Goal: Subscribe to service/newsletter

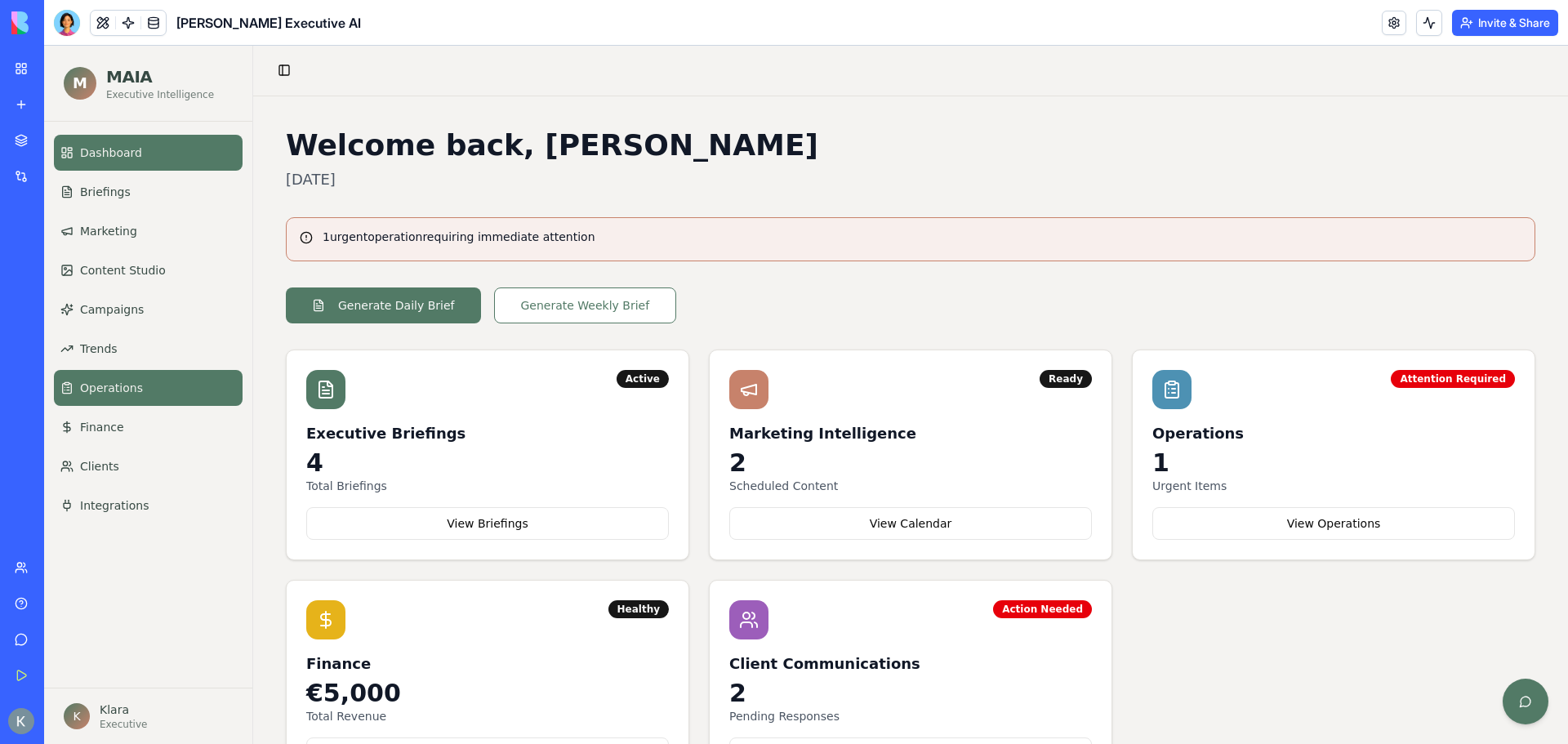
click at [126, 399] on link "Operations" at bounding box center [148, 388] width 188 height 36
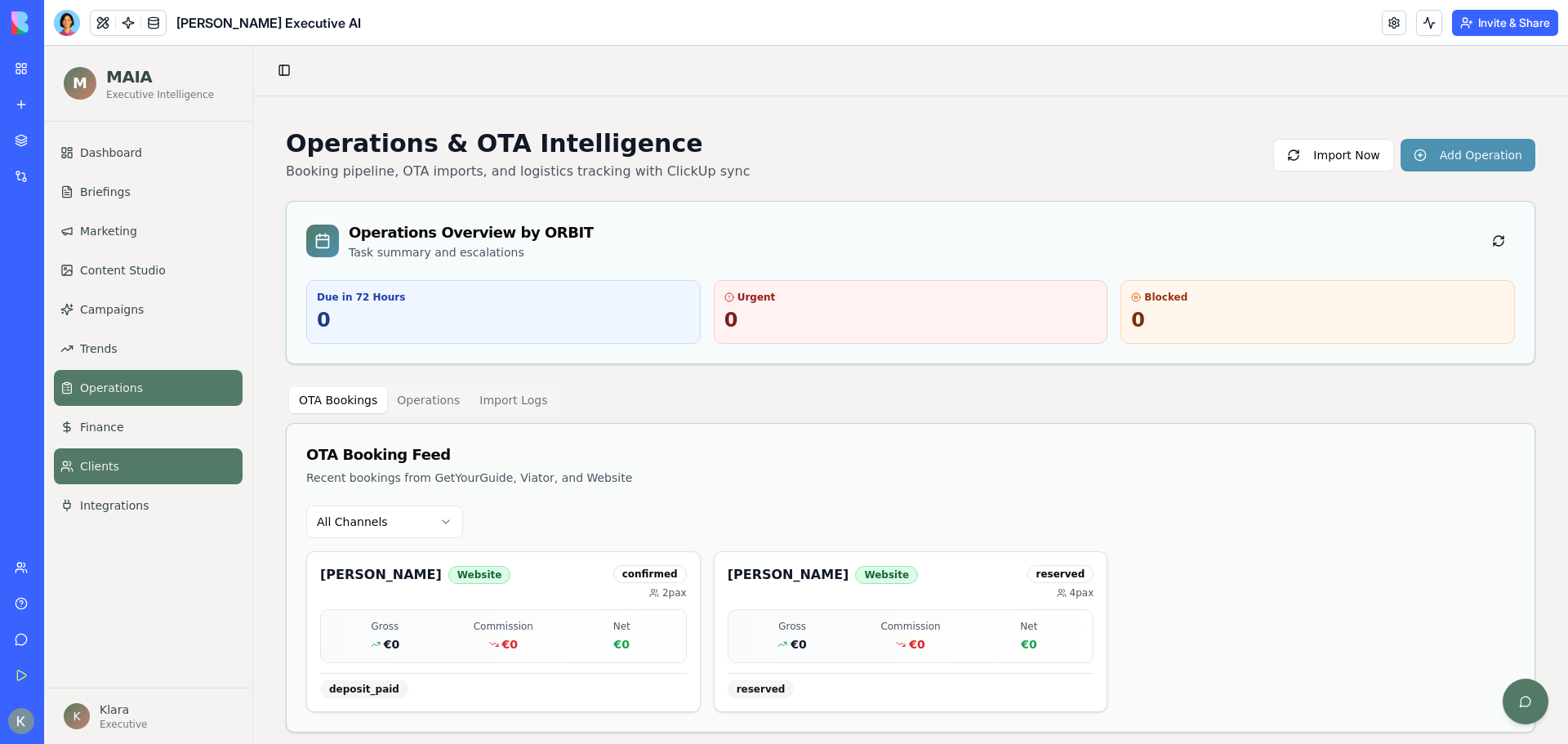
click at [95, 474] on span "Clients" at bounding box center [100, 466] width 39 height 16
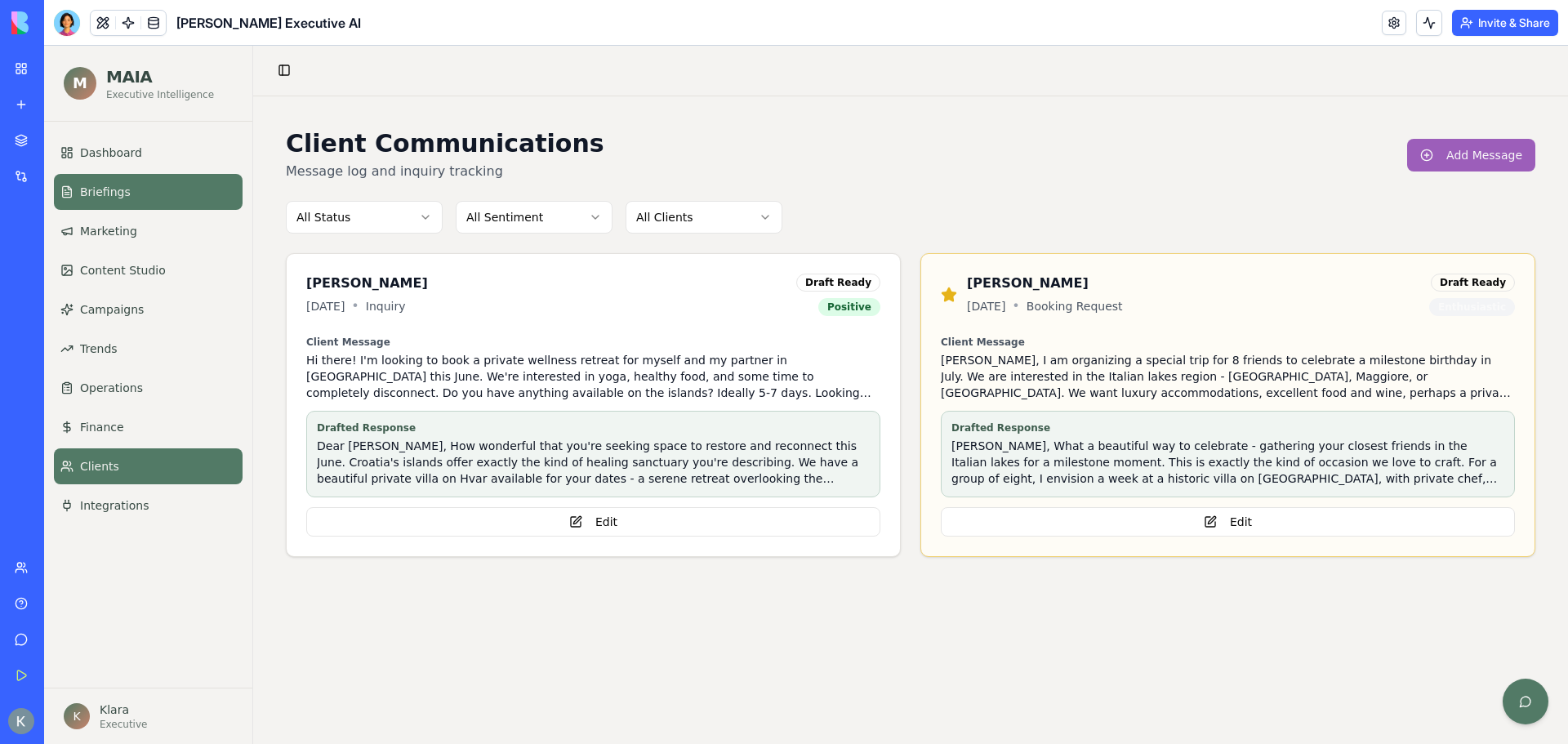
click at [126, 187] on link "Briefings" at bounding box center [148, 192] width 188 height 36
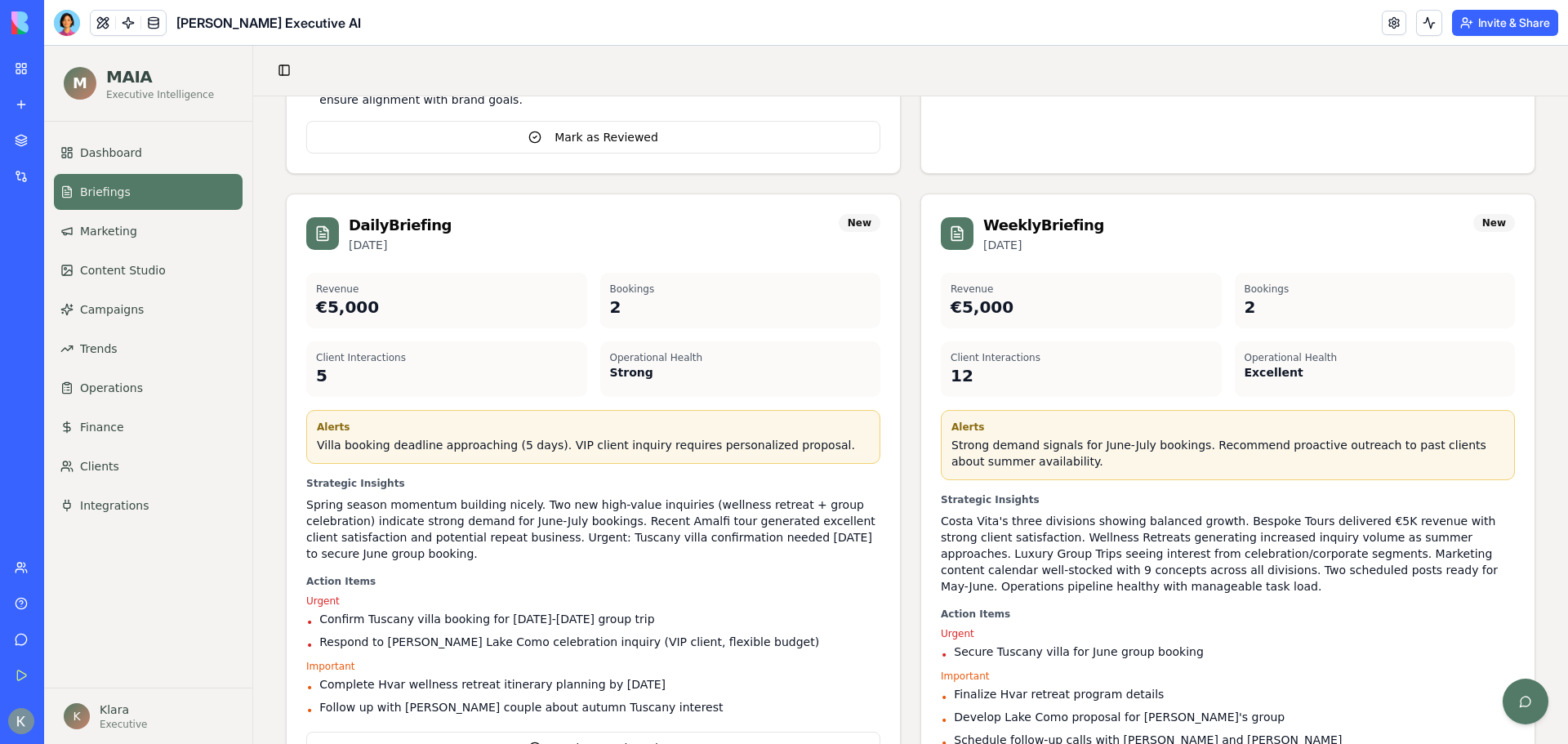
scroll to position [756, 0]
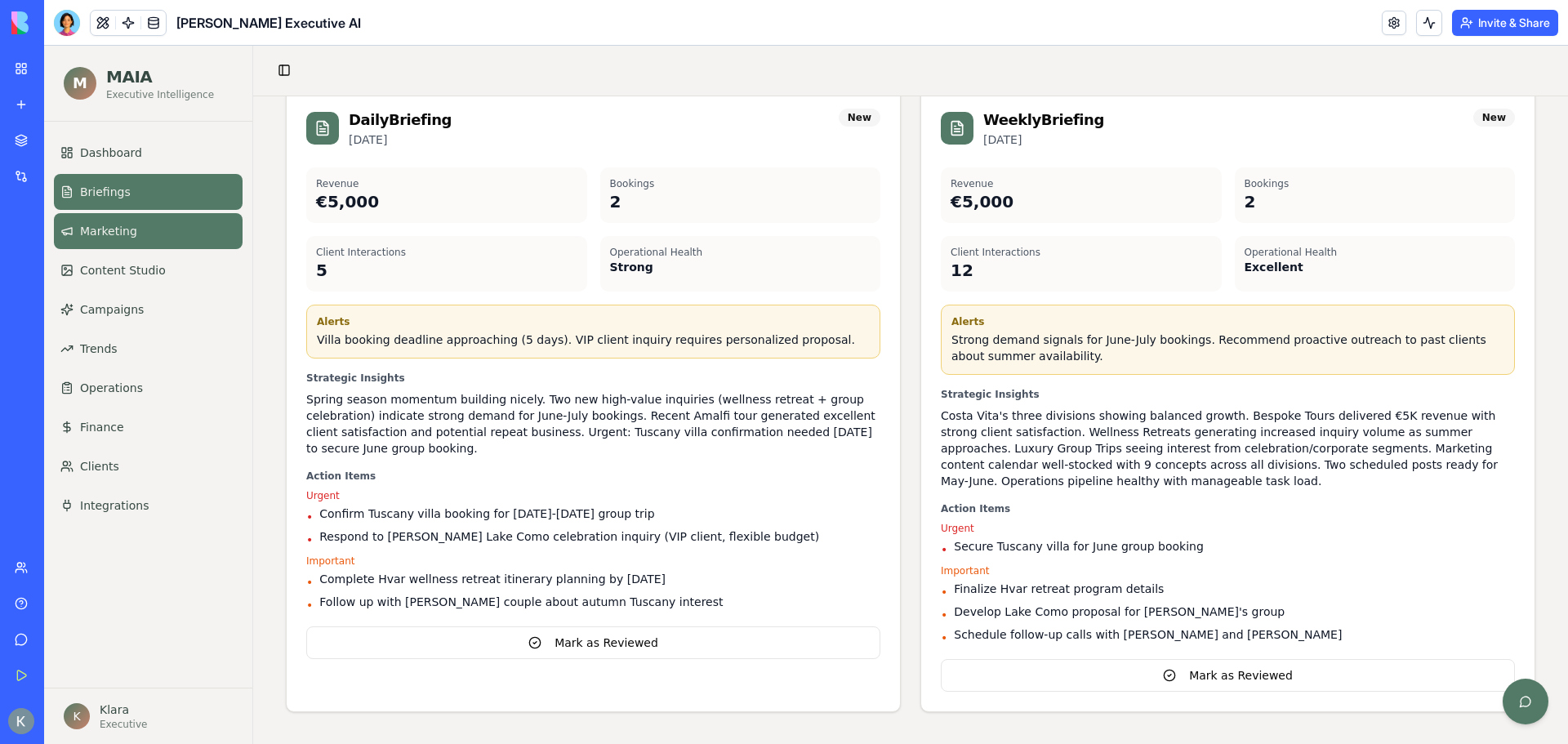
click at [88, 231] on span "Marketing" at bounding box center [109, 231] width 57 height 16
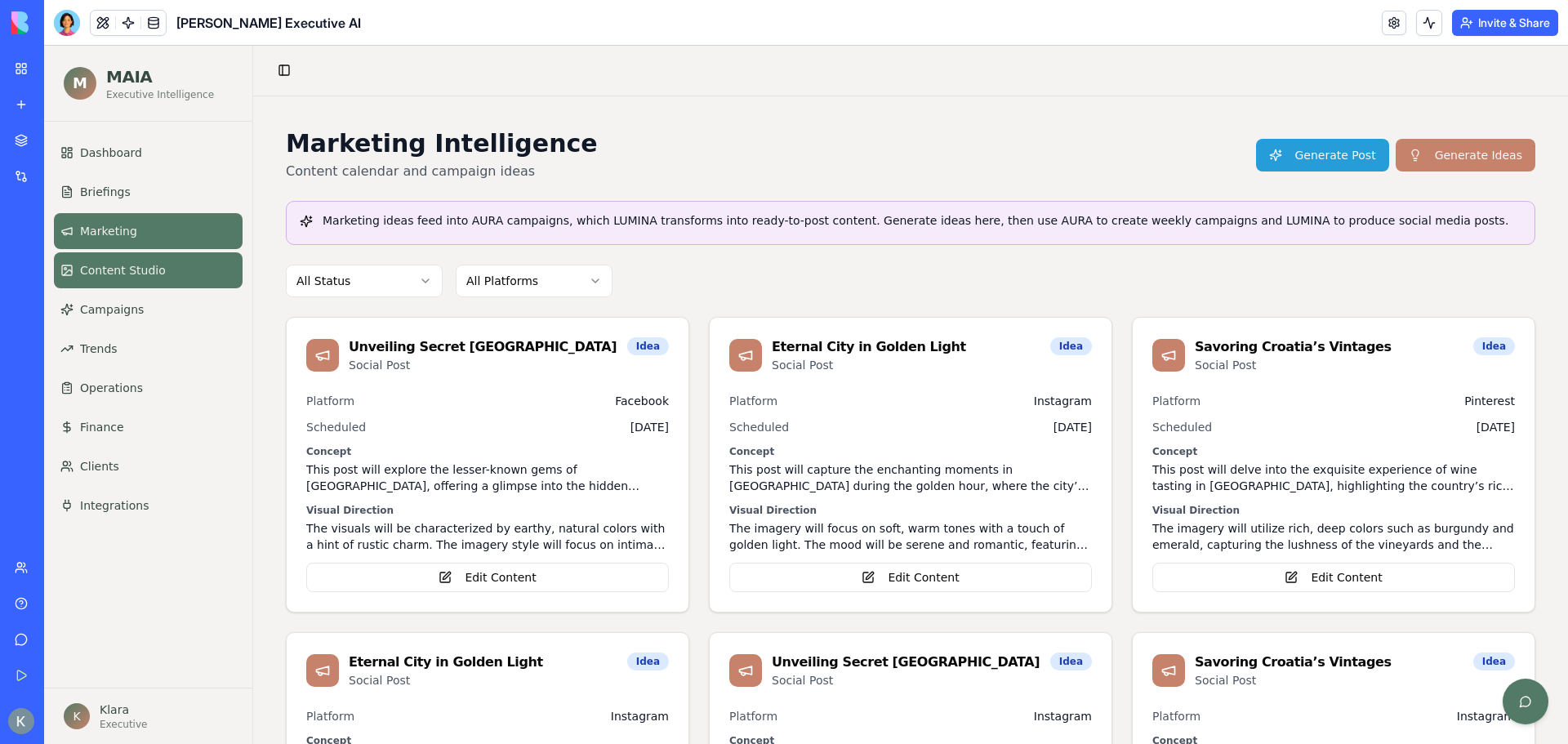
click at [109, 273] on span "Content Studio" at bounding box center [123, 270] width 86 height 16
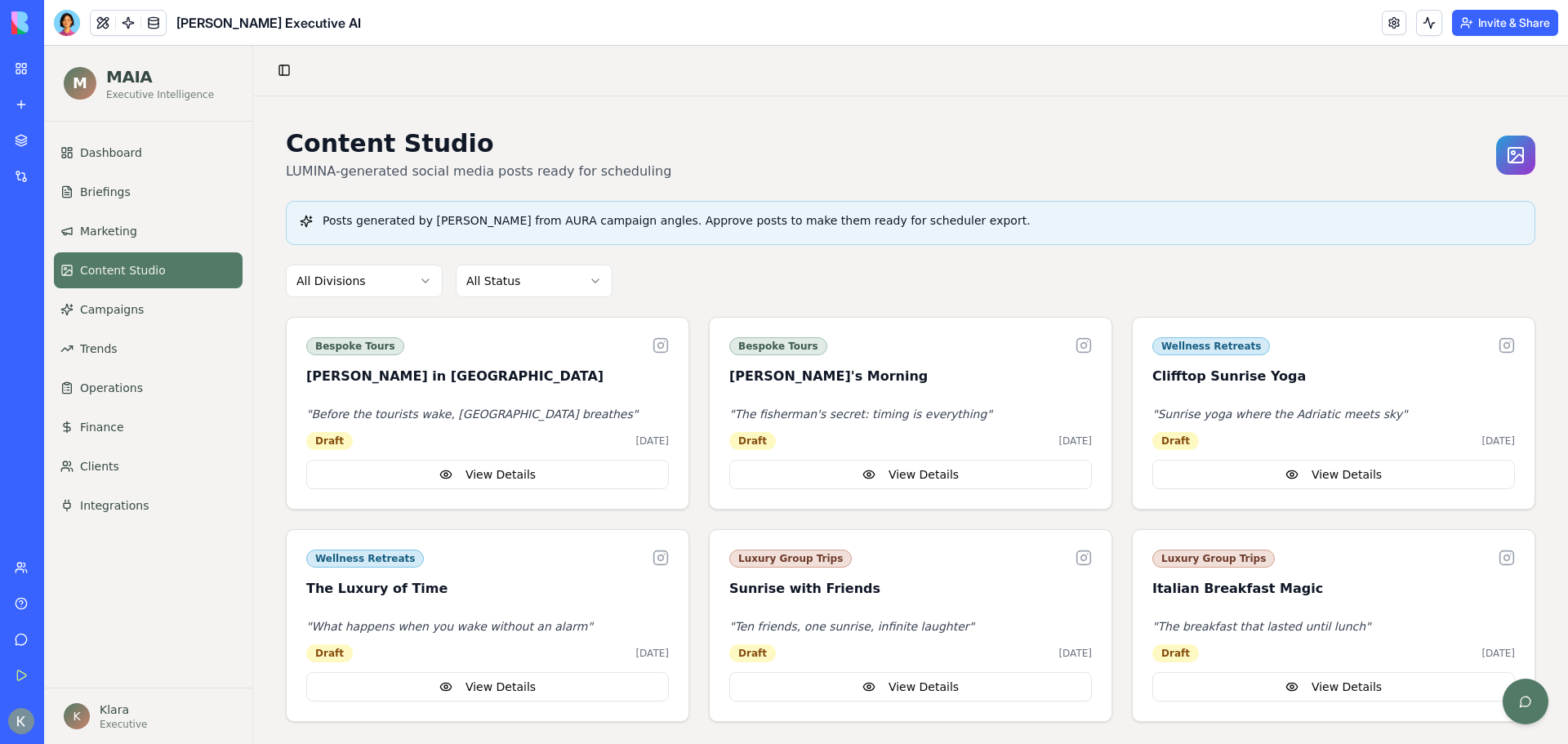
click at [97, 328] on ul "Dashboard Briefings Marketing Content Studio Campaigns Trends Operations Financ…" at bounding box center [148, 329] width 188 height 389
click at [103, 313] on span "Campaigns" at bounding box center [112, 309] width 64 height 16
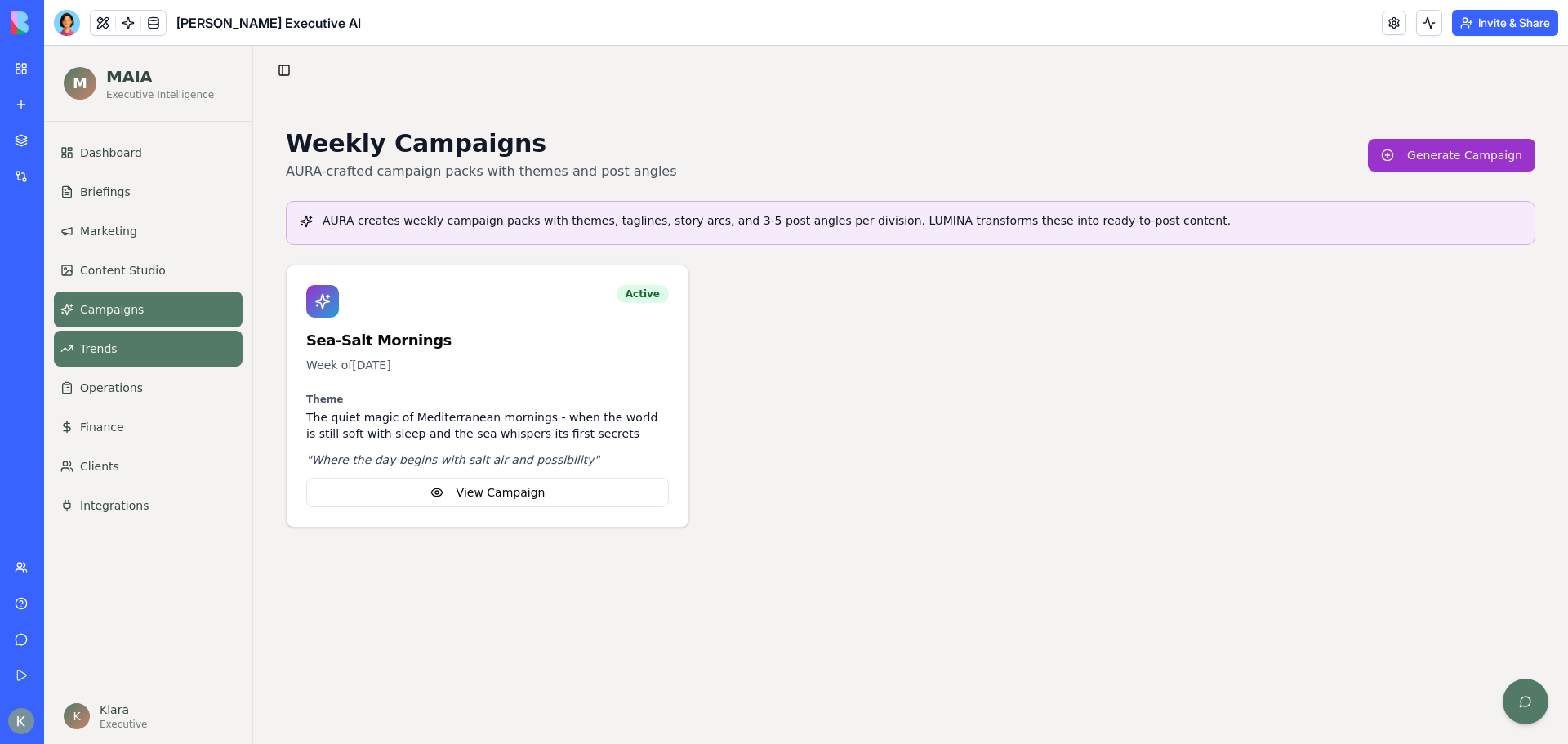
click at [108, 345] on span "Trends" at bounding box center [99, 348] width 38 height 16
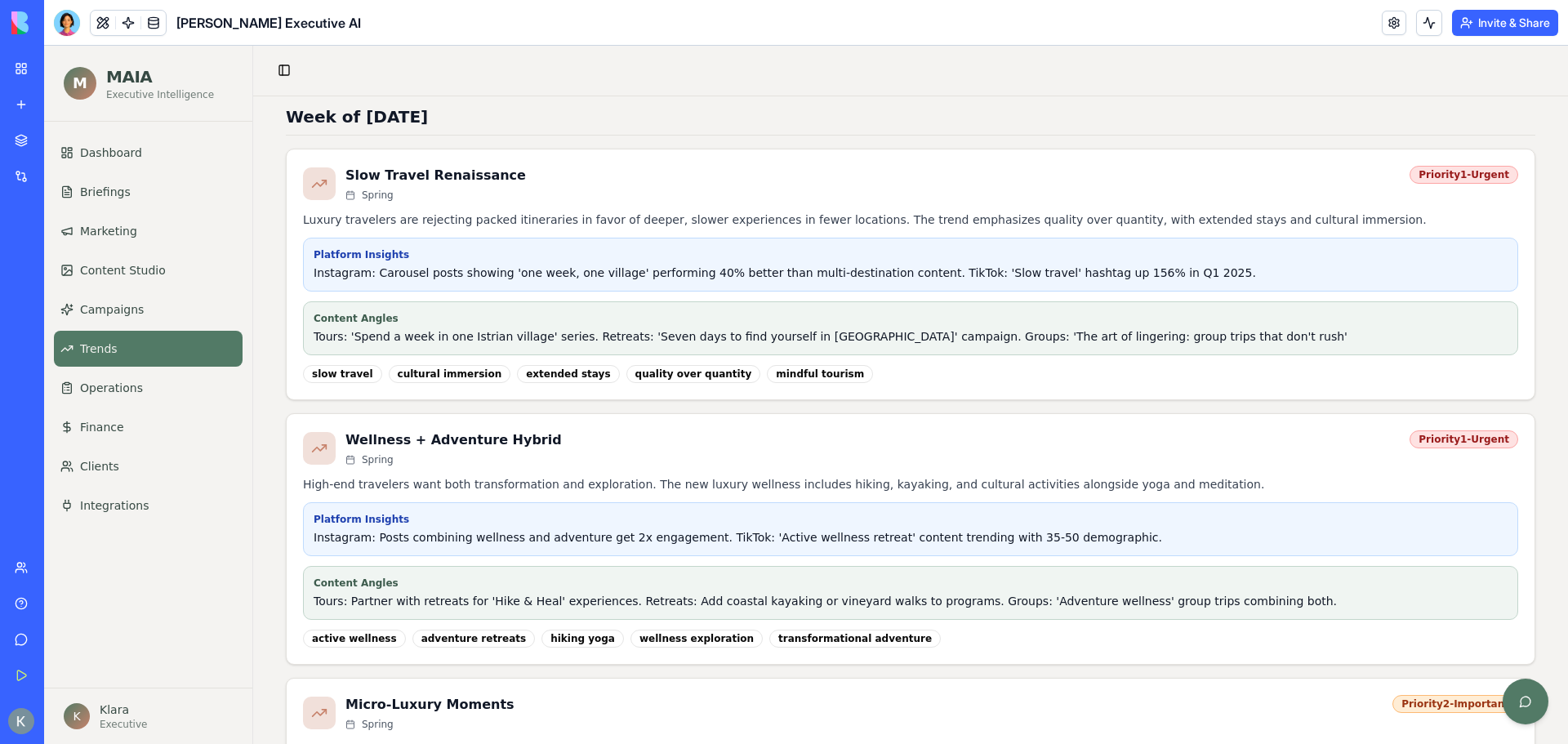
scroll to position [429, 0]
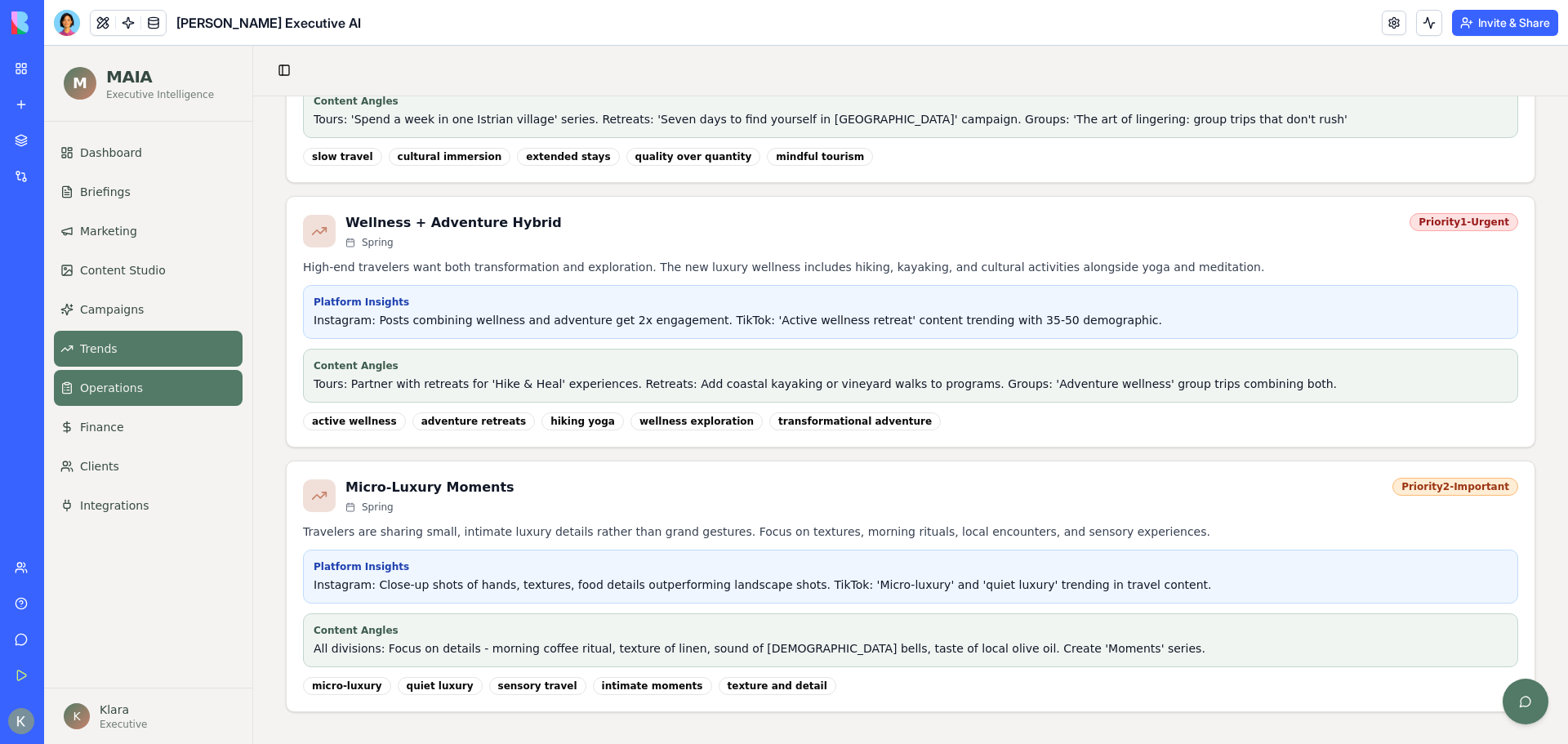
click at [95, 383] on span "Operations" at bounding box center [111, 388] width 63 height 16
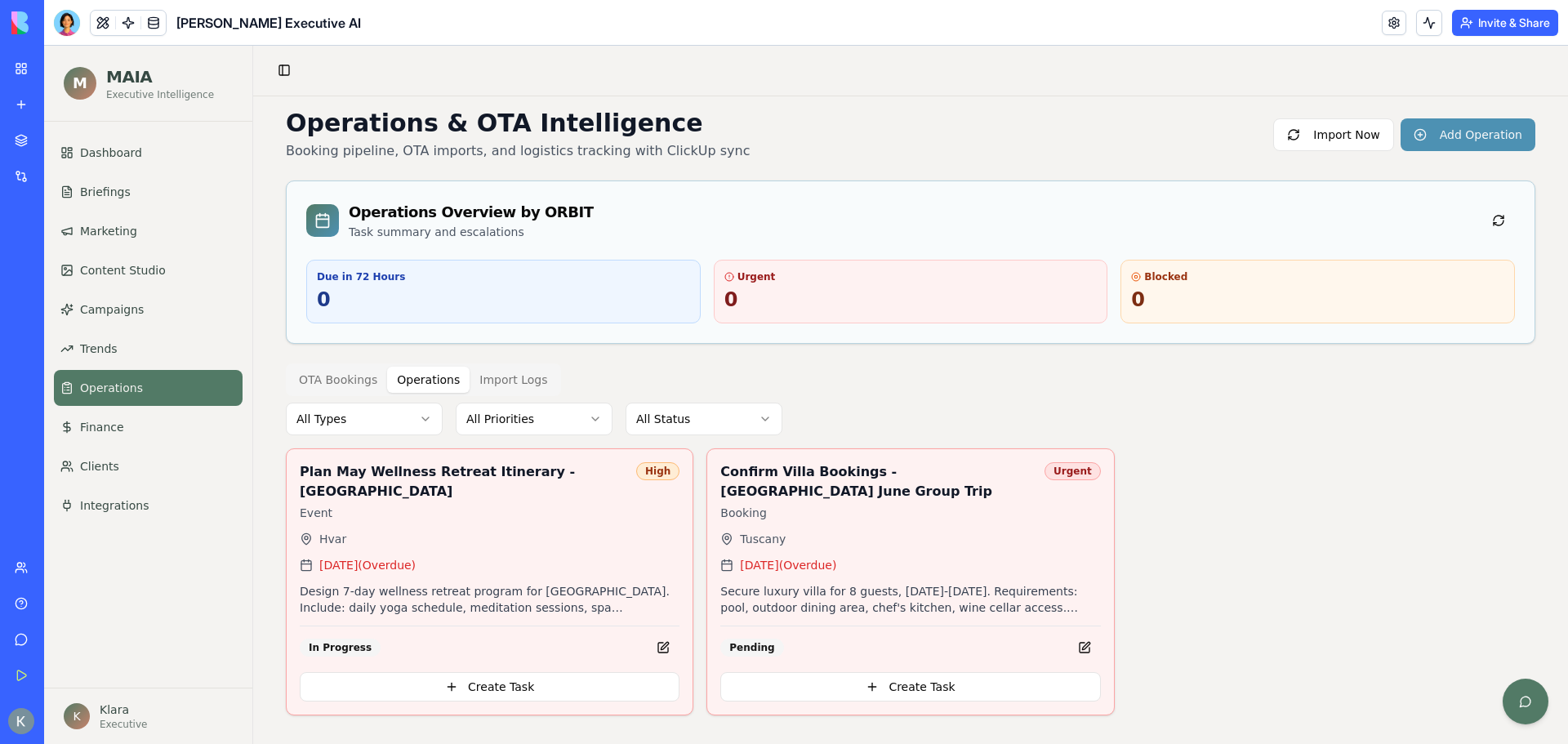
click at [419, 375] on div "Operations & OTA Intelligence Booking pipeline, OTA imports, and logistics trac…" at bounding box center [910, 412] width 1250 height 607
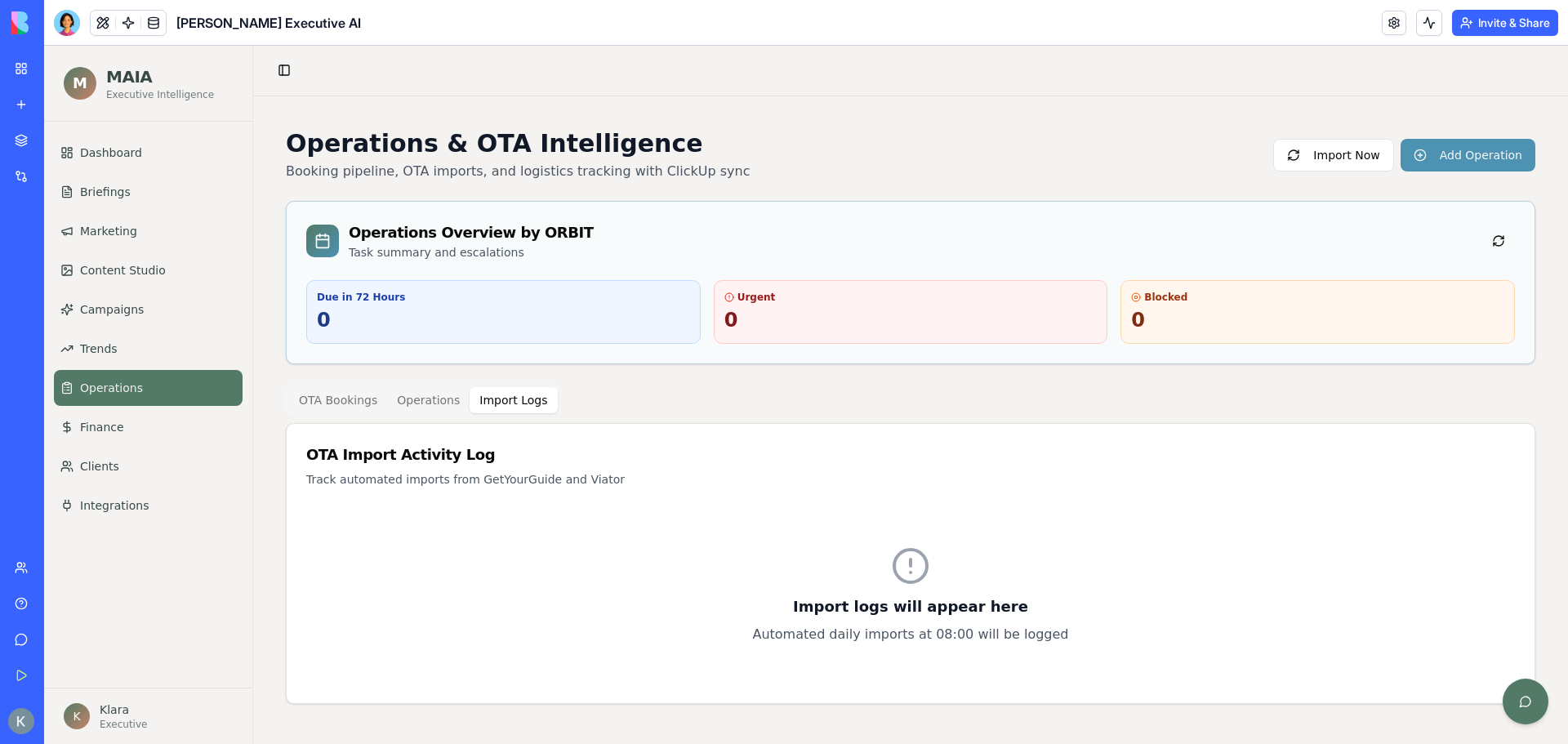
scroll to position [0, 0]
click at [507, 397] on button "Import Logs" at bounding box center [513, 400] width 88 height 27
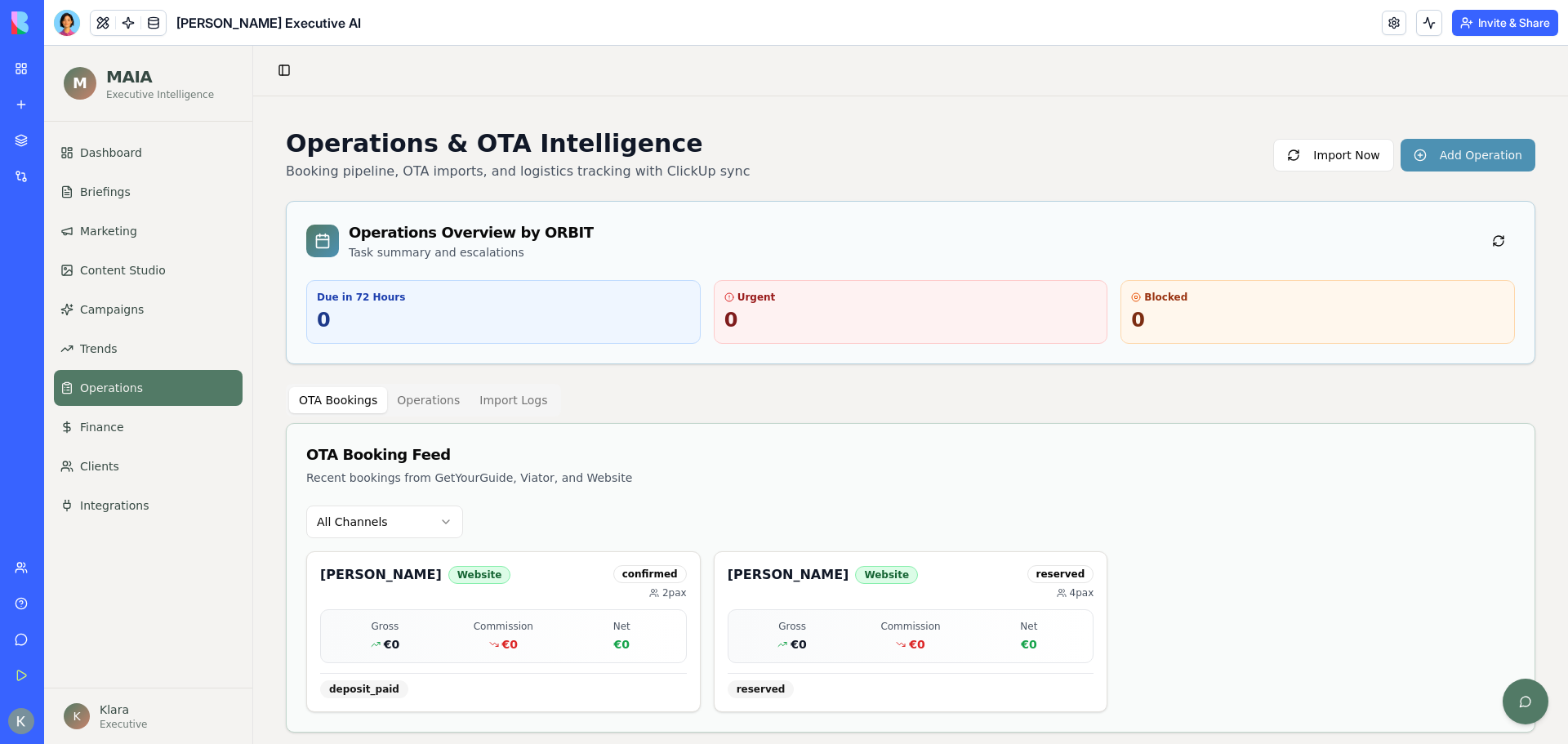
click at [325, 406] on button "OTA Bookings" at bounding box center [338, 400] width 98 height 27
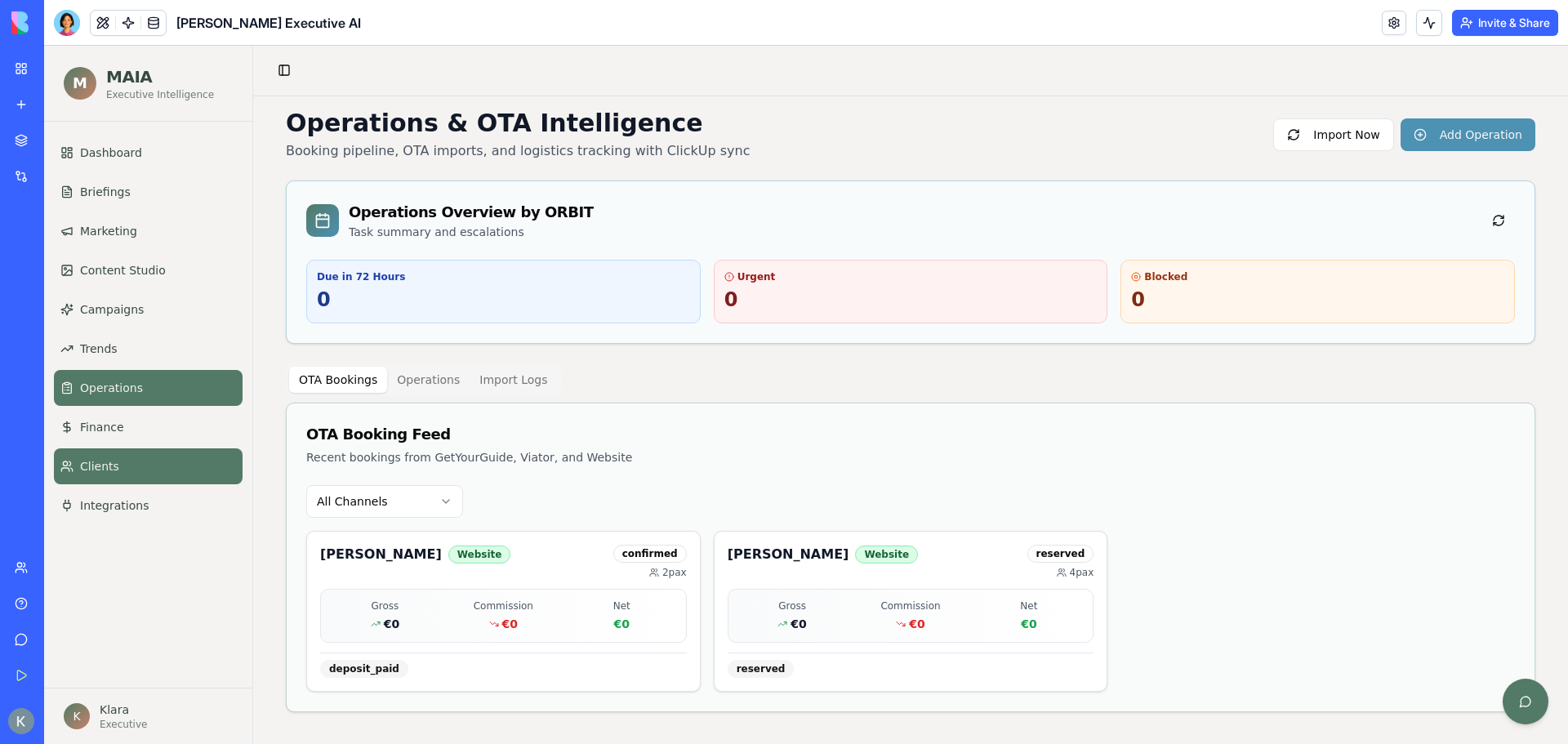
click at [102, 470] on span "Clients" at bounding box center [100, 466] width 39 height 16
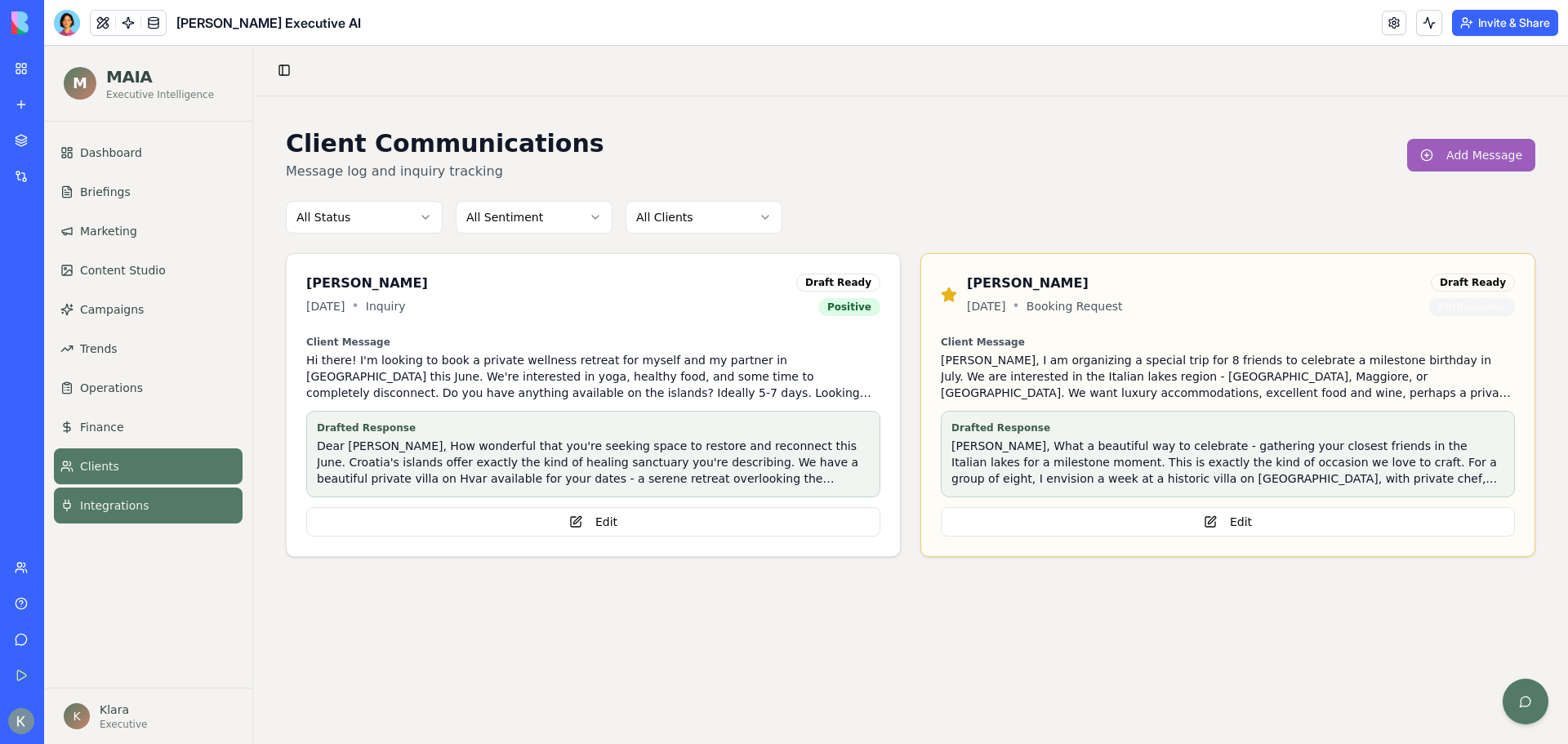
click at [80, 502] on span "Integrations" at bounding box center [115, 505] width 69 height 16
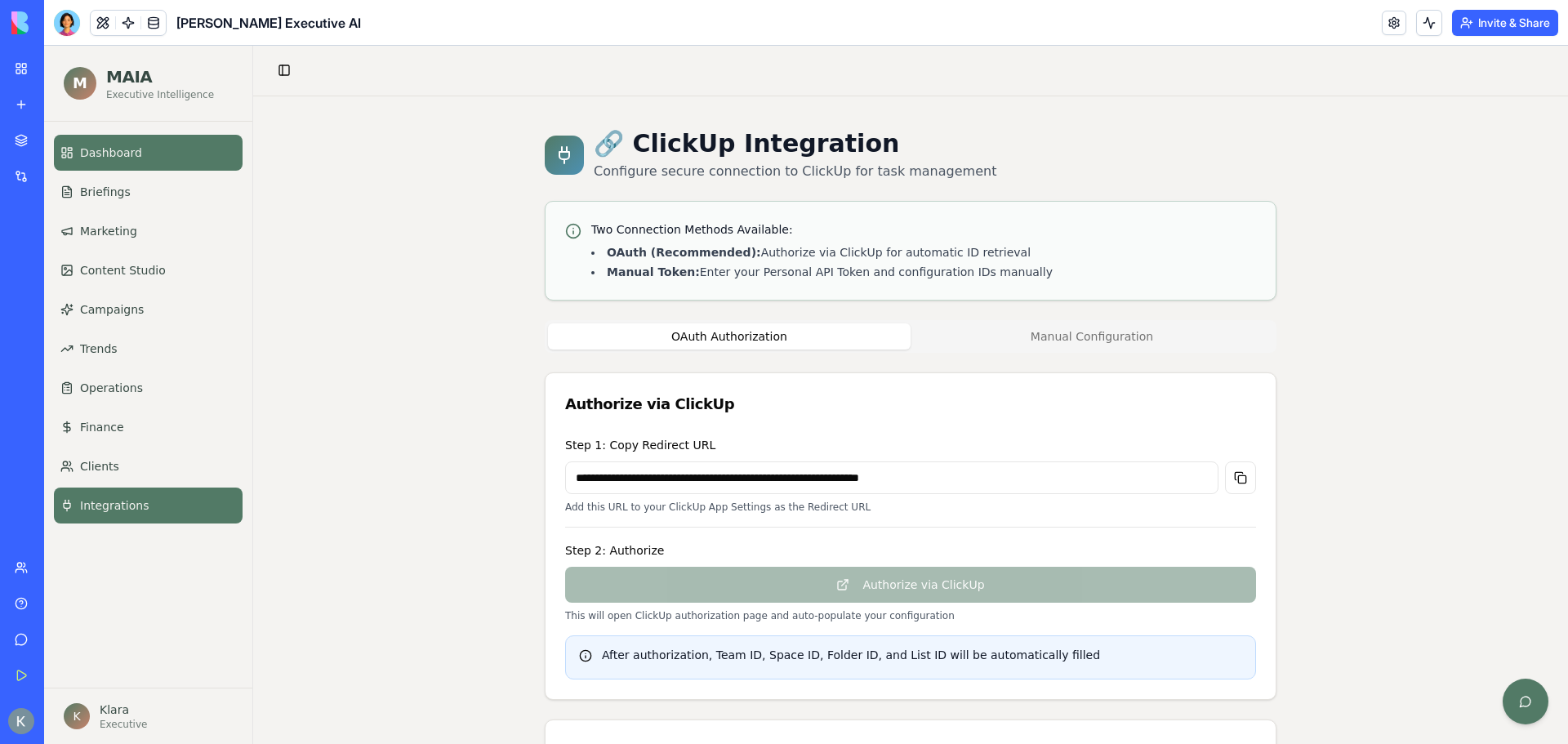
click at [133, 144] on link "Dashboard" at bounding box center [148, 152] width 188 height 36
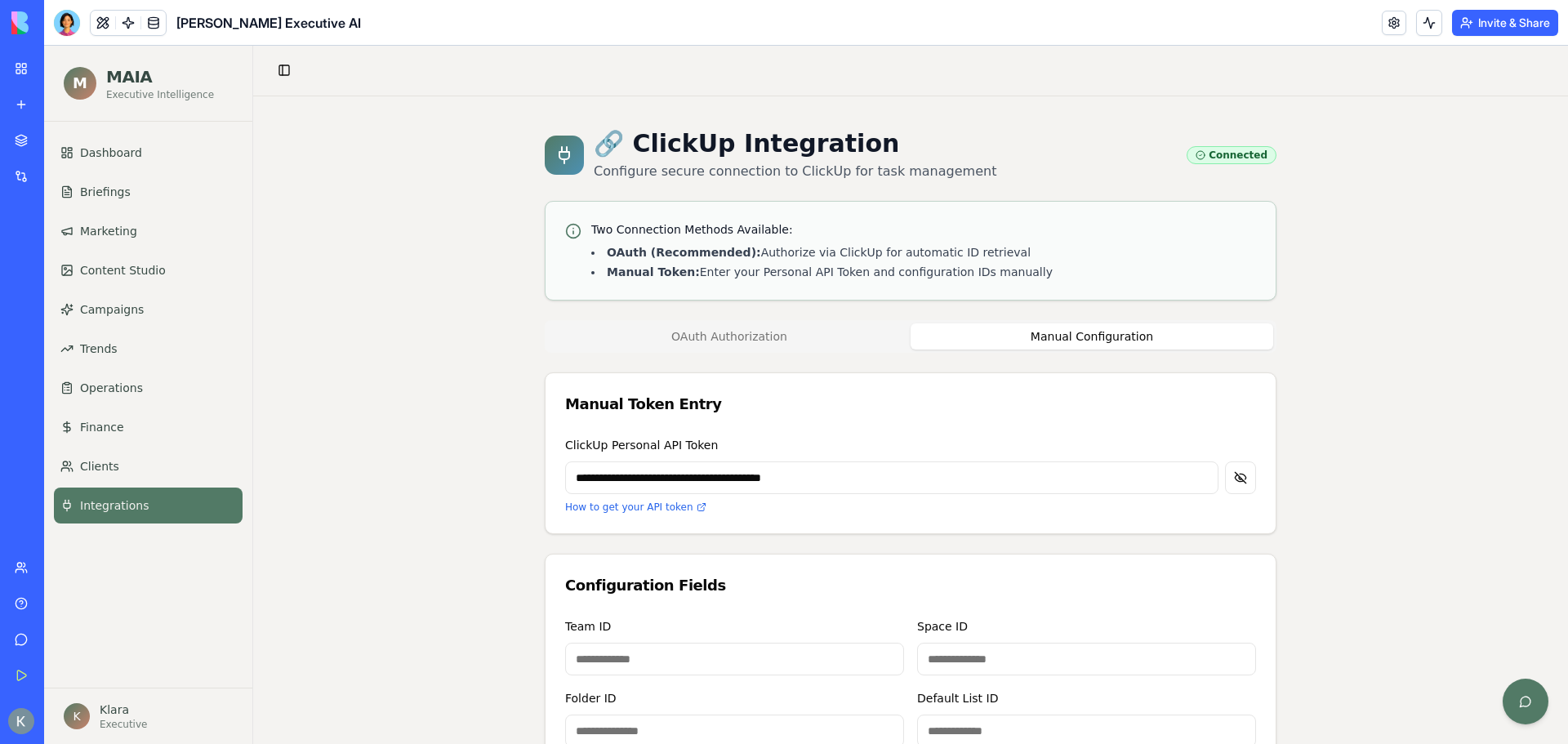
scroll to position [121, 0]
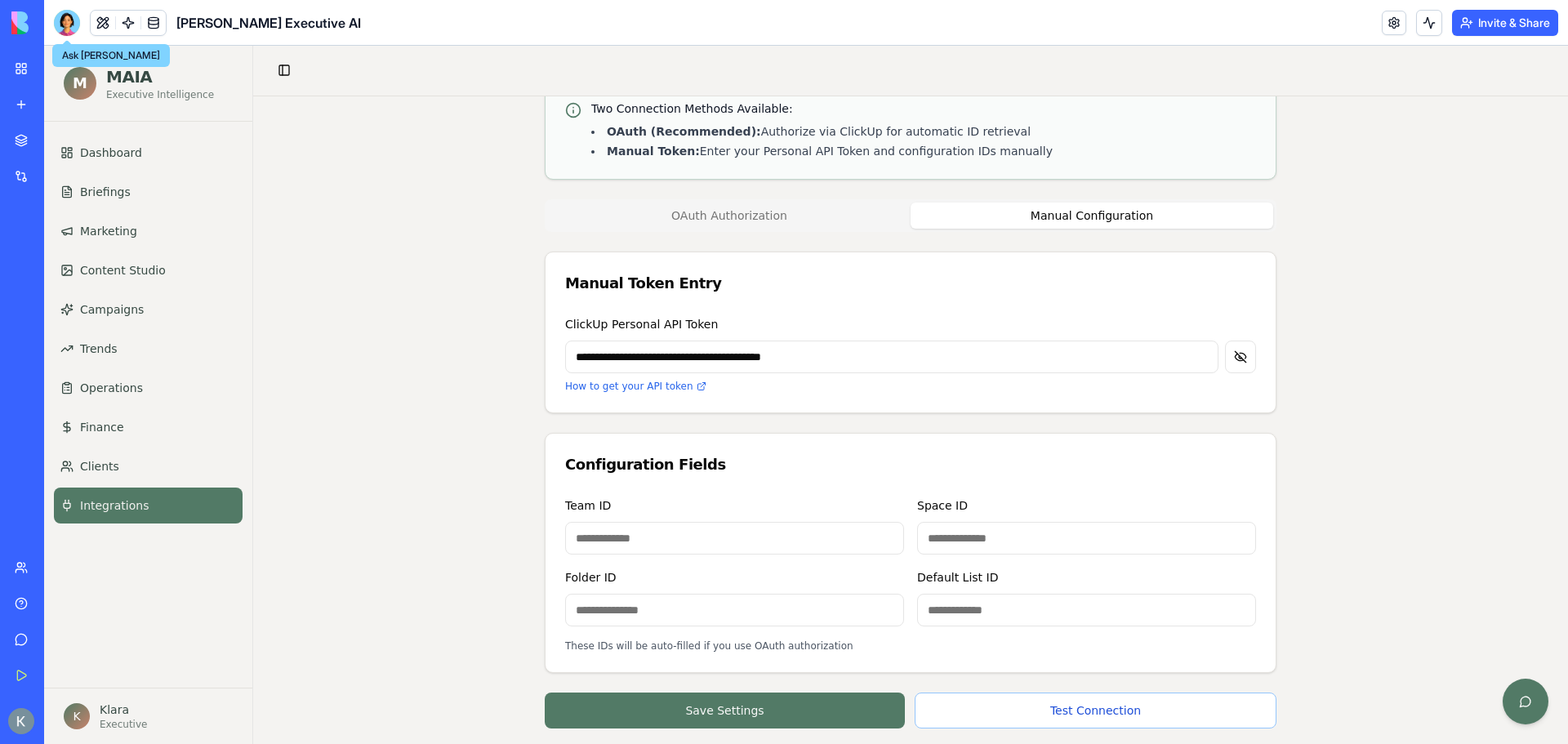
click at [63, 25] on div at bounding box center [67, 23] width 27 height 27
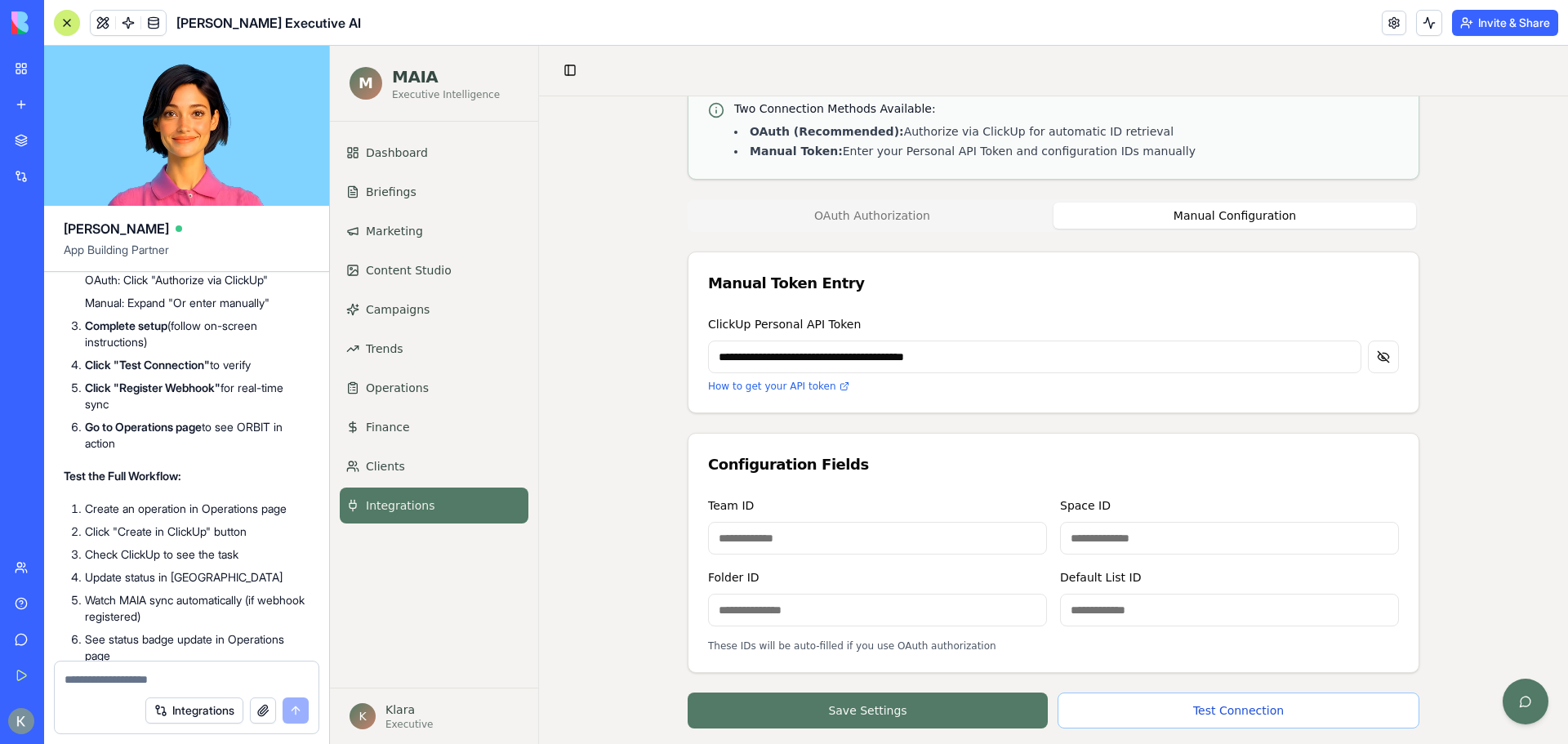
scroll to position [32545, 0]
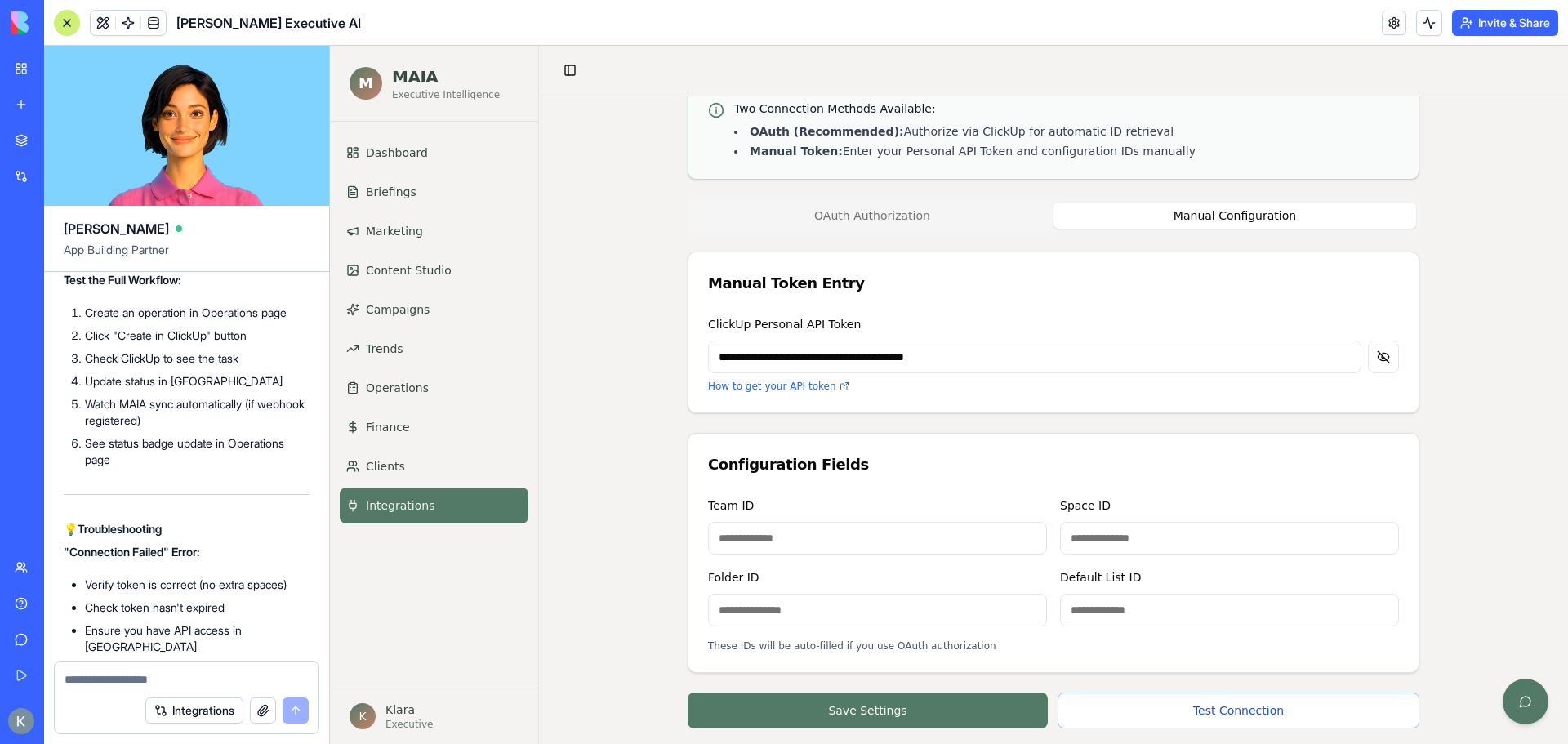
drag, startPoint x: 217, startPoint y: 614, endPoint x: 140, endPoint y: 352, distance: 273.1
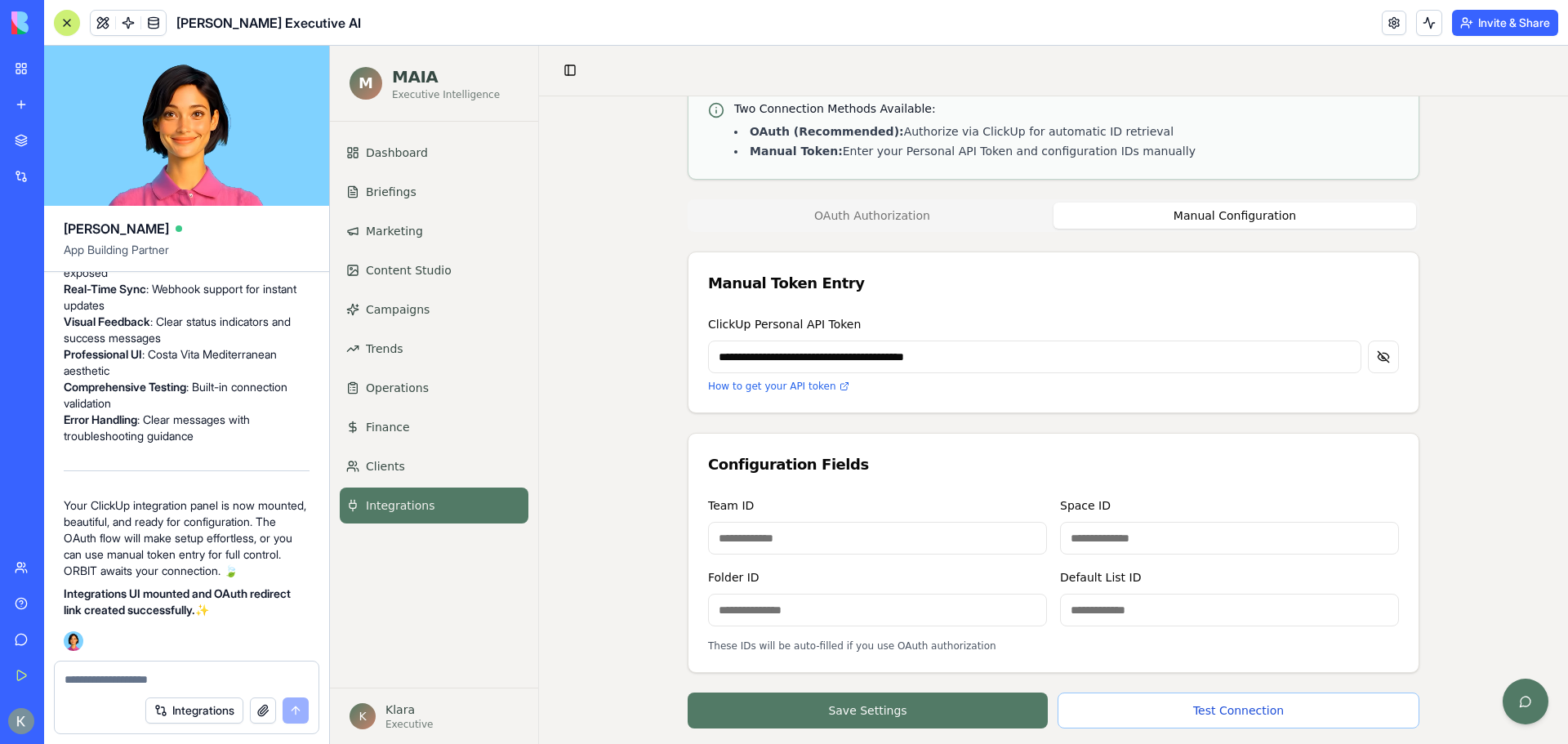
scroll to position [34260, 0]
click at [82, 681] on textarea at bounding box center [186, 679] width 244 height 16
paste textarea "**********"
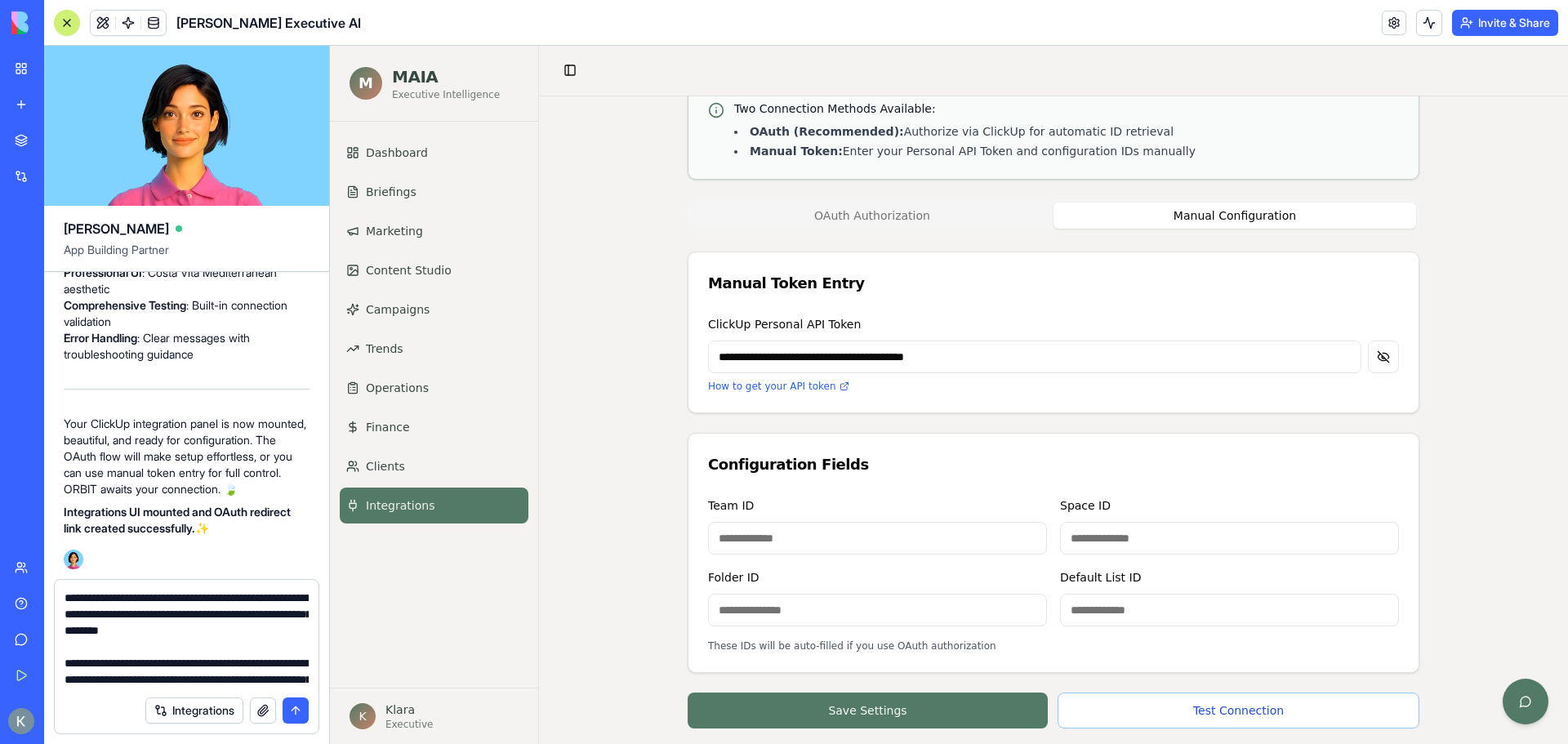
scroll to position [2480, 0]
type textarea "**********"
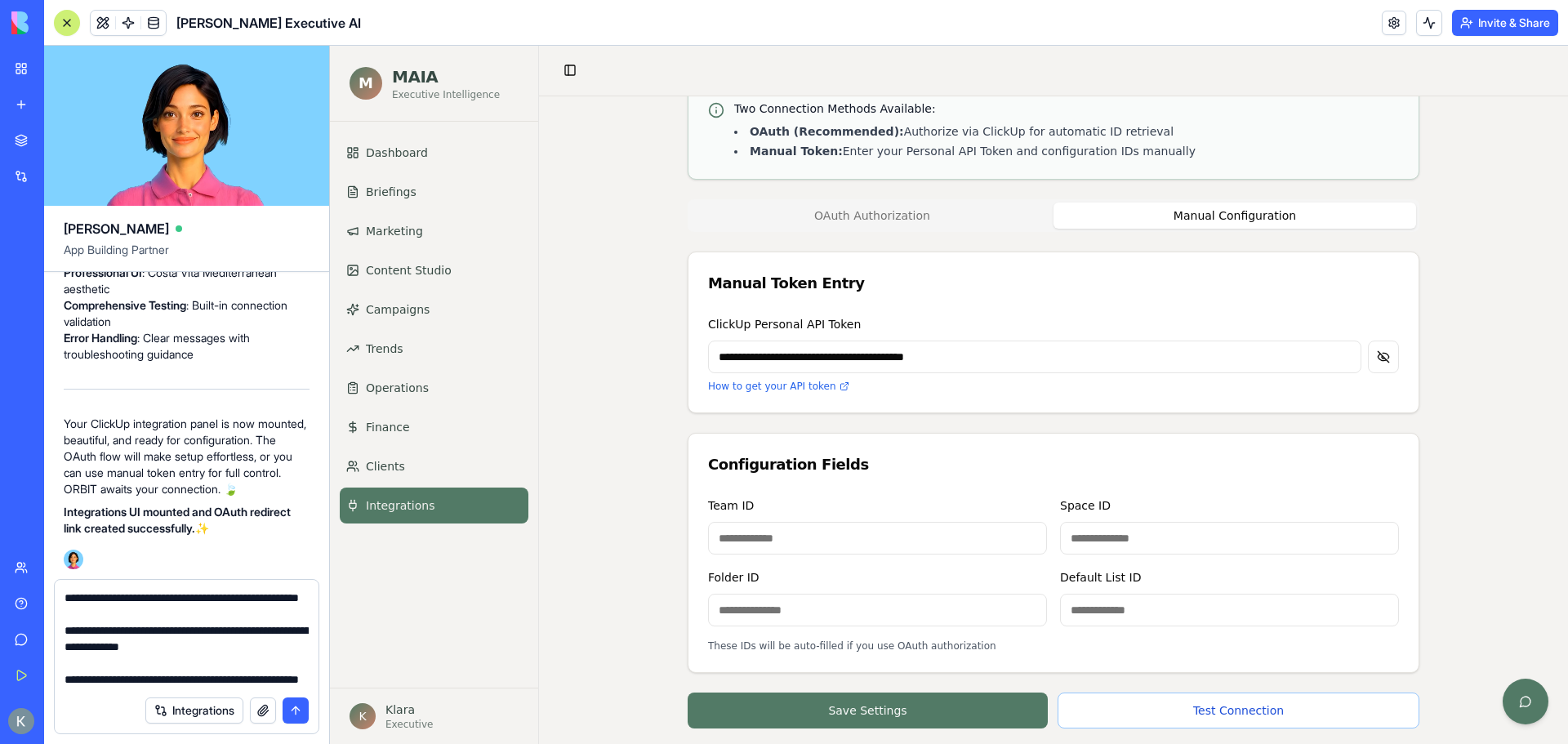
click at [300, 708] on button "submit" at bounding box center [296, 710] width 27 height 27
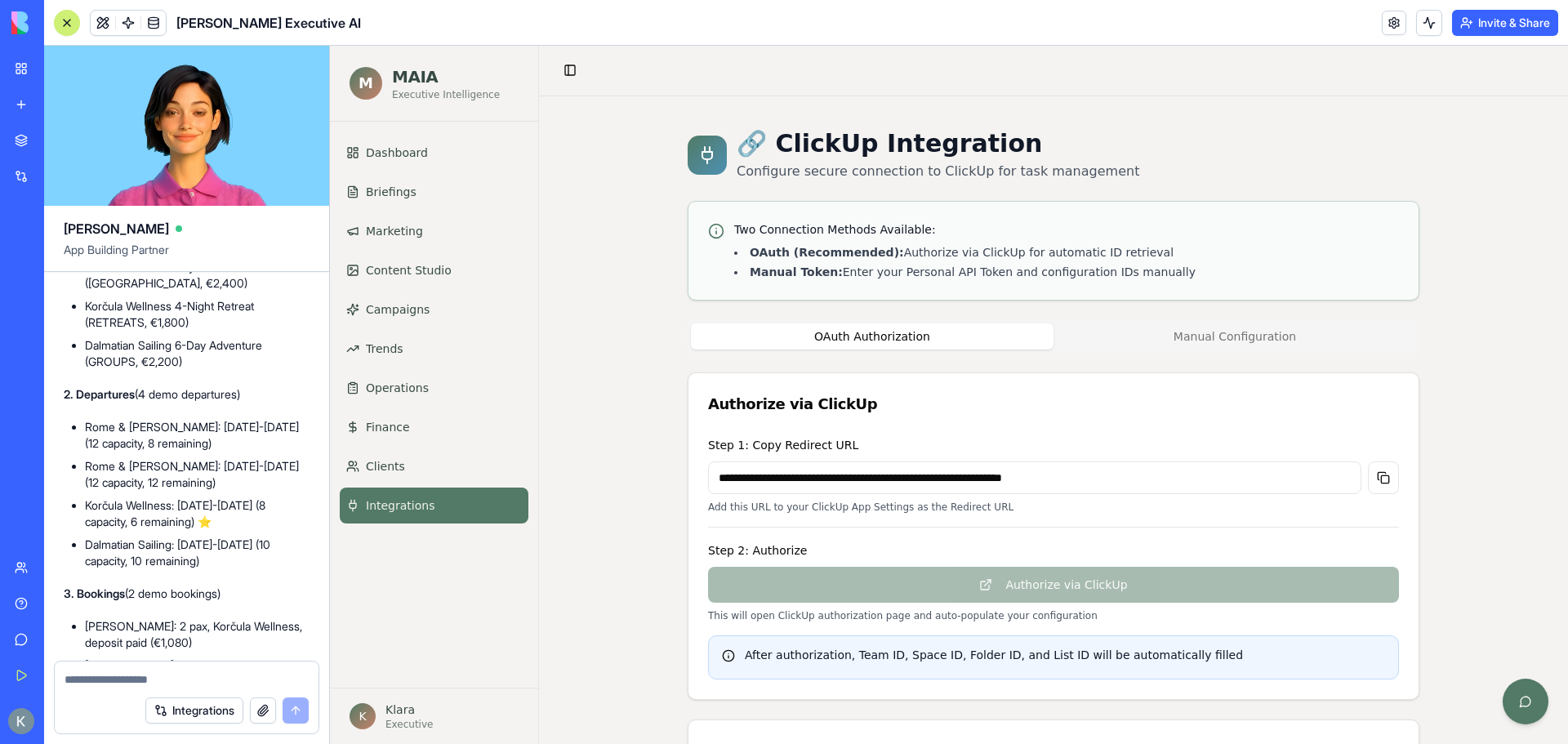
scroll to position [36193, 0]
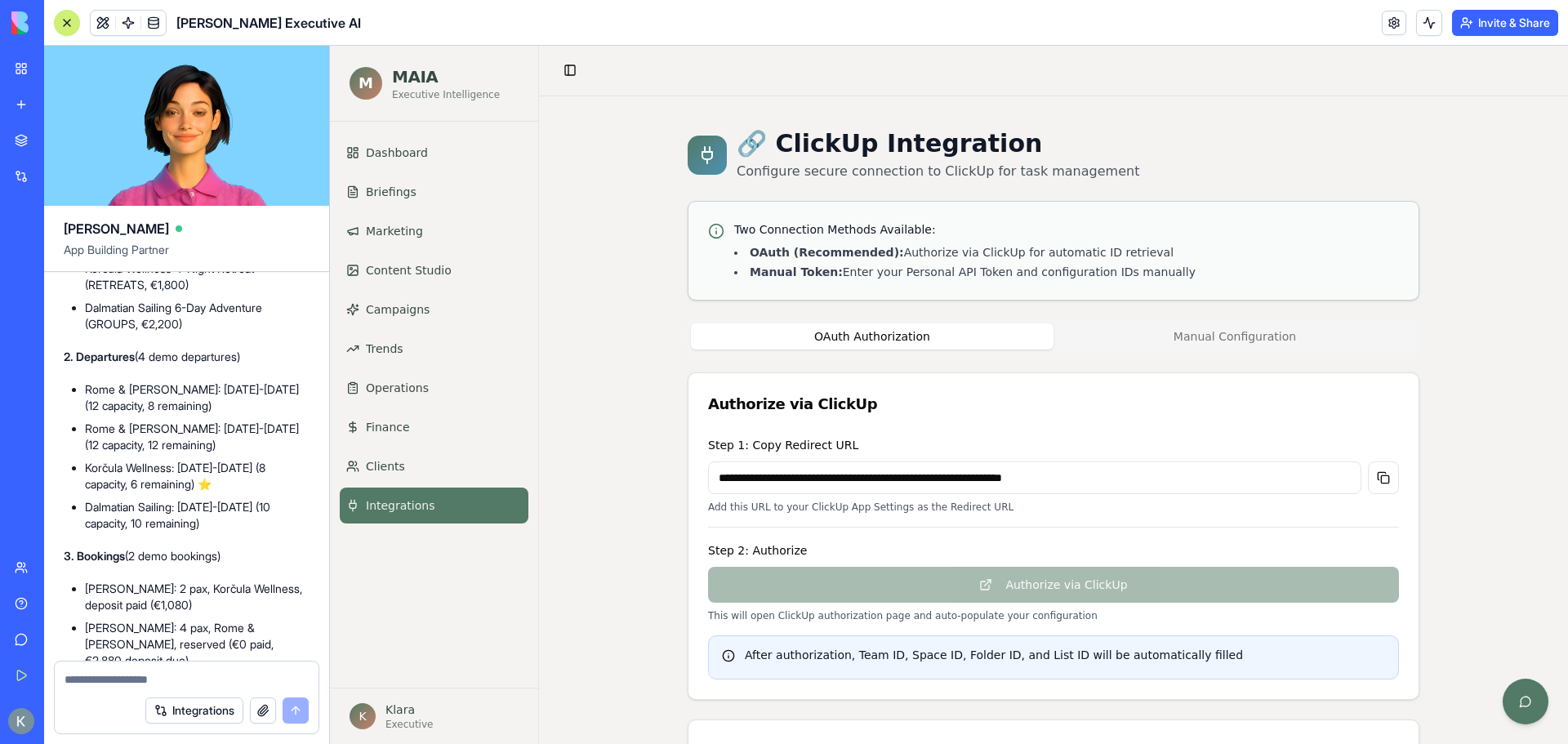
drag, startPoint x: 171, startPoint y: 623, endPoint x: 76, endPoint y: 429, distance: 216.0
copy div "Building ORBIT — Travel & Inventory Agent... Perfect! I'm creating your complet…"
click at [171, 687] on textarea at bounding box center [186, 679] width 244 height 16
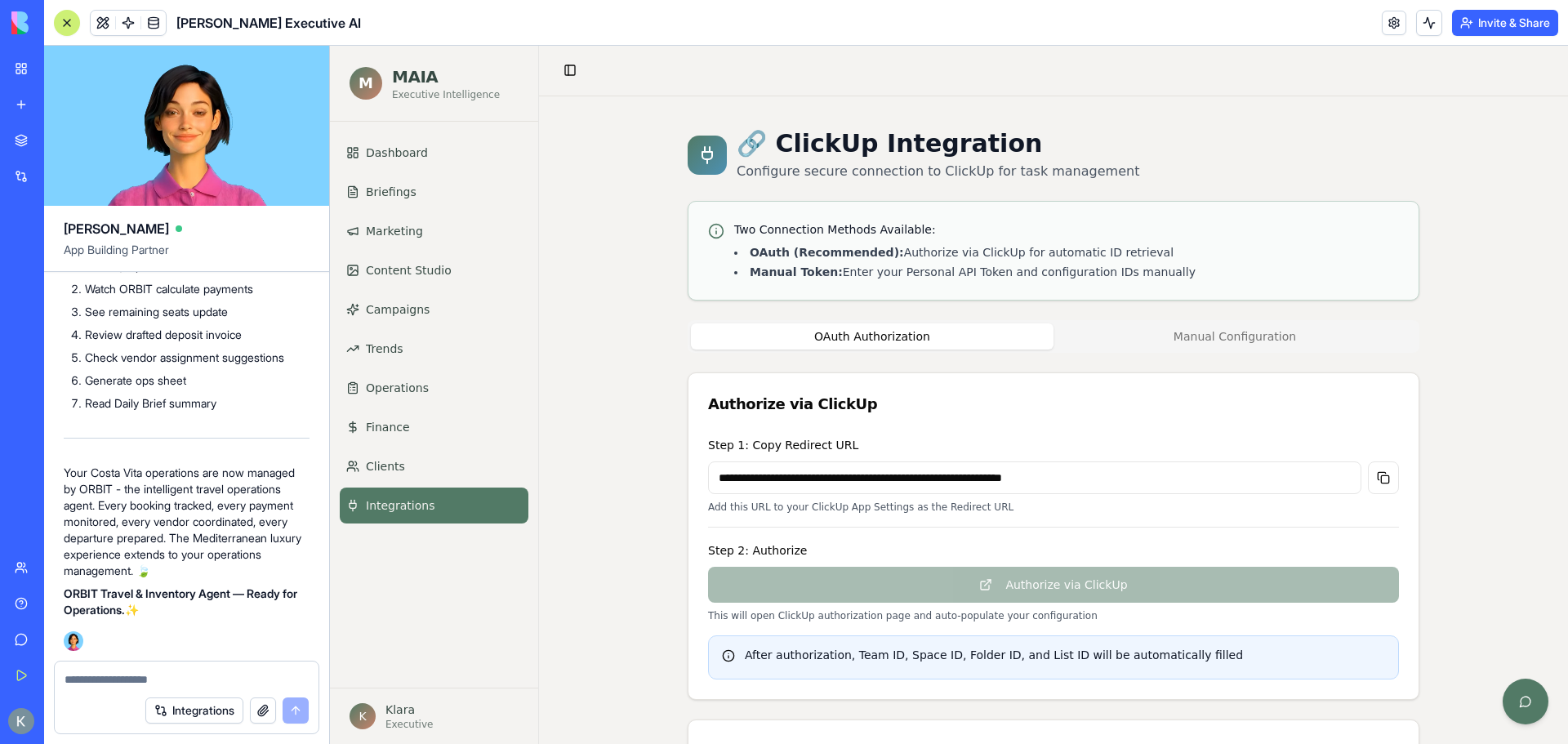
scroll to position [43459, 0]
click at [437, 149] on link "Dashboard" at bounding box center [433, 152] width 188 height 36
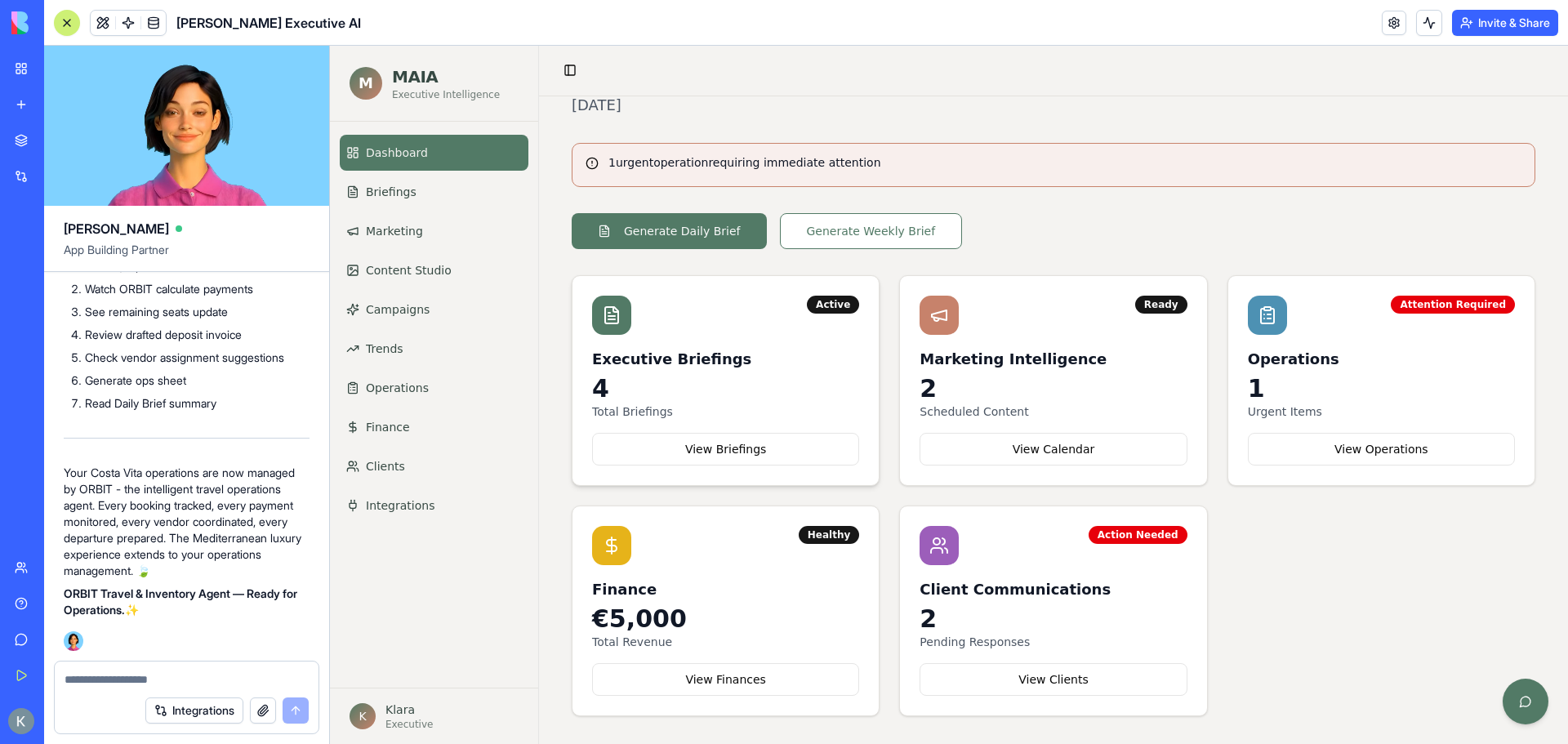
scroll to position [79, 0]
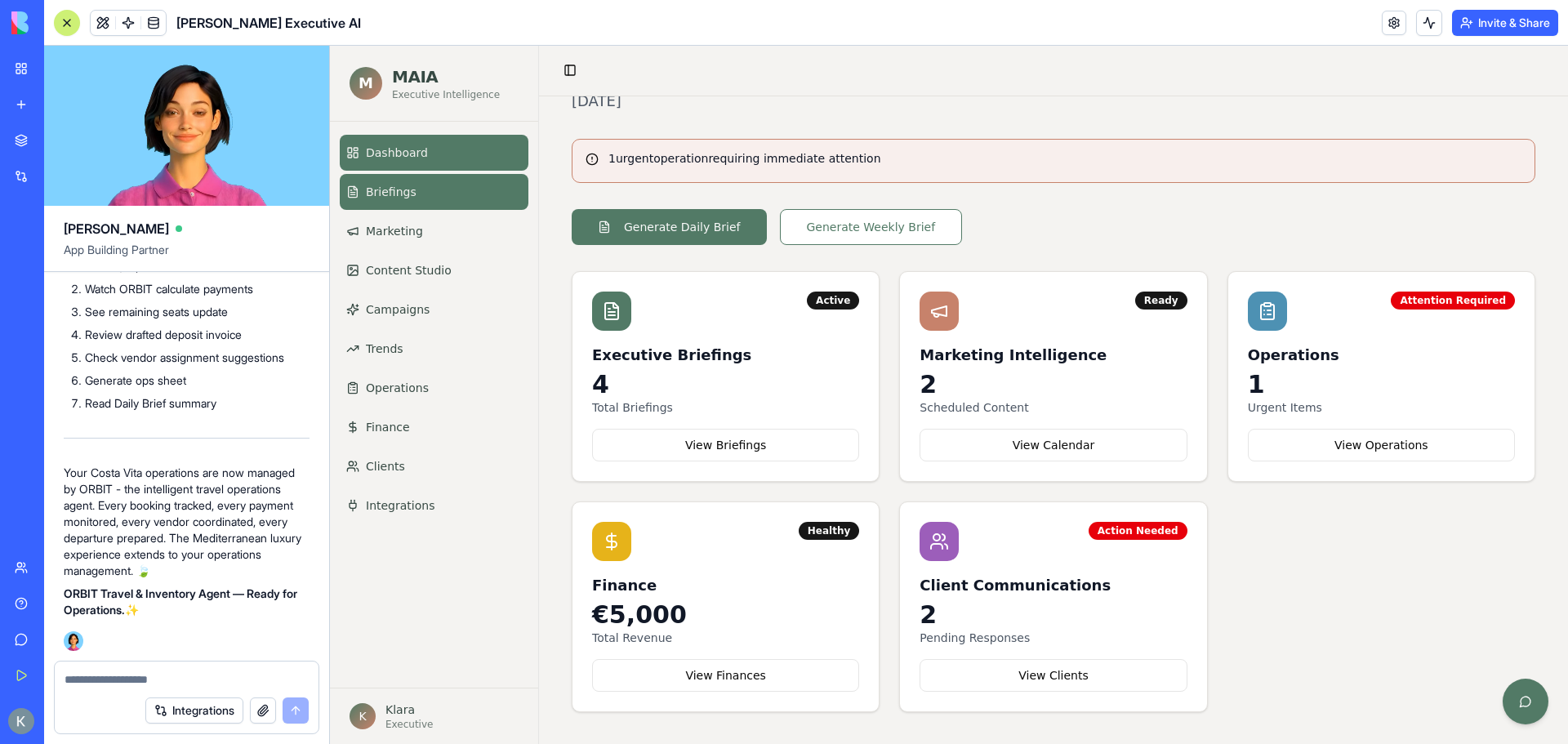
click at [429, 182] on link "Briefings" at bounding box center [433, 192] width 188 height 36
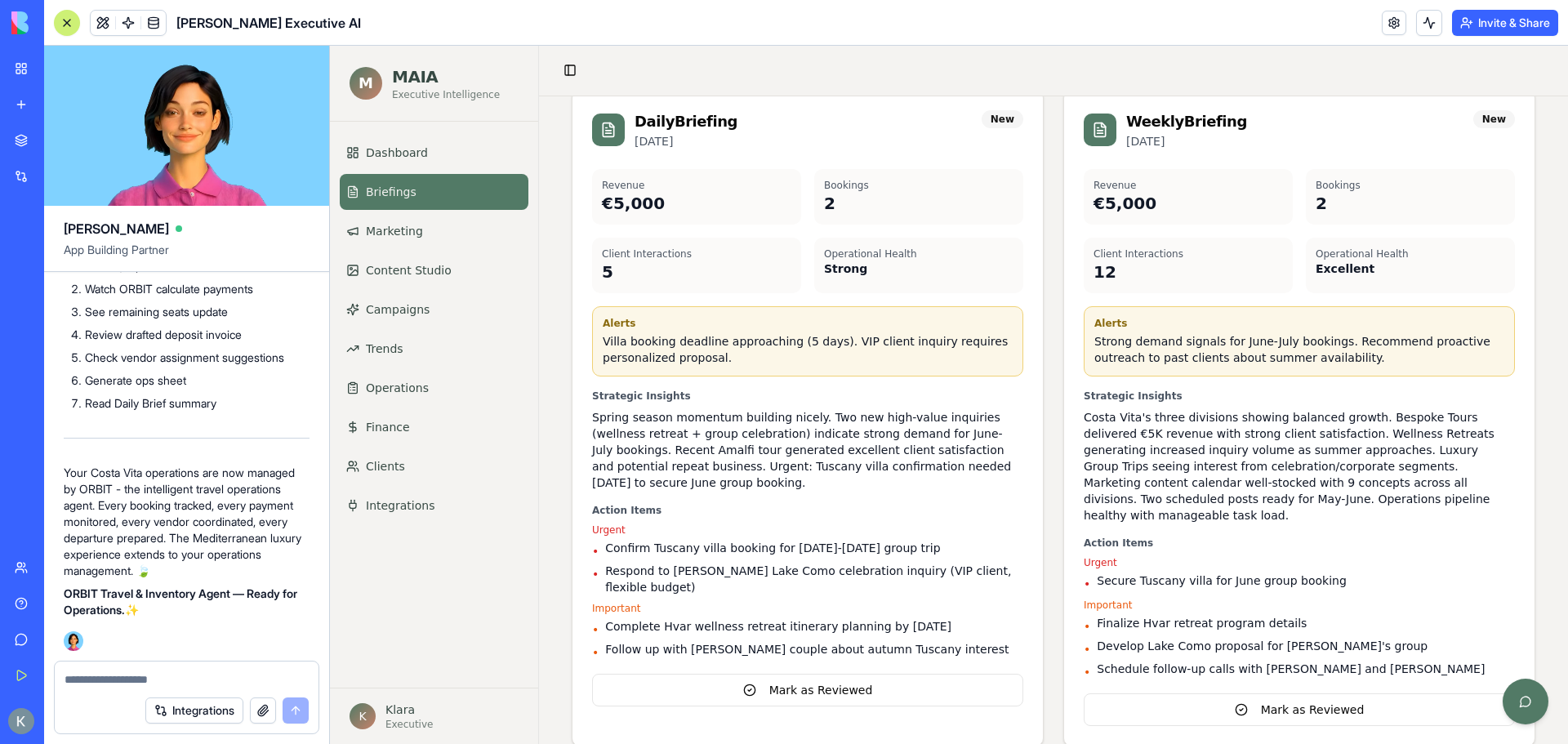
scroll to position [815, 0]
click at [422, 218] on link "Marketing" at bounding box center [433, 231] width 188 height 36
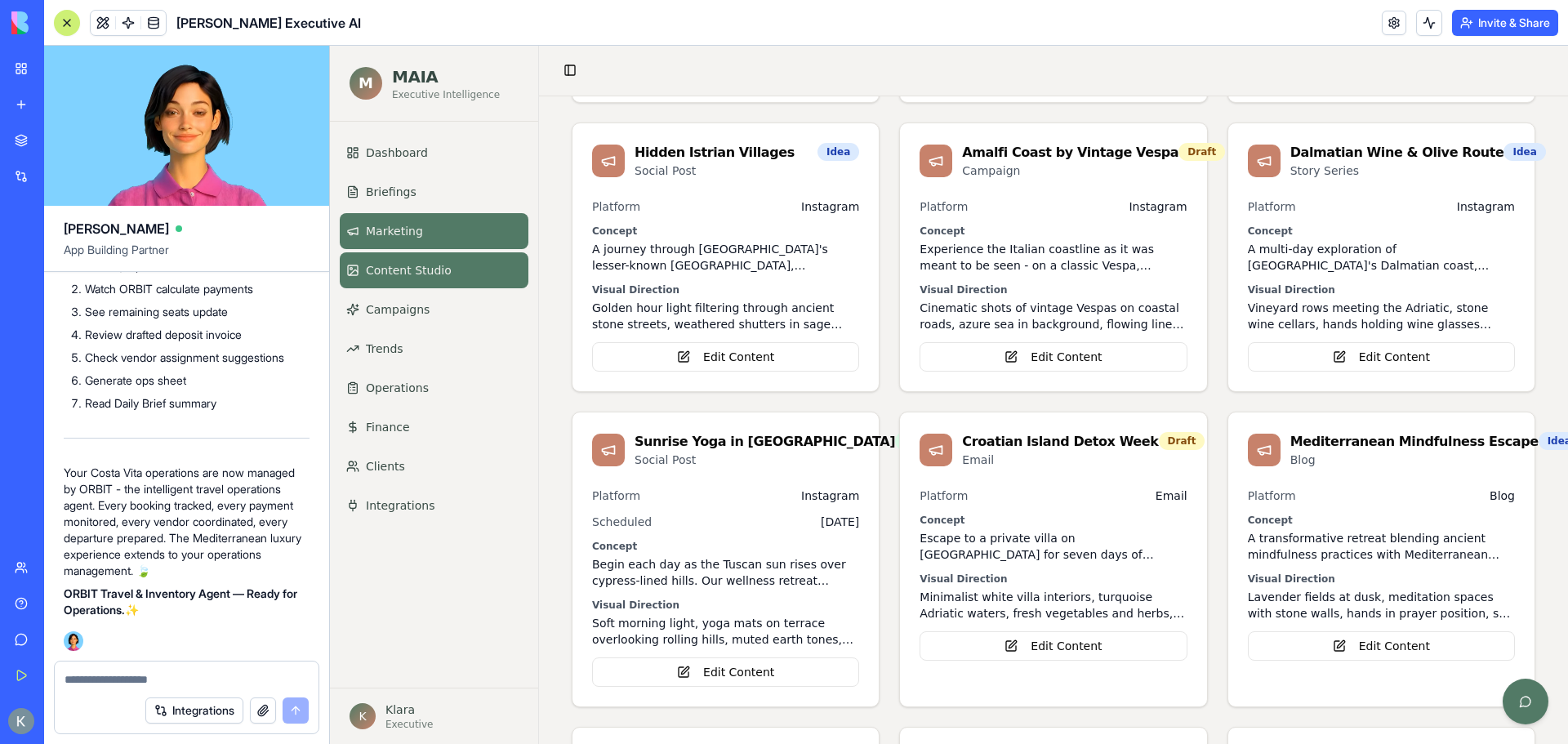
click at [421, 279] on link "Content Studio" at bounding box center [433, 270] width 188 height 36
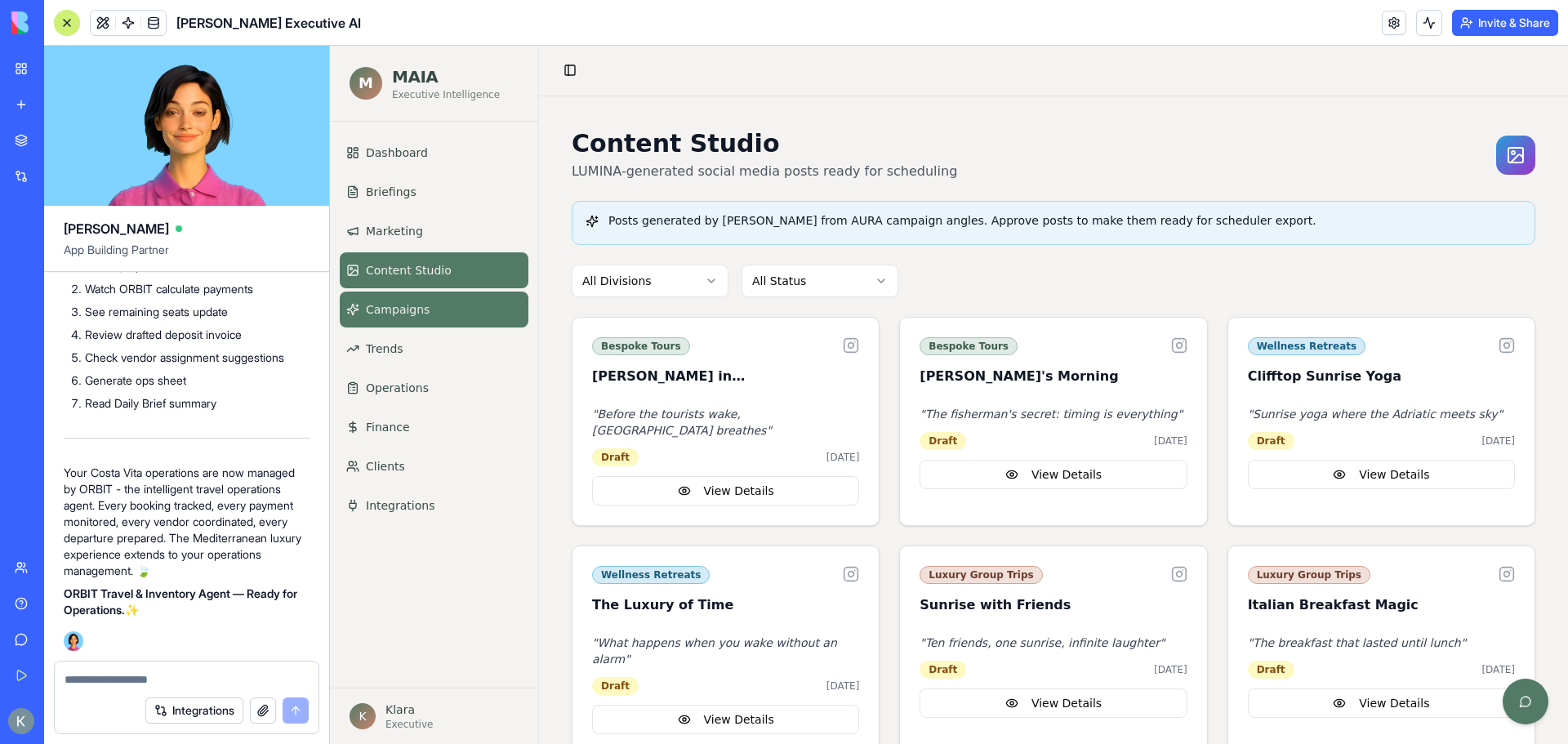
click at [415, 299] on link "Campaigns" at bounding box center [433, 309] width 188 height 36
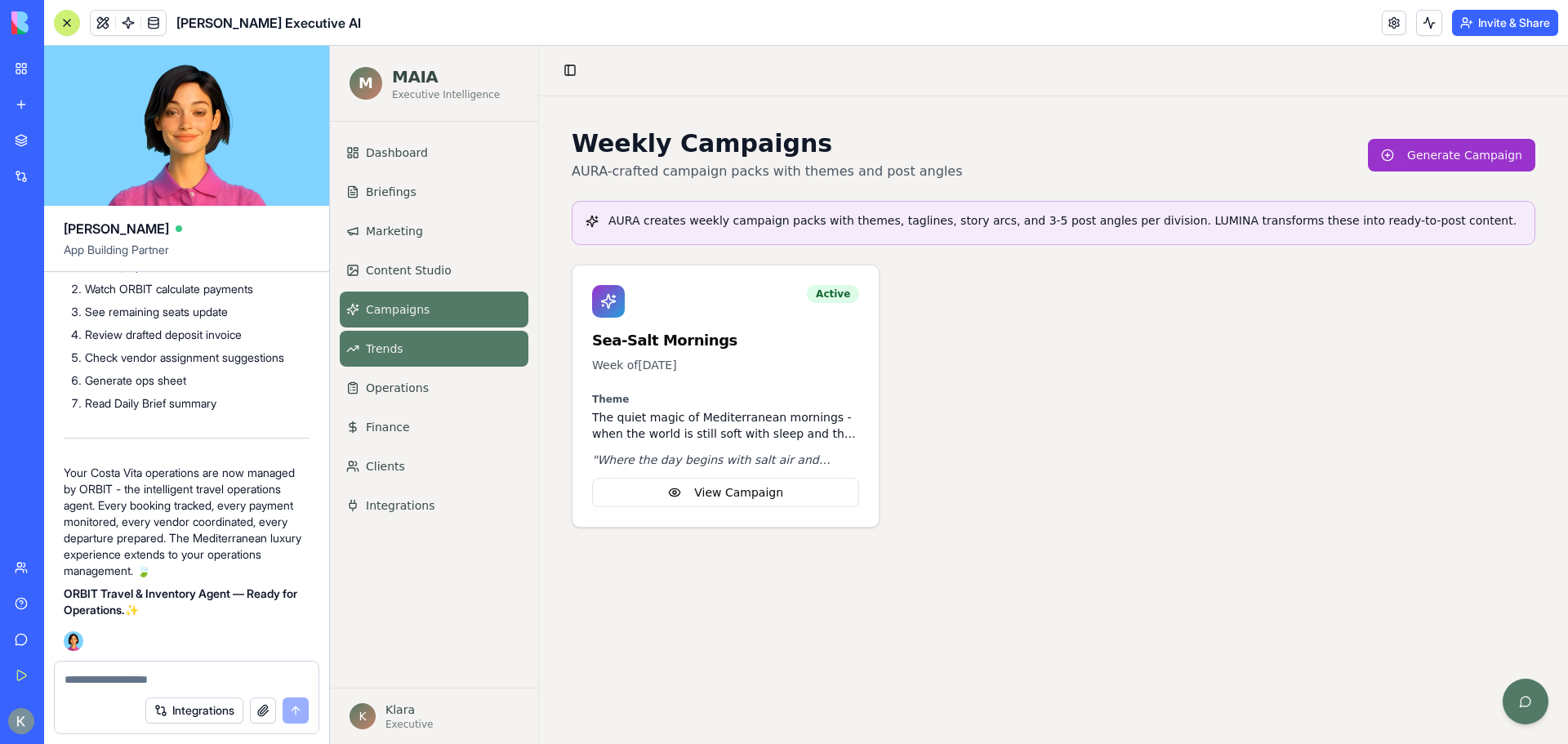
click at [410, 339] on link "Trends" at bounding box center [433, 348] width 188 height 36
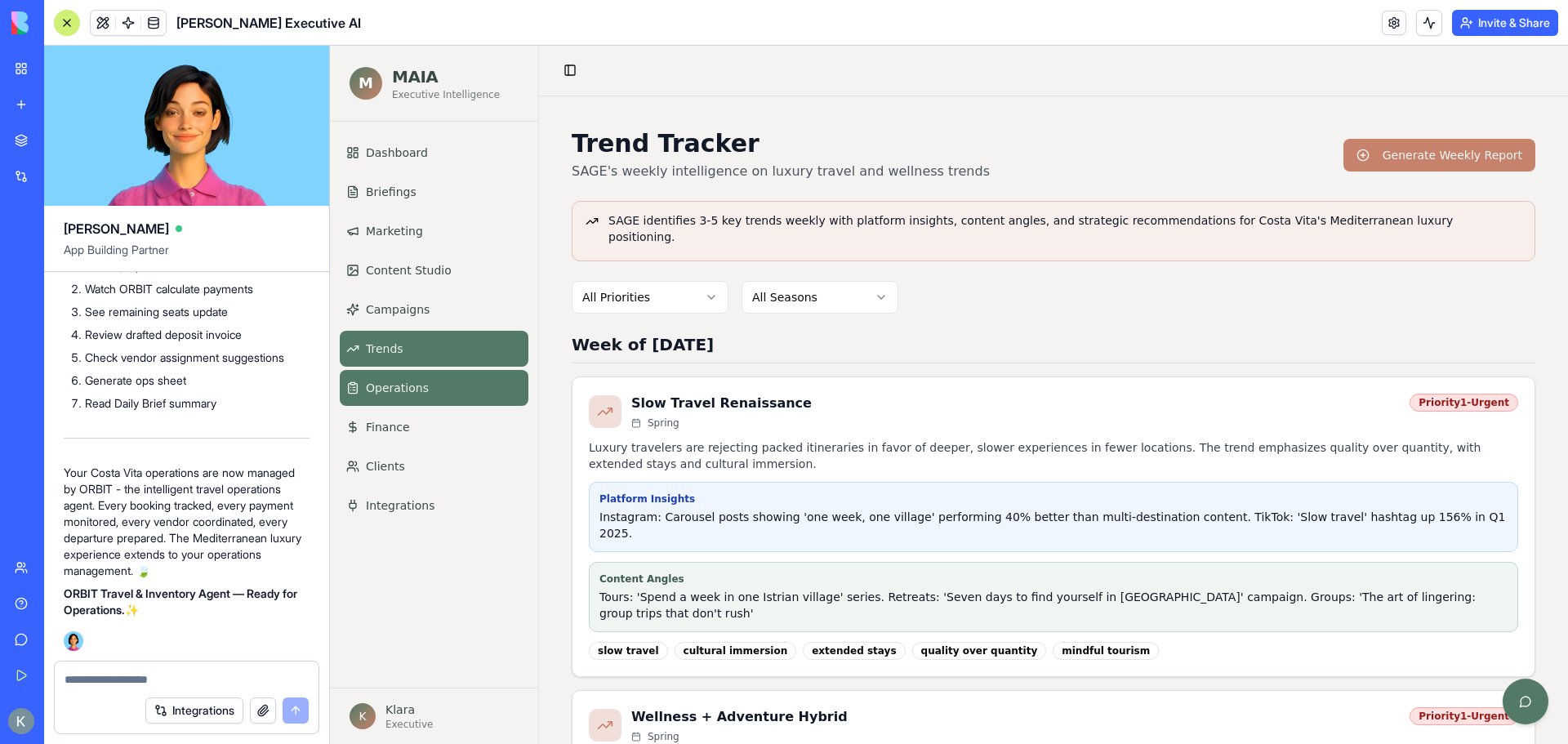
click at [405, 390] on span "Operations" at bounding box center [397, 388] width 63 height 16
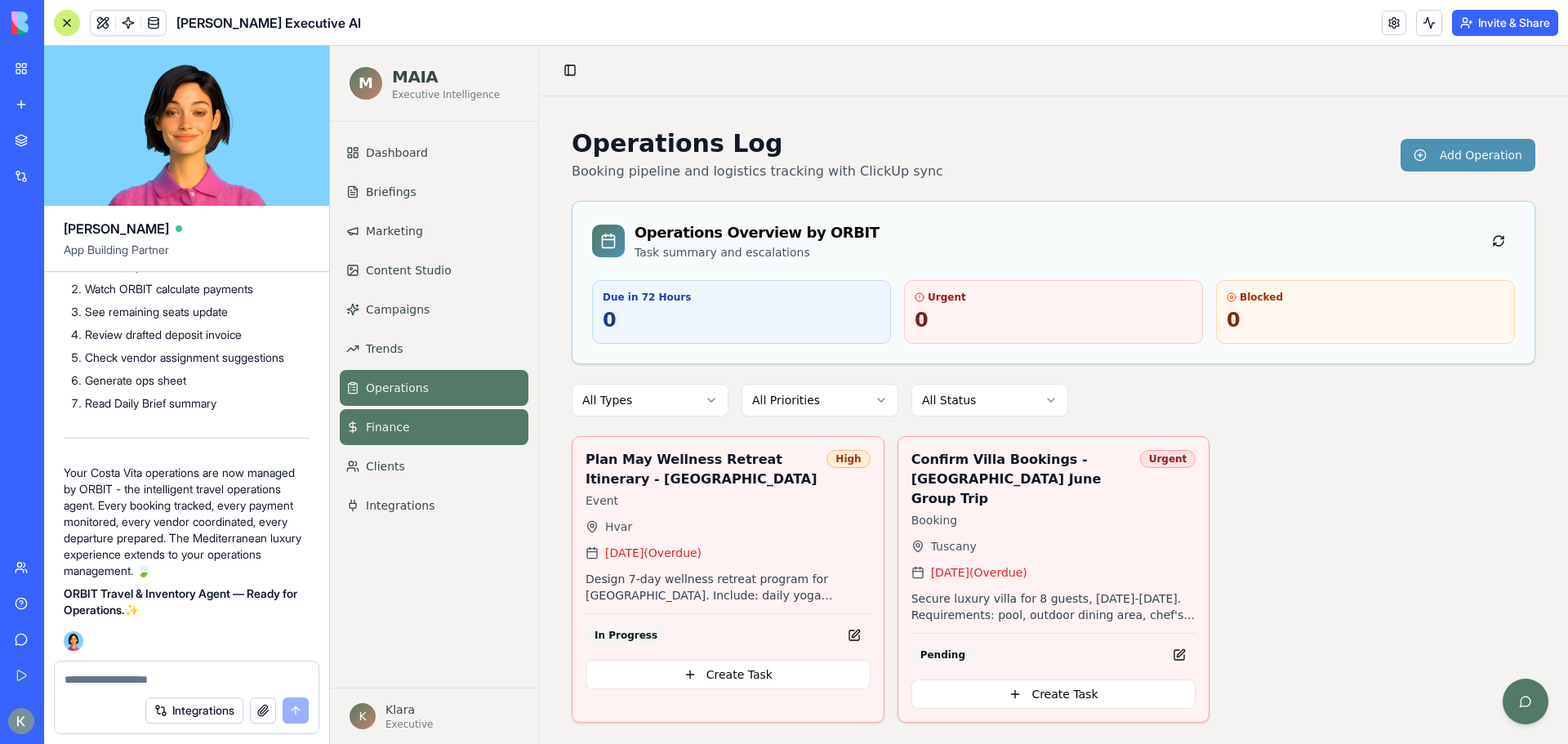
click at [398, 423] on span "Finance" at bounding box center [388, 427] width 44 height 16
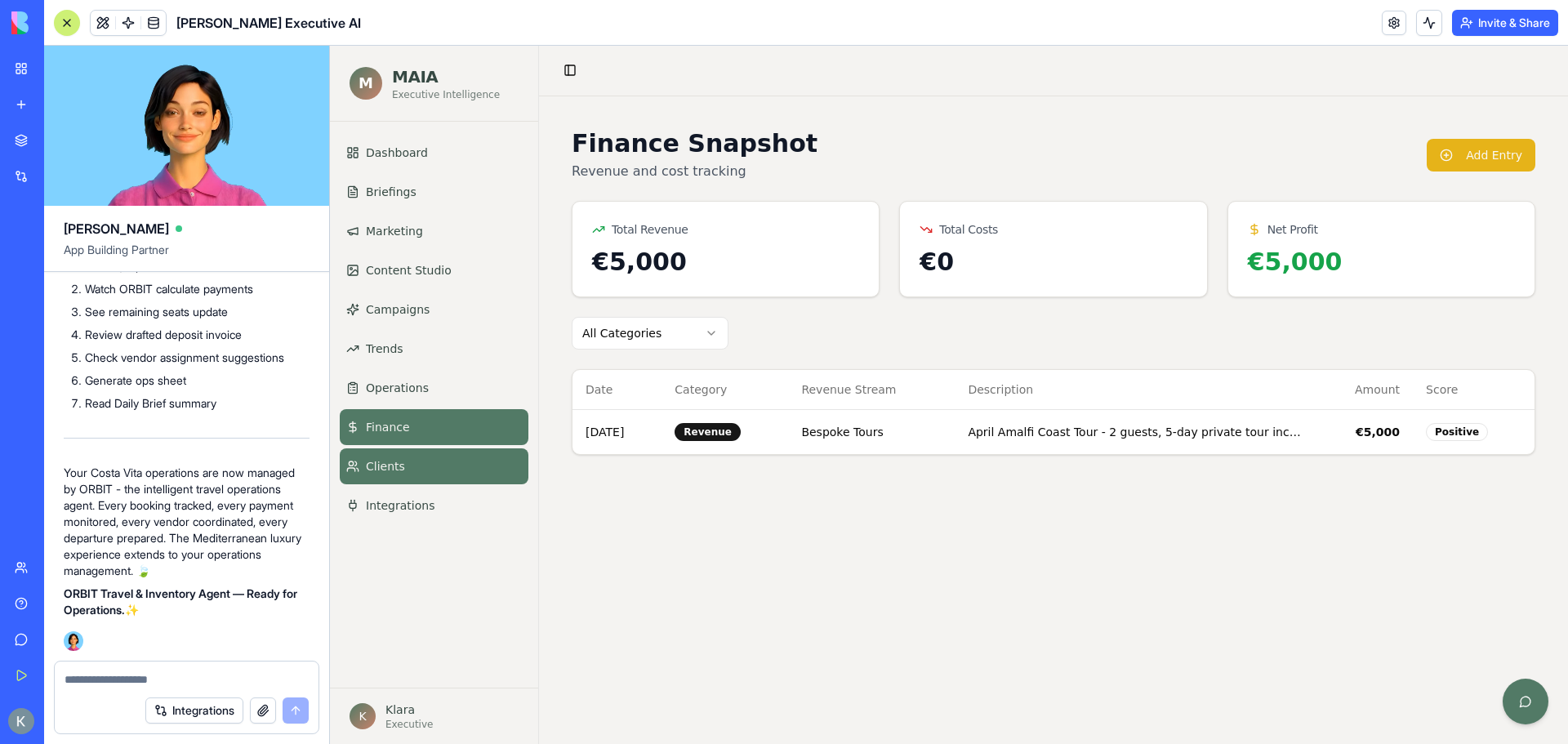
click at [400, 467] on span "Clients" at bounding box center [385, 466] width 39 height 16
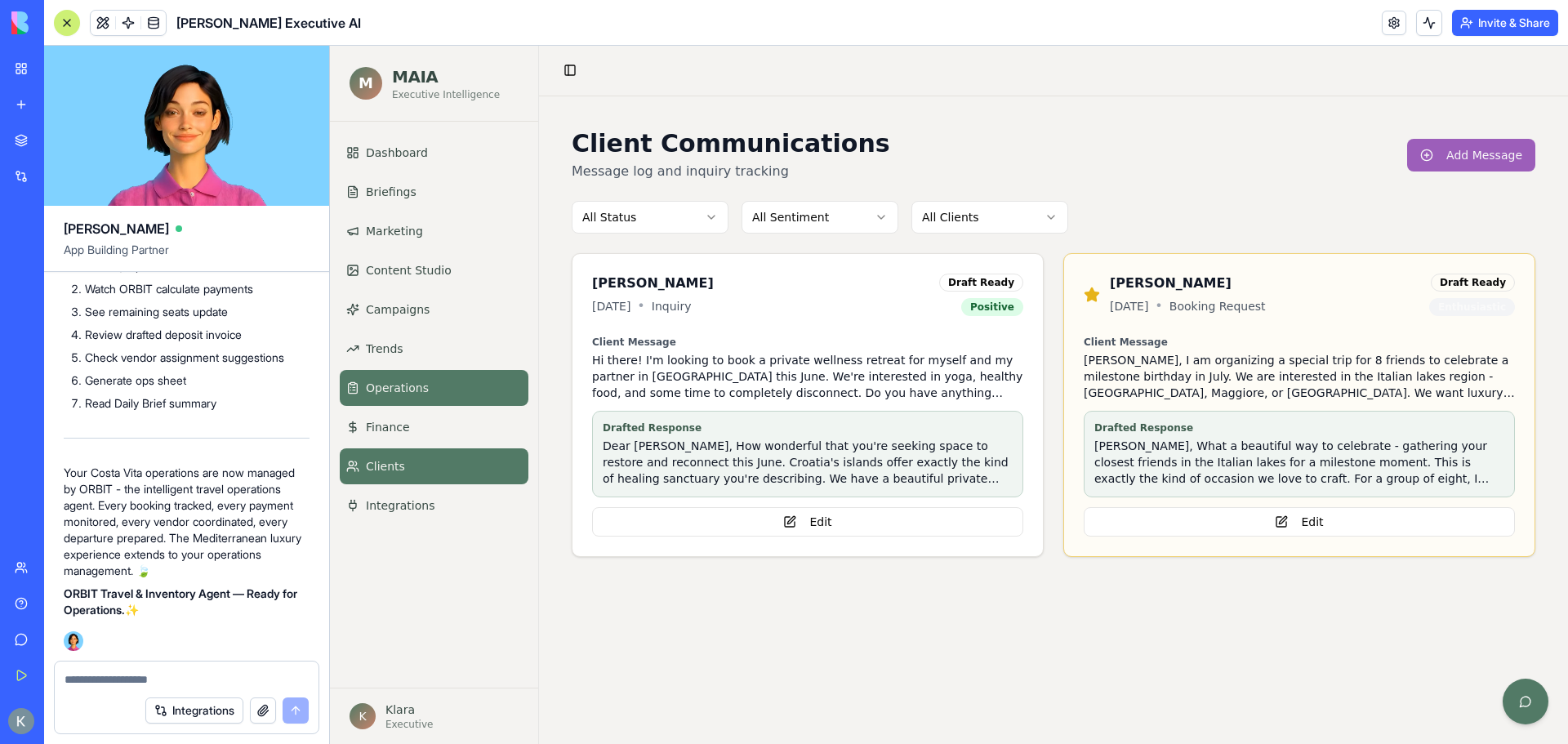
click at [396, 399] on link "Operations" at bounding box center [433, 388] width 188 height 36
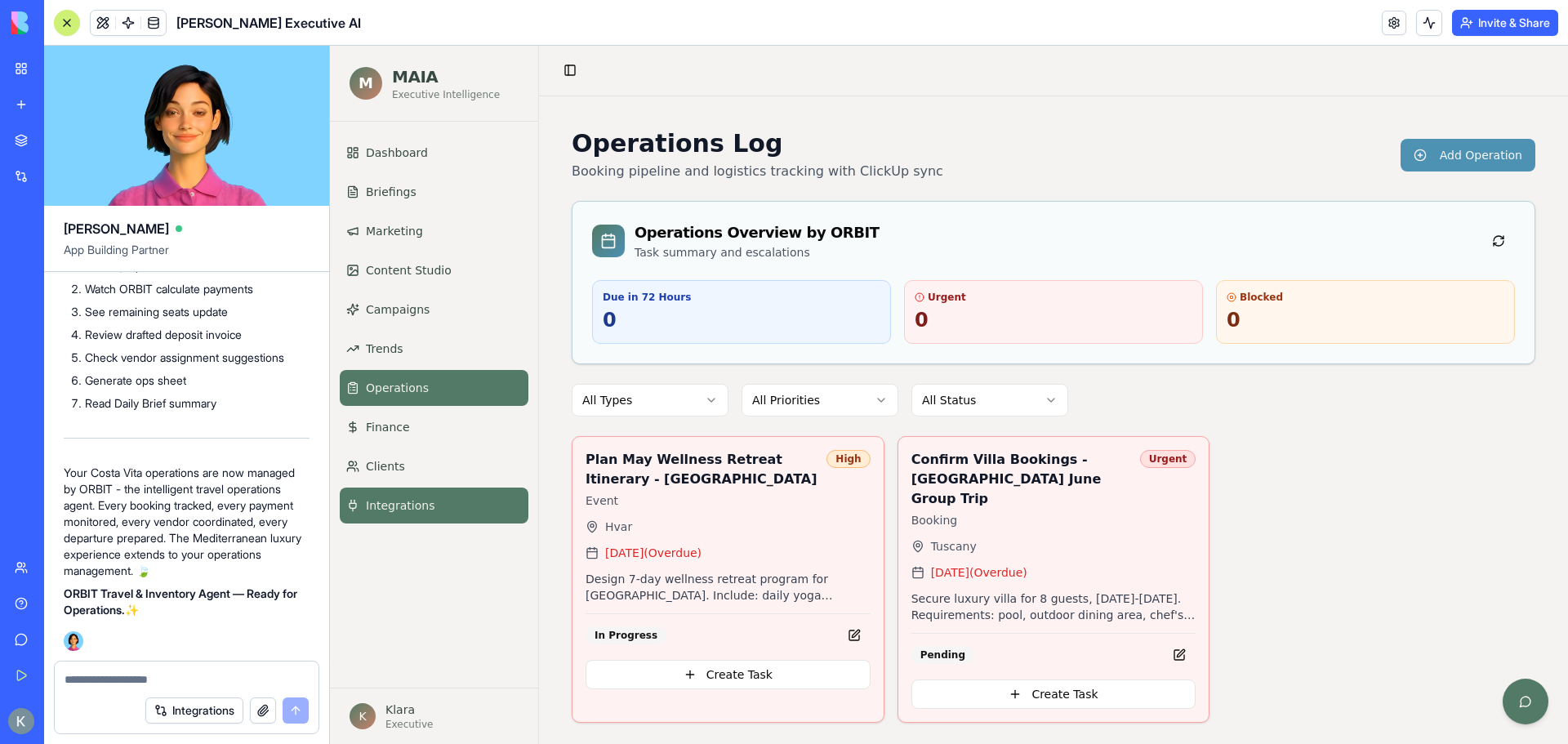
click at [412, 499] on span "Integrations" at bounding box center [400, 505] width 69 height 16
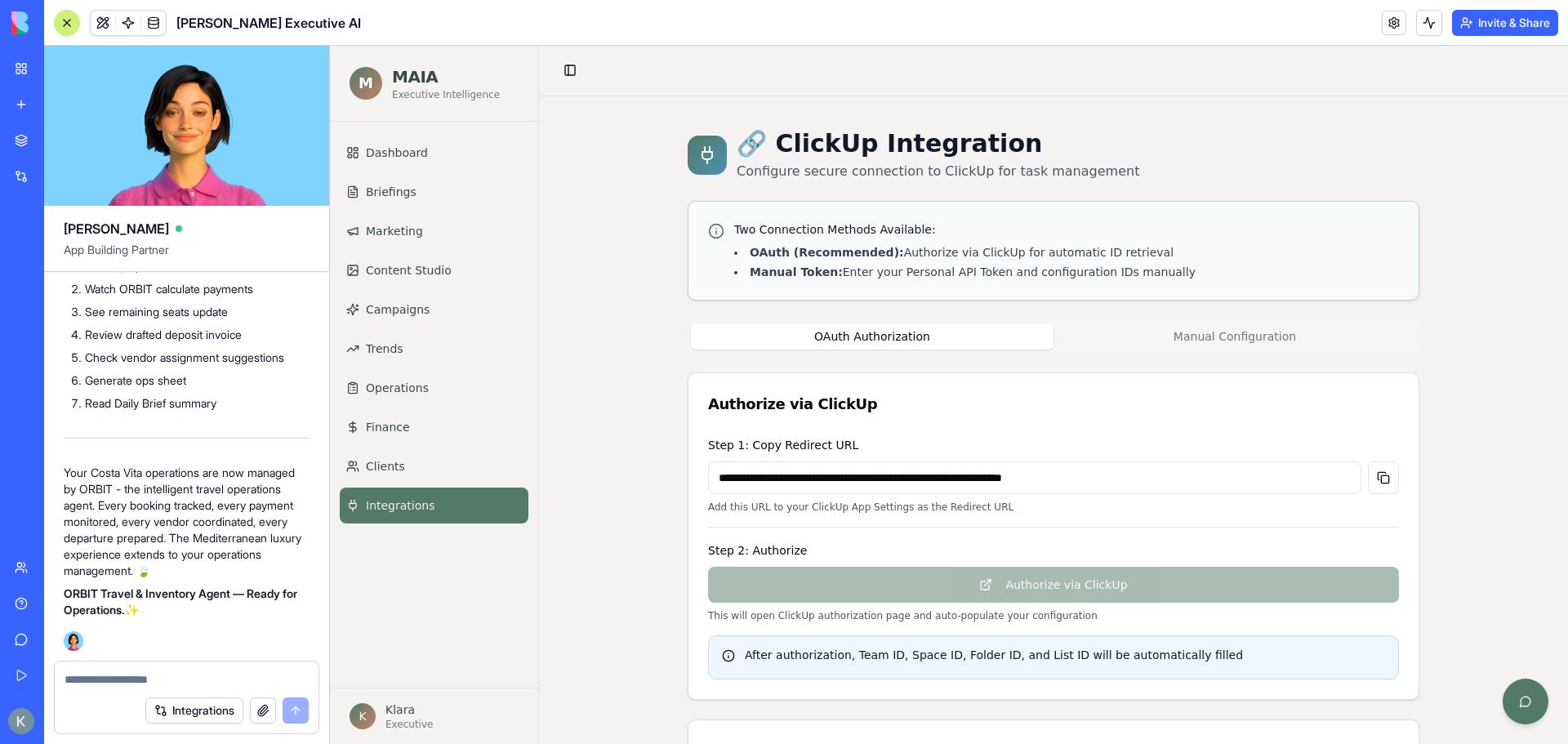
click at [140, 675] on textarea at bounding box center [186, 679] width 244 height 16
paste textarea "**********"
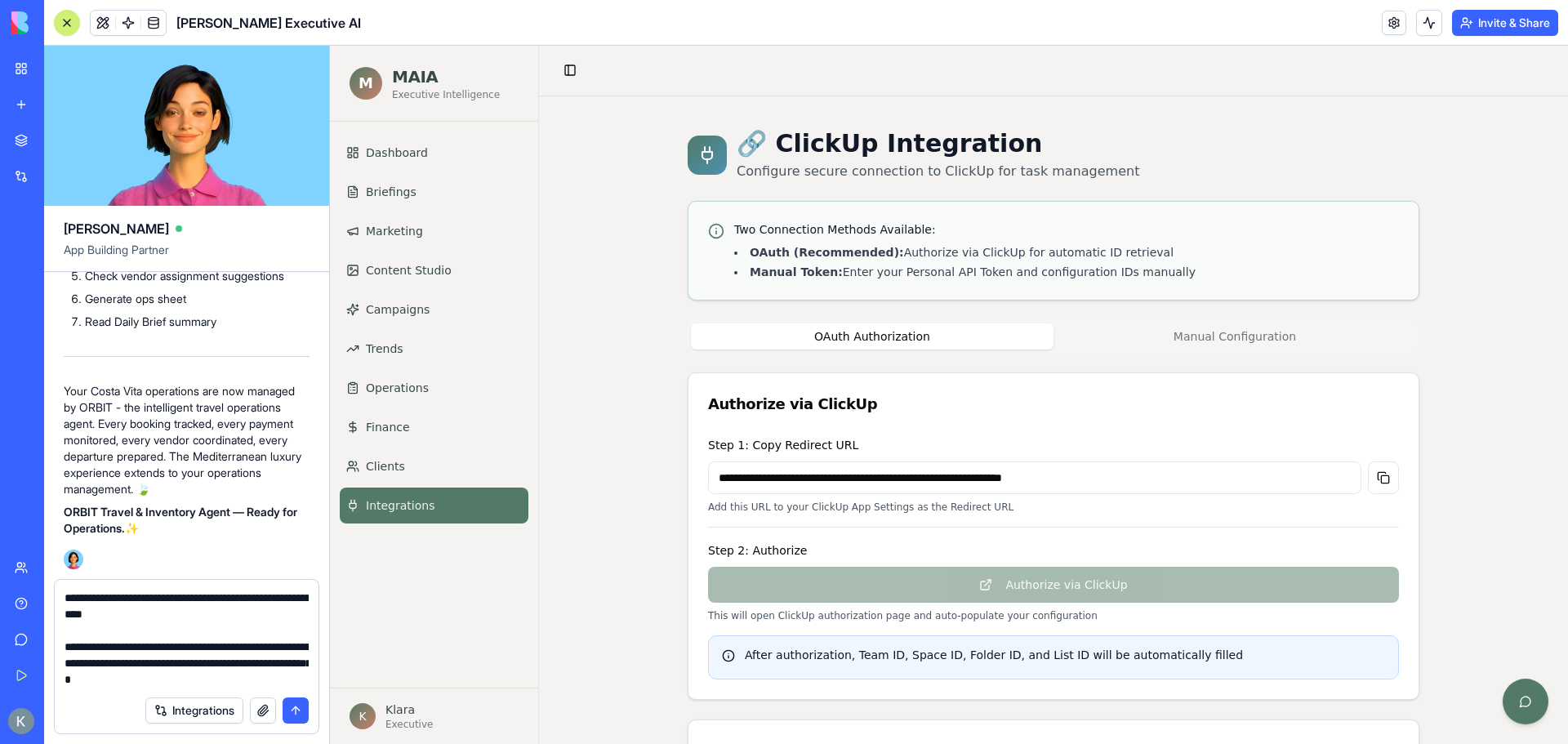
type textarea "**********"
click at [296, 713] on button "submit" at bounding box center [296, 710] width 27 height 27
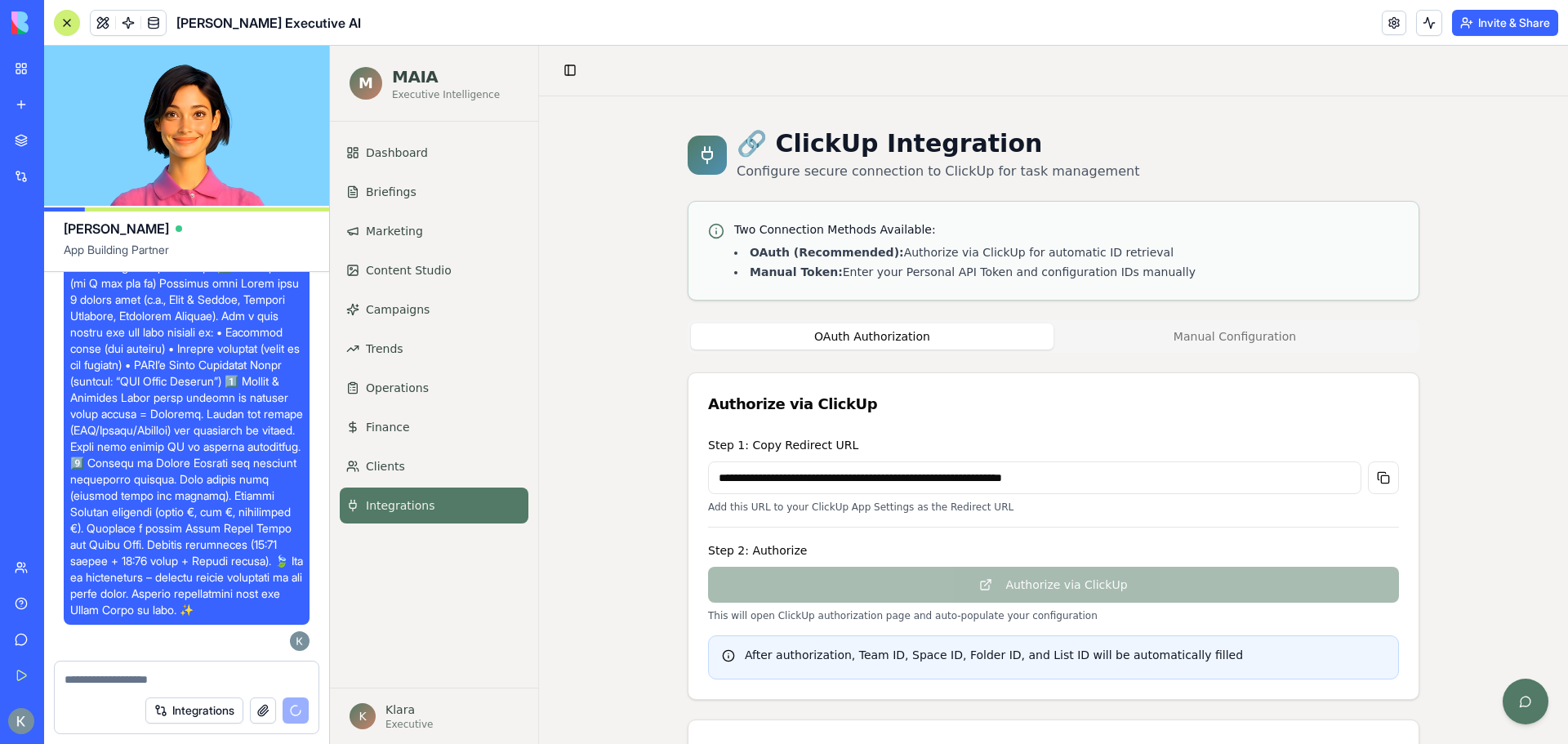
scroll to position [44746, 0]
click at [546, 398] on div "**********" at bounding box center [1054, 740] width 1029 height 1287
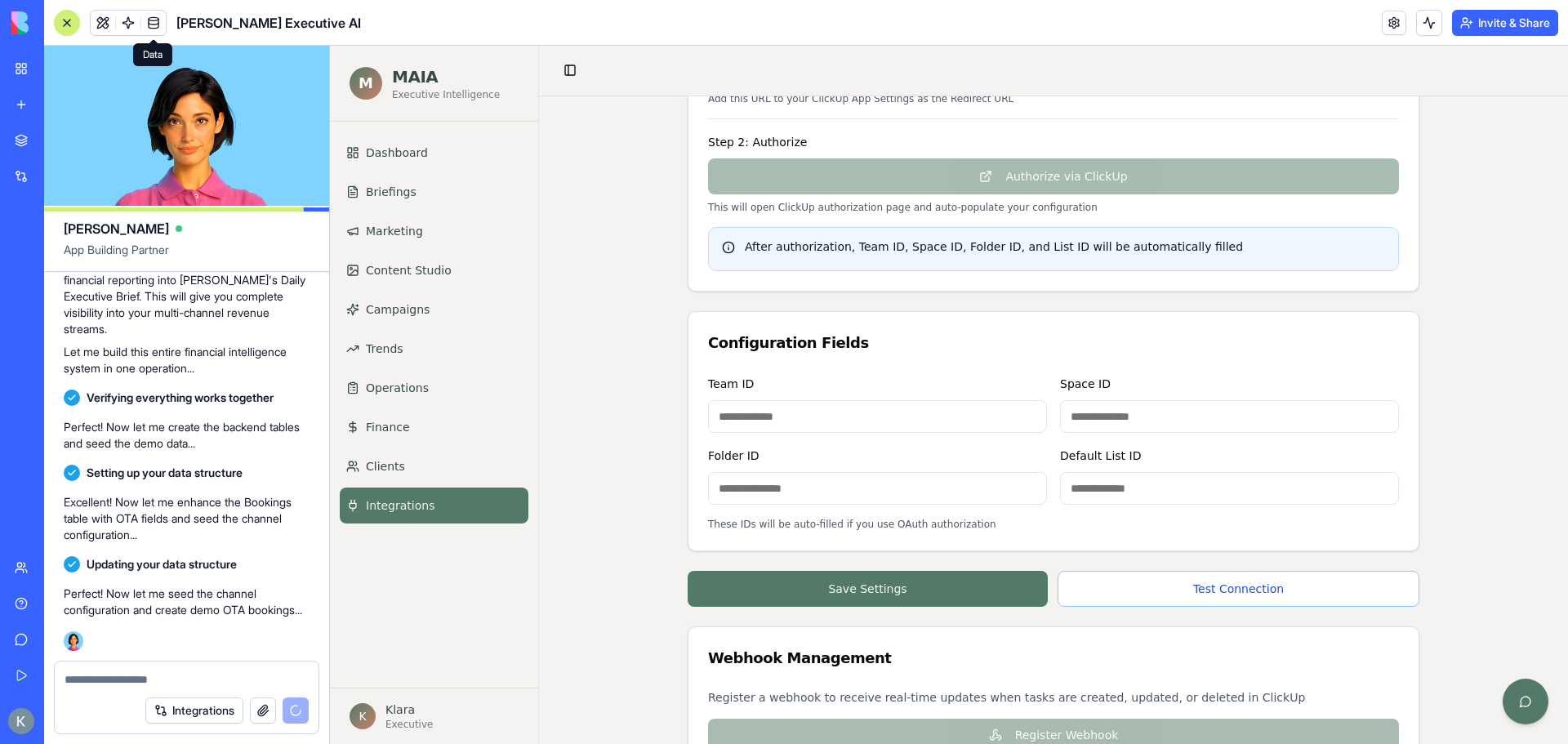
scroll to position [45269, 0]
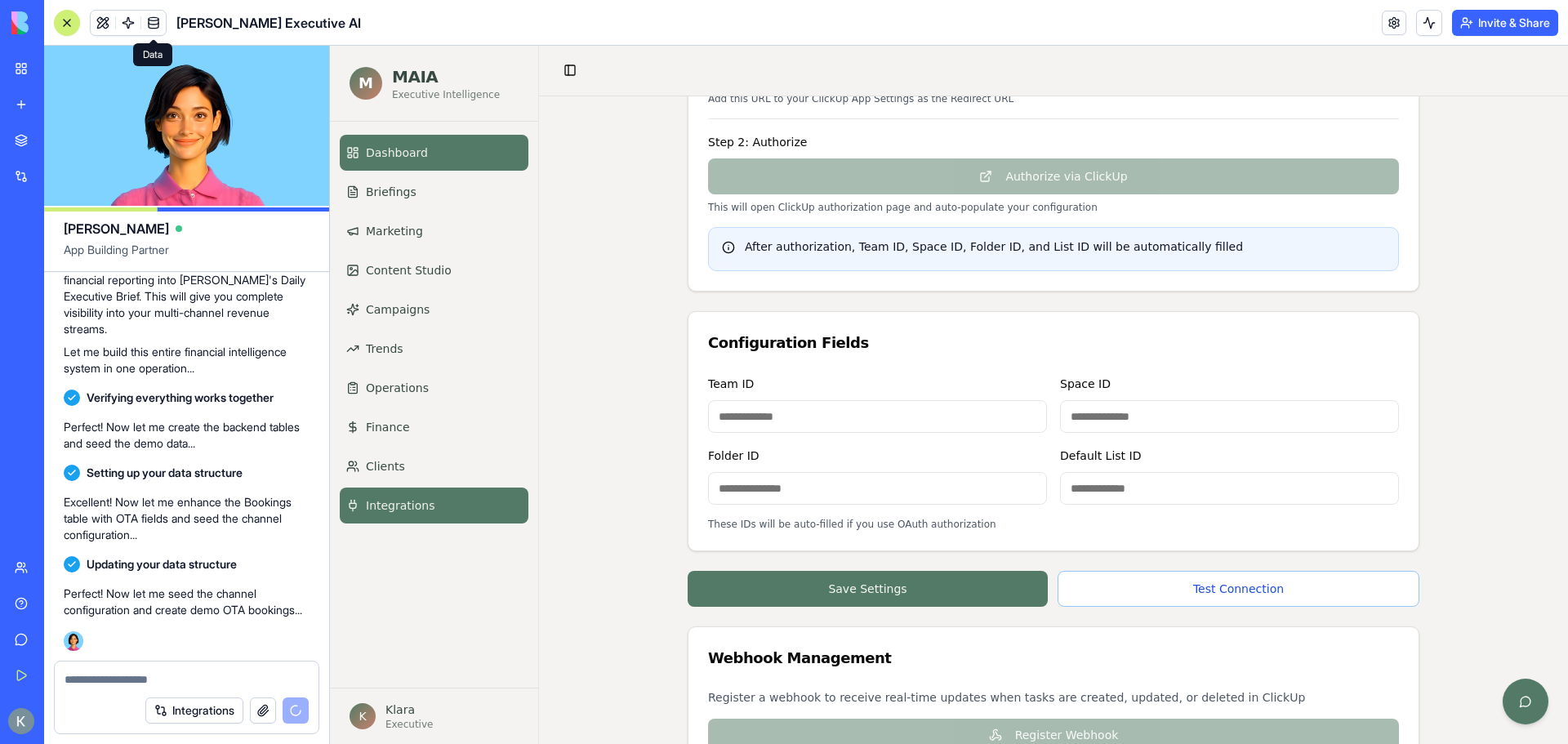
click at [404, 162] on link "Dashboard" at bounding box center [433, 152] width 188 height 36
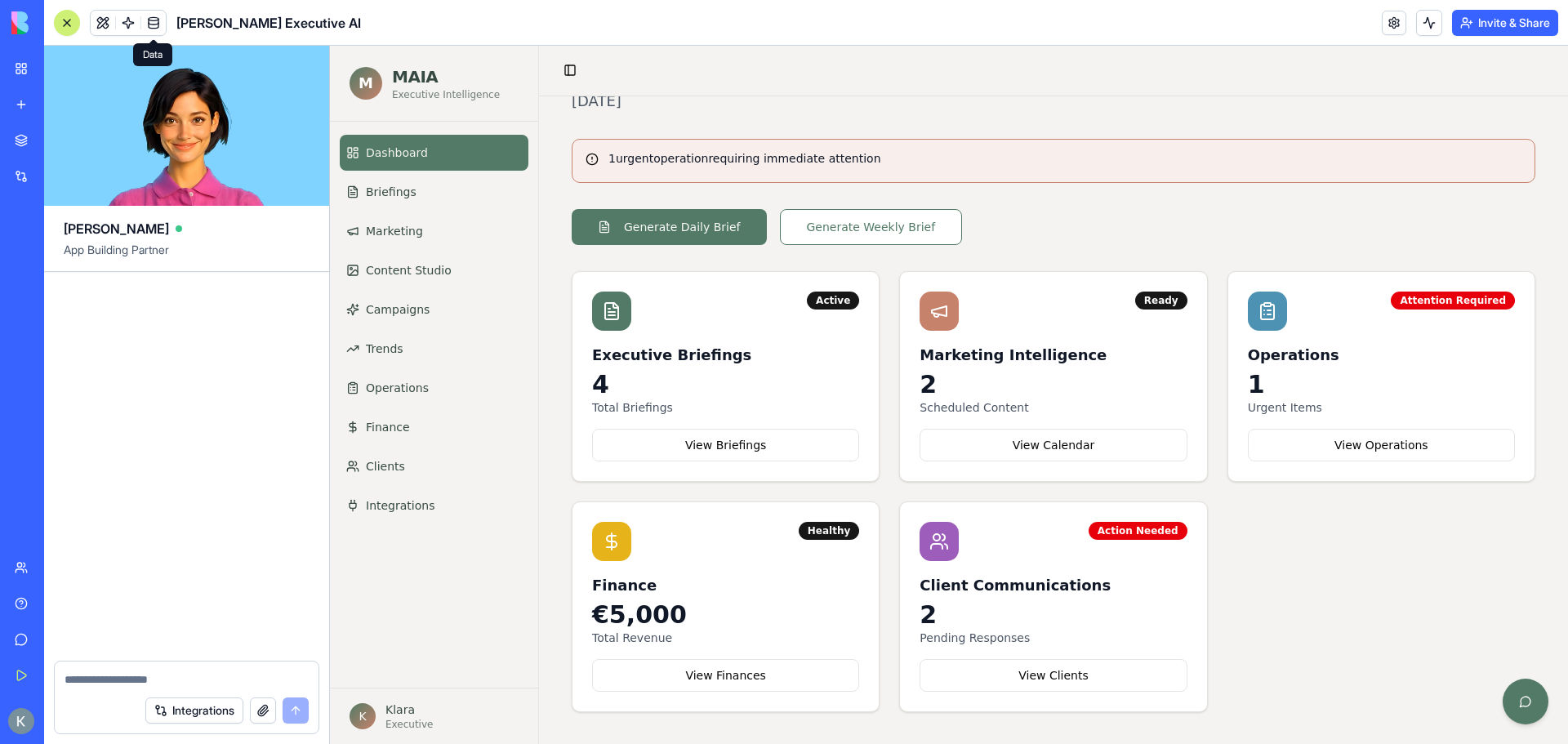
scroll to position [52987, 0]
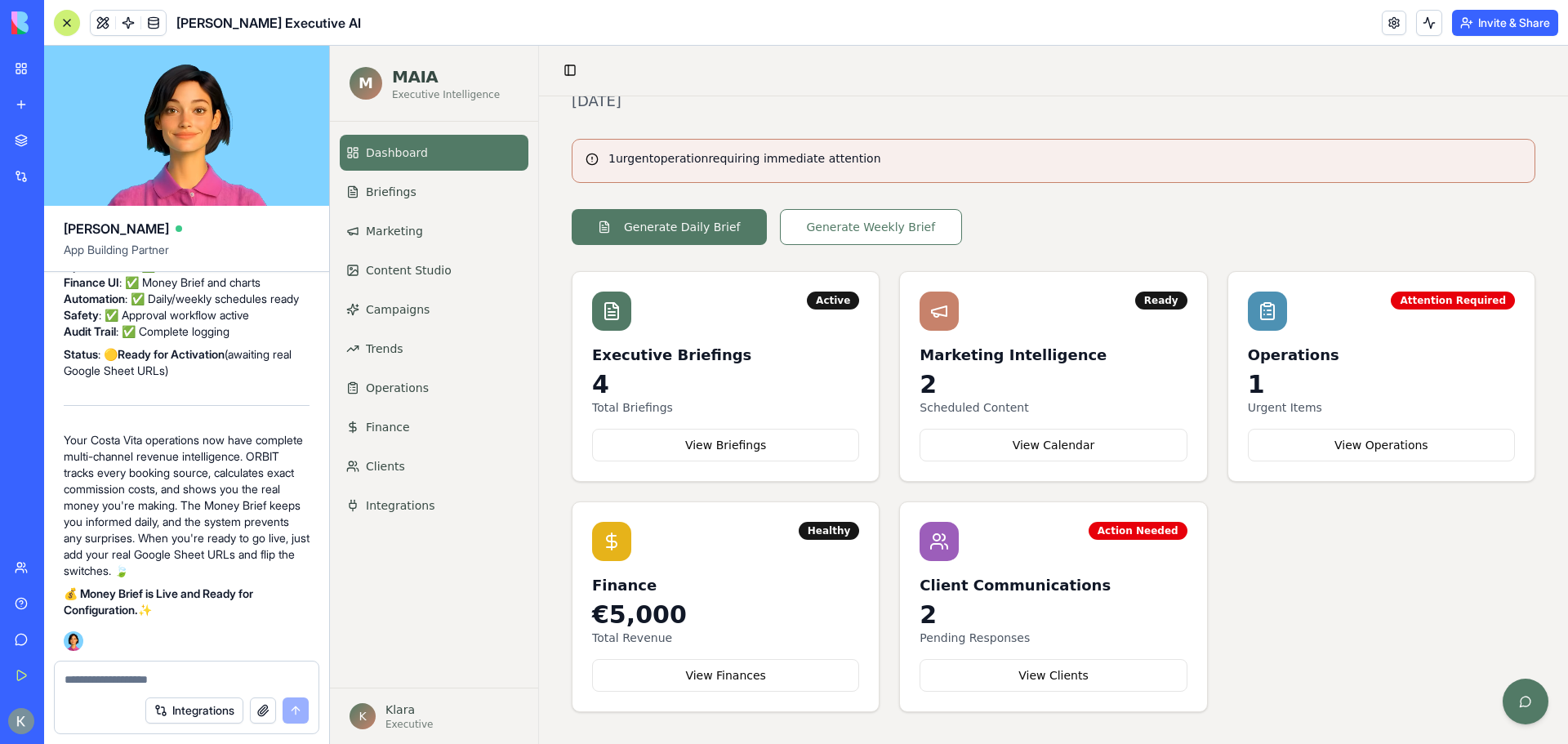
drag, startPoint x: 170, startPoint y: 611, endPoint x: 211, endPoint y: 395, distance: 219.9
click at [211, 395] on div "My Workspace New app Marketplace Integrations Recent MAIA - Costa Vita Executiv…" at bounding box center [784, 372] width 1568 height 744
drag, startPoint x: 309, startPoint y: 406, endPoint x: 270, endPoint y: 466, distance: 71.6
click at [242, 539] on p "Your Costa Vita operations now have complete multi-channel revenue intelligence…" at bounding box center [186, 505] width 246 height 147
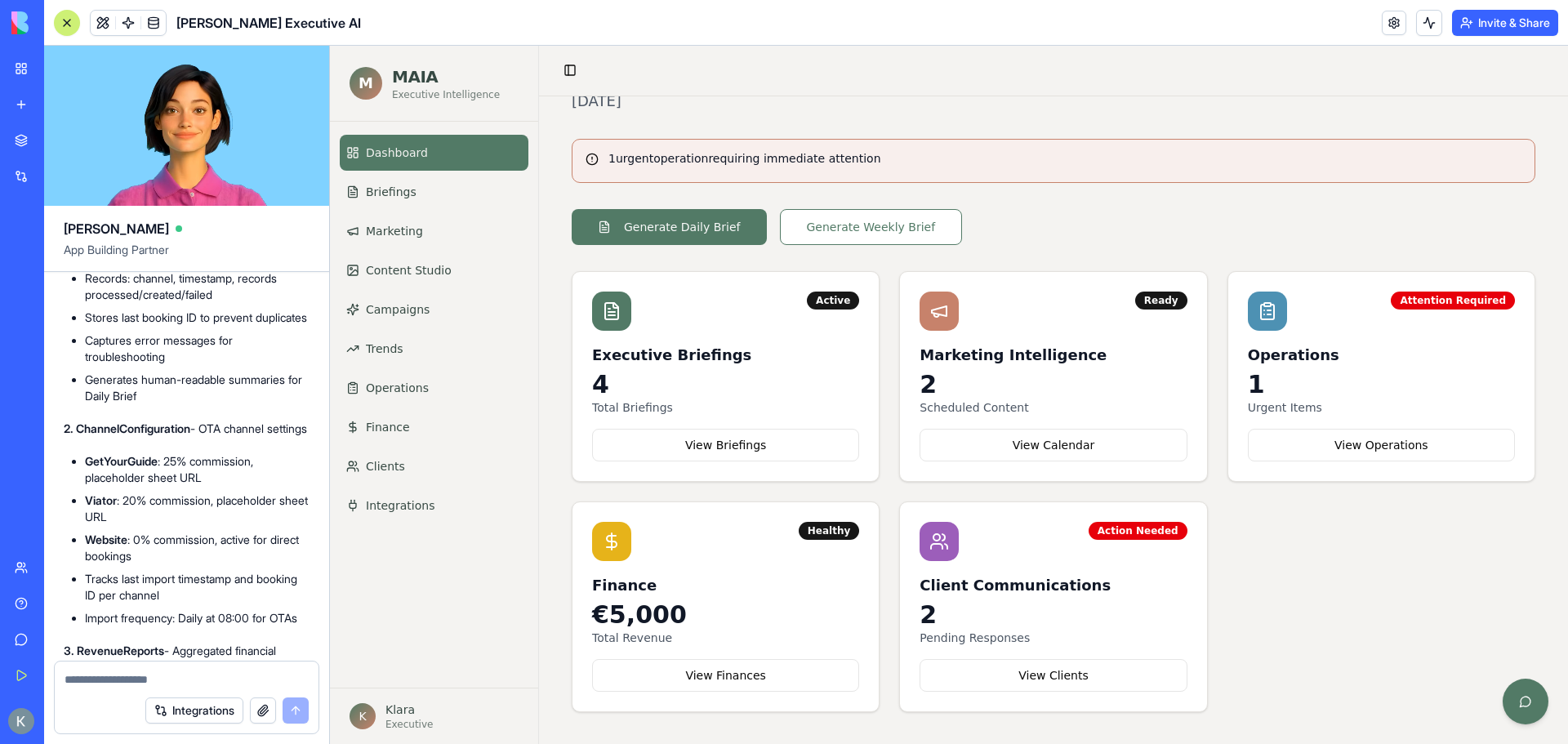
scroll to position [44985, 0]
drag, startPoint x: 191, startPoint y: 613, endPoint x: 51, endPoint y: 438, distance: 224.1
copy div "💰 Building ORBIT OTA Integration & Money Brief System... Perfect! I'm upgrading…"
click at [408, 437] on link "Finance" at bounding box center [433, 427] width 188 height 36
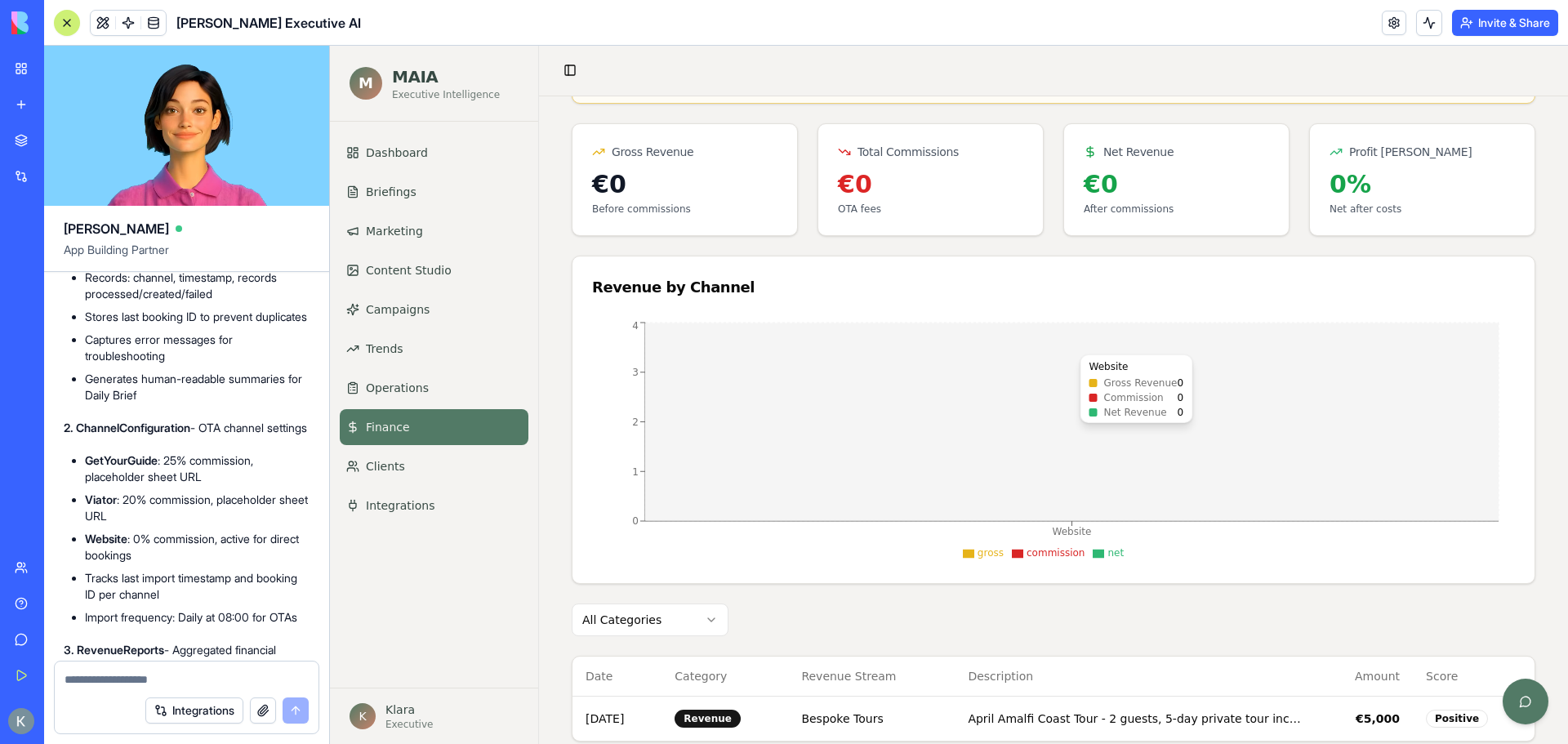
scroll to position [326, 0]
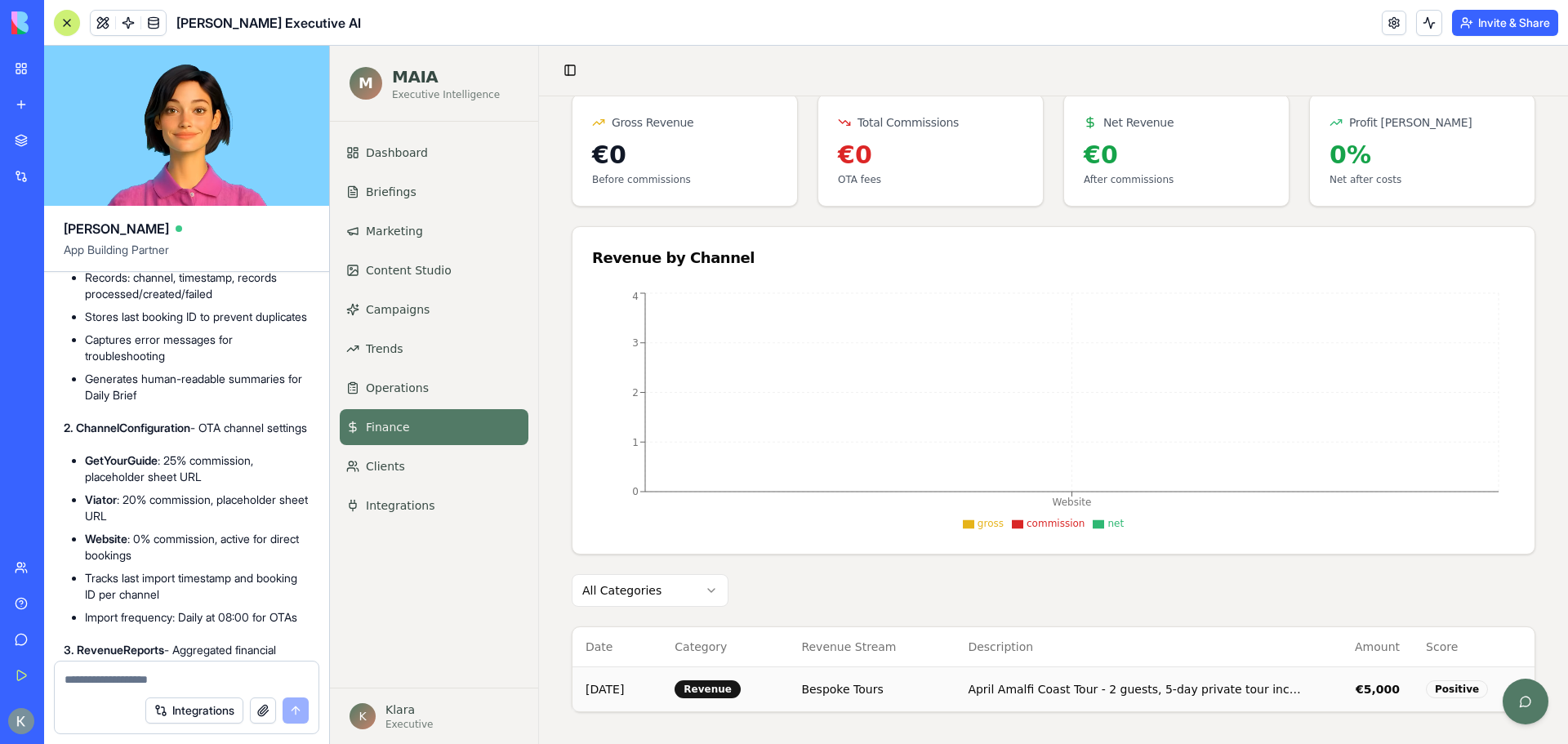
click at [1268, 695] on td "April Amalfi Coast Tour - 2 guests, 5-day private tour including vintage Vespa …" at bounding box center [1135, 688] width 361 height 45
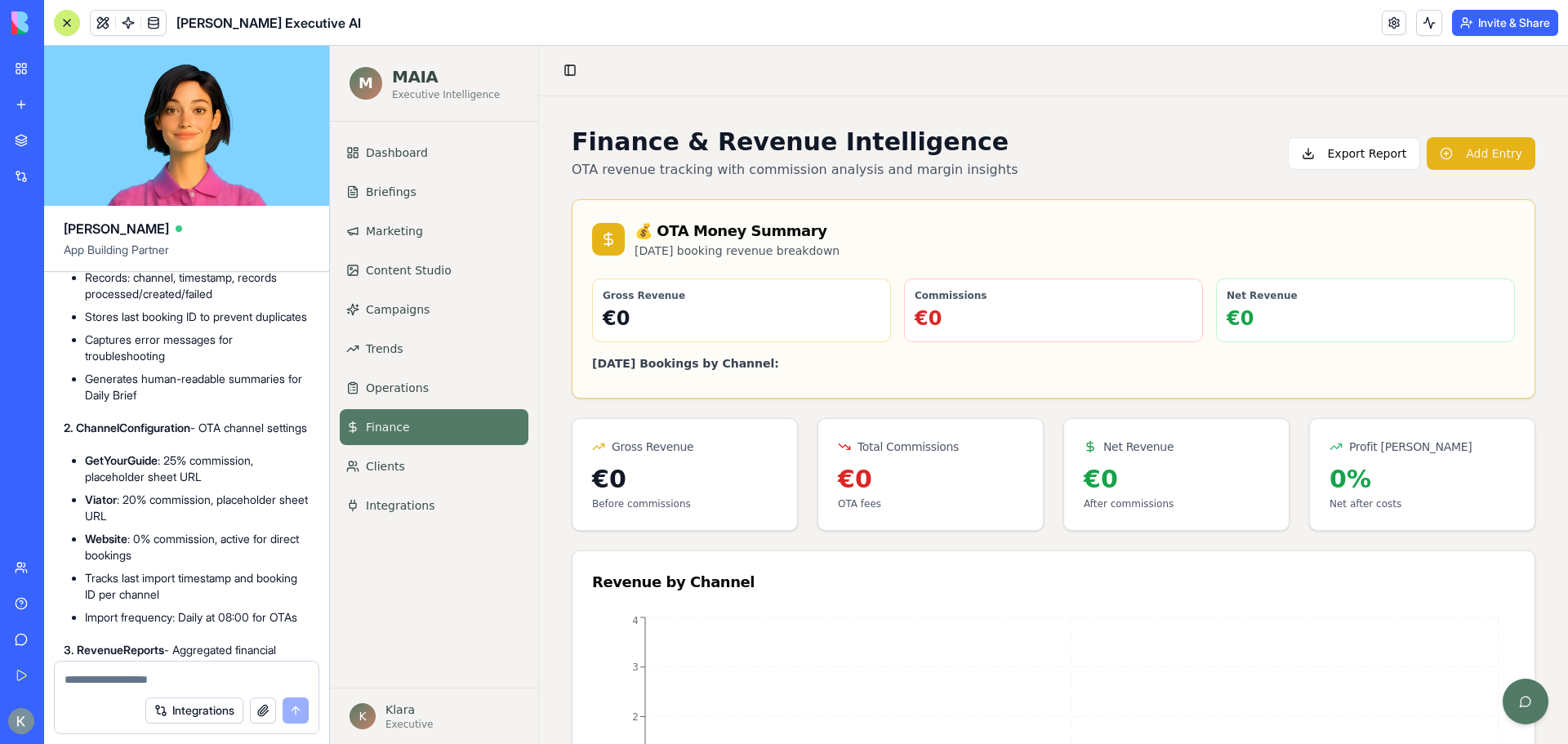
scroll to position [0, 0]
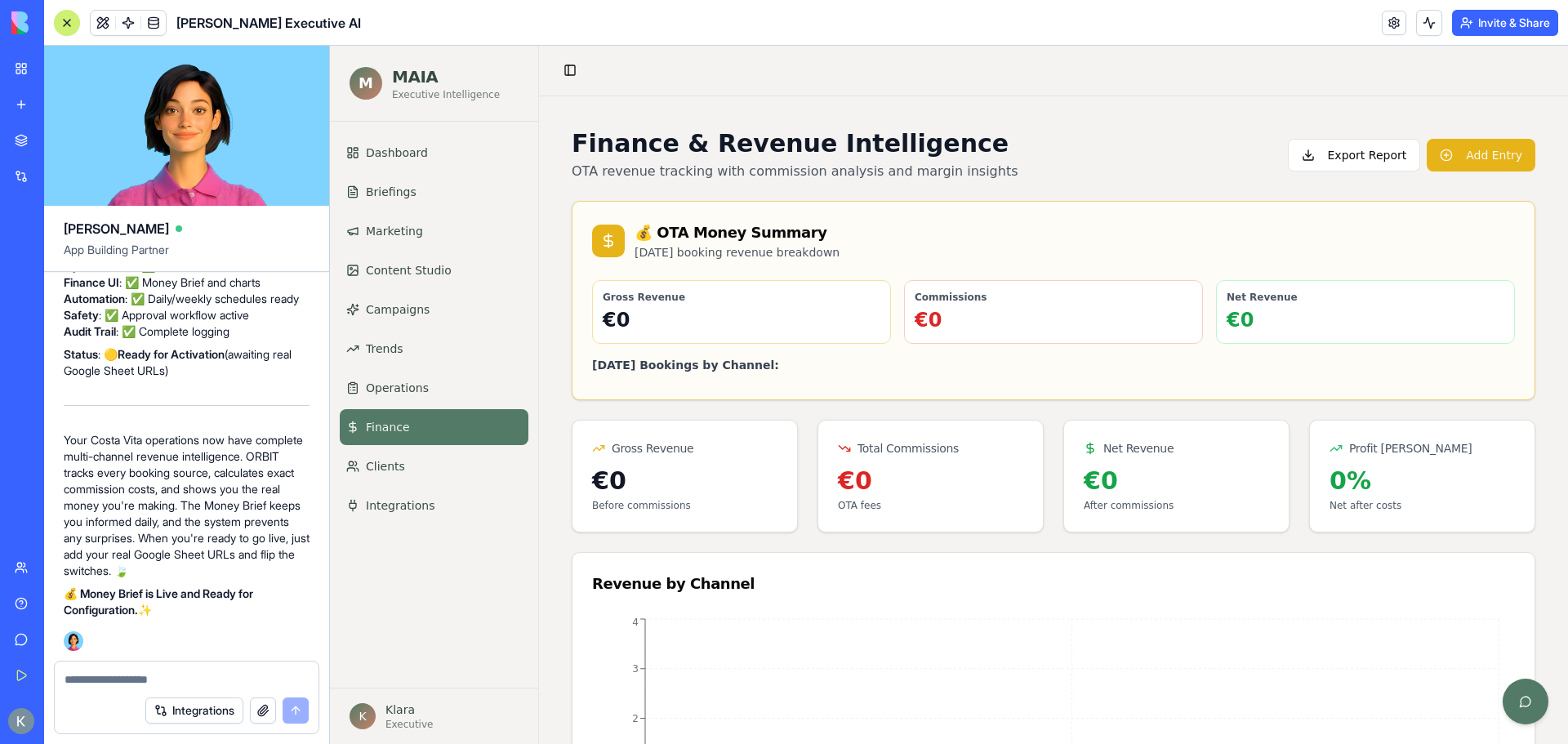
scroll to position [52987, 0]
click at [150, 672] on textarea at bounding box center [186, 679] width 244 height 16
paste textarea "**********"
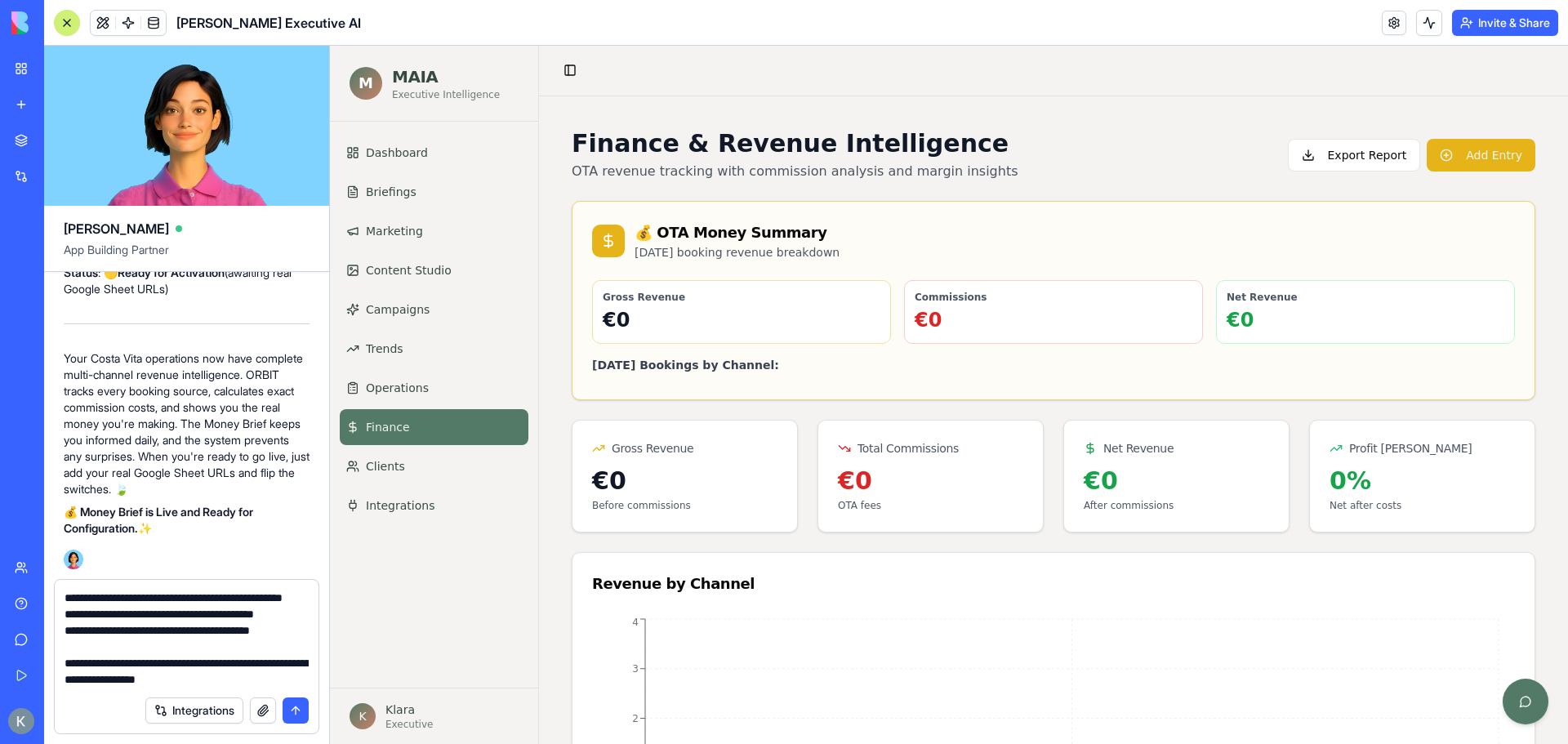
type textarea "**********"
click at [300, 703] on button "submit" at bounding box center [296, 710] width 27 height 27
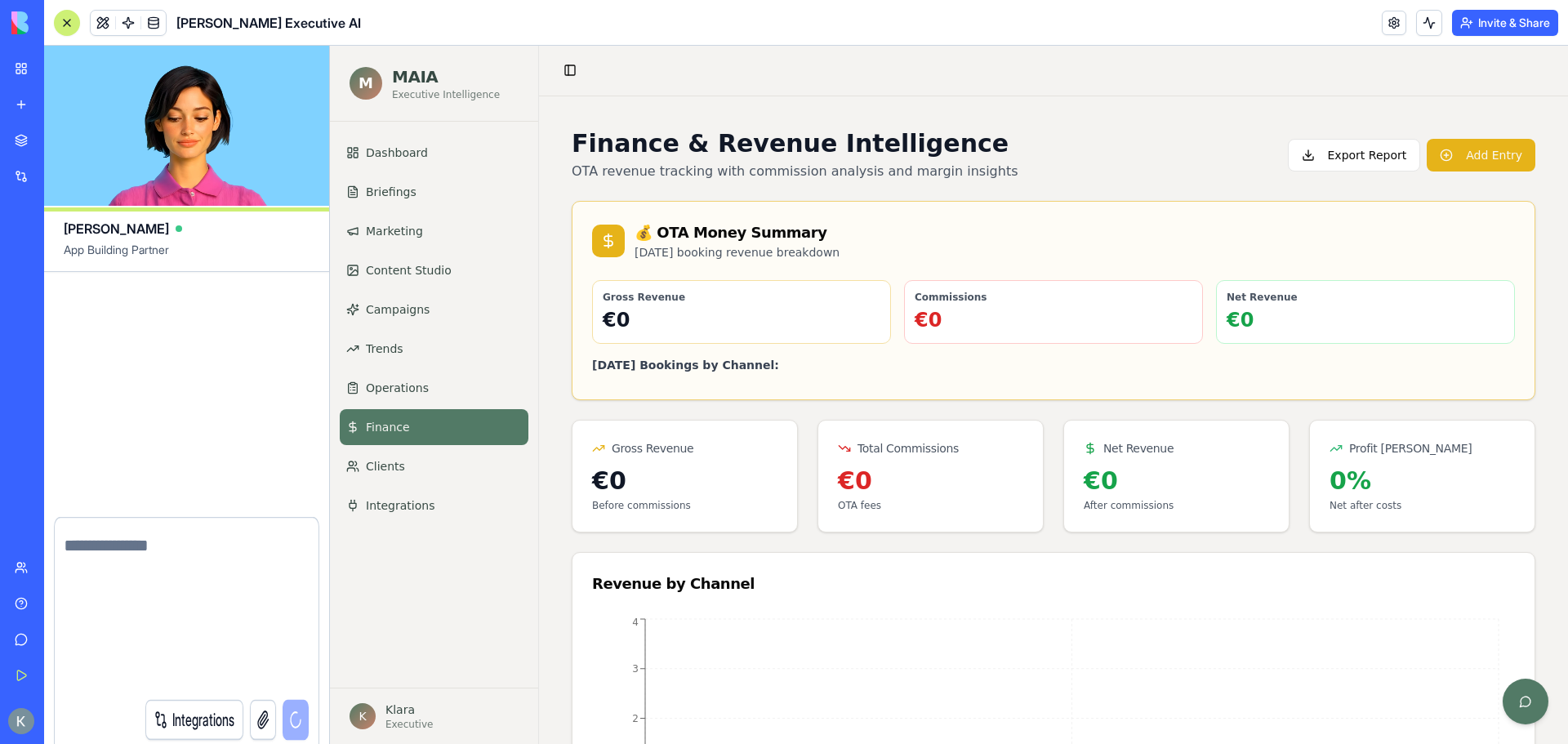
scroll to position [0, 0]
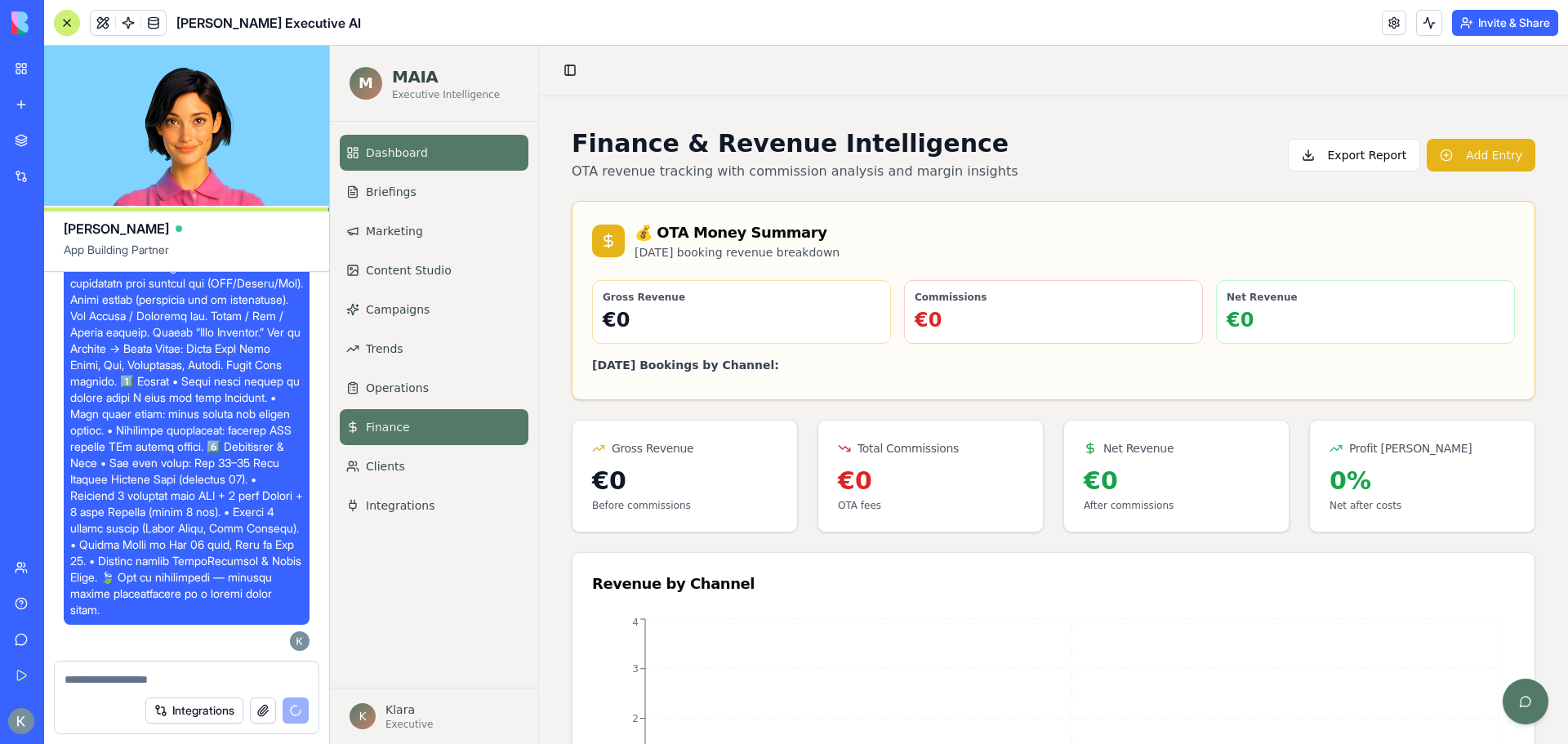
click at [430, 150] on link "Dashboard" at bounding box center [433, 152] width 188 height 36
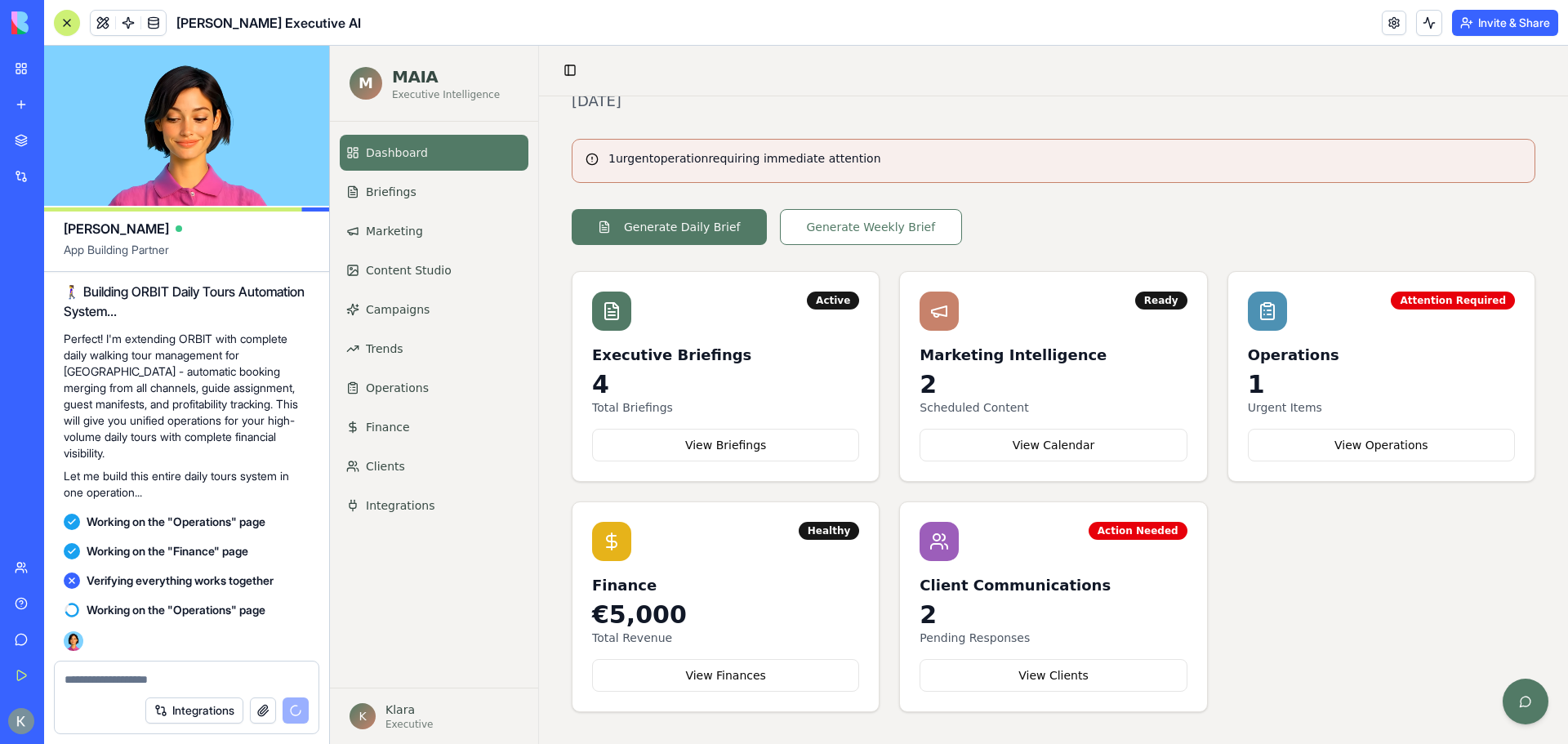
scroll to position [54753, 0]
click at [406, 236] on span "Marketing" at bounding box center [394, 231] width 57 height 16
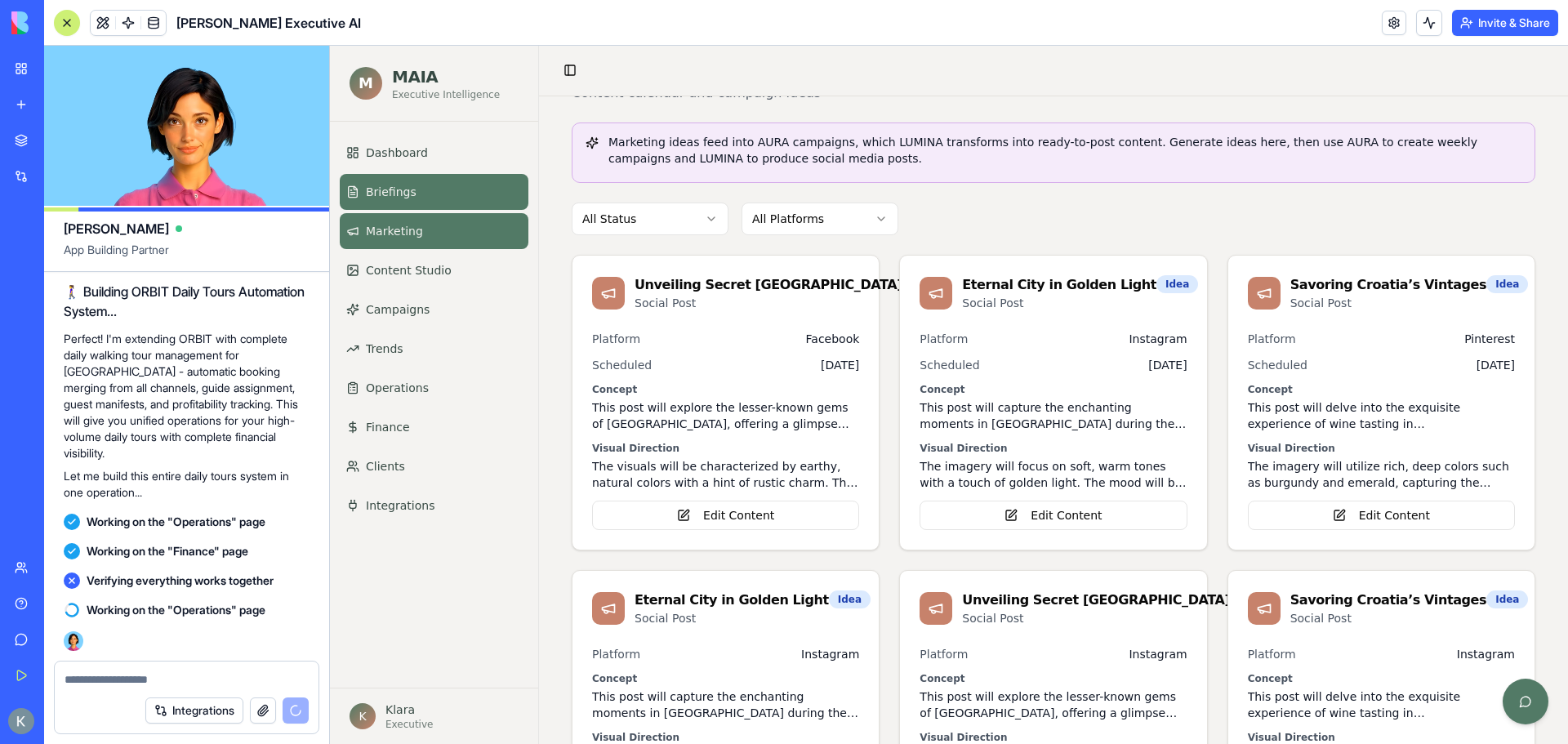
click at [411, 187] on span "Briefings" at bounding box center [391, 192] width 50 height 16
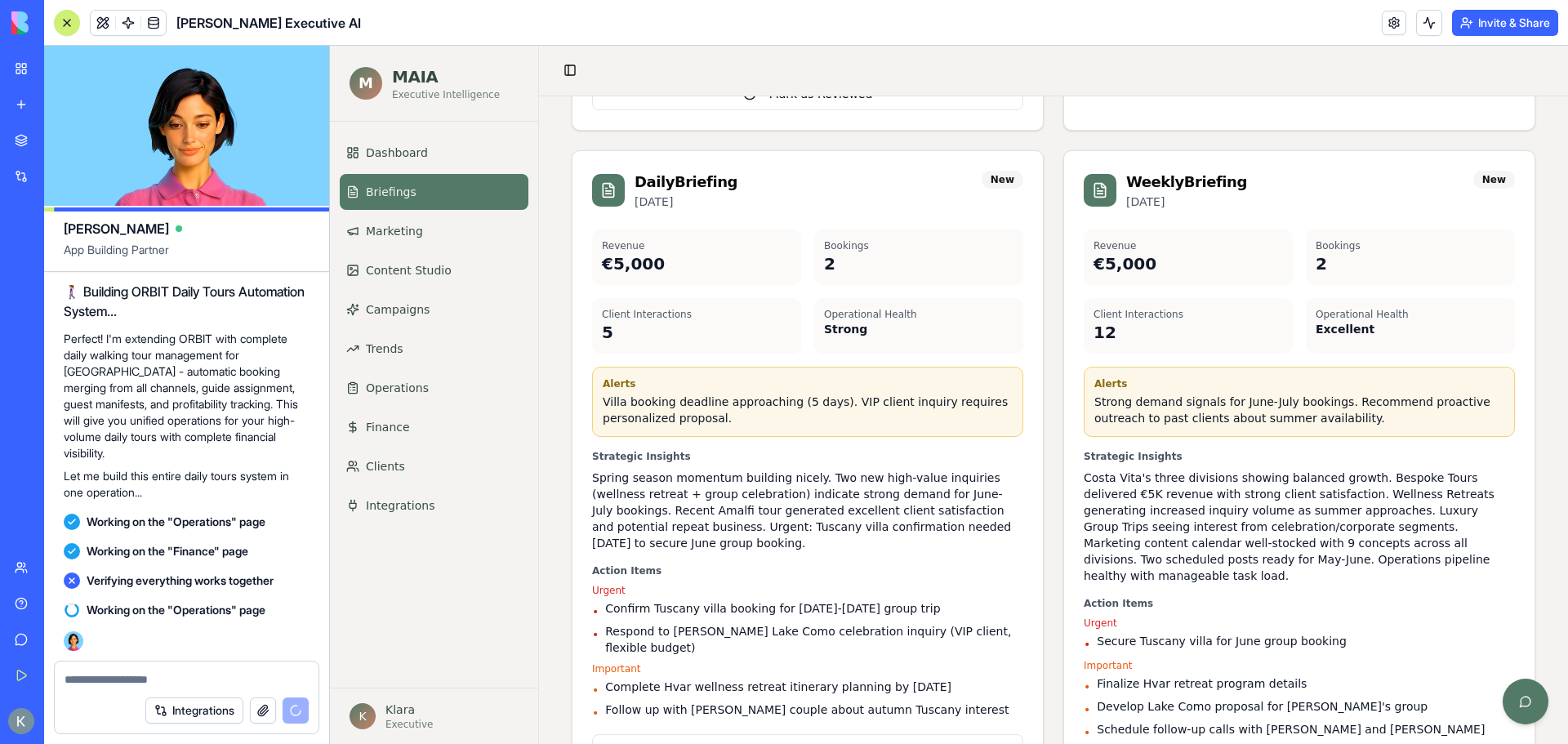
scroll to position [815, 0]
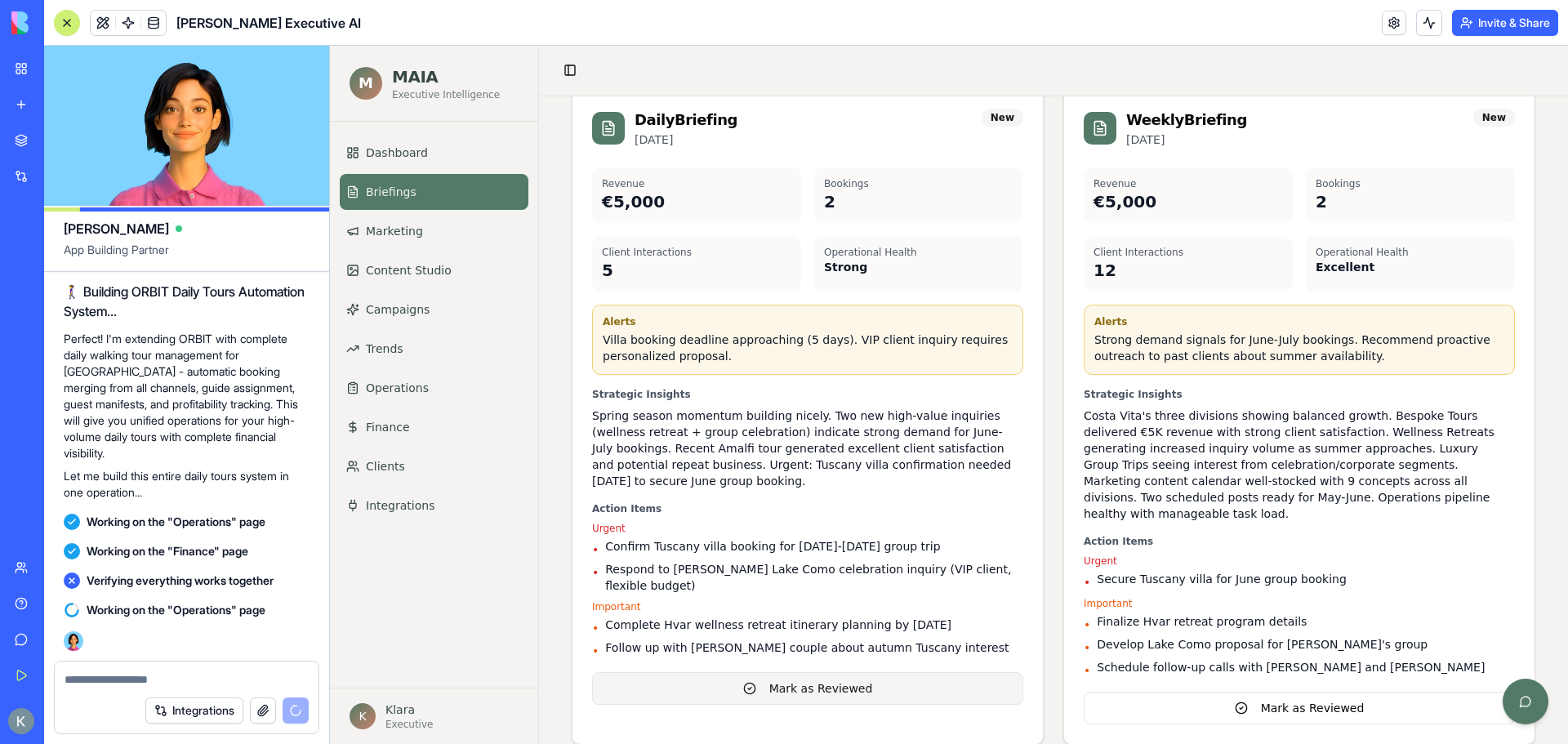
click at [898, 672] on button "Mark as Reviewed" at bounding box center [808, 687] width 431 height 33
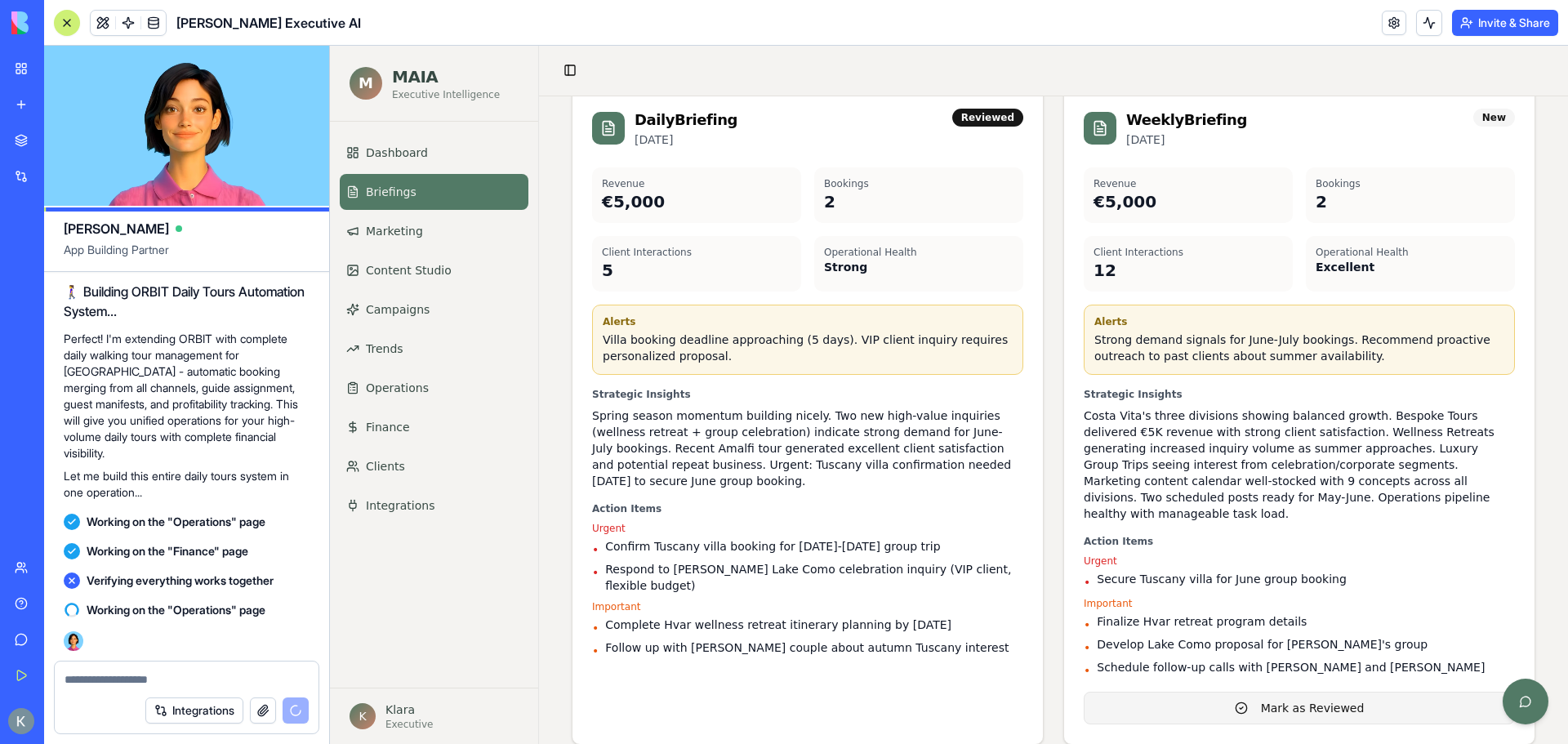
click at [1225, 692] on button "Mark as Reviewed" at bounding box center [1299, 708] width 431 height 33
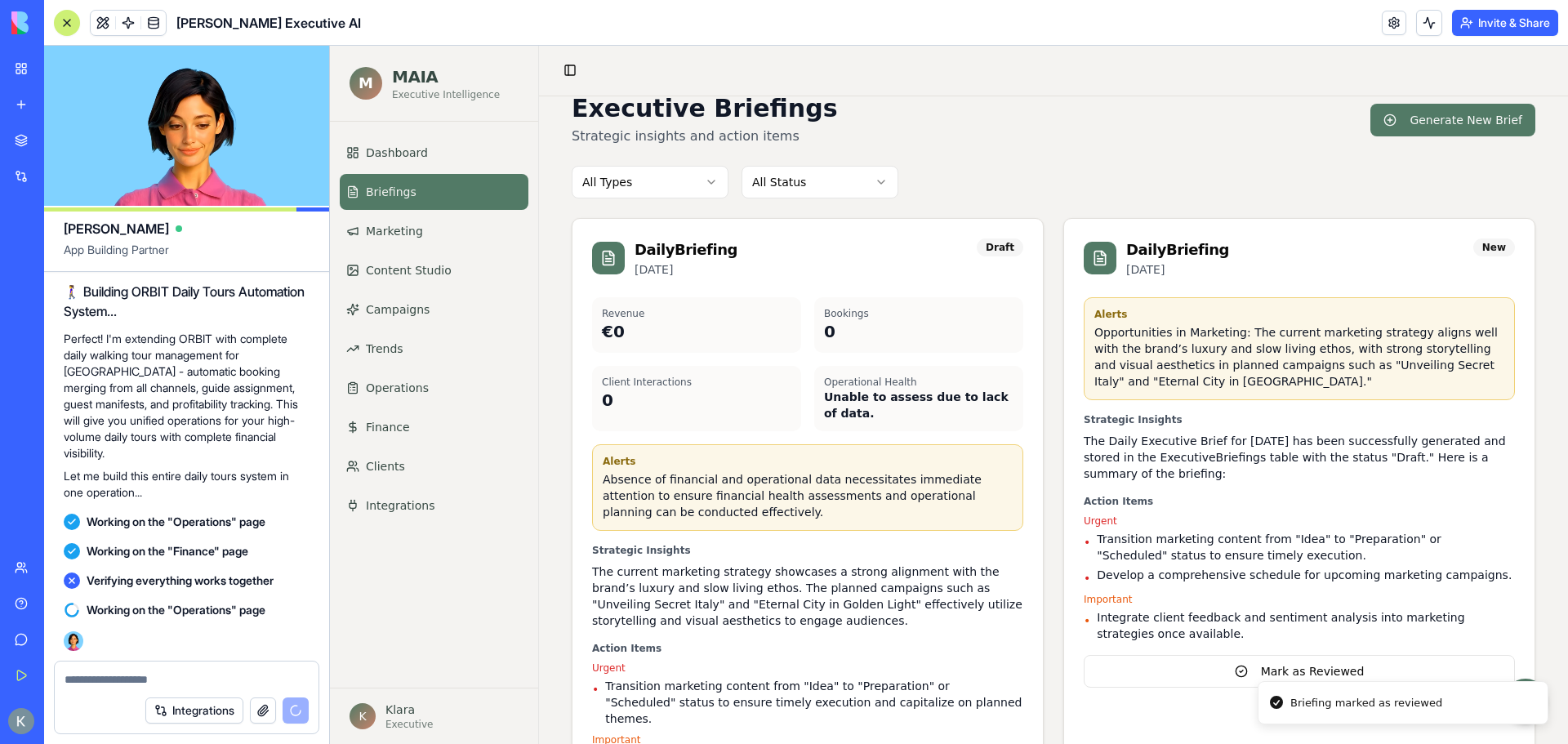
scroll to position [34, 0]
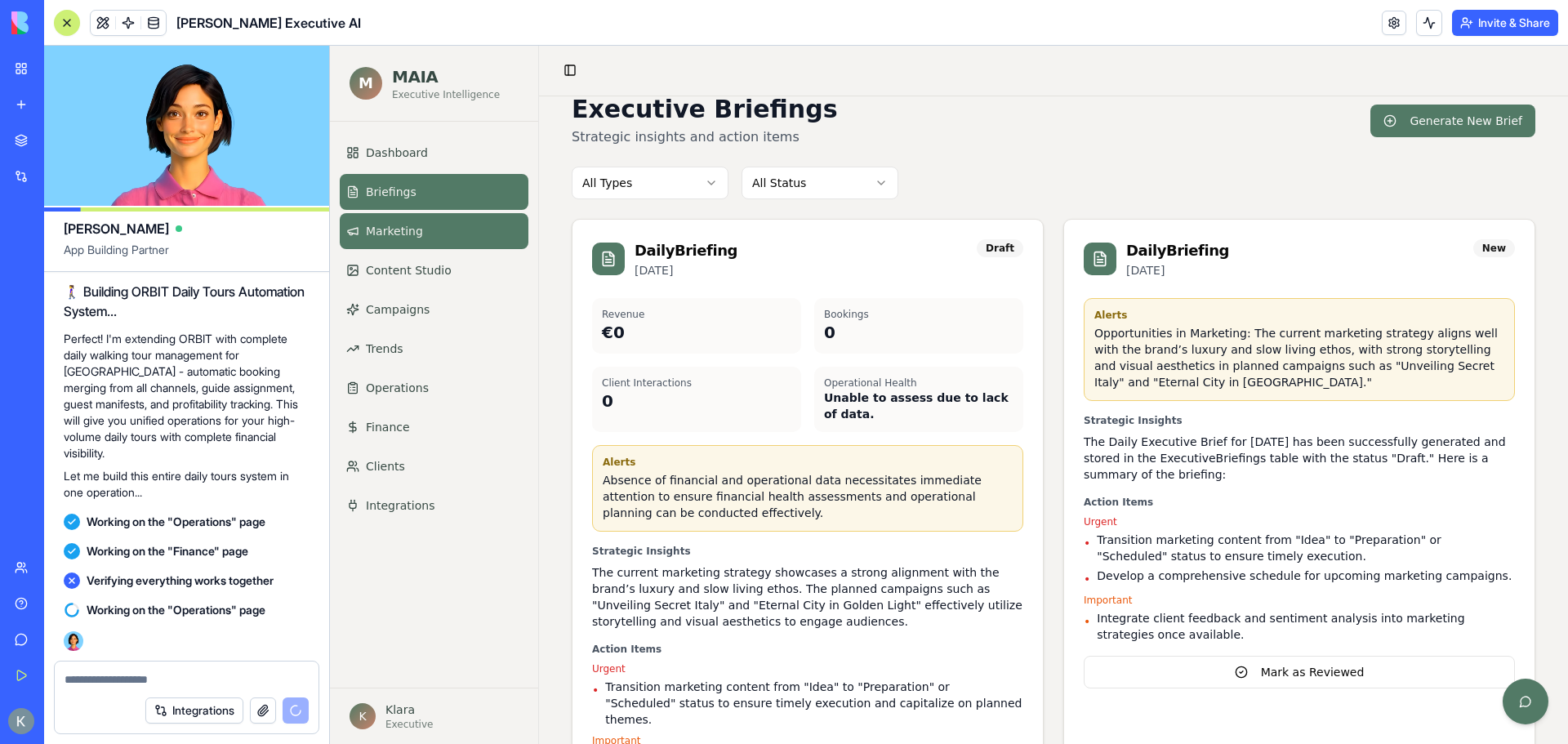
click at [416, 239] on span "Marketing" at bounding box center [394, 231] width 57 height 16
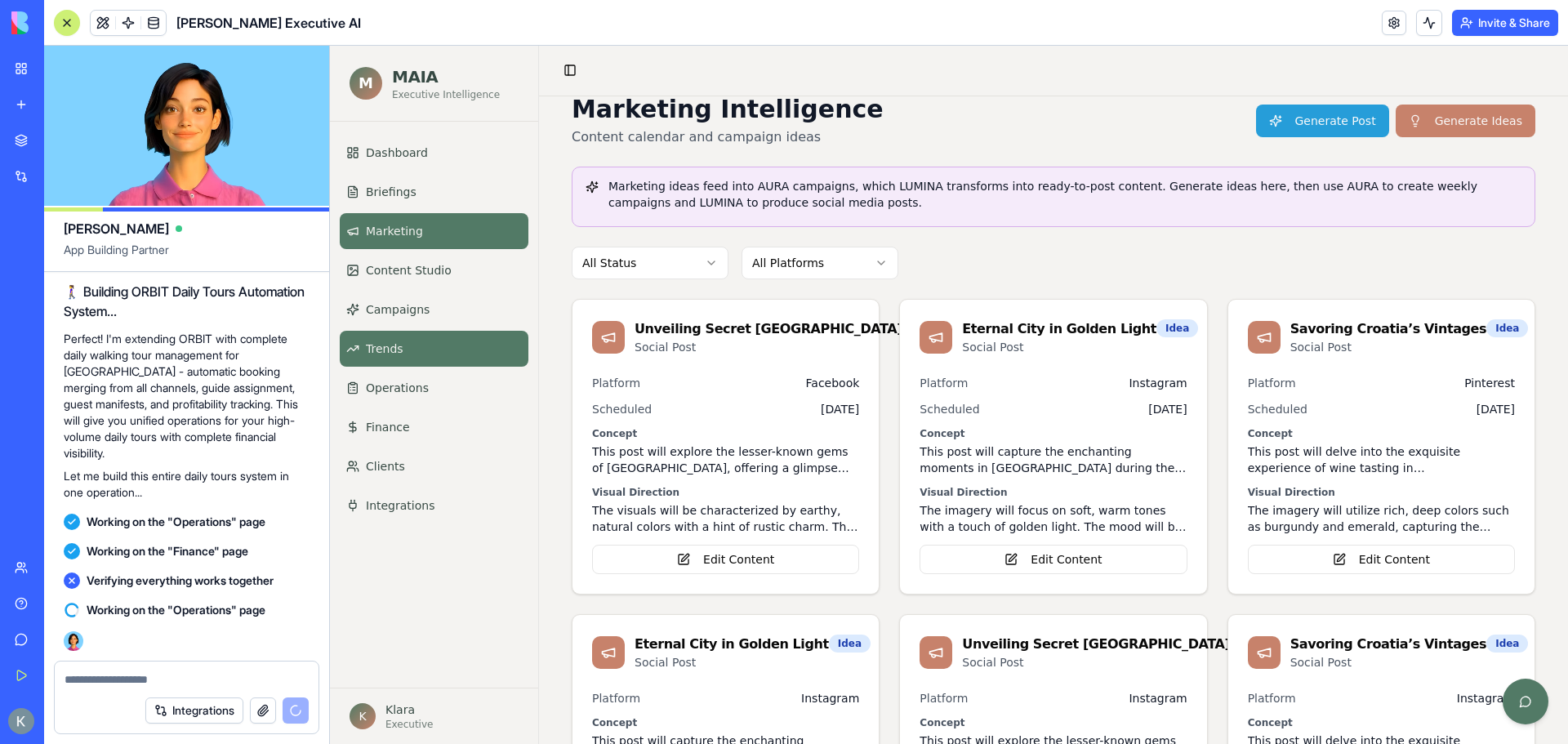
click at [402, 338] on link "Trends" at bounding box center [433, 348] width 188 height 36
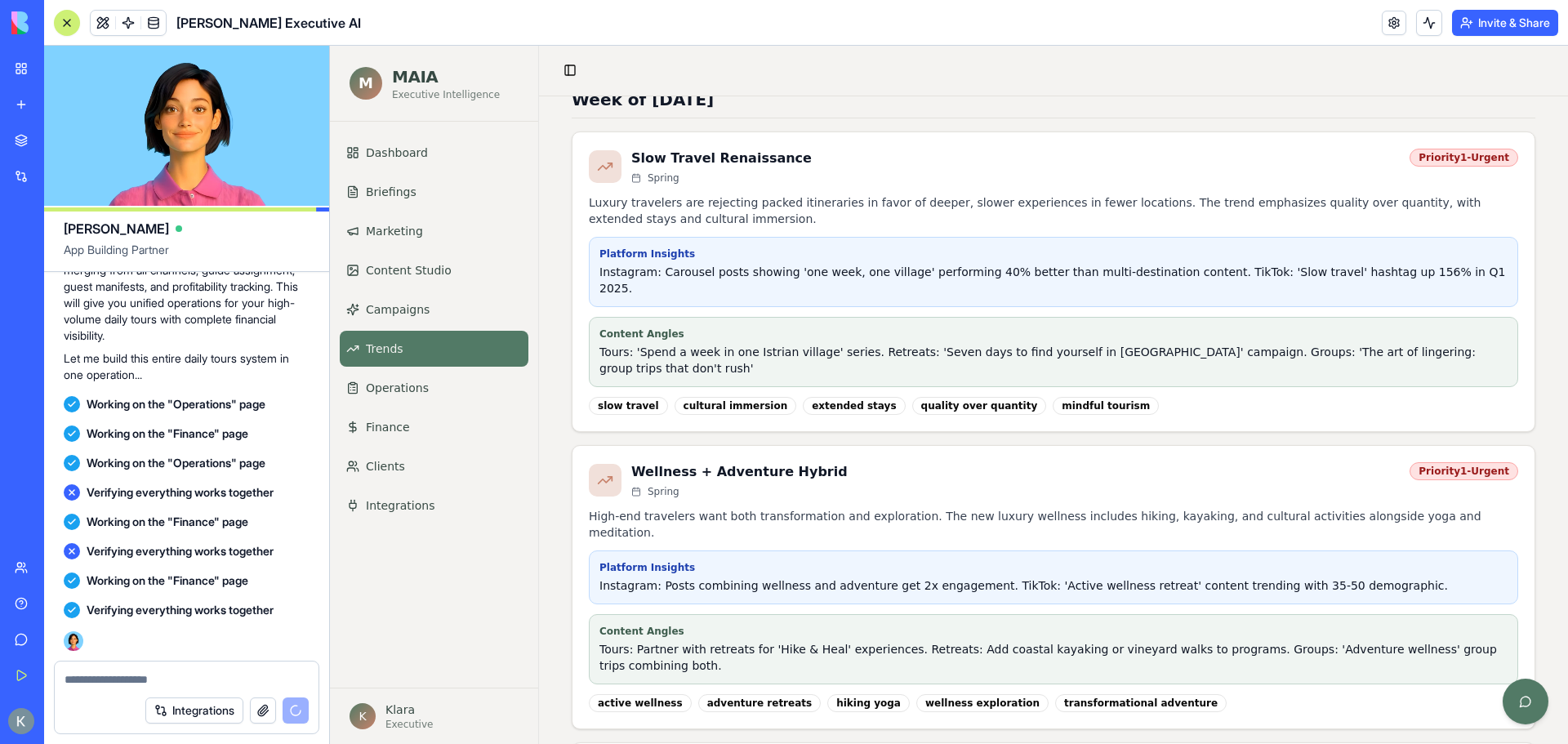
scroll to position [54870, 0]
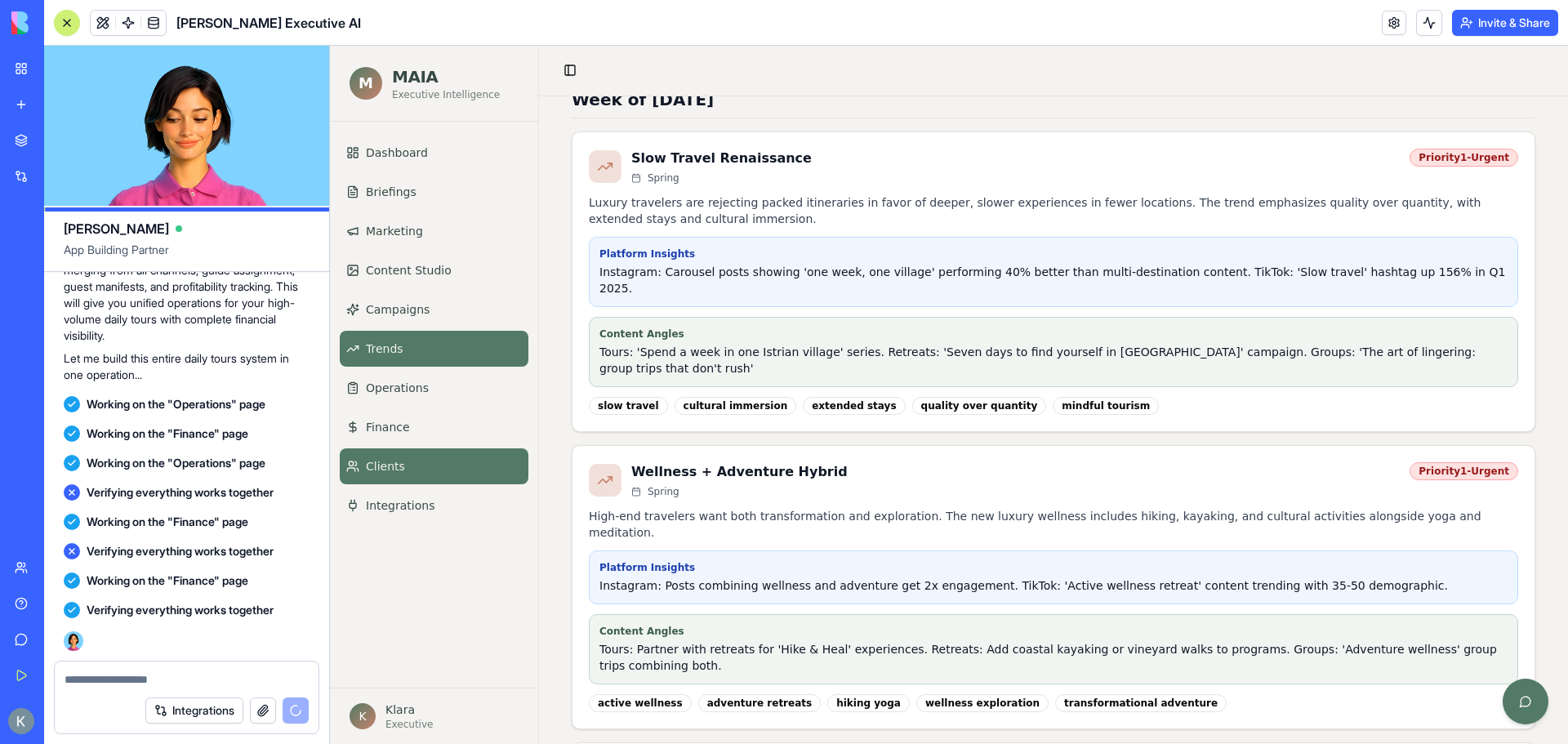
click at [393, 468] on span "Clients" at bounding box center [385, 466] width 39 height 16
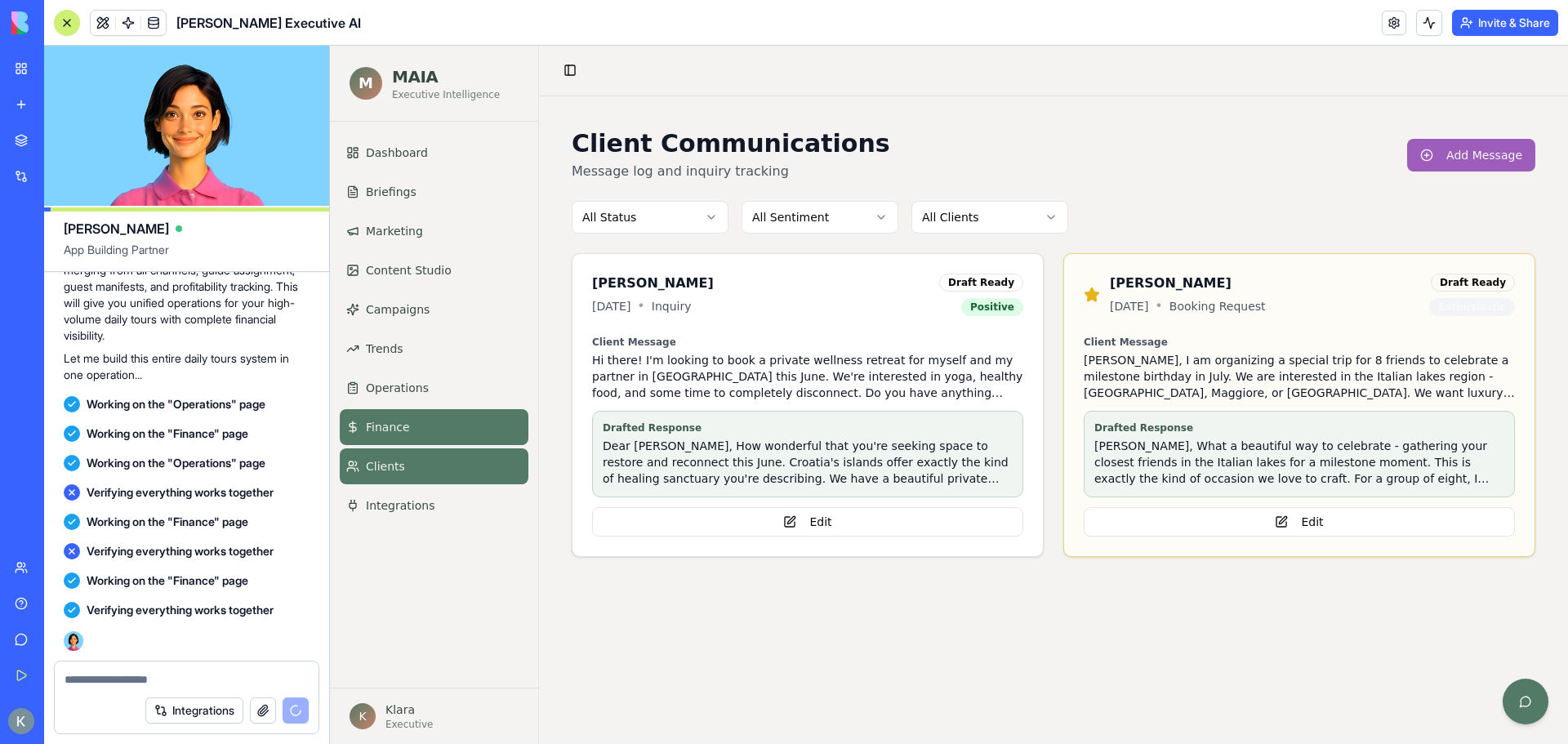
click at [377, 442] on link "Finance" at bounding box center [433, 427] width 188 height 36
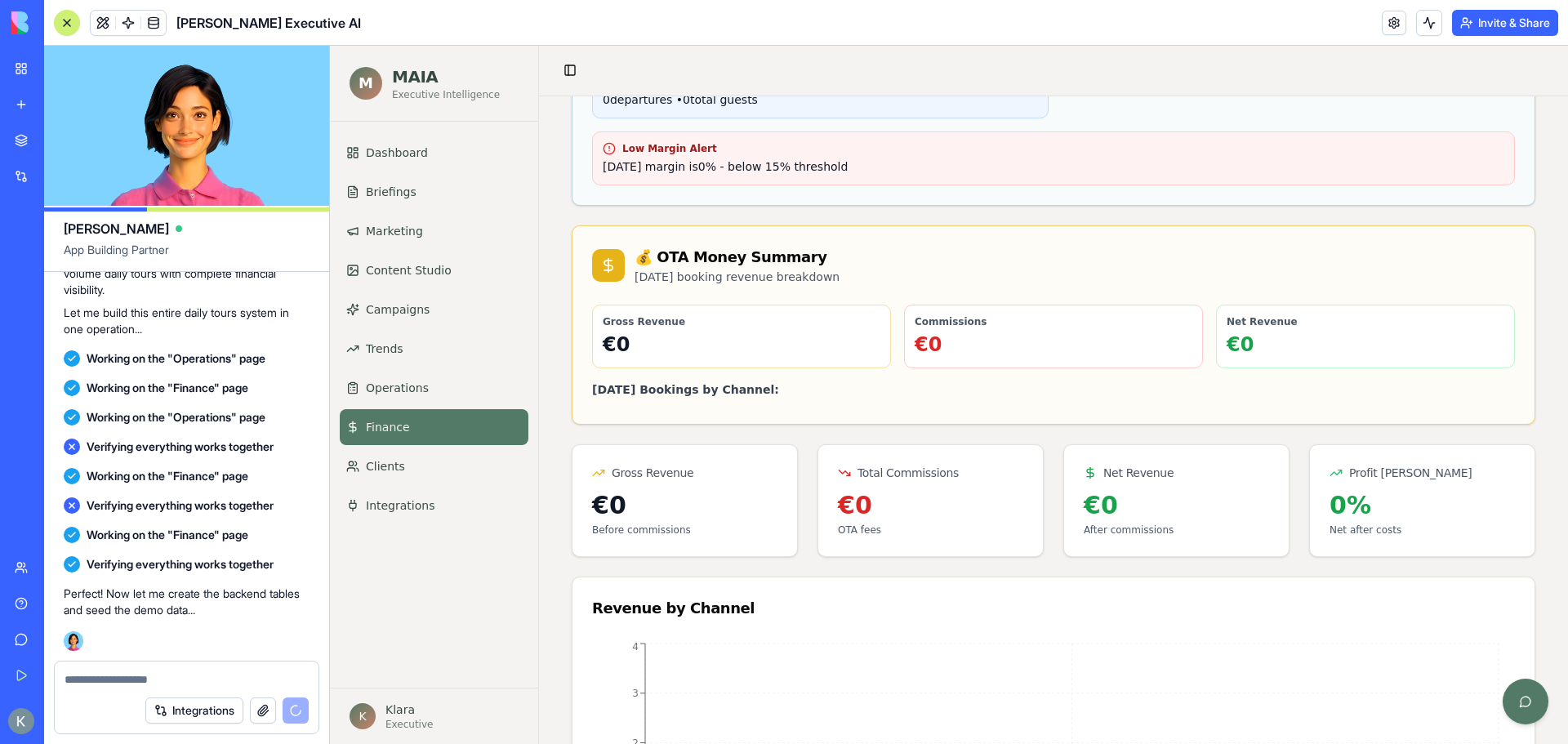
scroll to position [327, 0]
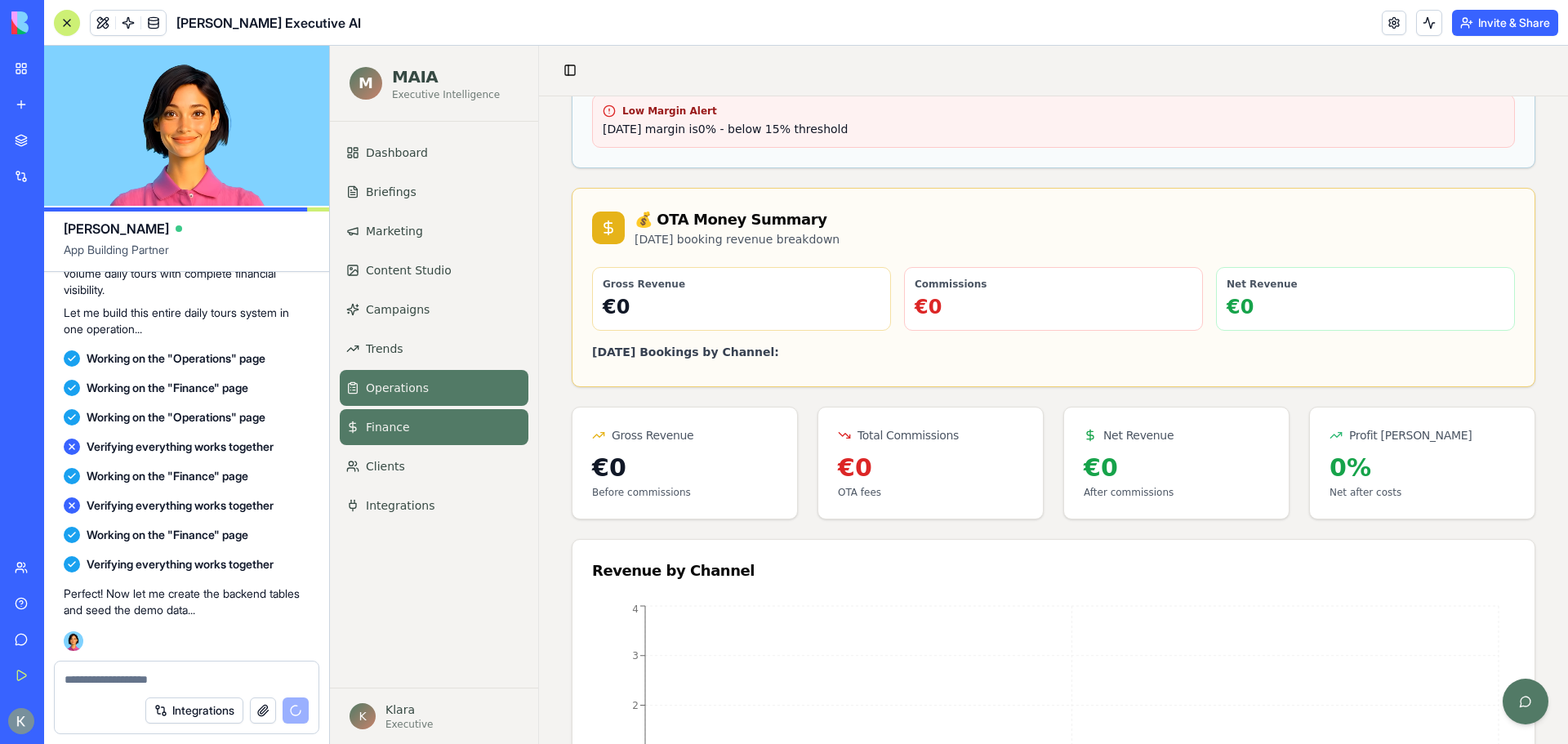
click at [406, 380] on span "Operations" at bounding box center [397, 388] width 63 height 16
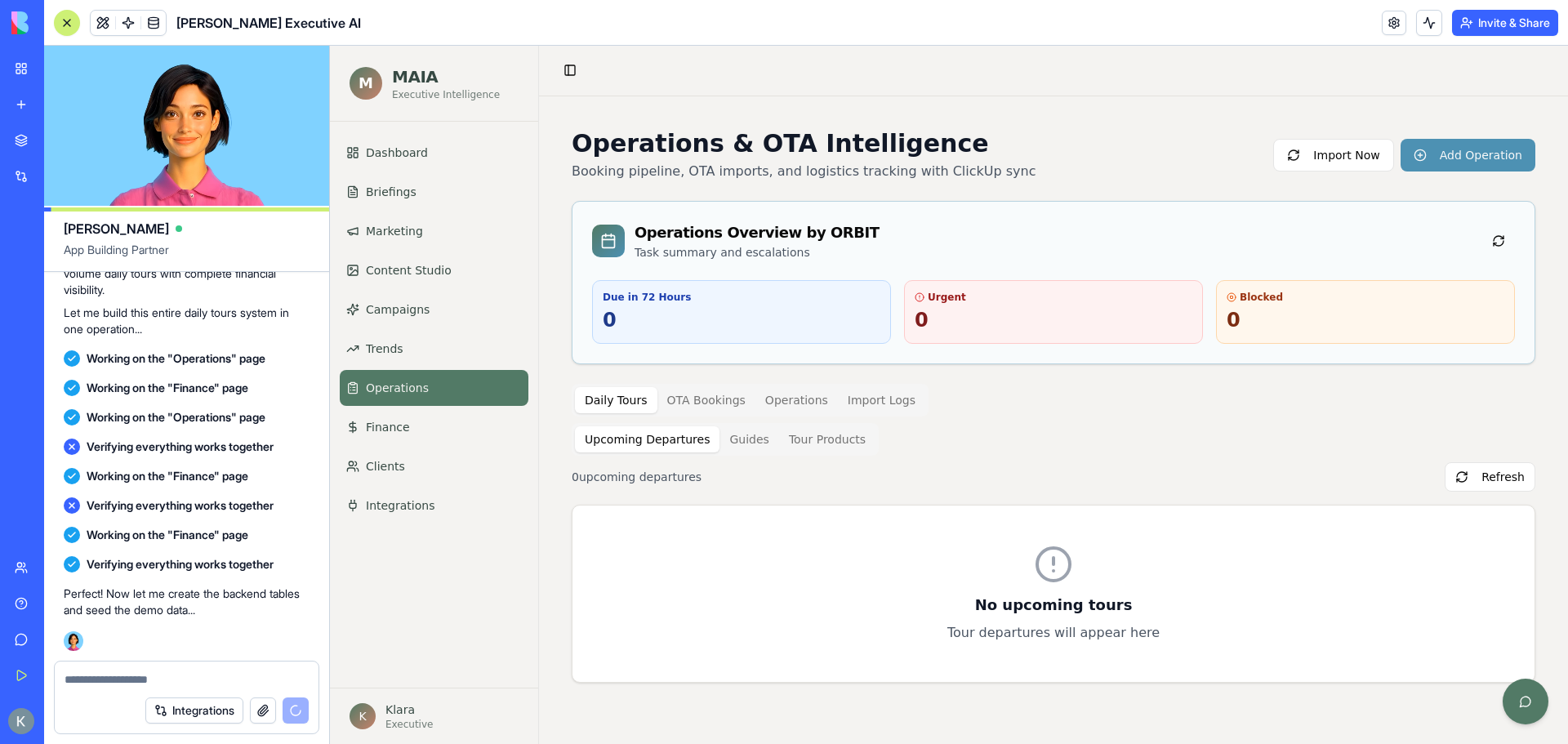
click at [704, 401] on button "OTA Bookings" at bounding box center [706, 400] width 98 height 27
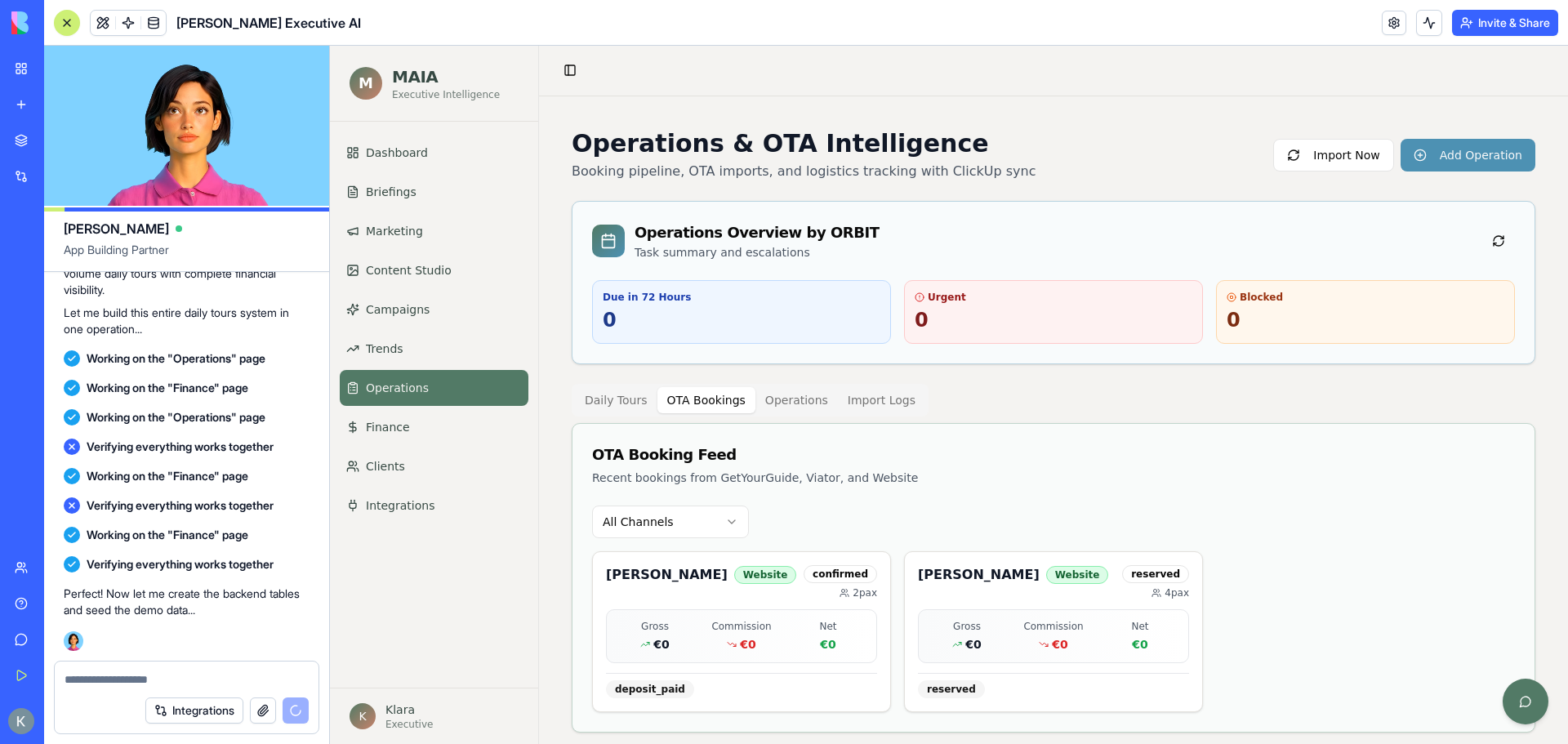
scroll to position [20, 0]
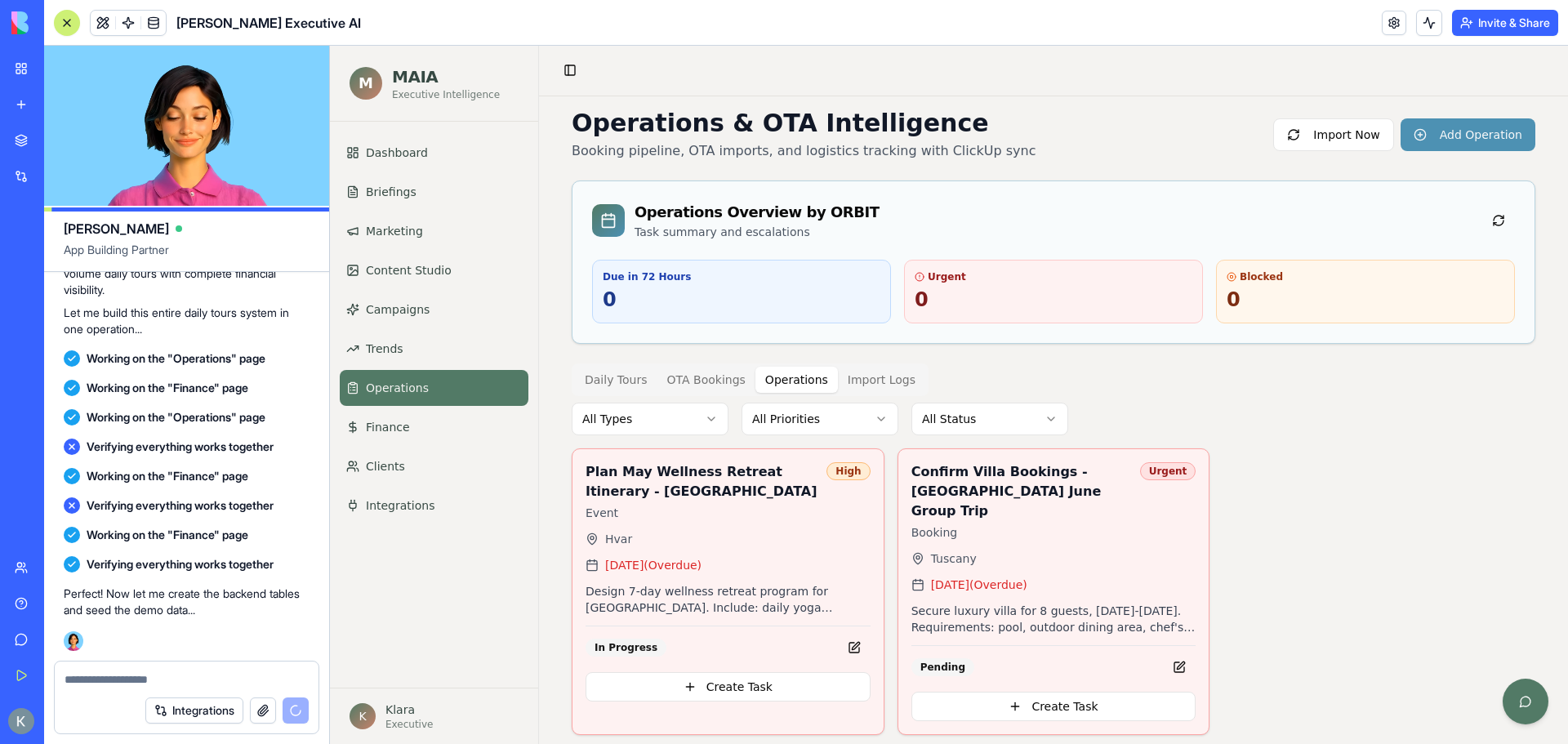
click at [810, 376] on button "Operations" at bounding box center [796, 380] width 82 height 27
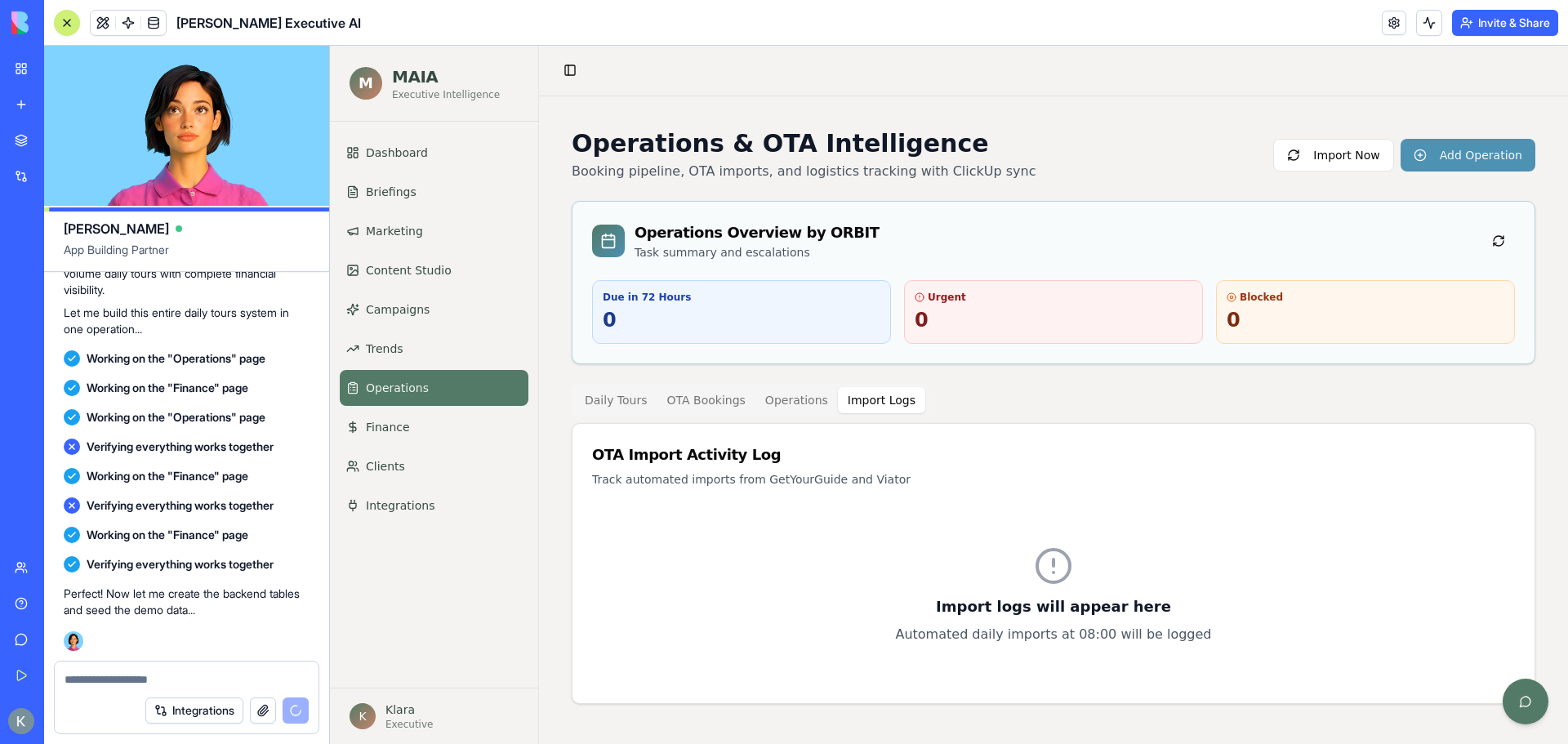
scroll to position [0, 0]
click at [855, 387] on button "Import Logs" at bounding box center [881, 400] width 88 height 27
click at [613, 401] on button "Daily Tours" at bounding box center [616, 400] width 82 height 27
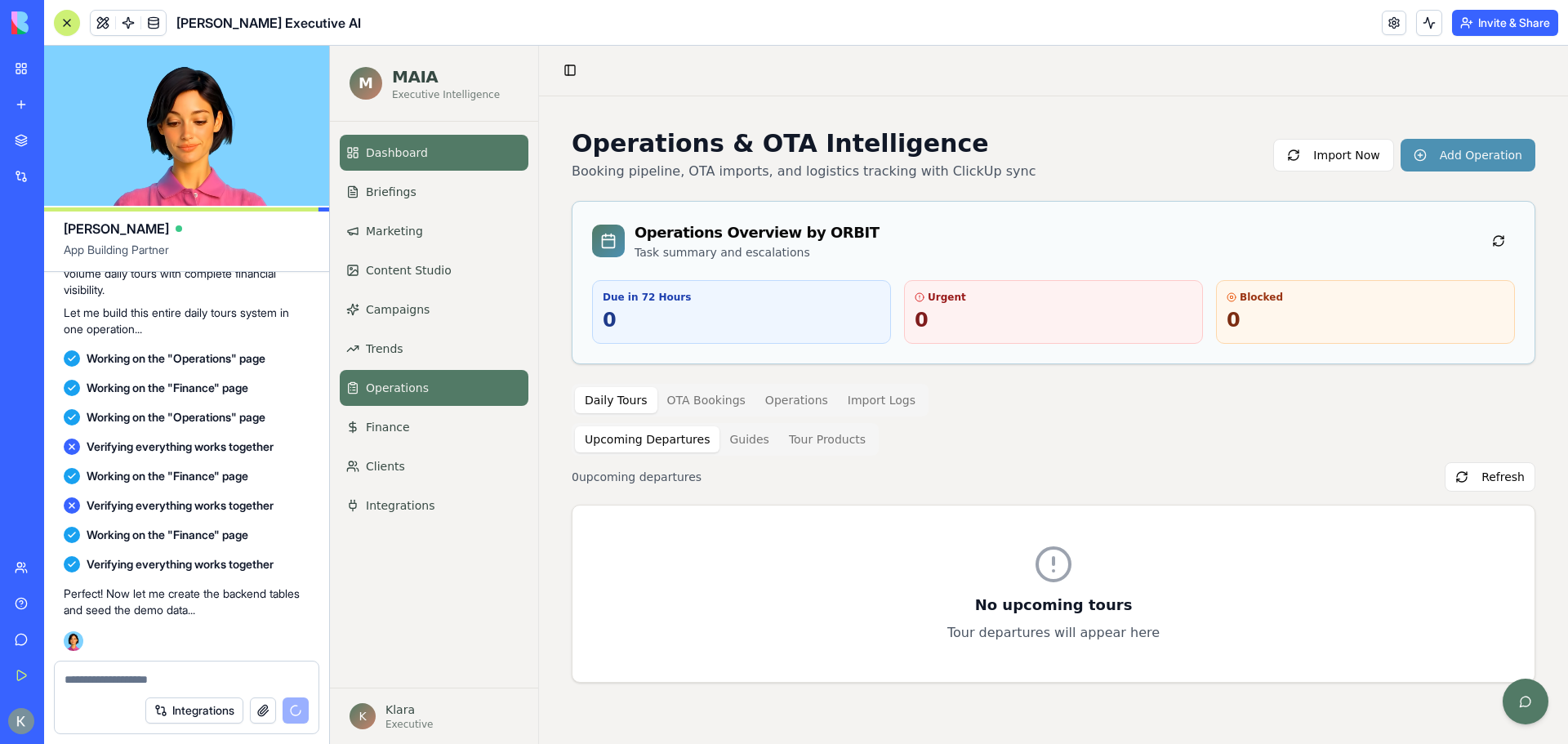
click at [428, 159] on link "Dashboard" at bounding box center [433, 152] width 188 height 36
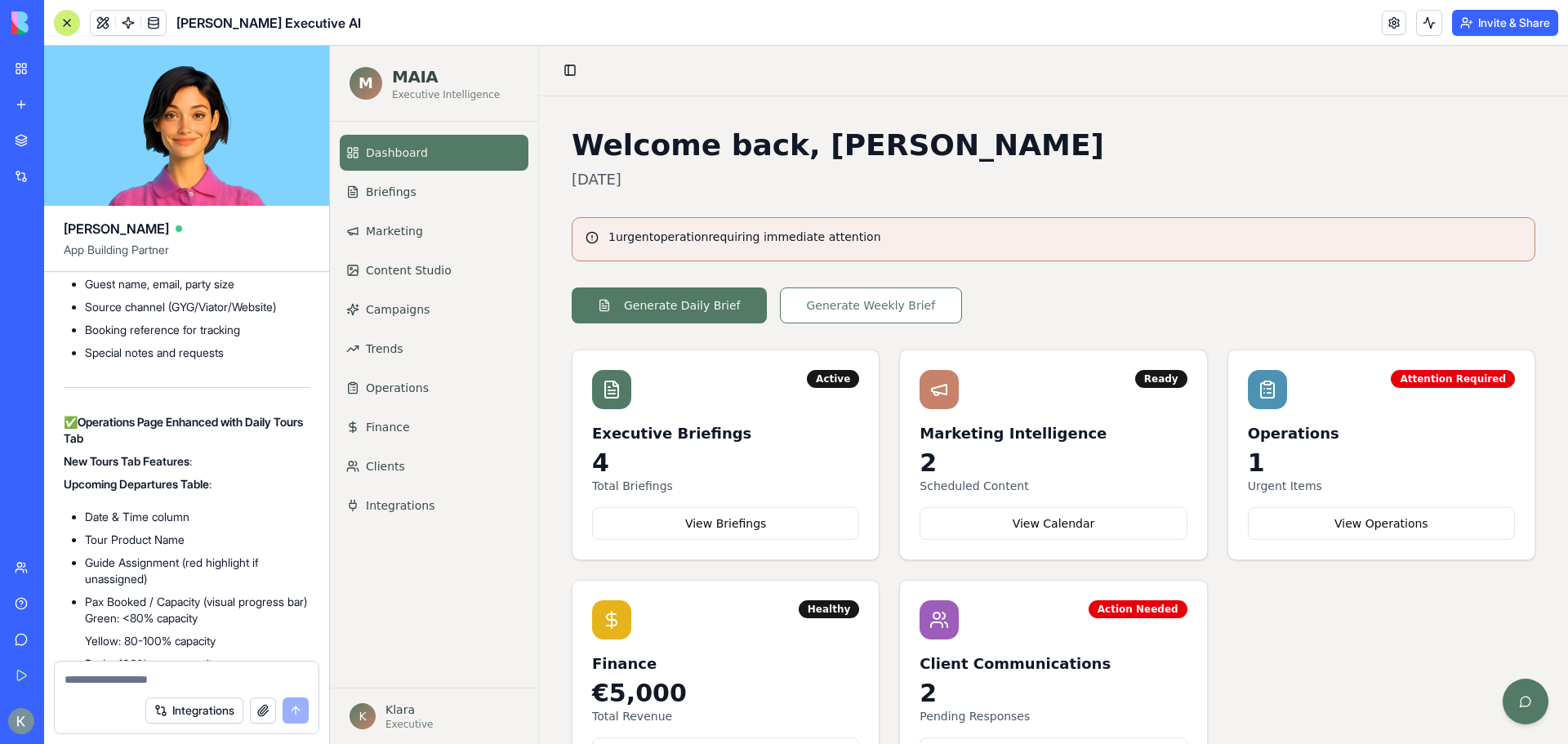
scroll to position [64109, 0]
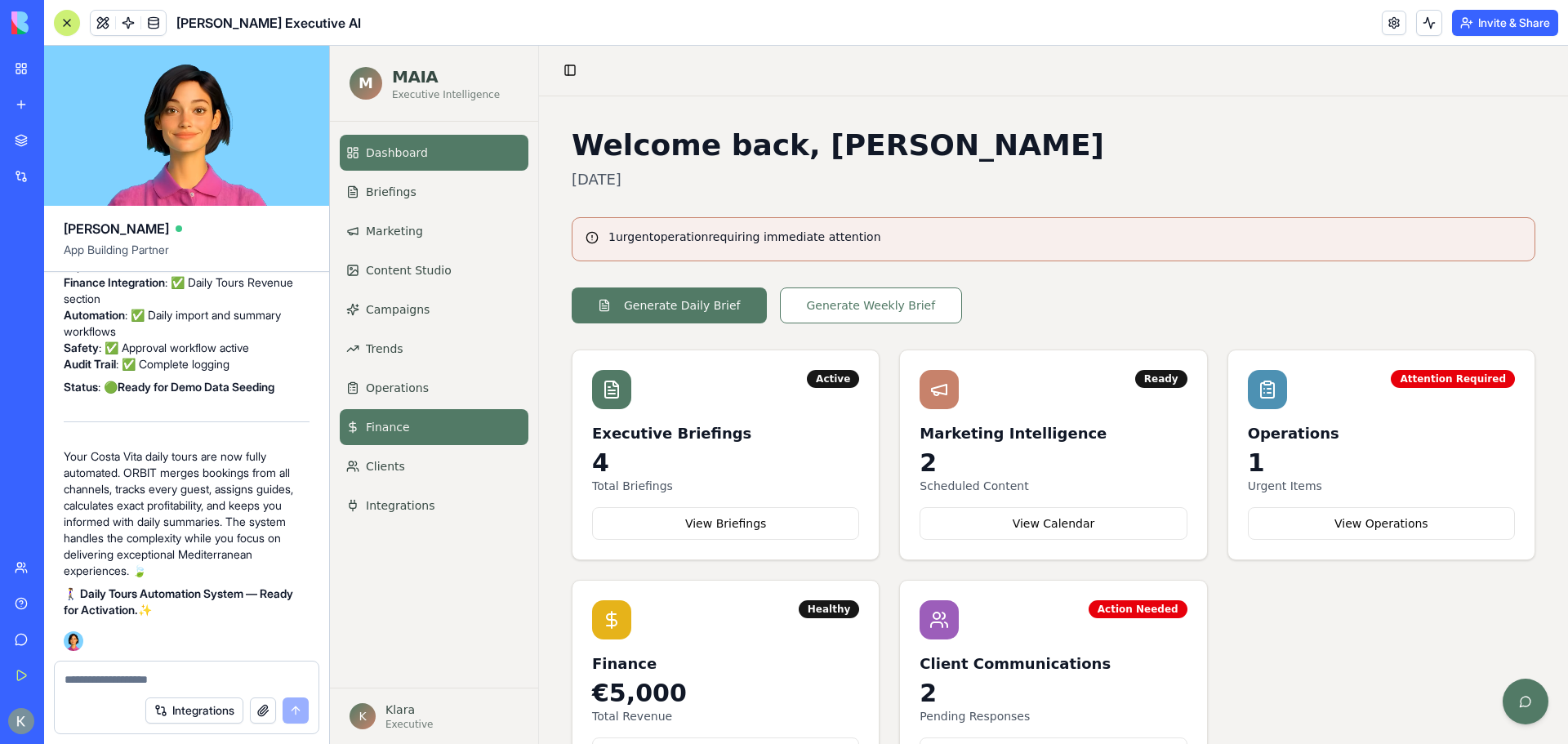
click at [434, 421] on link "Finance" at bounding box center [433, 427] width 188 height 36
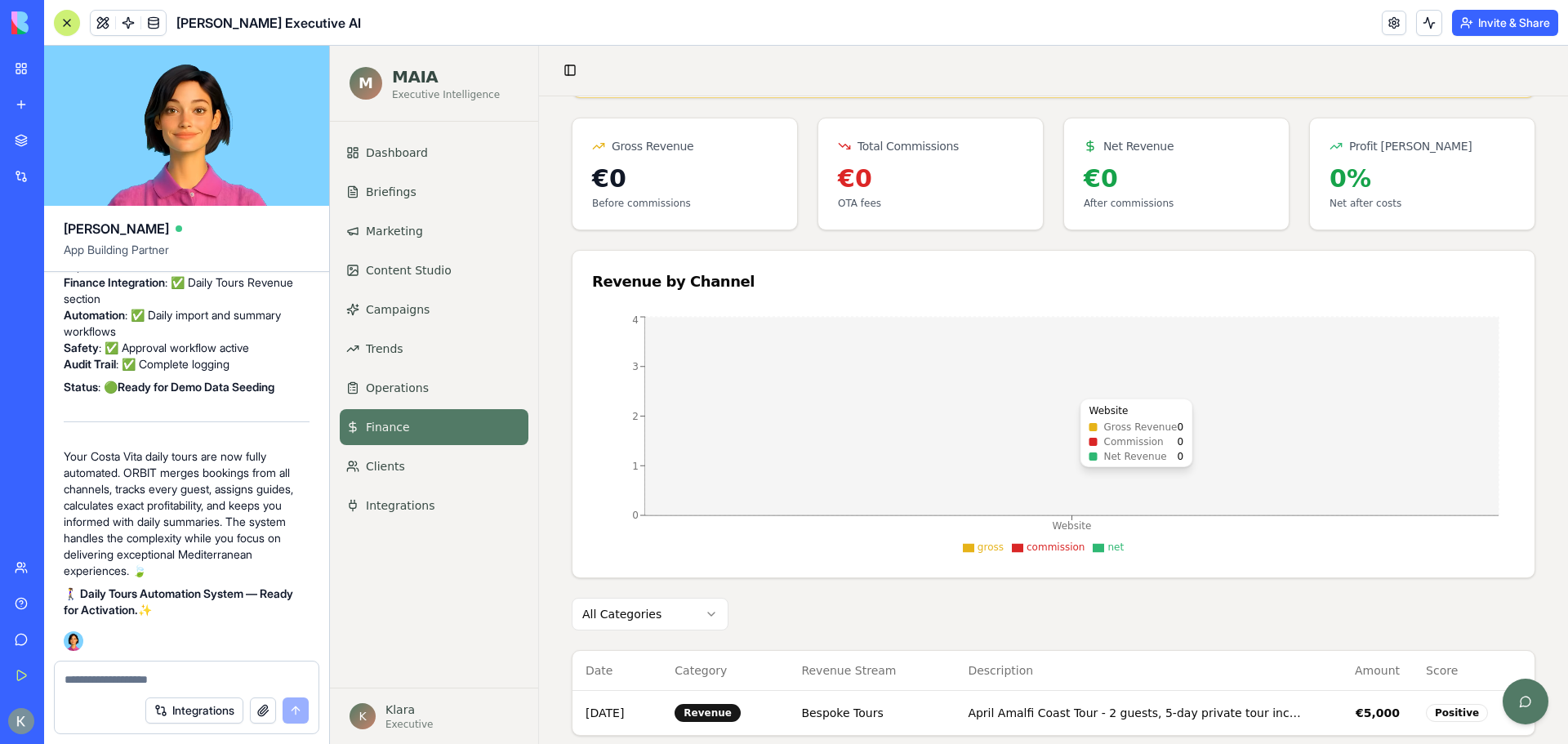
scroll to position [640, 0]
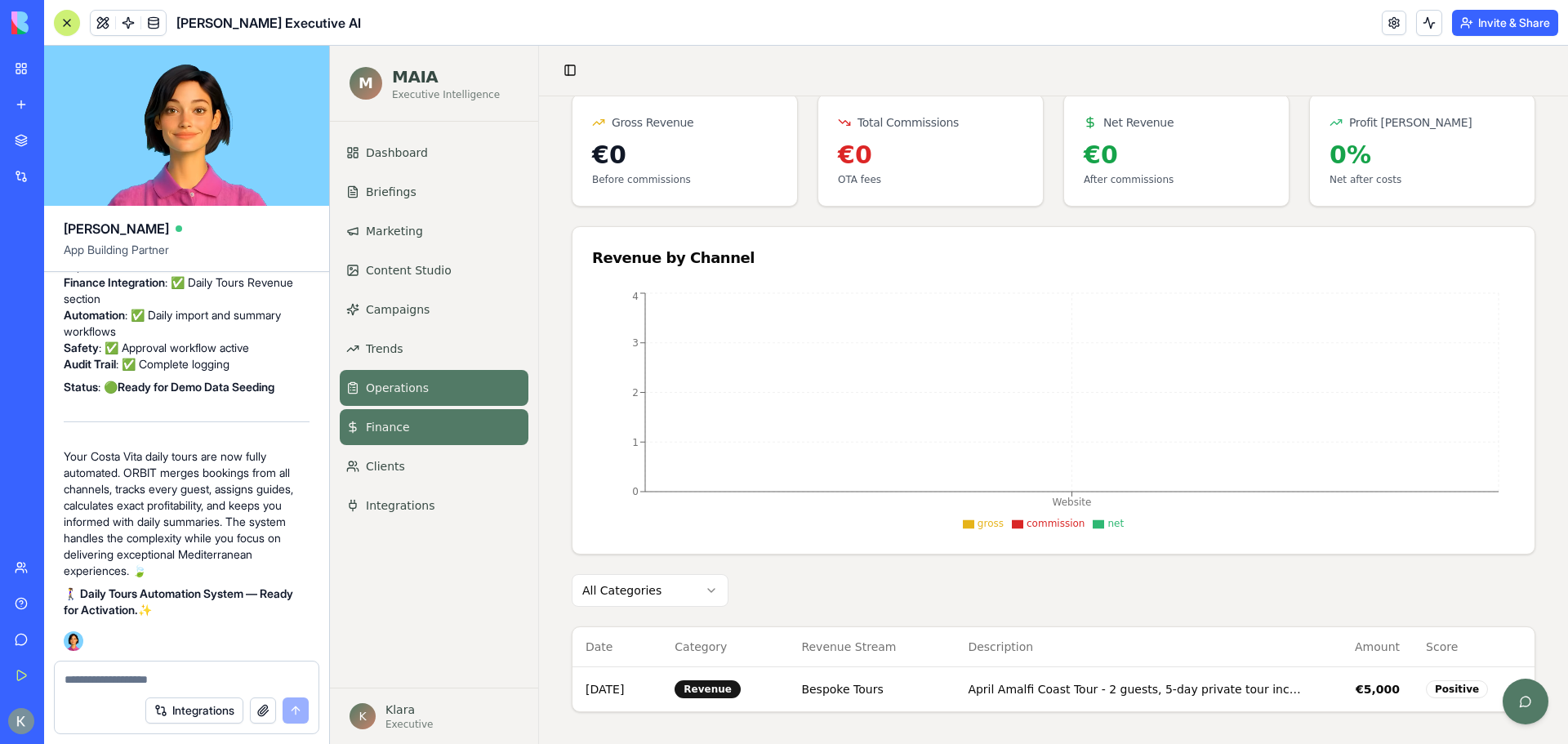
click at [456, 377] on link "Operations" at bounding box center [433, 388] width 188 height 36
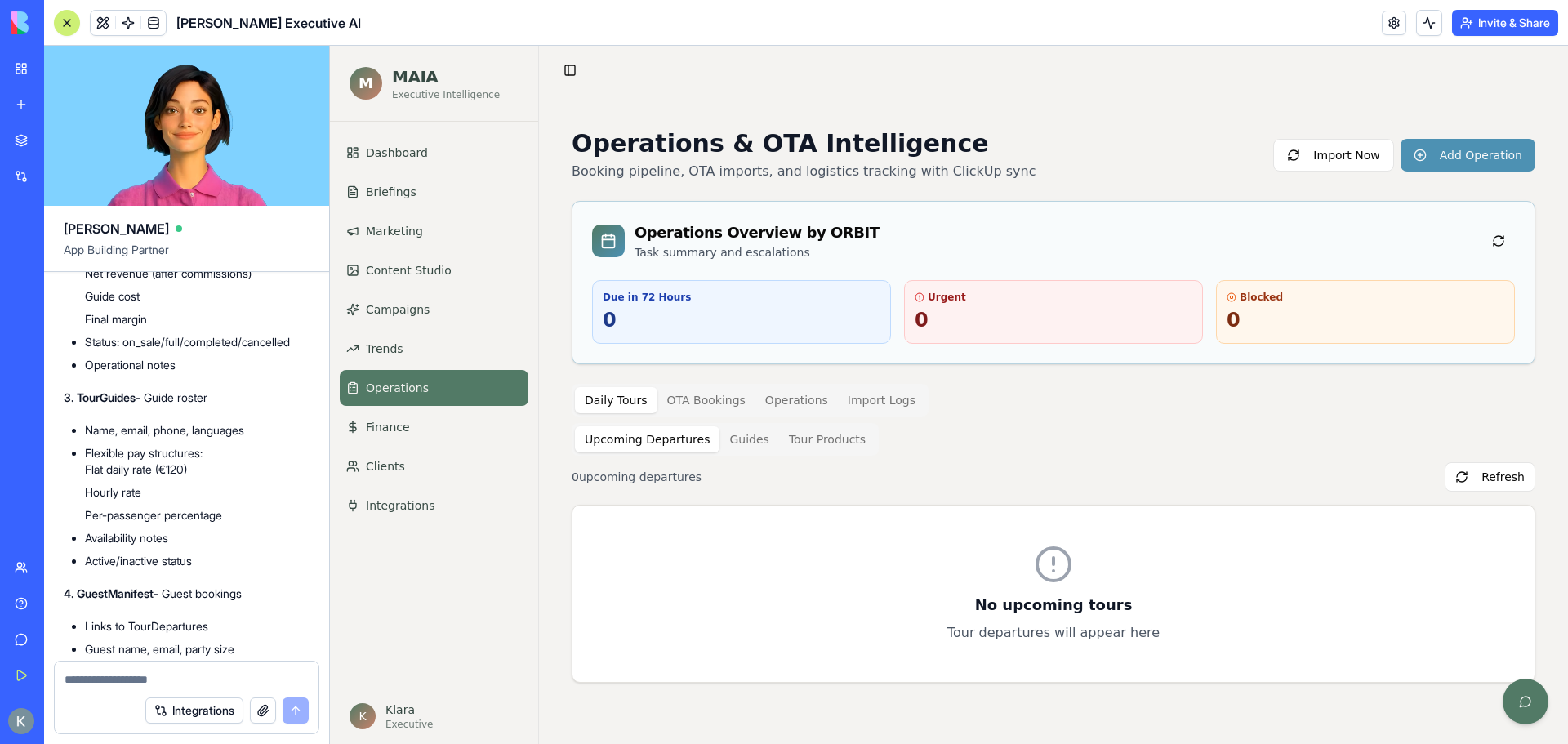
scroll to position [54557, 0]
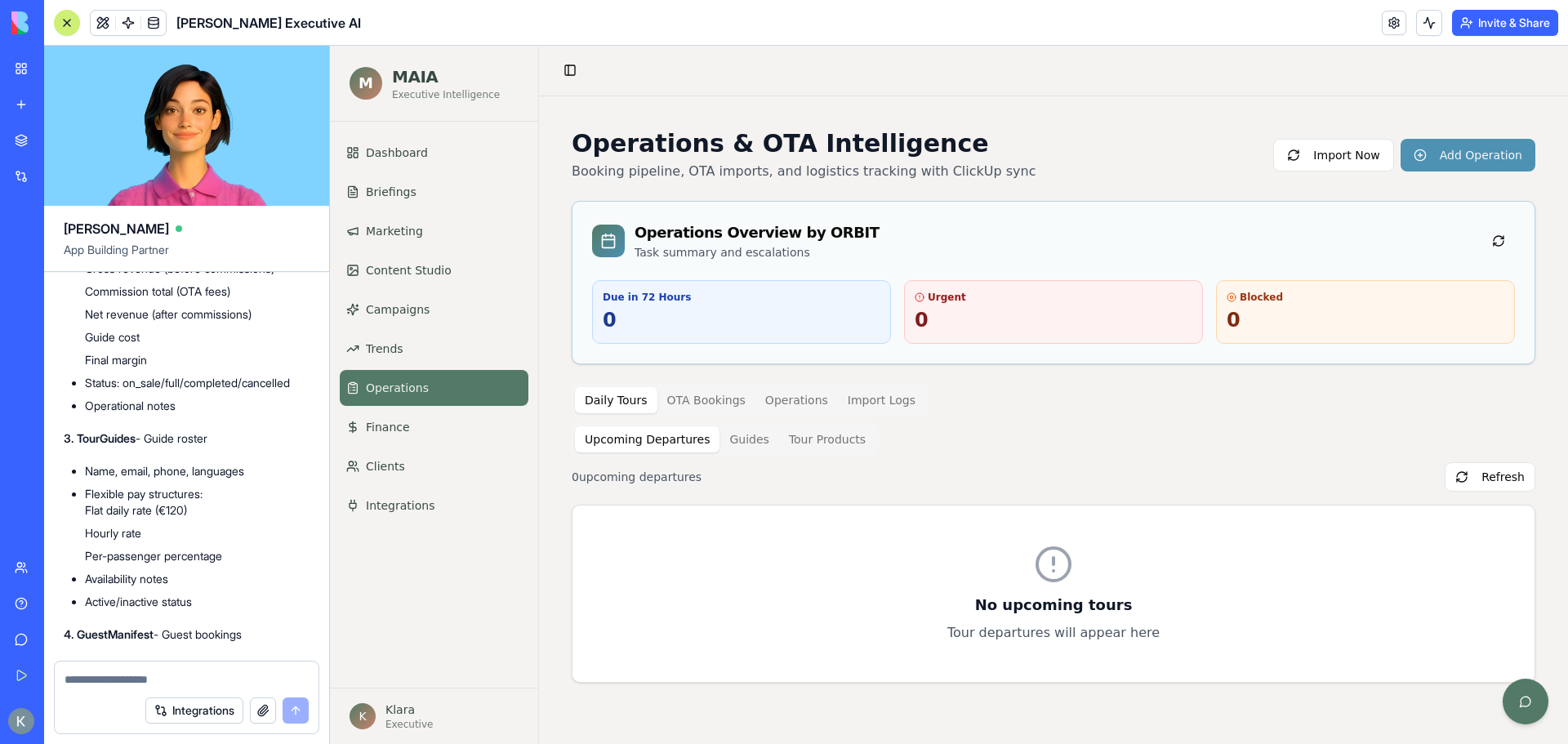
drag, startPoint x: 192, startPoint y: 616, endPoint x: 58, endPoint y: 487, distance: 186.0
copy div "🚶‍♀️ Building ORBIT Daily Tours Automation System... Perfect! I'm extending ORB…"
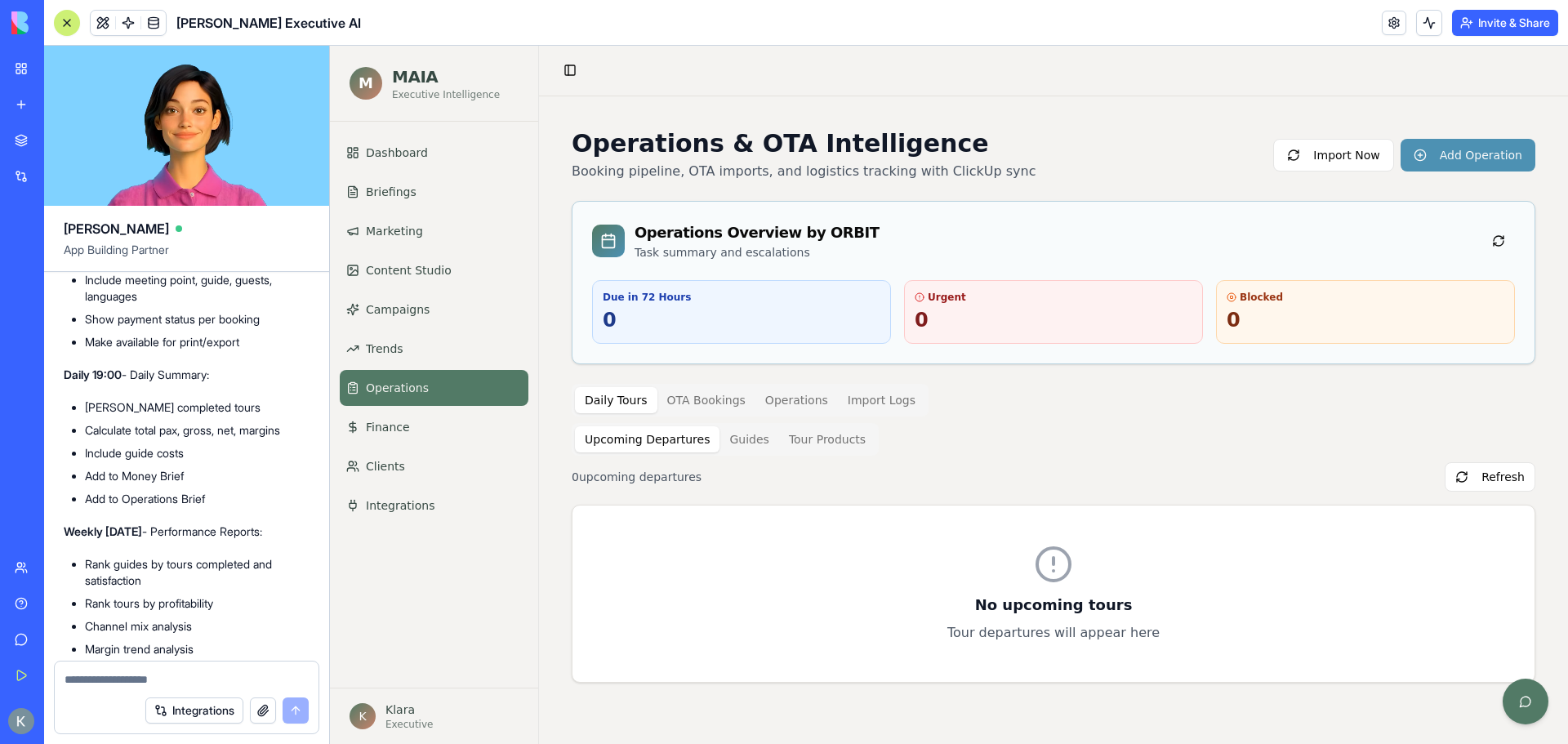
scroll to position [58394, 0]
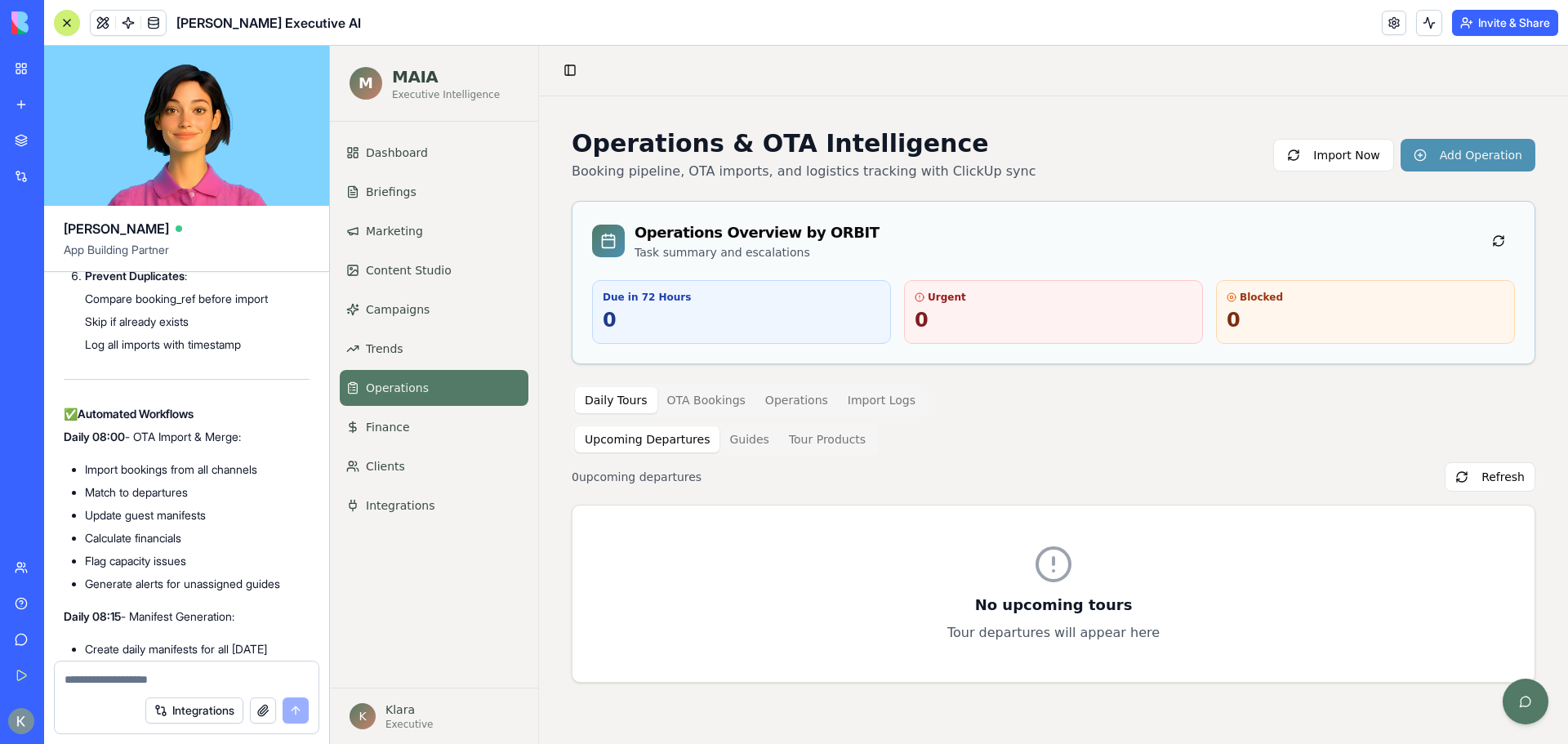
click at [415, 328] on ul "Dashboard Briefings Marketing Content Studio Campaigns Trends Operations Financ…" at bounding box center [433, 329] width 188 height 389
click at [398, 436] on link "Finance" at bounding box center [433, 427] width 188 height 36
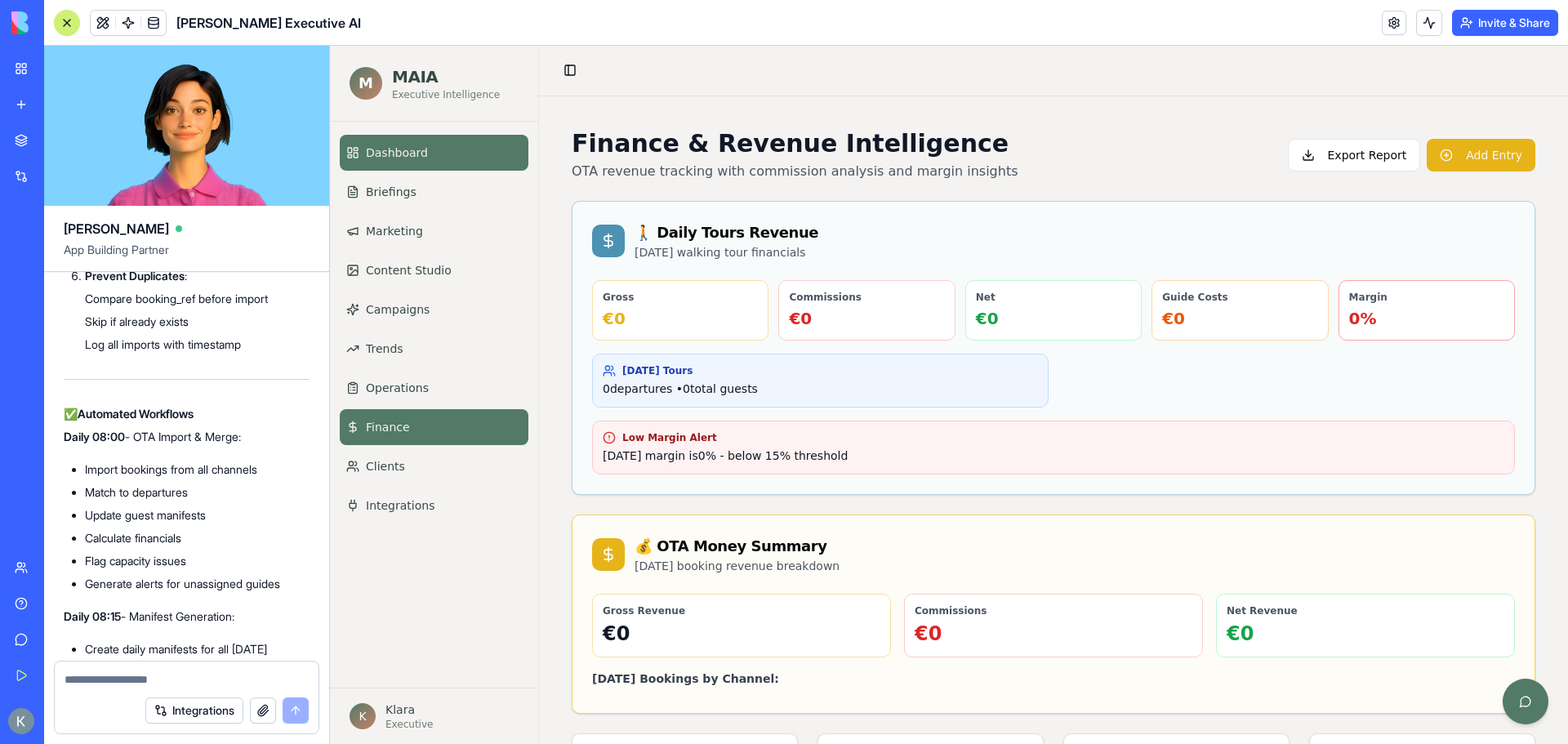
click at [417, 161] on link "Dashboard" at bounding box center [433, 152] width 188 height 36
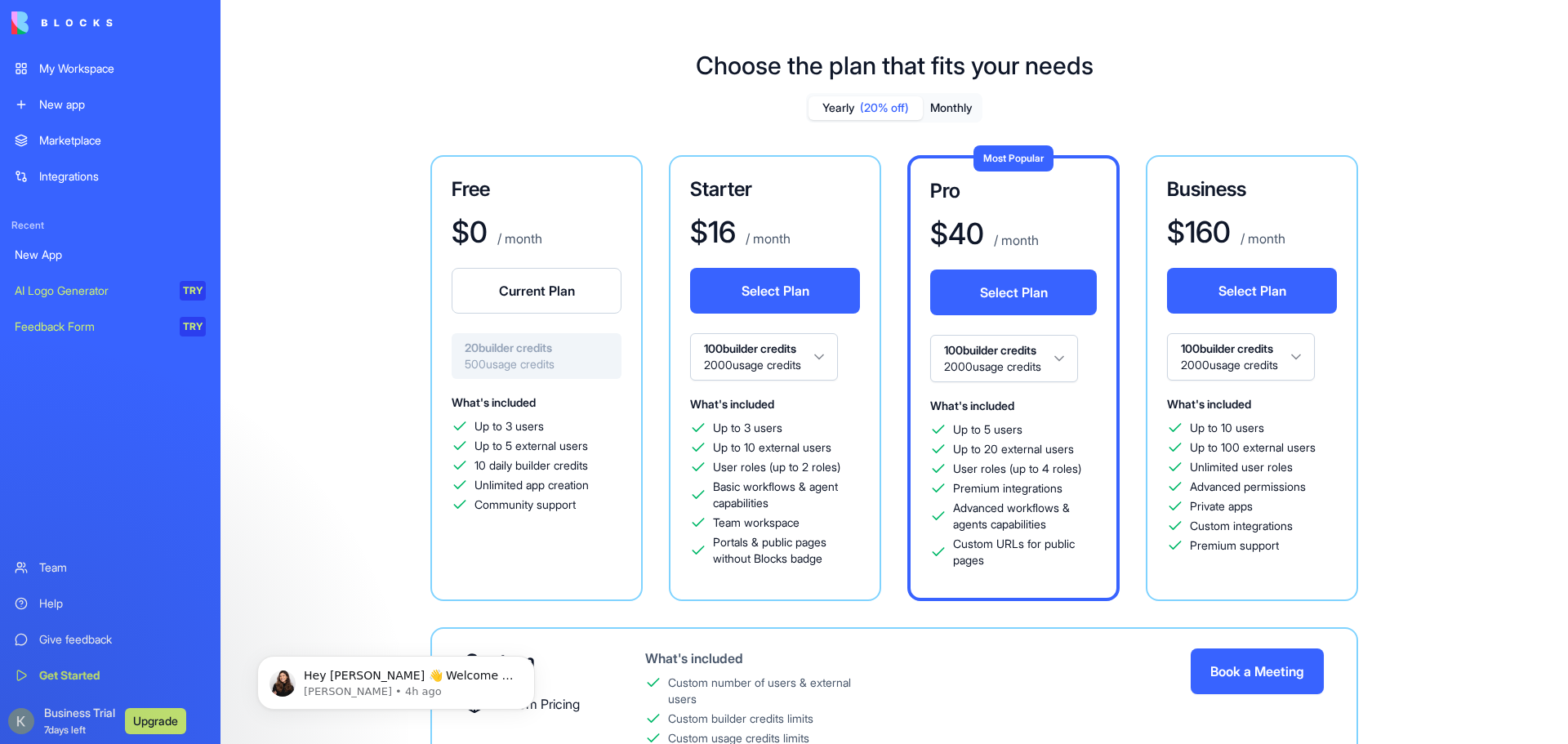
click at [56, 263] on link "New App" at bounding box center [110, 254] width 210 height 33
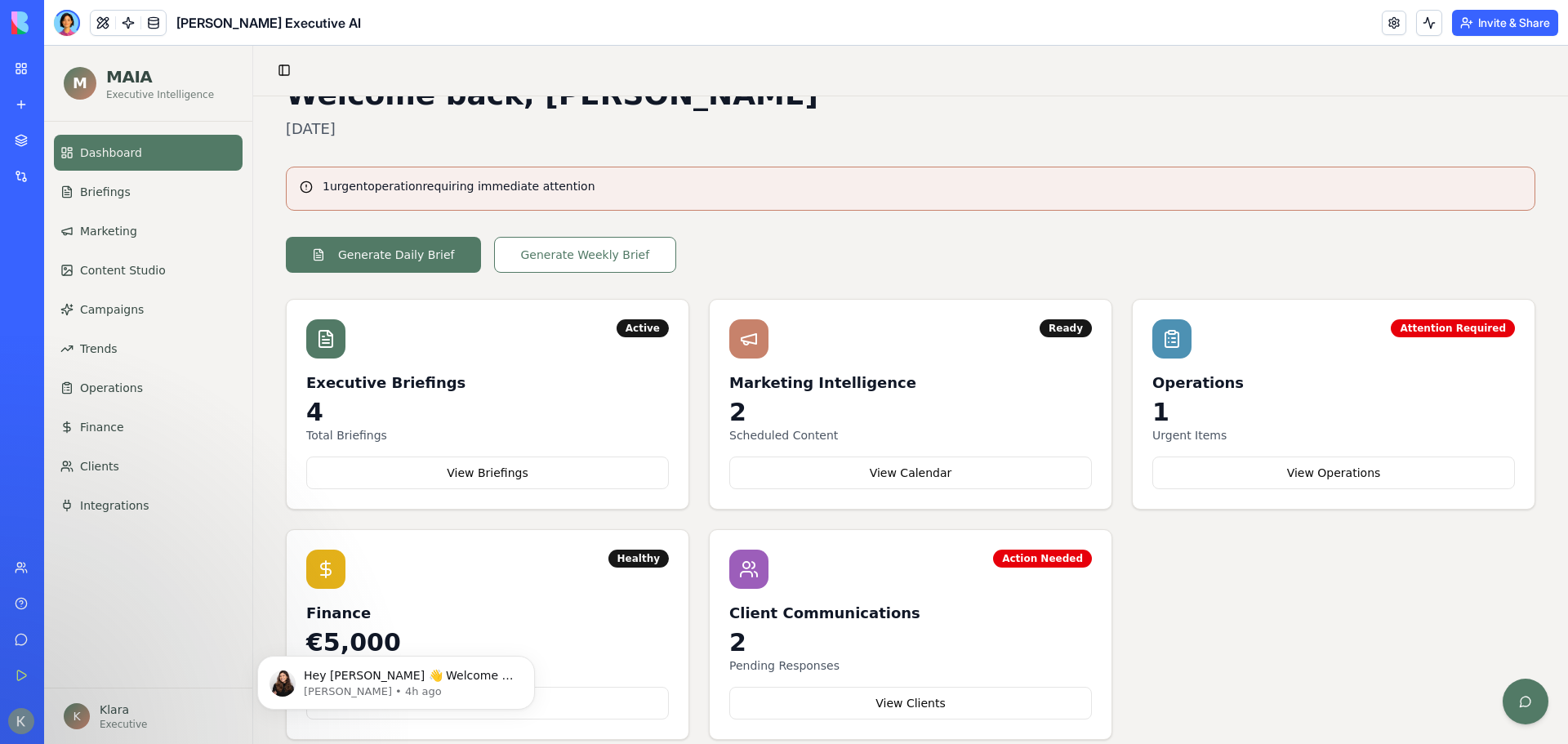
scroll to position [79, 0]
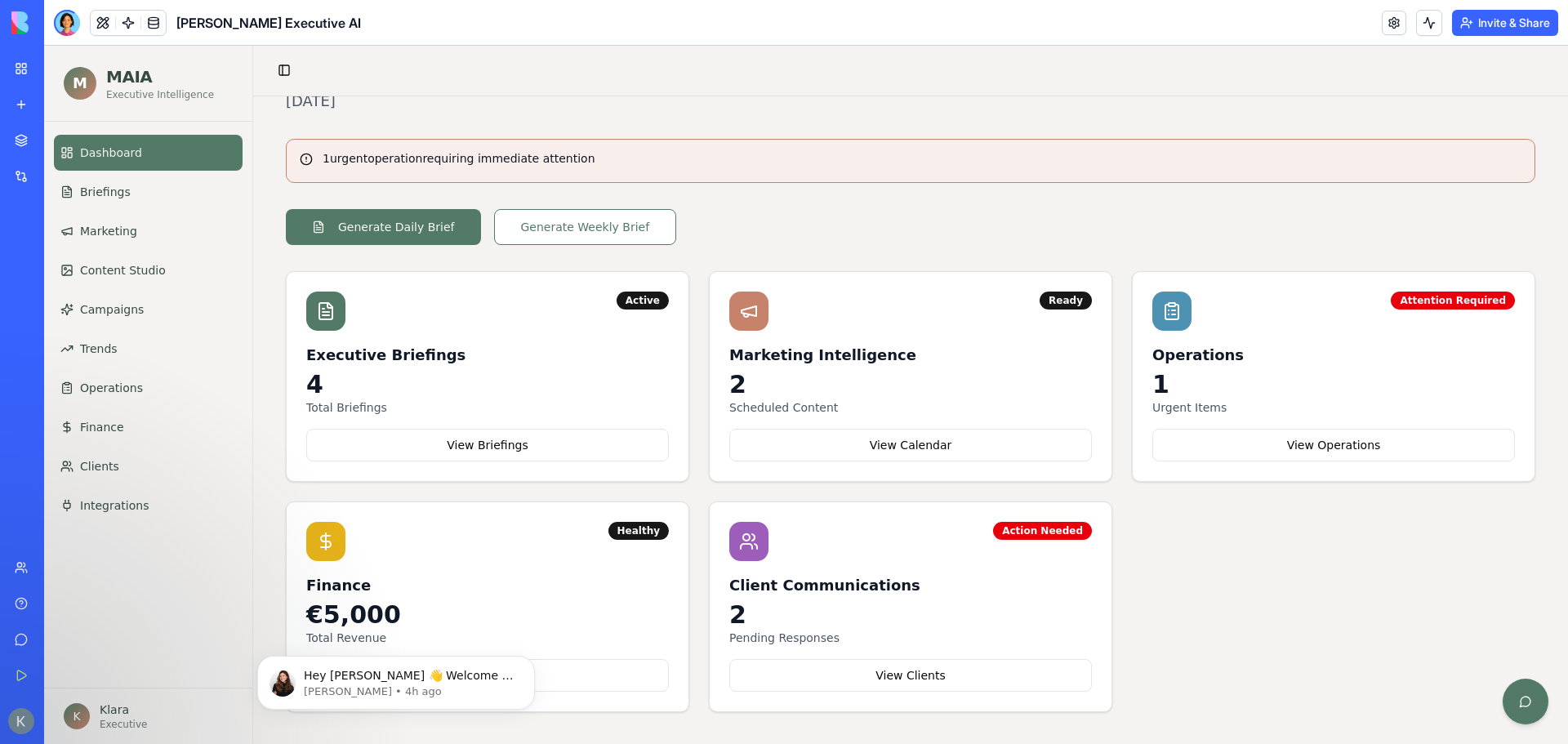
click at [16, 78] on link "My Workspace" at bounding box center [38, 68] width 65 height 33
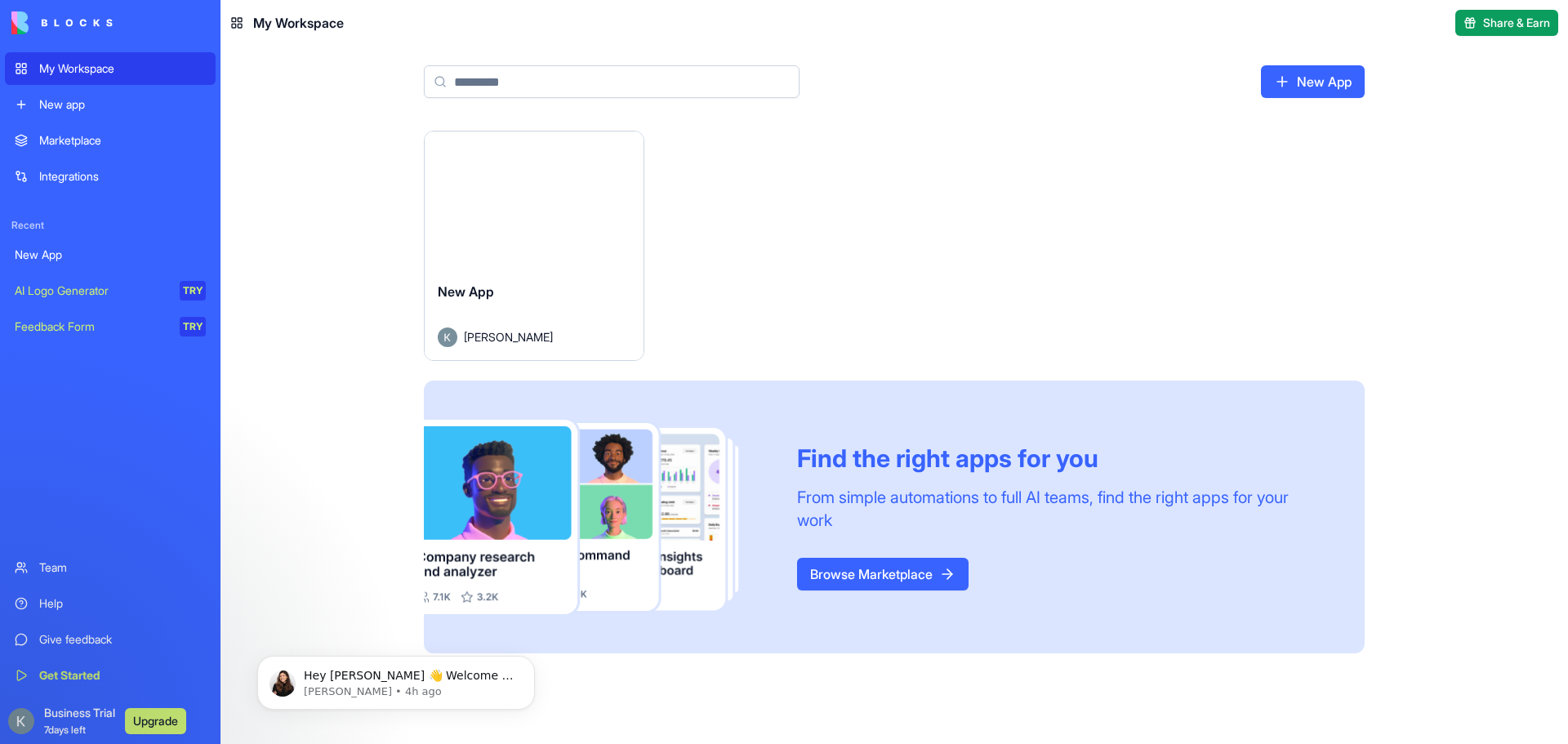
click at [61, 143] on div "Marketplace" at bounding box center [122, 140] width 167 height 16
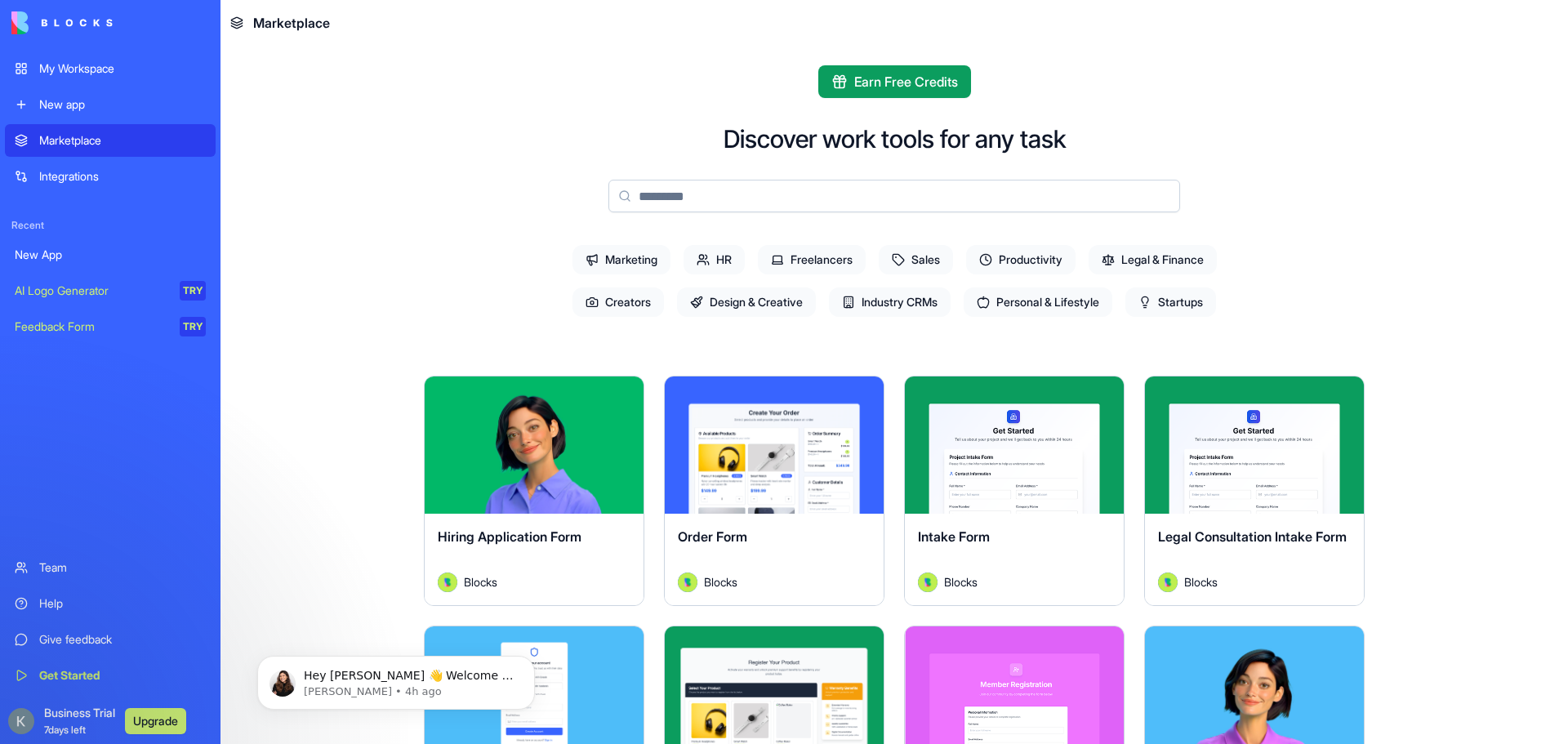
click at [864, 83] on span "Earn Free Credits" at bounding box center [906, 81] width 103 height 19
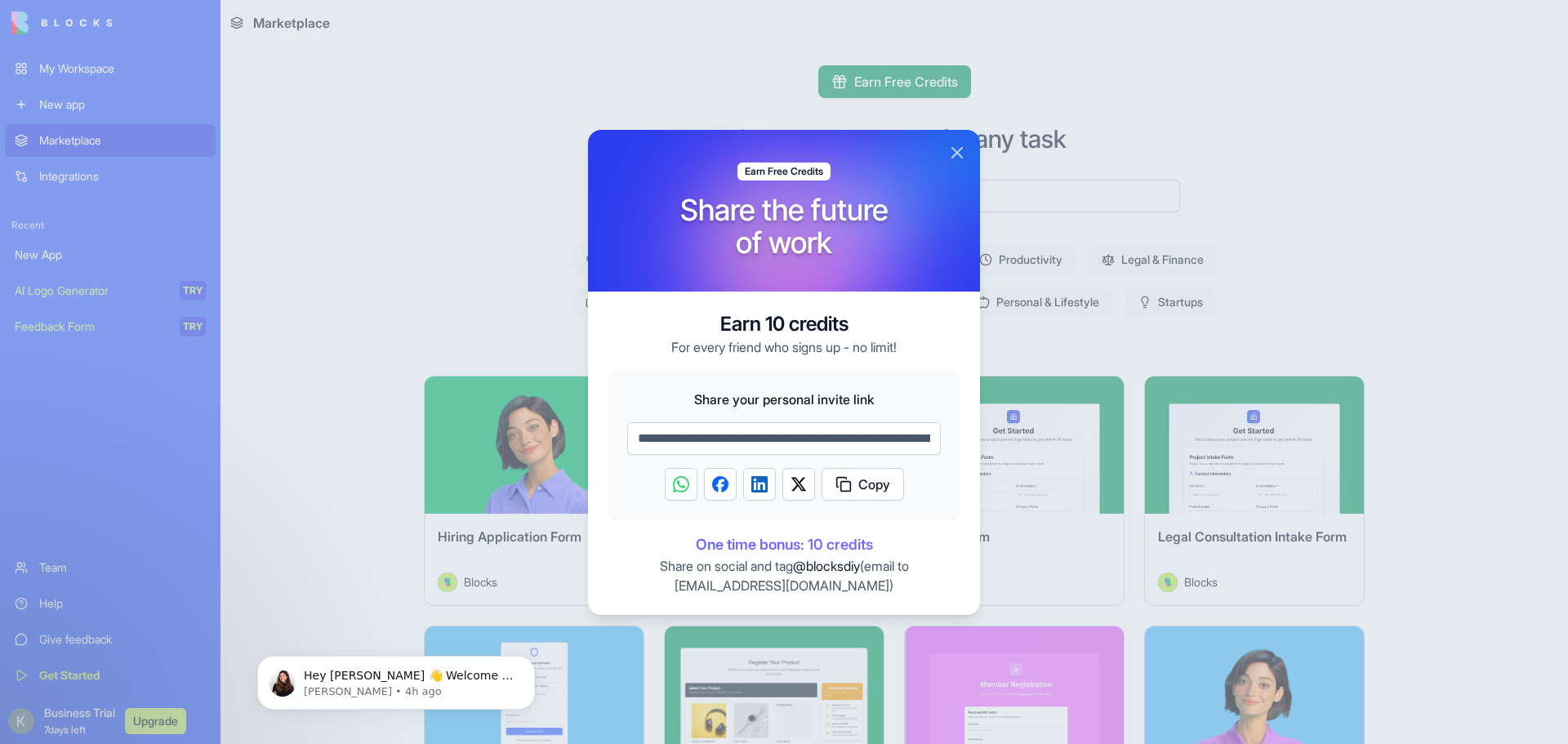
click at [959, 149] on button "Close" at bounding box center [957, 153] width 19 height 19
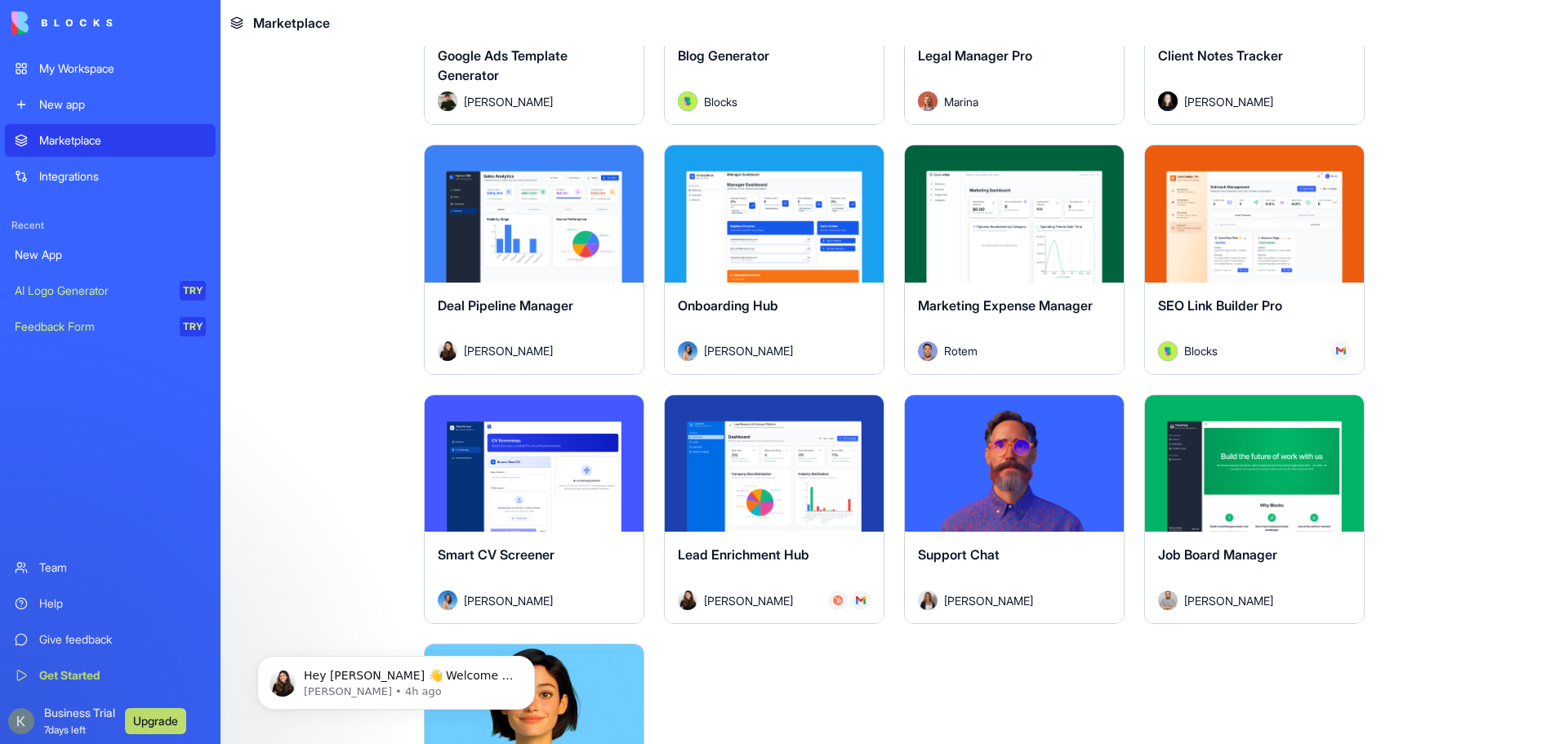
scroll to position [4313, 0]
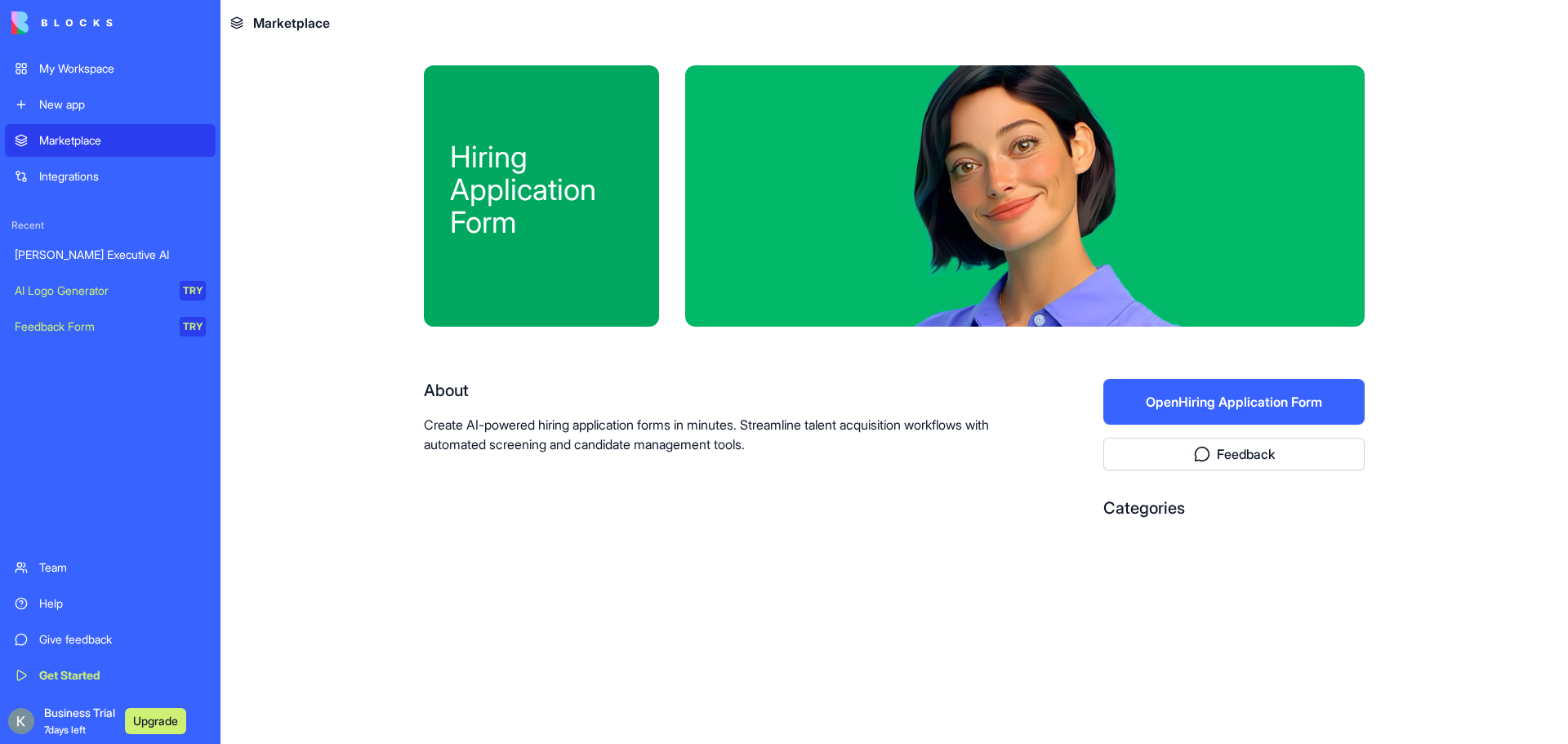
click at [1273, 399] on button "Open Hiring Application Form" at bounding box center [1234, 402] width 262 height 46
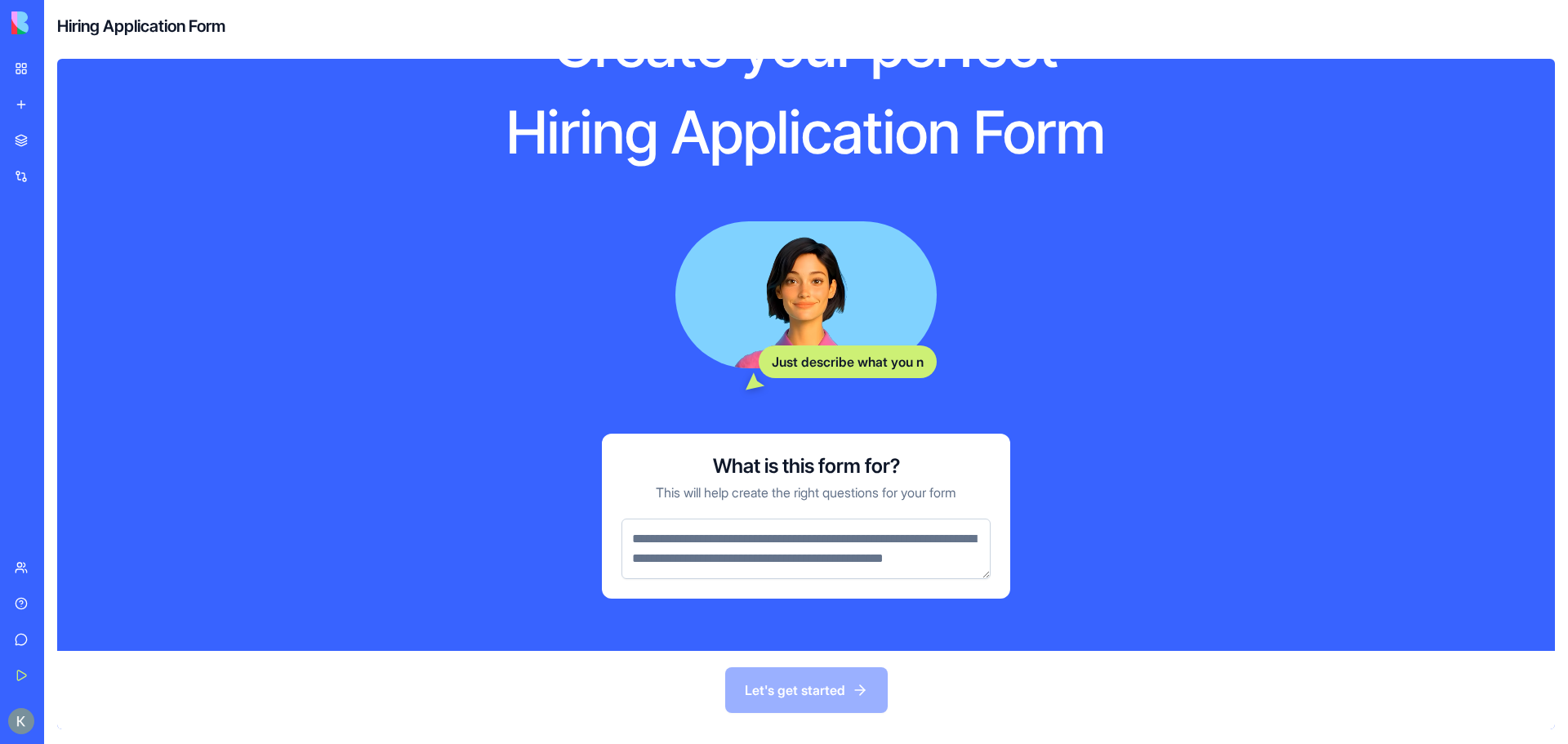
scroll to position [122, 0]
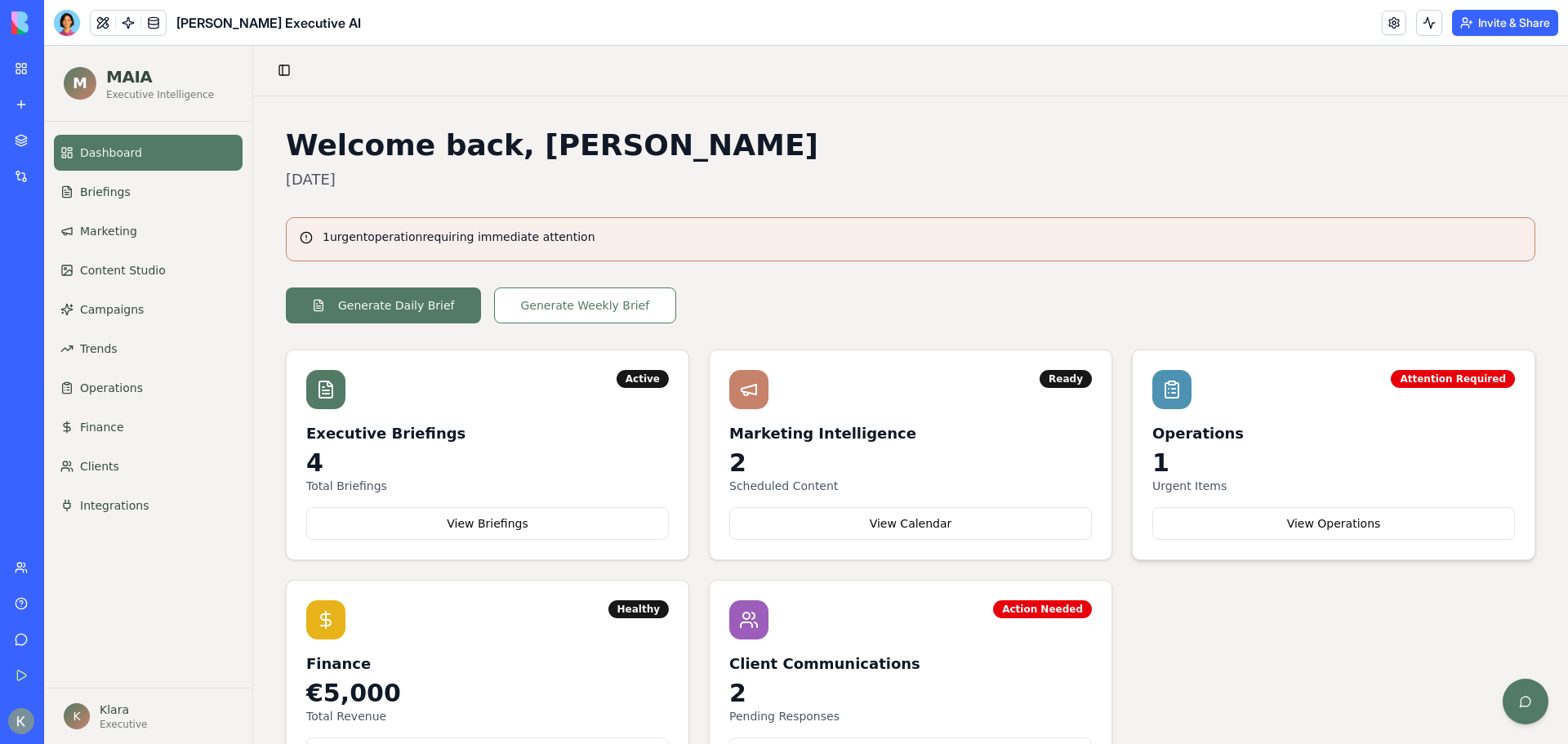
click at [1256, 441] on h3 "Operations" at bounding box center [1334, 434] width 362 height 23
click at [1298, 524] on button "View Operations" at bounding box center [1334, 523] width 362 height 33
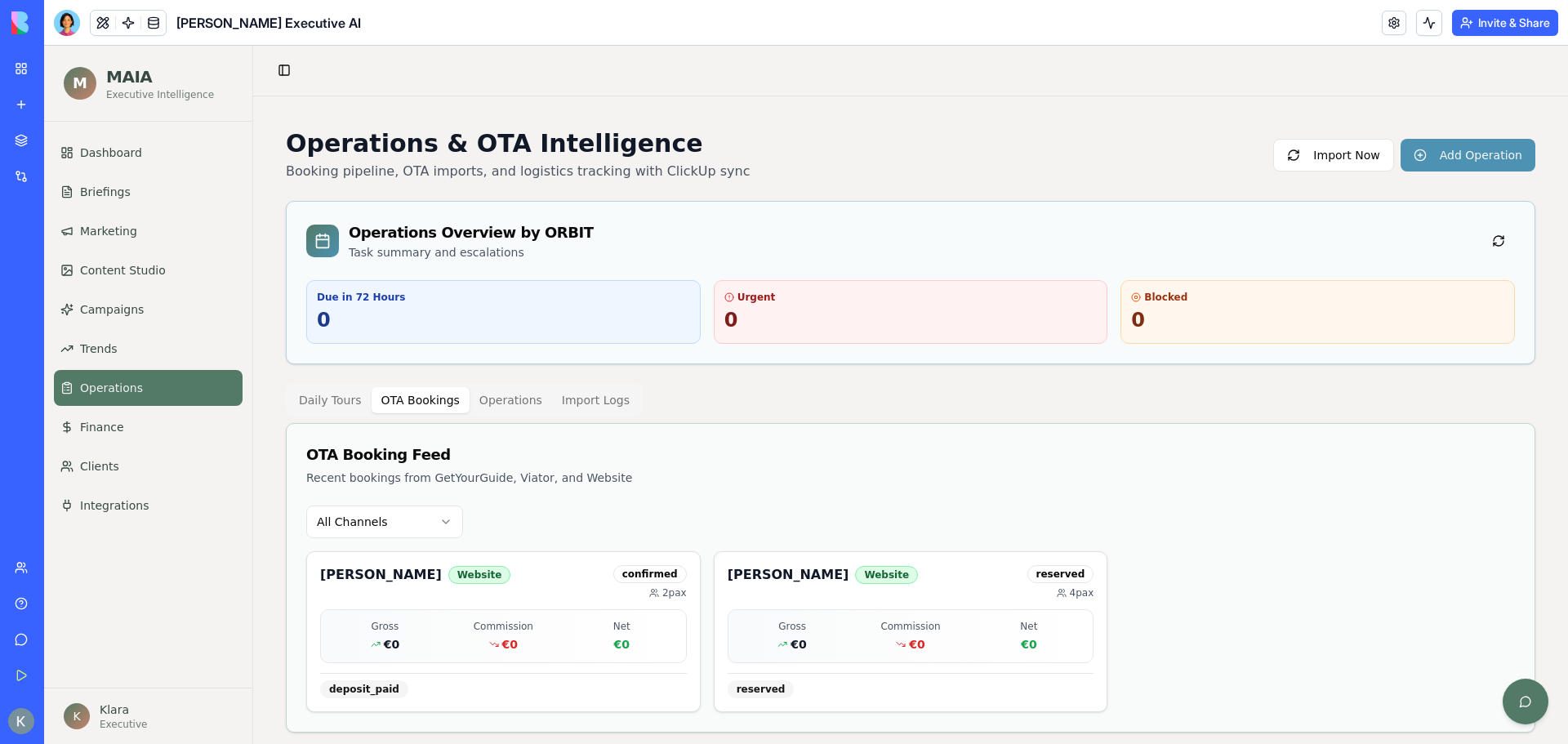
click at [396, 401] on button "OTA Bookings" at bounding box center [420, 400] width 98 height 27
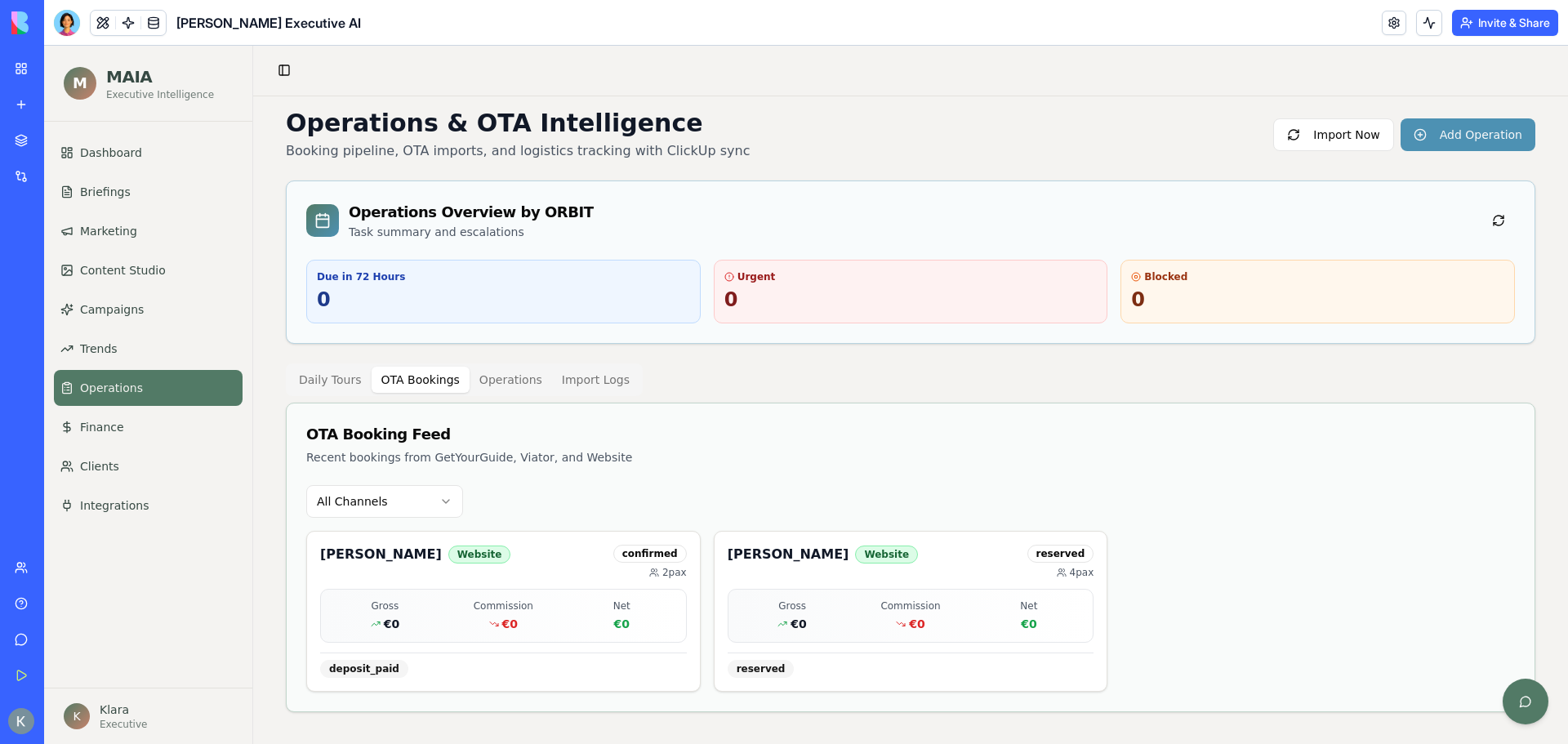
scroll to position [4, 0]
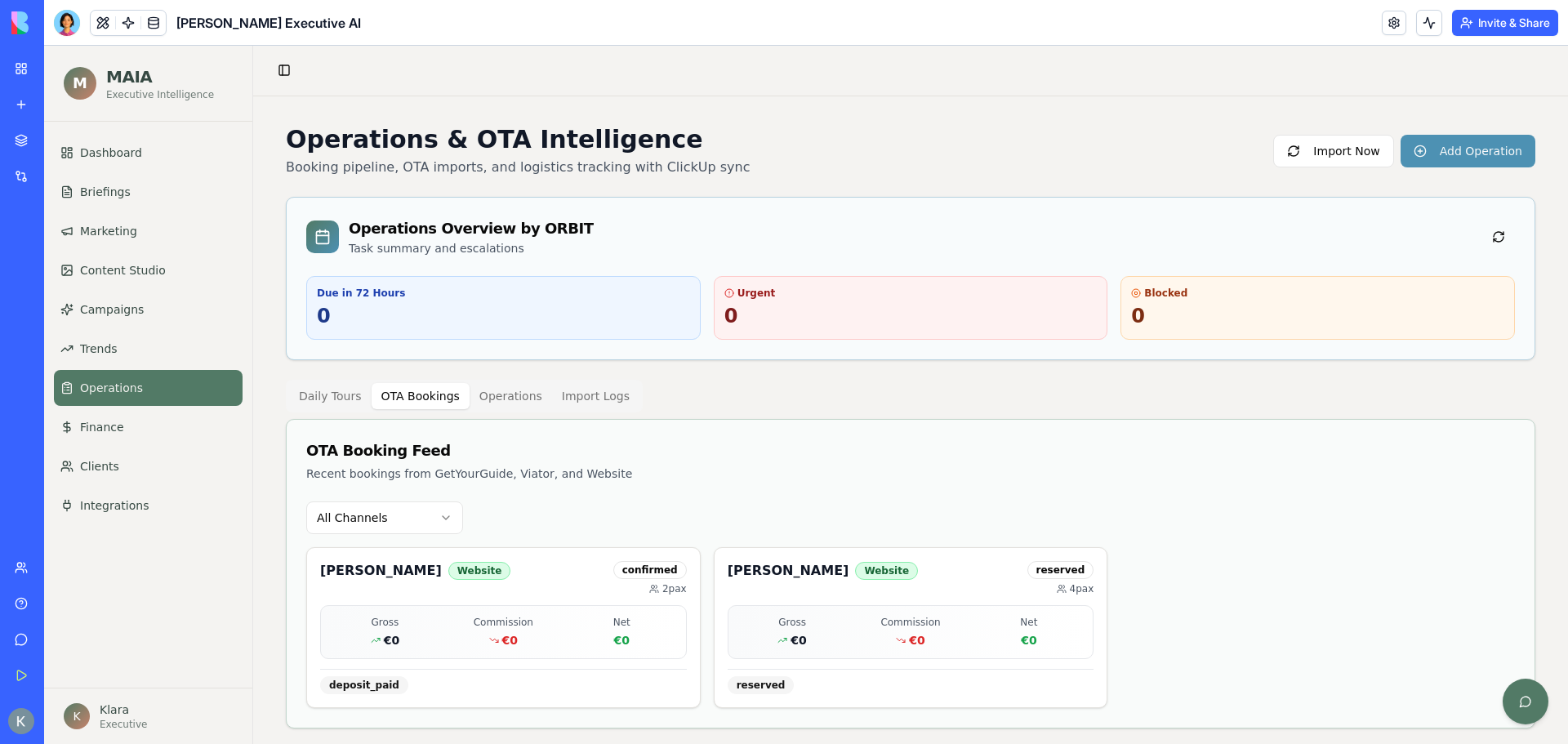
click at [502, 380] on div "Daily Tours OTA Bookings Operations Import Logs" at bounding box center [464, 396] width 357 height 33
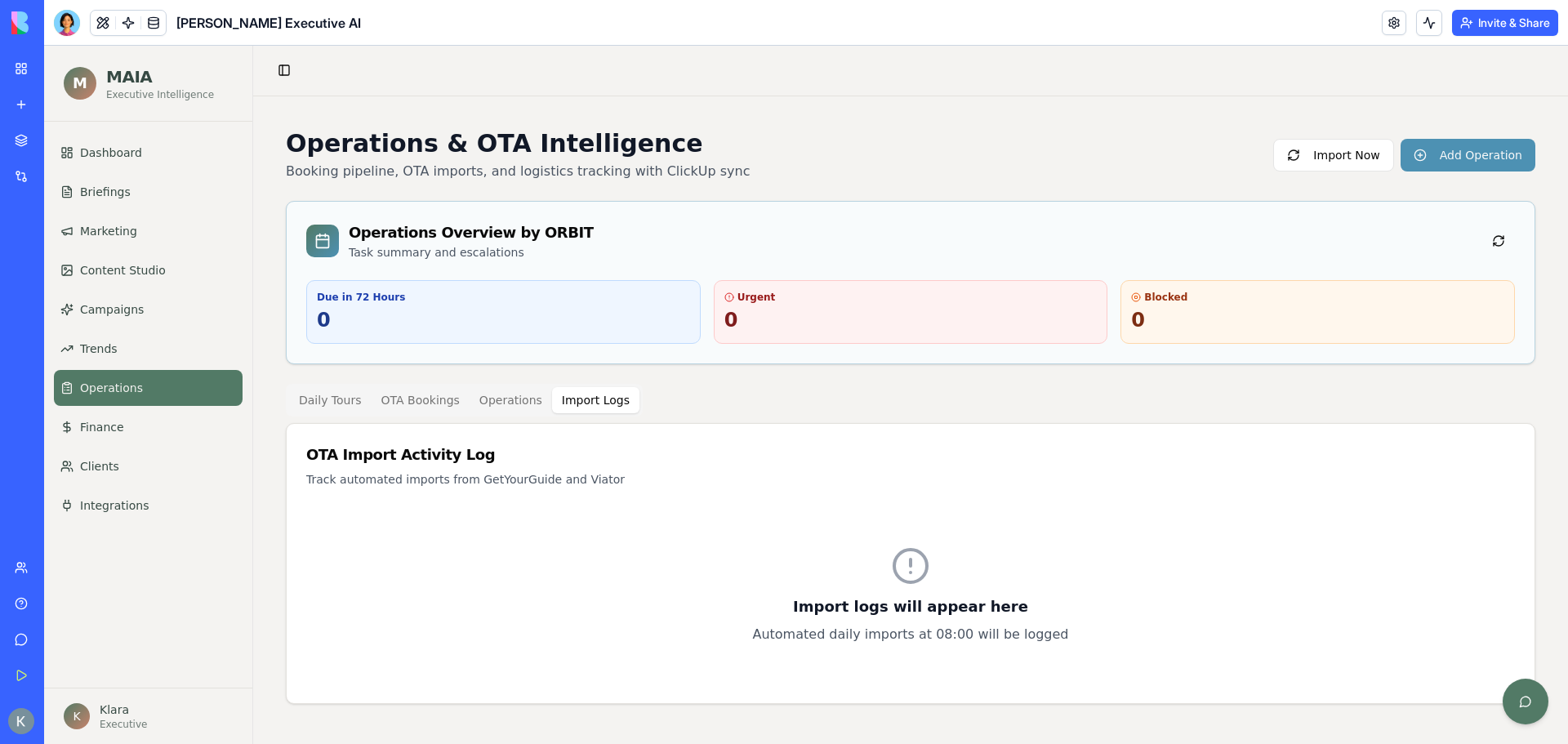
scroll to position [0, 0]
click at [590, 401] on button "Import Logs" at bounding box center [596, 400] width 88 height 27
click at [328, 393] on button "Daily Tours" at bounding box center [330, 400] width 82 height 27
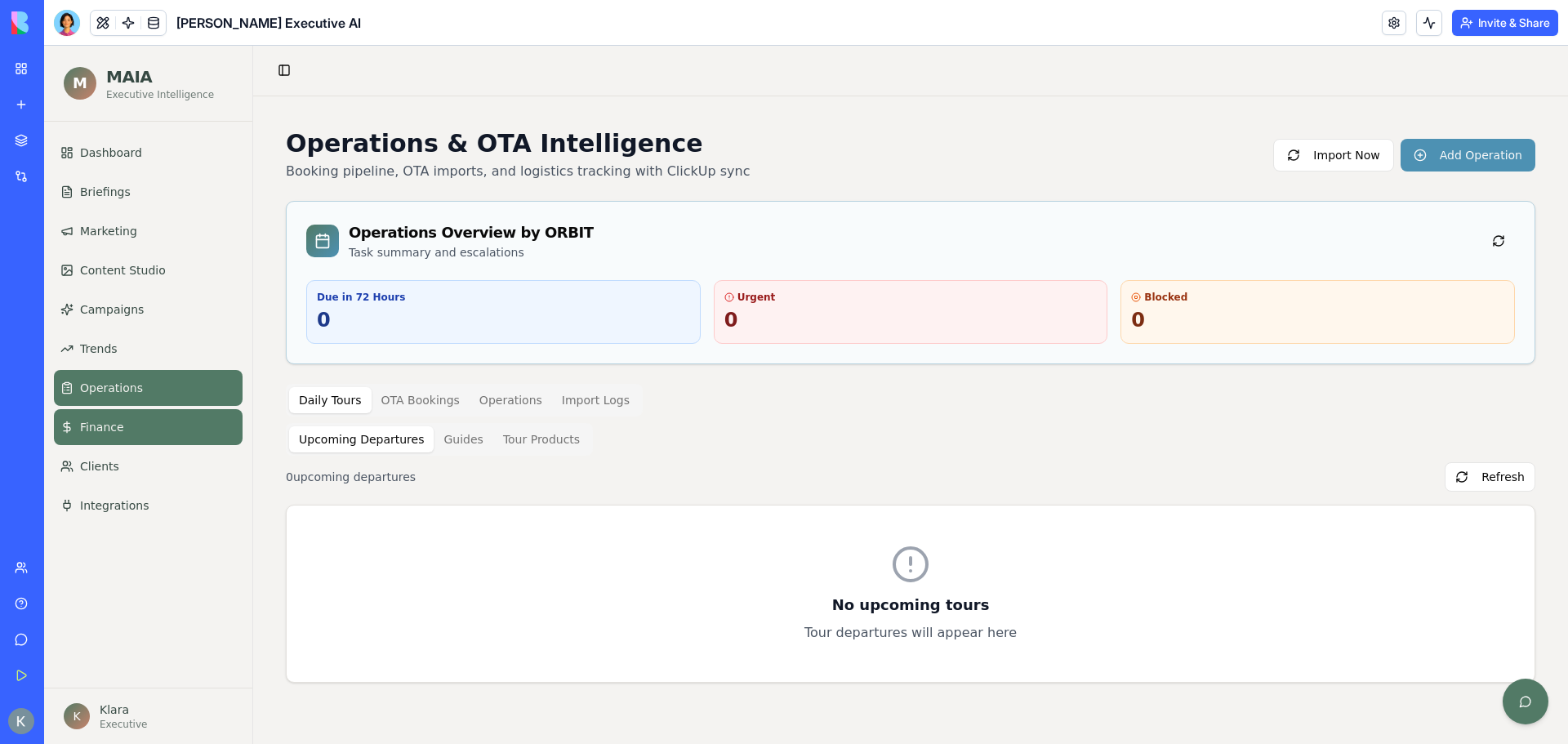
click at [88, 423] on span "Finance" at bounding box center [103, 427] width 44 height 16
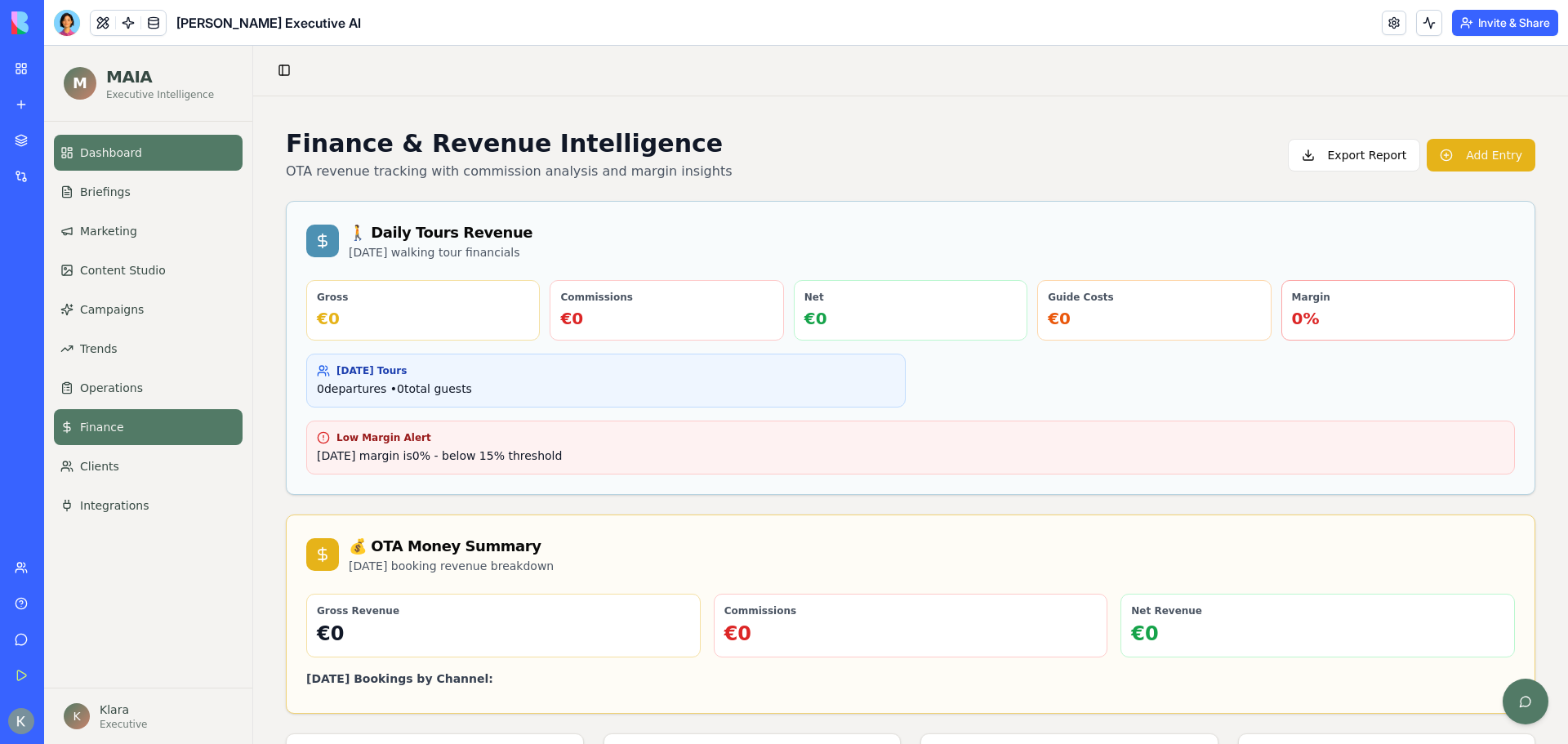
click at [101, 138] on link "Dashboard" at bounding box center [148, 152] width 188 height 36
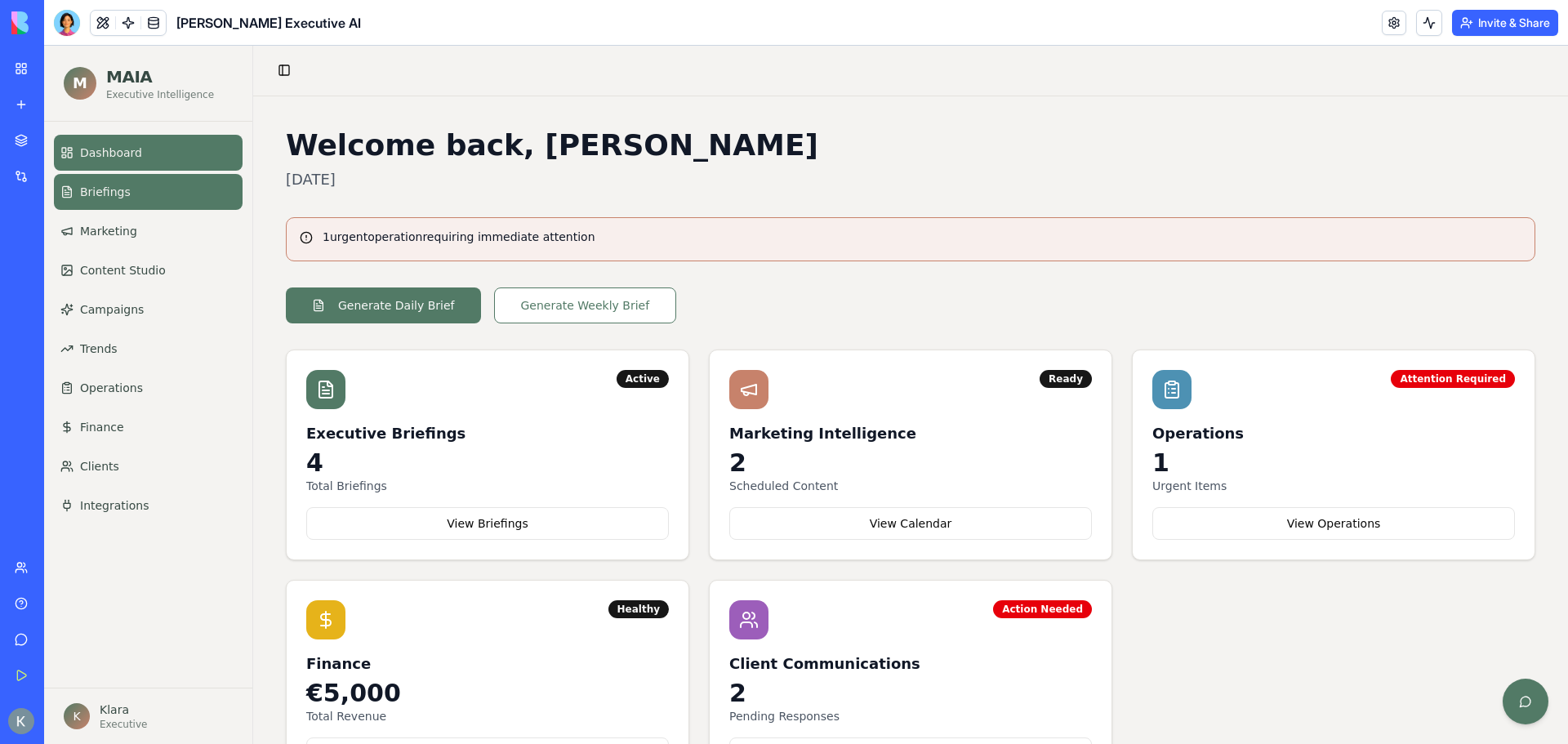
click at [146, 206] on link "Briefings" at bounding box center [148, 192] width 188 height 36
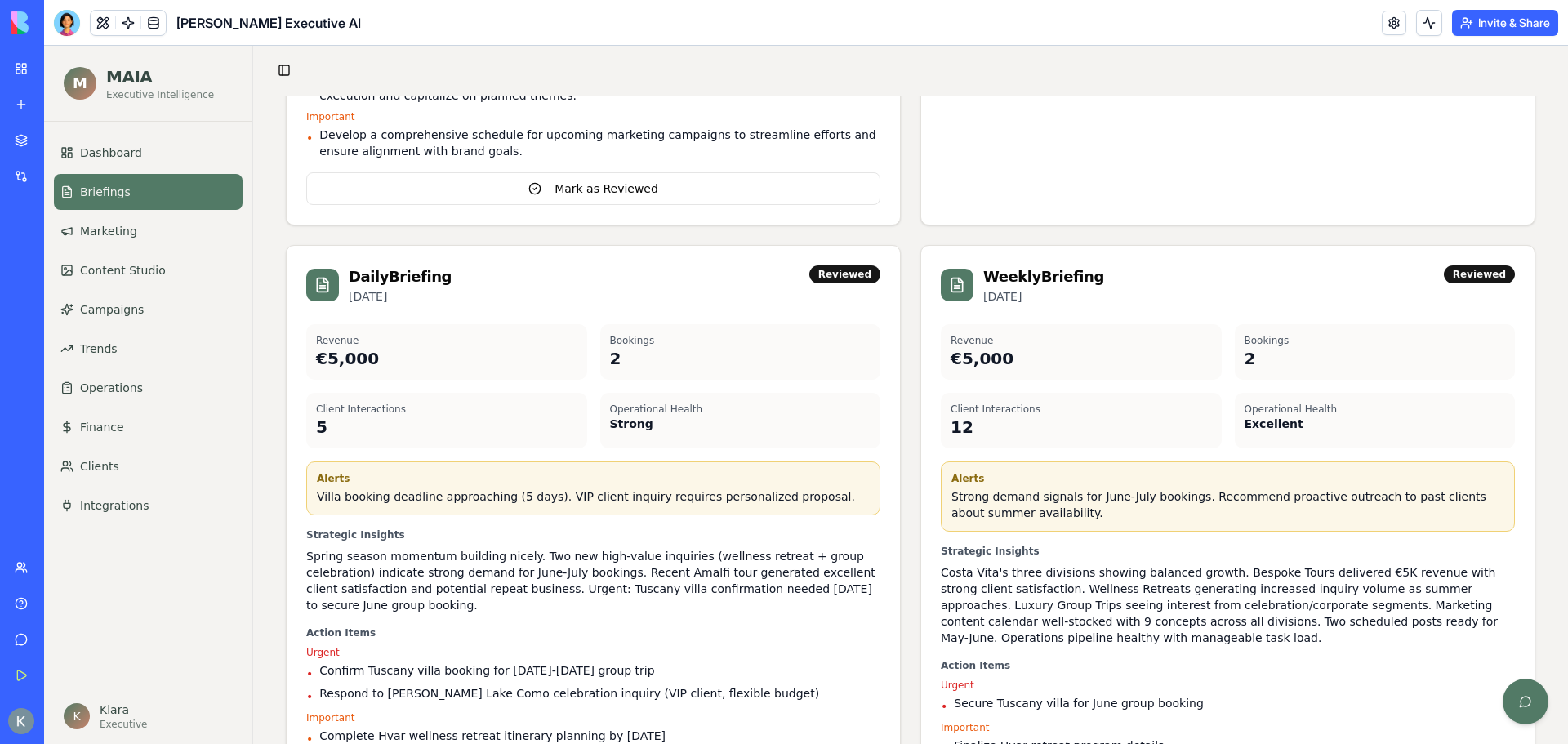
scroll to position [710, 0]
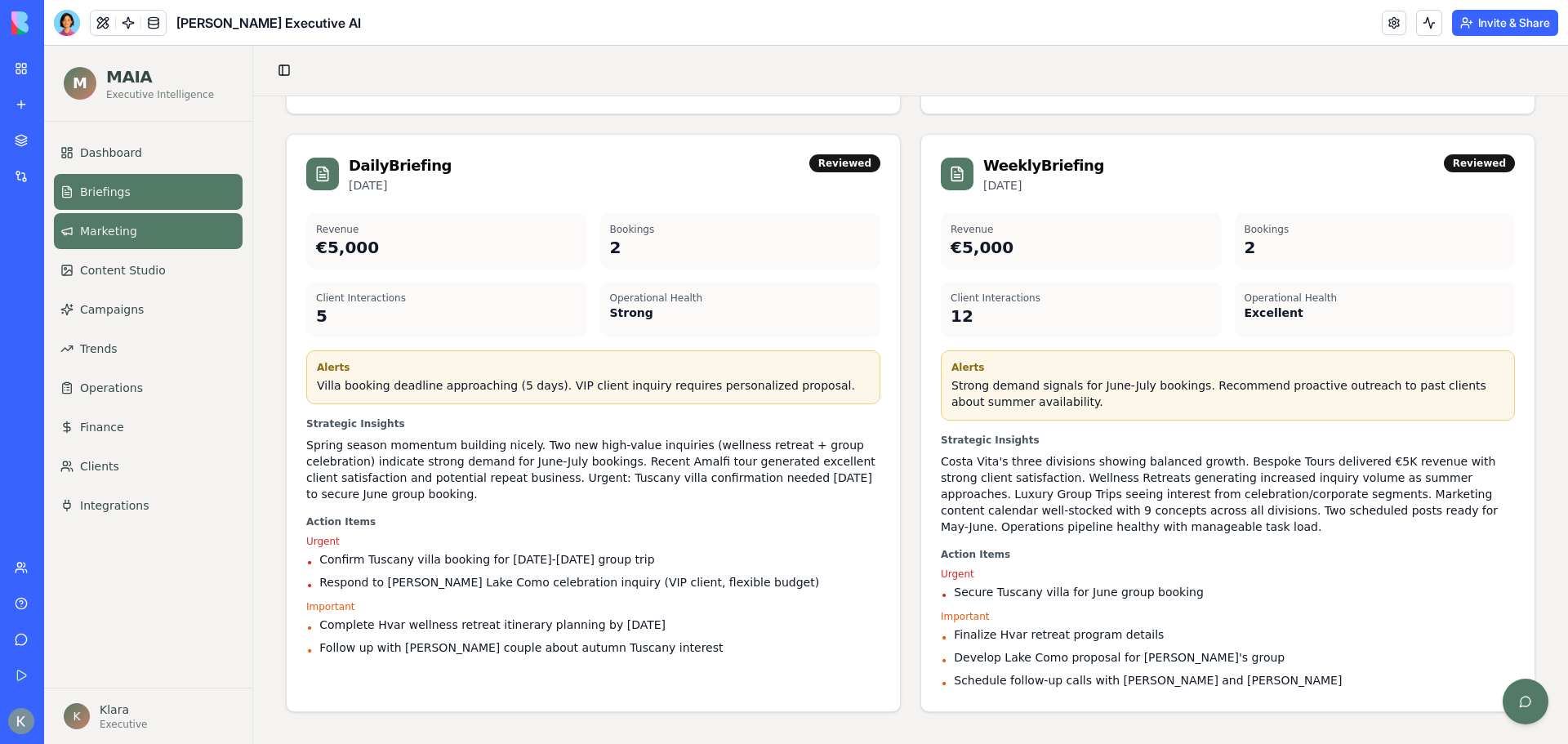
click at [164, 223] on link "Marketing" at bounding box center [148, 231] width 188 height 36
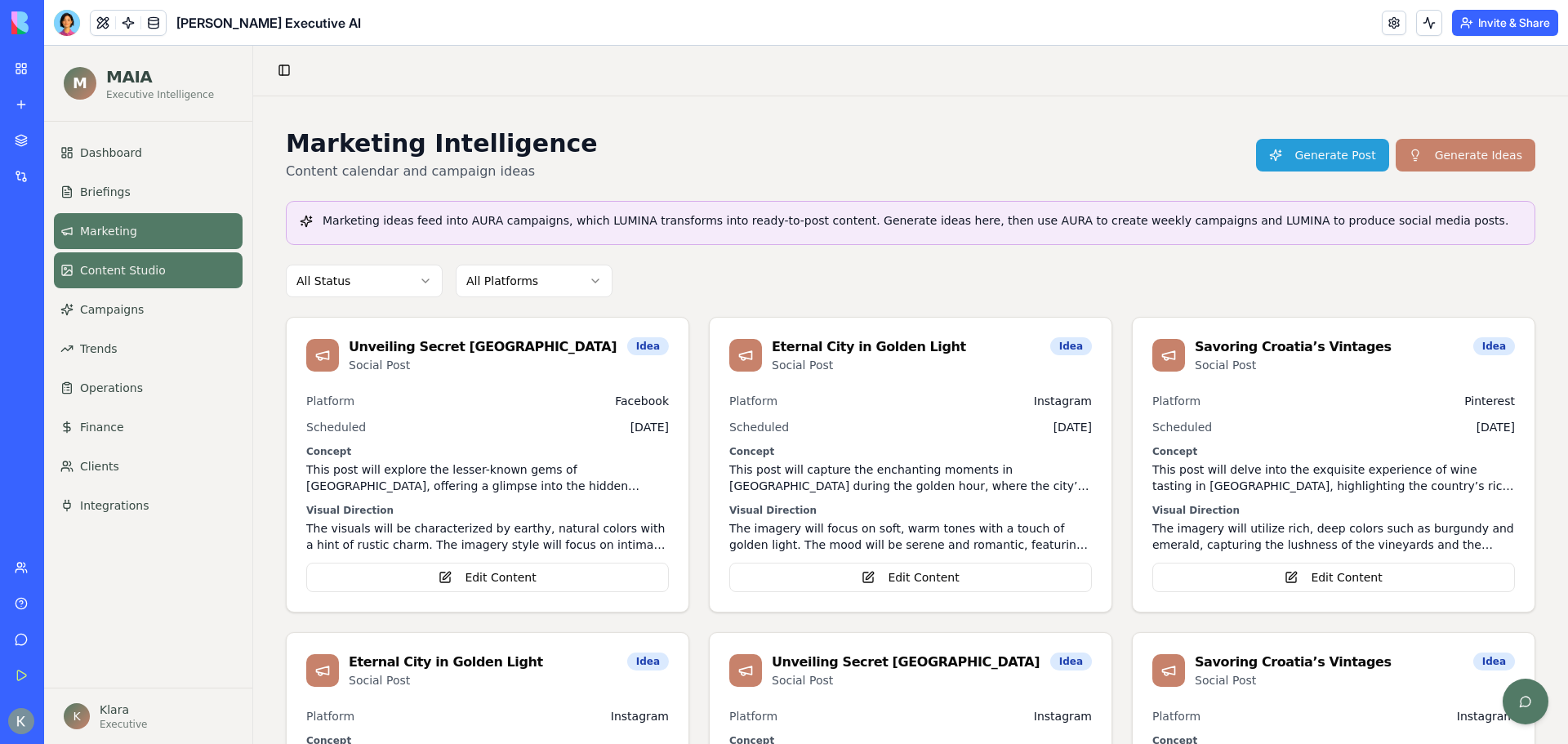
click at [132, 284] on link "Content Studio" at bounding box center [148, 270] width 188 height 36
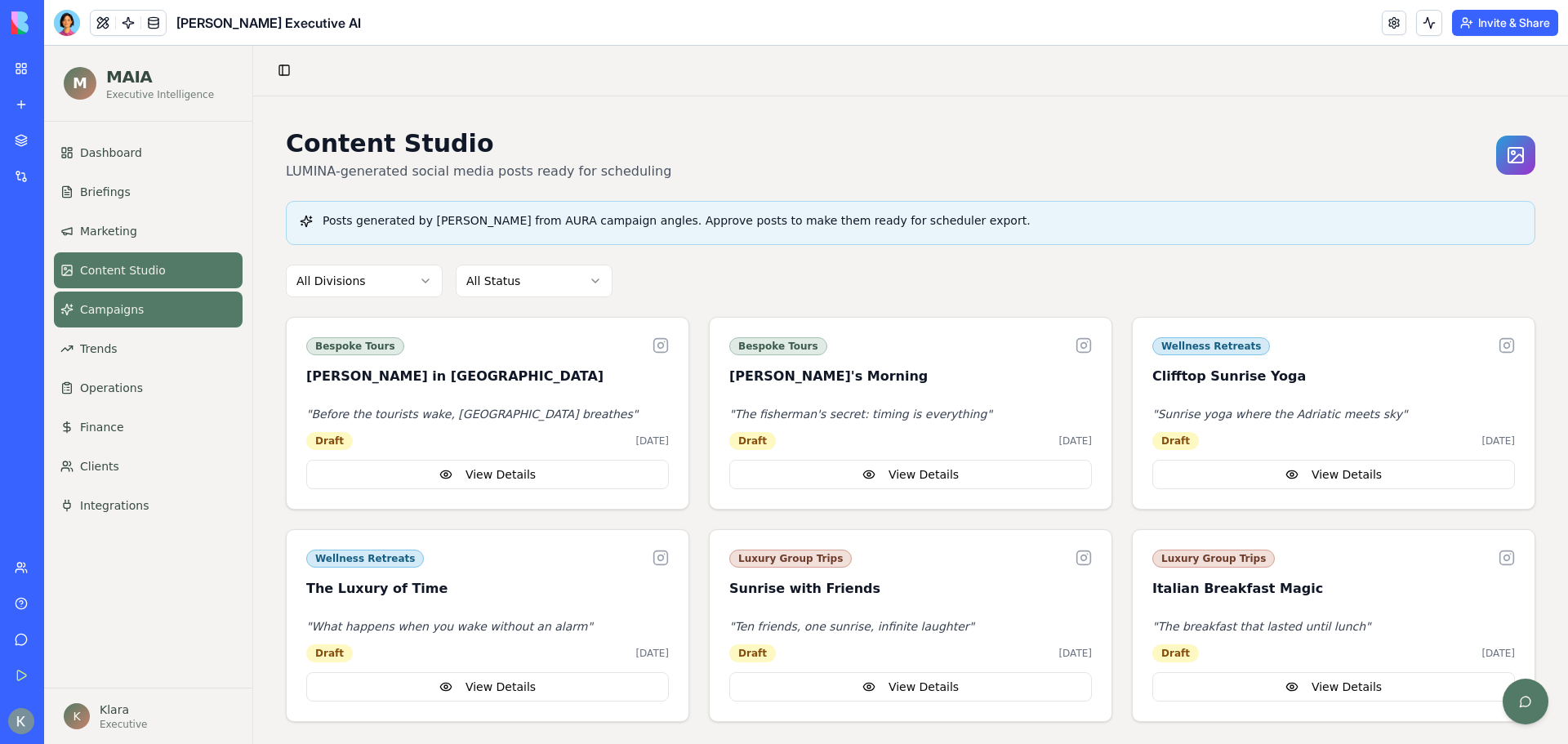
click at [134, 304] on span "Campaigns" at bounding box center [112, 309] width 64 height 16
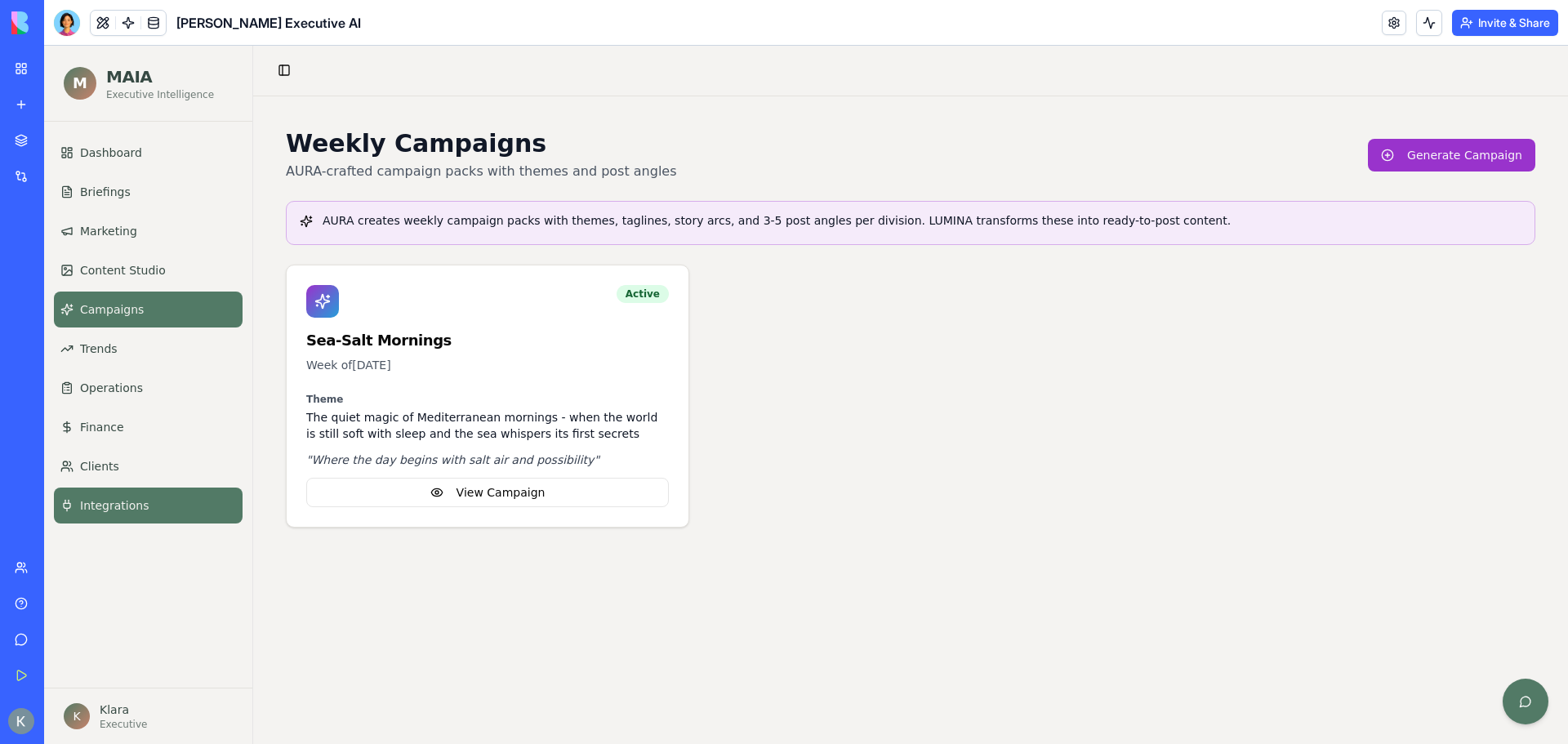
click at [139, 505] on span "Integrations" at bounding box center [115, 505] width 69 height 16
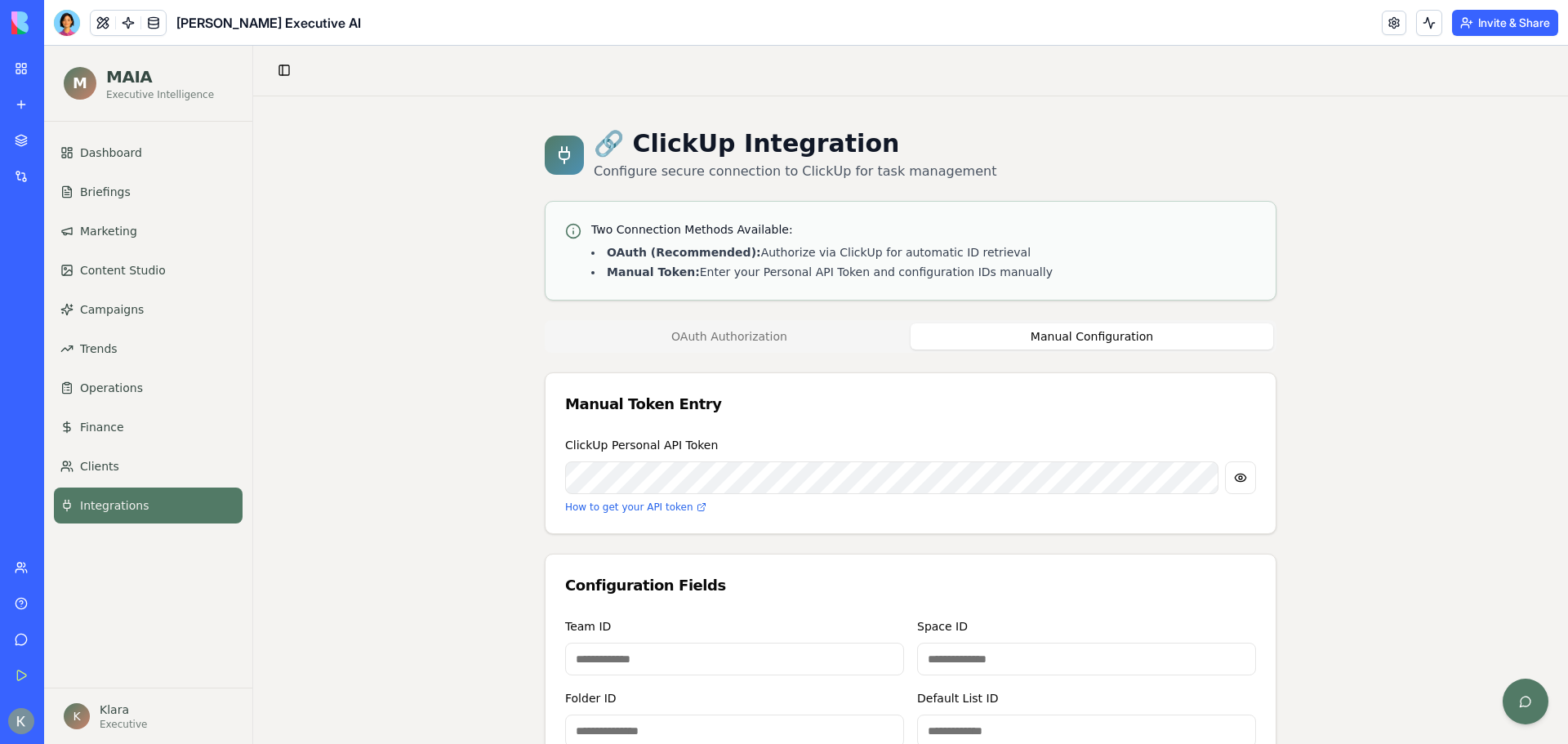
drag, startPoint x: 1092, startPoint y: 323, endPoint x: 1081, endPoint y: 345, distance: 24.6
click at [1090, 327] on button "Manual Configuration" at bounding box center [1092, 337] width 362 height 27
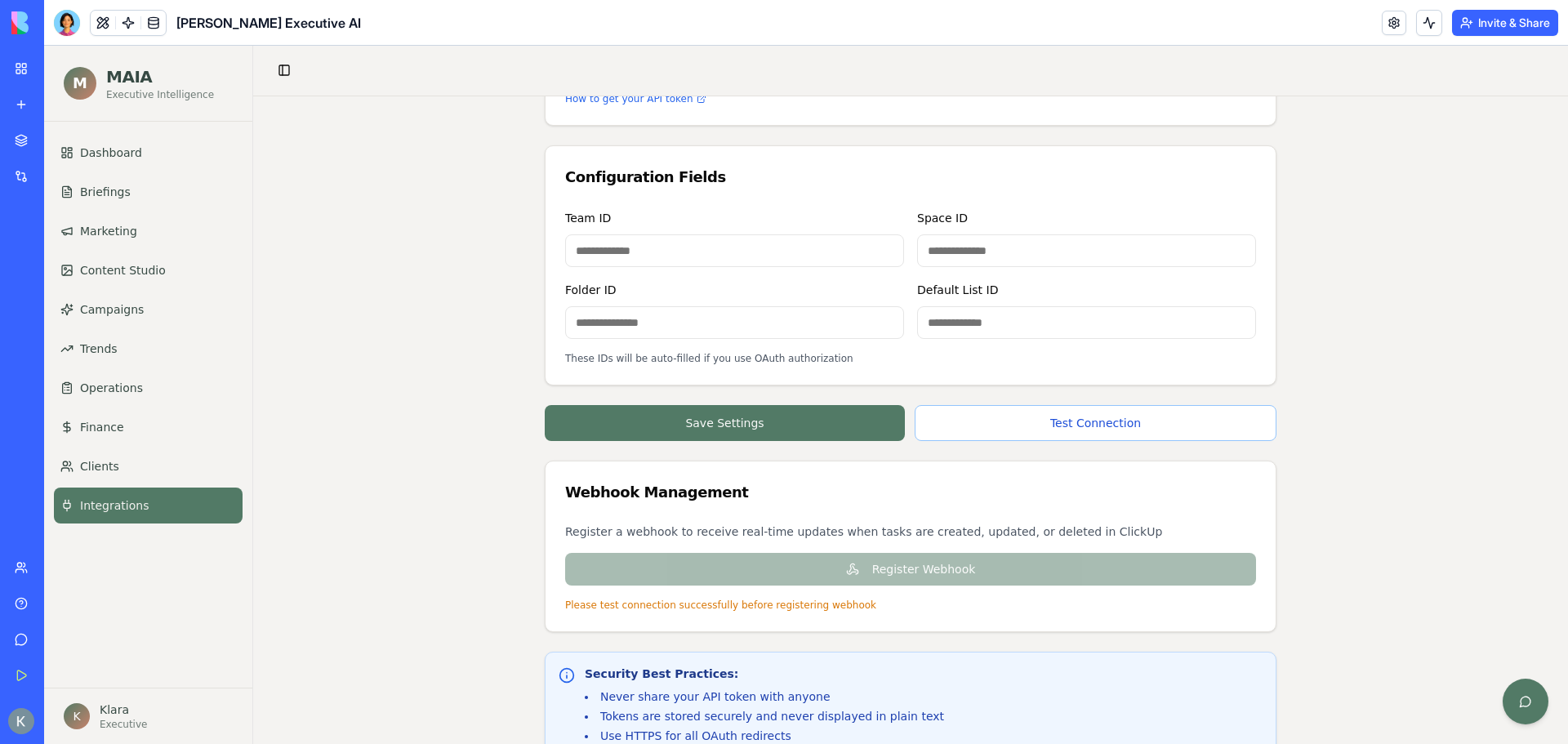
scroll to position [474, 0]
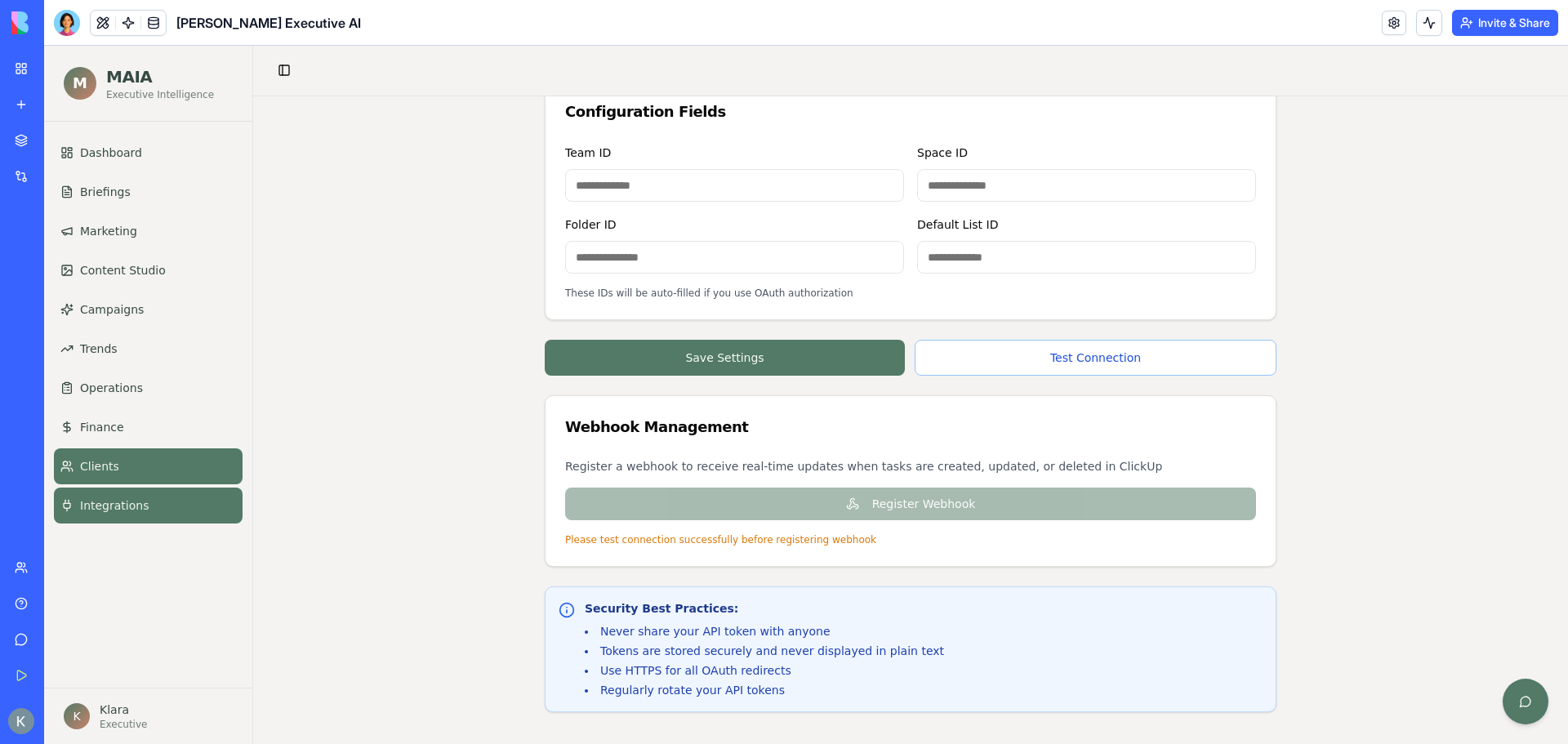
click at [113, 459] on span "Clients" at bounding box center [100, 466] width 39 height 16
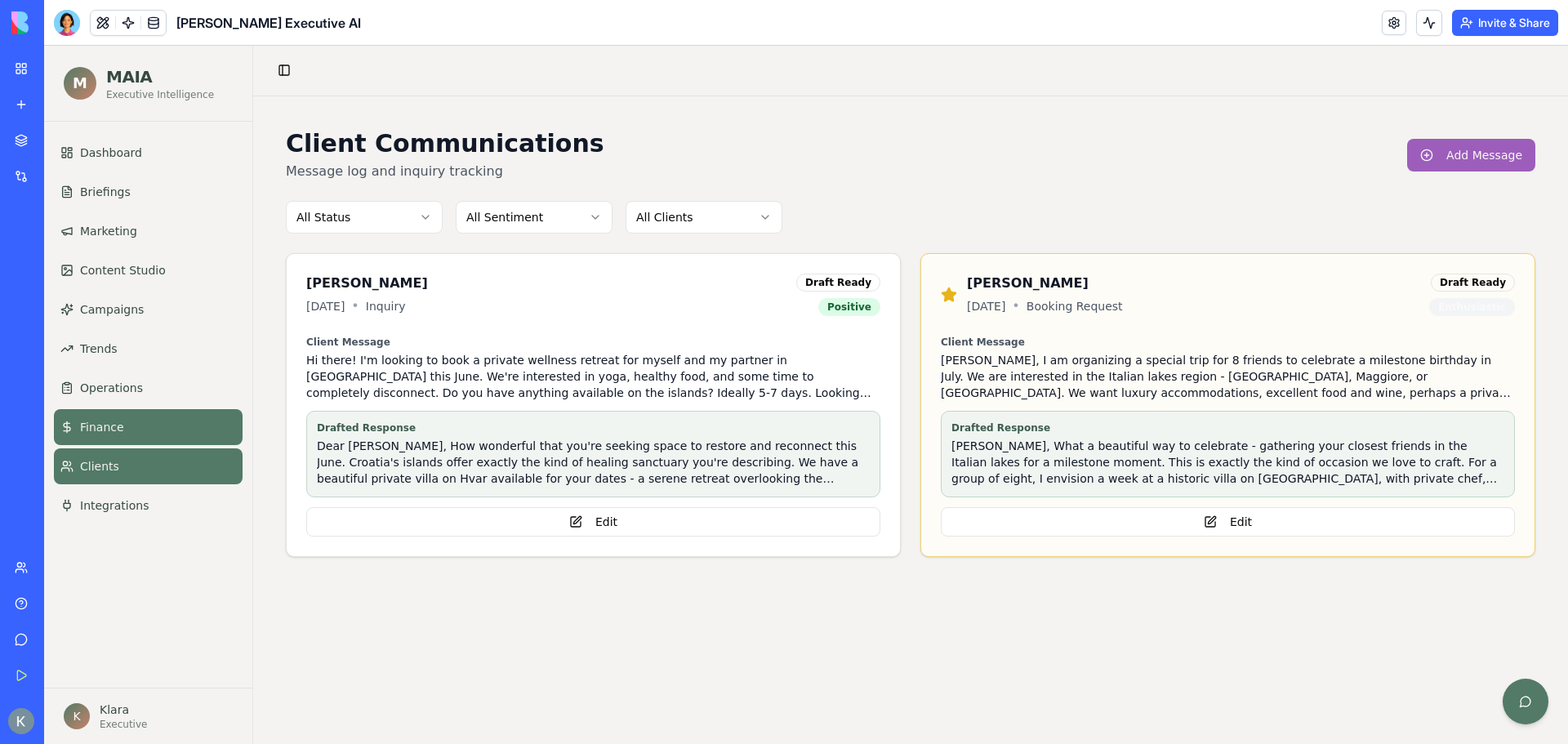
click at [107, 441] on link "Finance" at bounding box center [148, 427] width 188 height 36
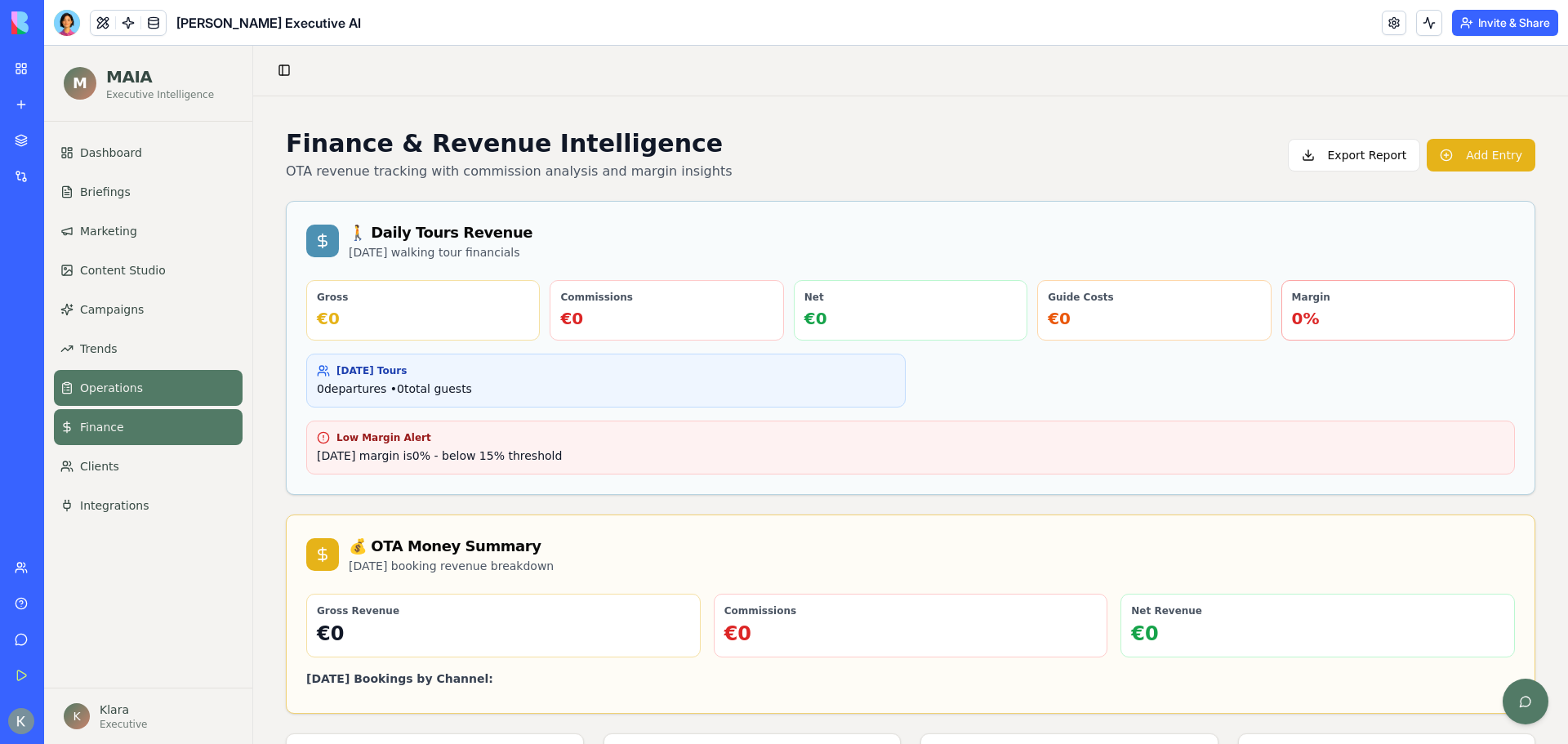
click at [117, 375] on link "Operations" at bounding box center [148, 388] width 188 height 36
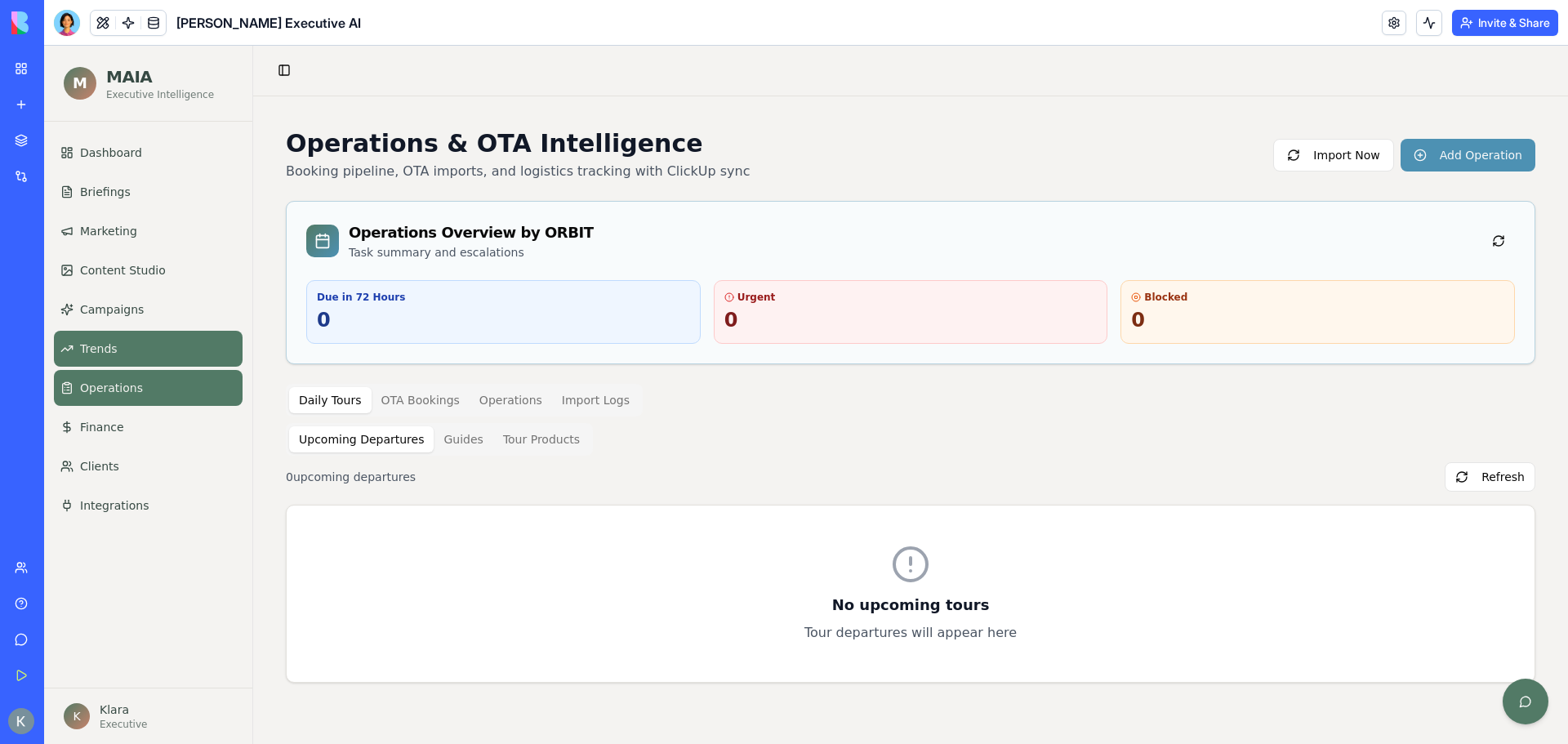
click at [103, 352] on span "Trends" at bounding box center [99, 348] width 38 height 16
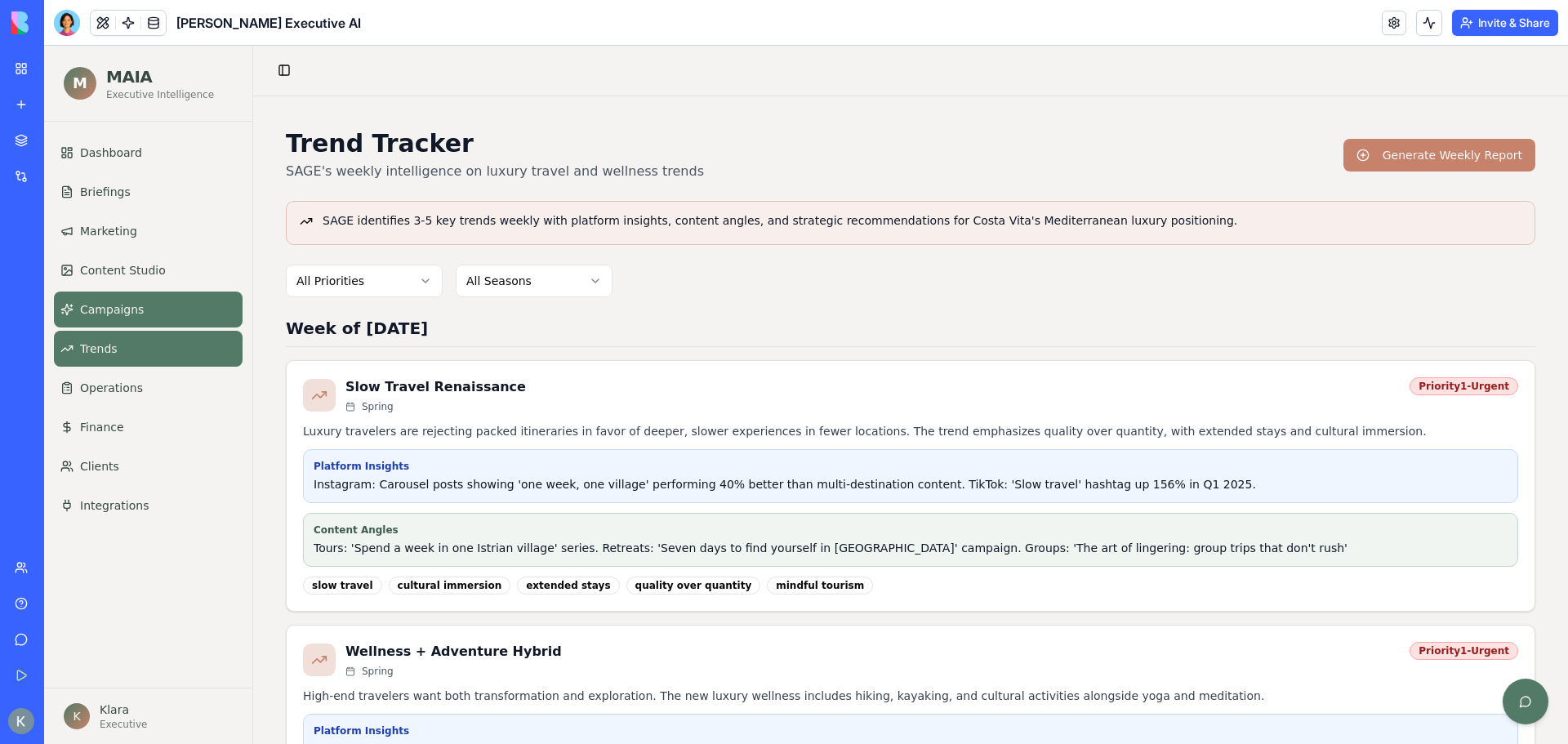
click at [159, 306] on link "Campaigns" at bounding box center [148, 309] width 188 height 36
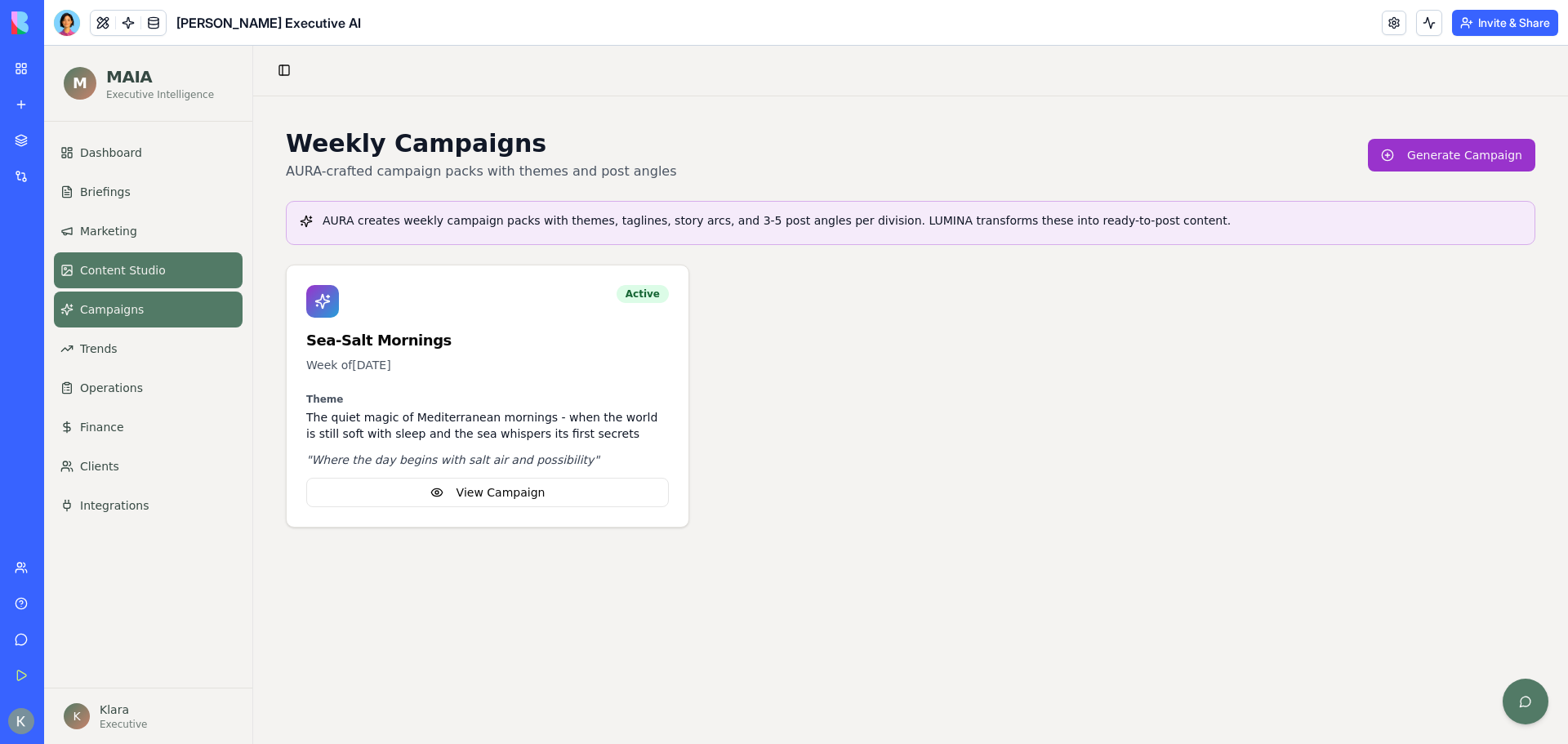
click at [153, 277] on span "Content Studio" at bounding box center [123, 270] width 86 height 16
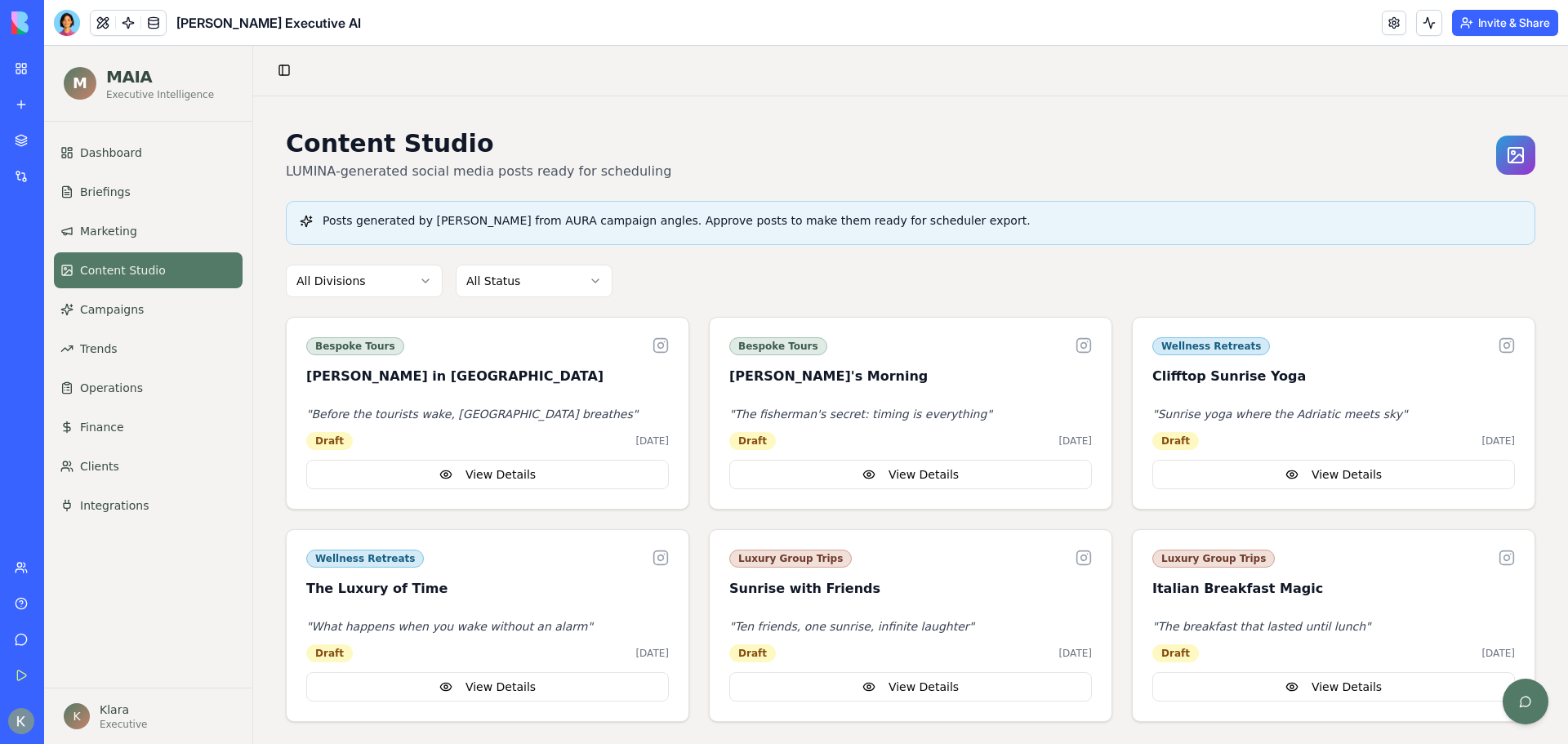
click at [434, 216] on div "Posts generated by LUMINA from AURA campaign angles. Approve posts to make them…" at bounding box center [910, 220] width 1222 height 16
drag, startPoint x: 529, startPoint y: 216, endPoint x: 420, endPoint y: 219, distance: 109.0
click at [420, 219] on div "Posts generated by LUMINA from AURA campaign angles. Approve posts to make them…" at bounding box center [910, 220] width 1222 height 16
copy div "LUMINA from AURA"
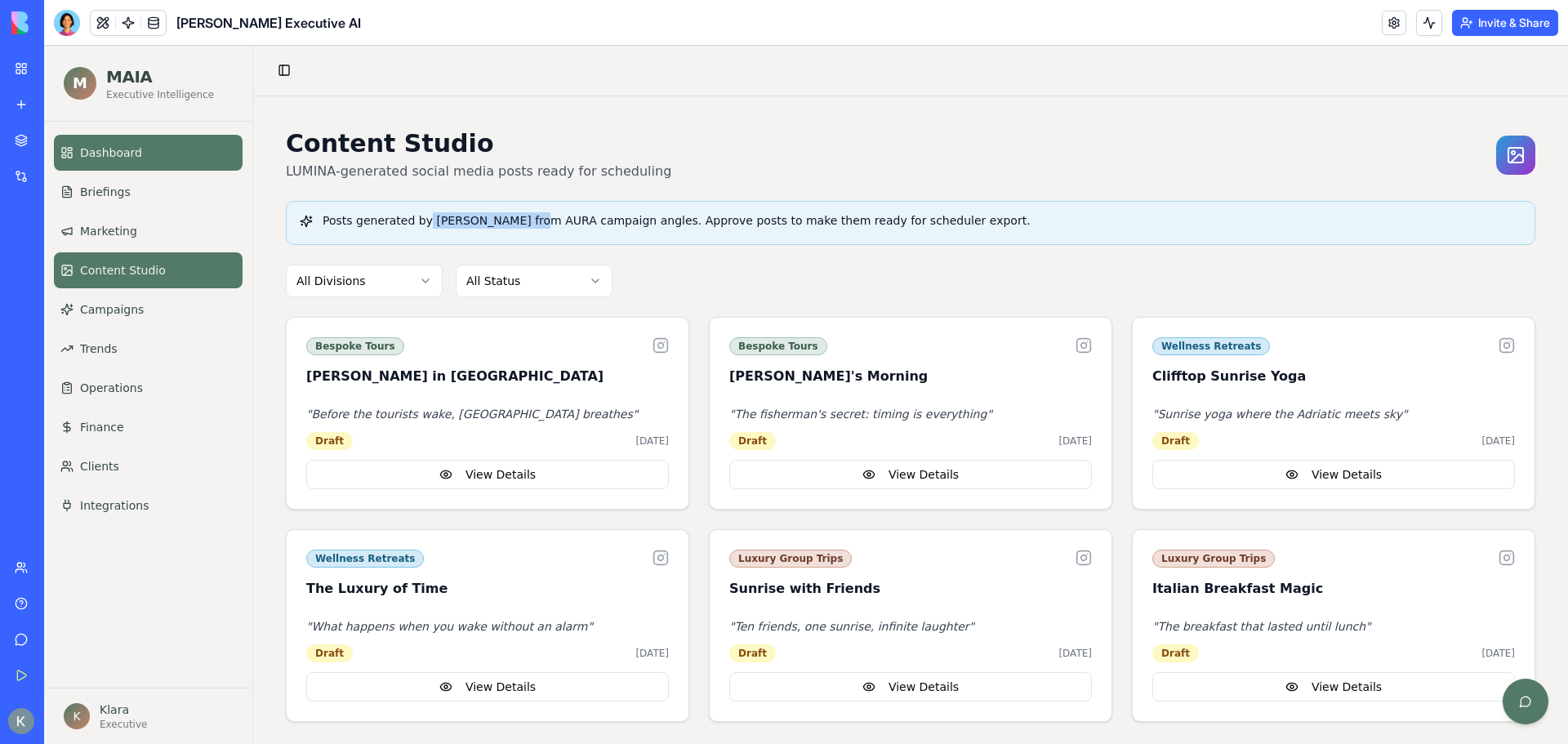
click at [104, 148] on span "Dashboard" at bounding box center [111, 153] width 62 height 16
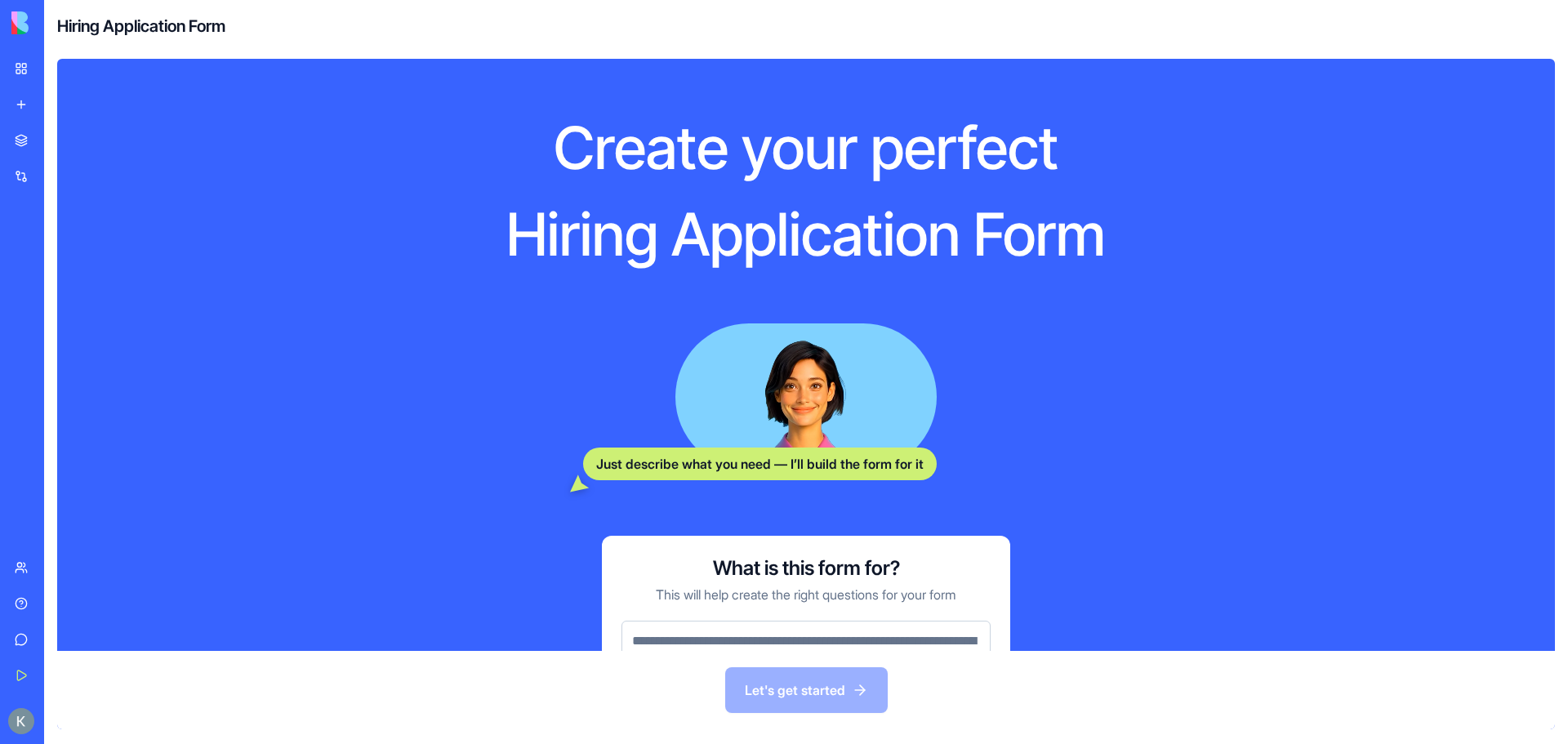
scroll to position [122, 0]
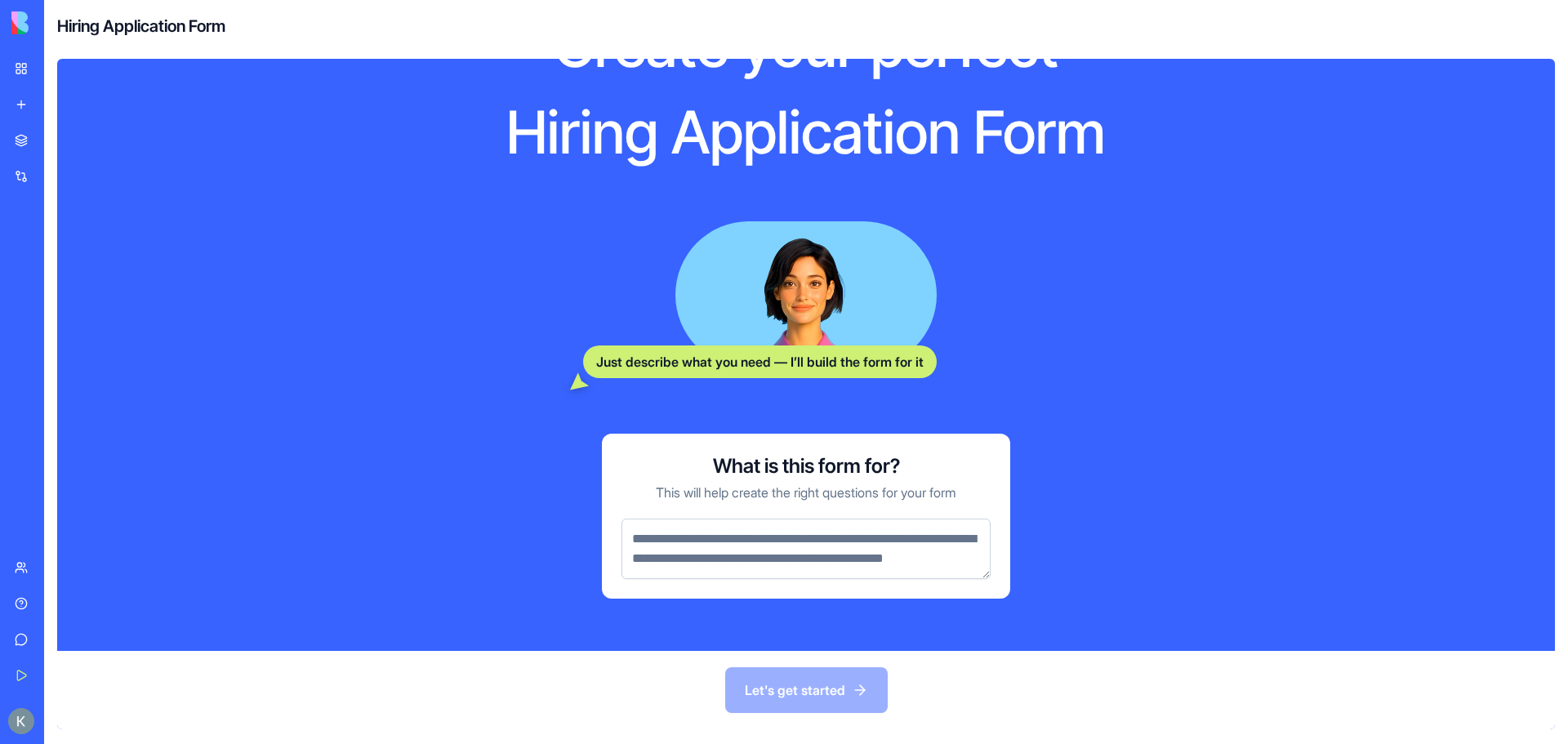
click at [747, 519] on textarea at bounding box center [806, 549] width 369 height 60
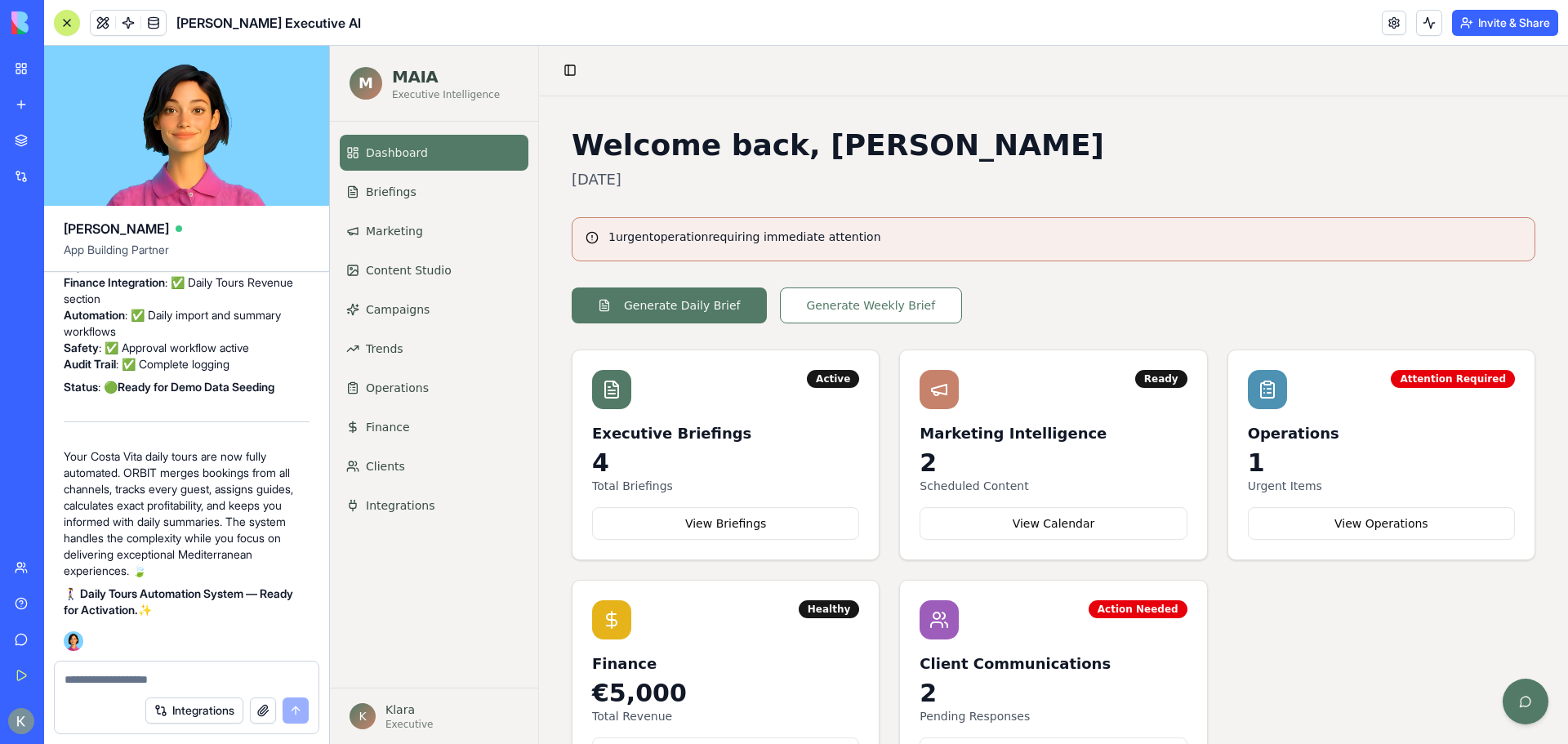
scroll to position [64109, 0]
click at [81, 679] on textarea at bounding box center [186, 679] width 244 height 16
paste textarea "**********"
type textarea "**********"
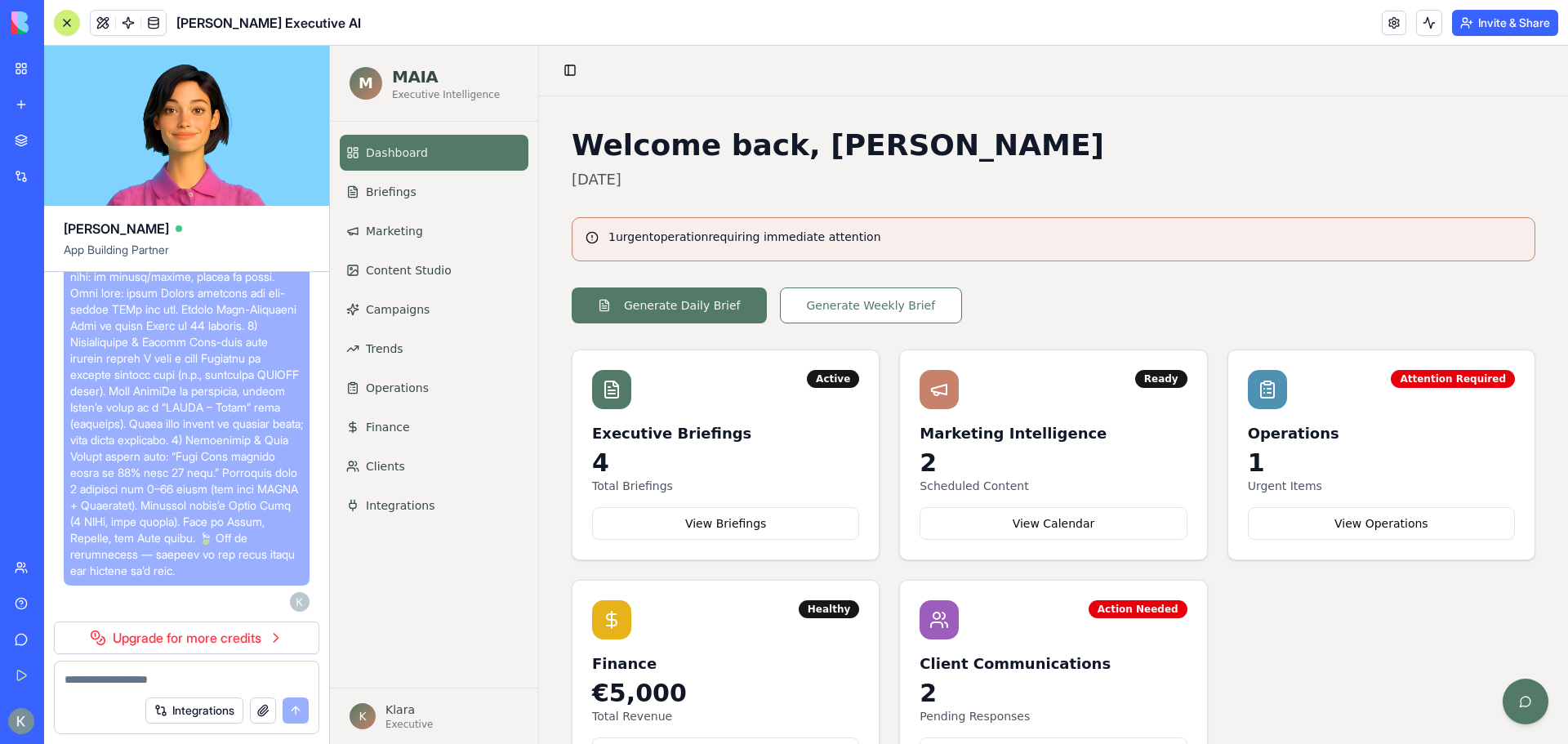
scroll to position [64635, 0]
click at [144, 711] on button "Upgrade" at bounding box center [155, 721] width 61 height 27
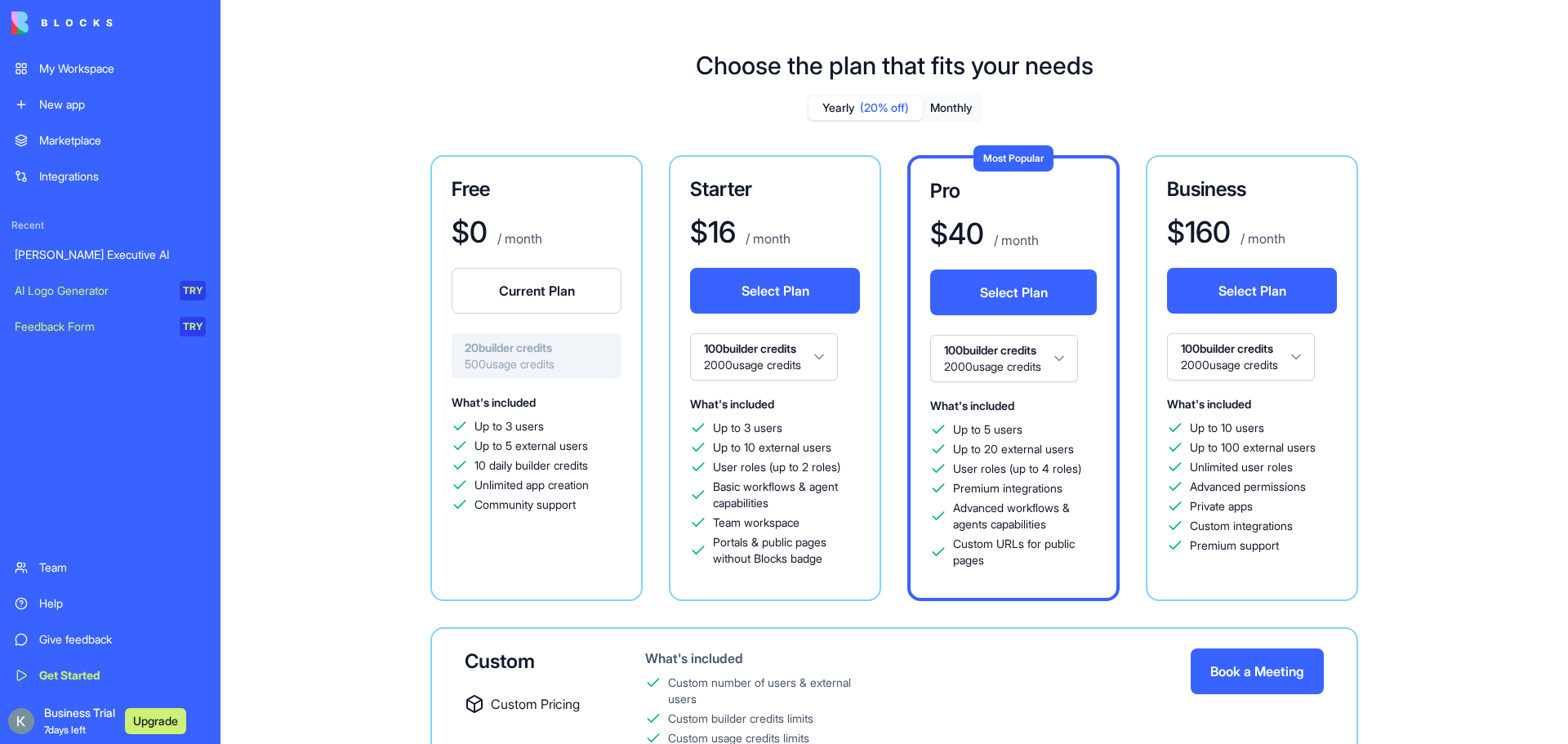
click at [827, 454] on span "Up to 10 external users" at bounding box center [773, 447] width 118 height 16
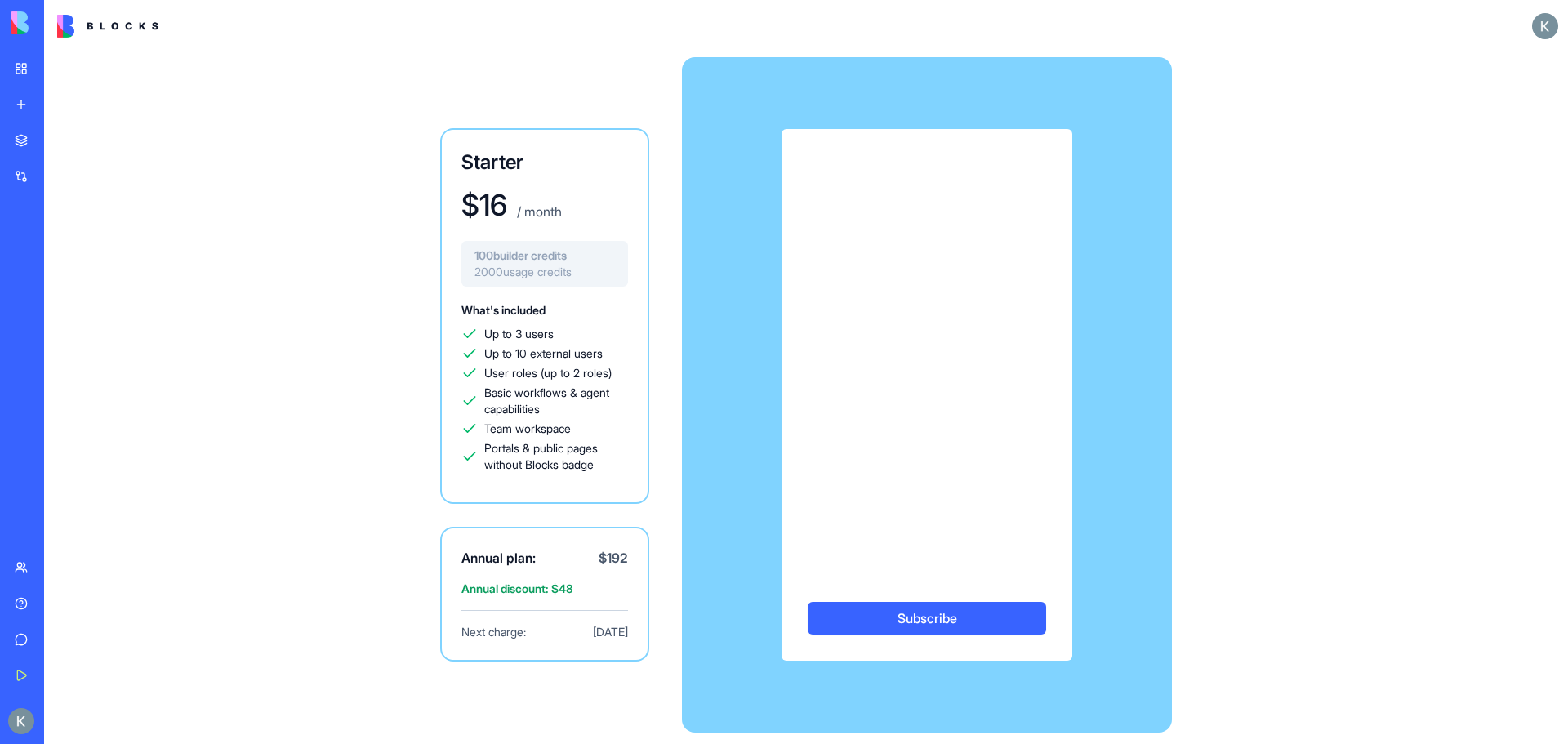
scroll to position [10, 0]
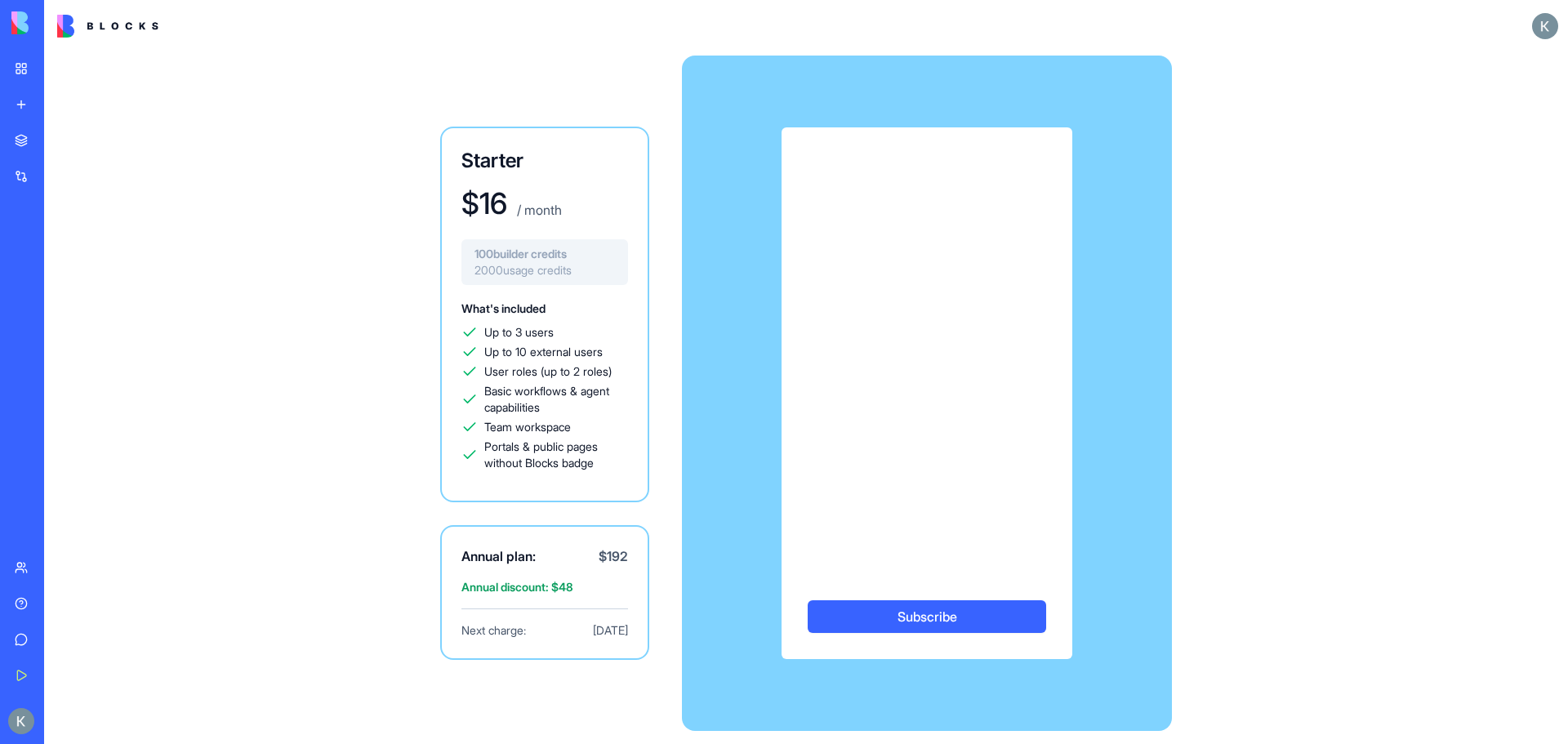
click at [928, 618] on button "Subscribe" at bounding box center [927, 616] width 239 height 33
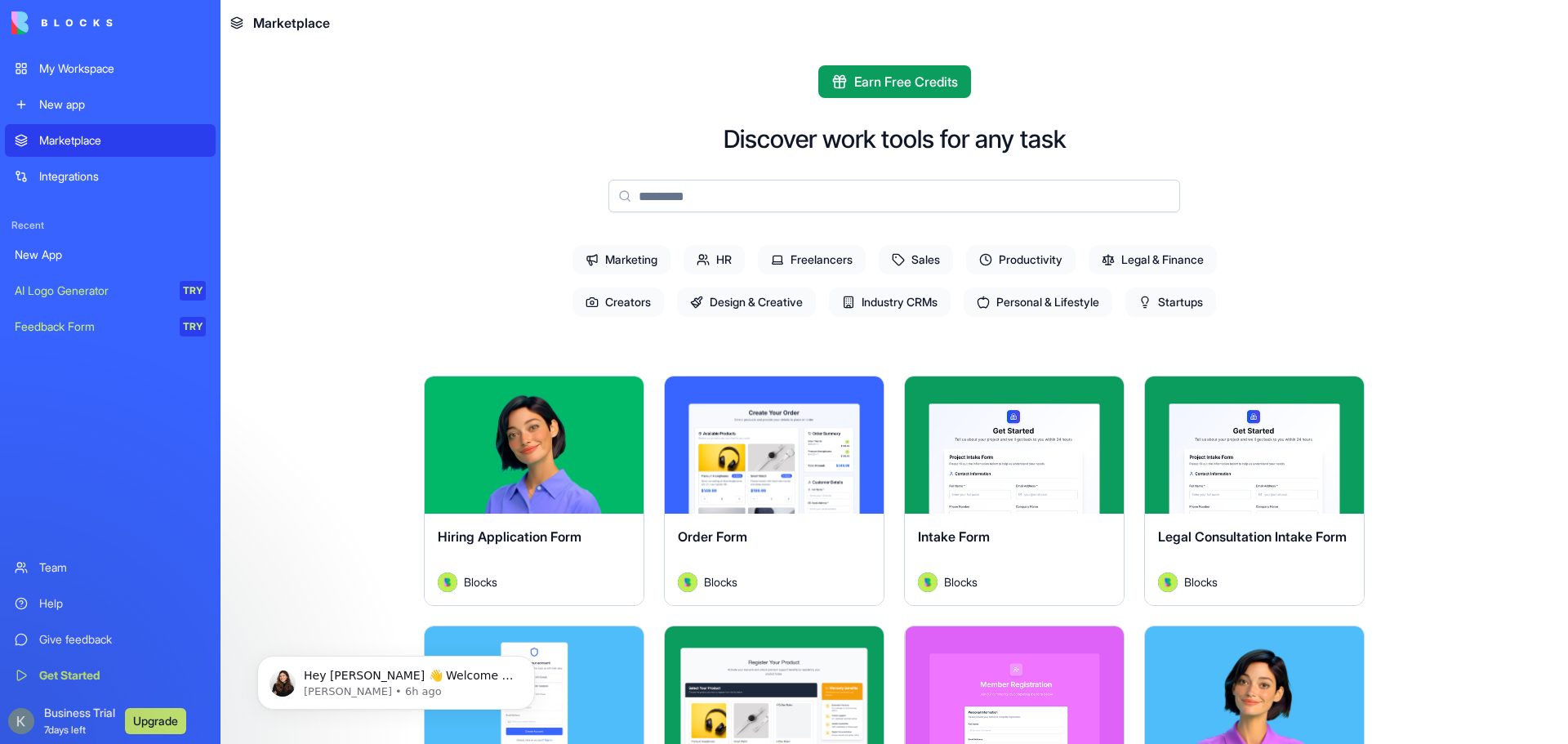
scroll to position [4313, 0]
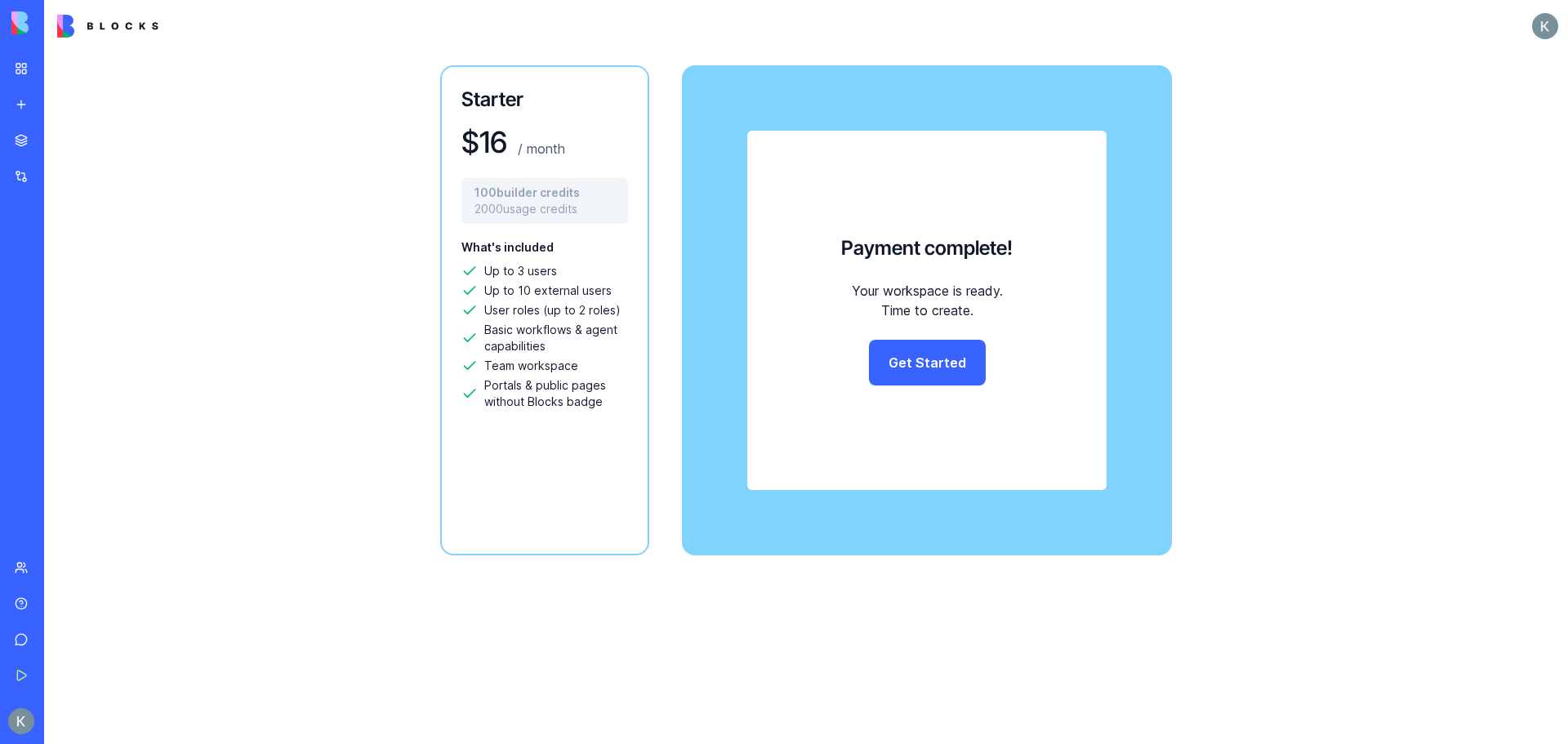
click at [897, 354] on link "Get Started" at bounding box center [927, 362] width 117 height 46
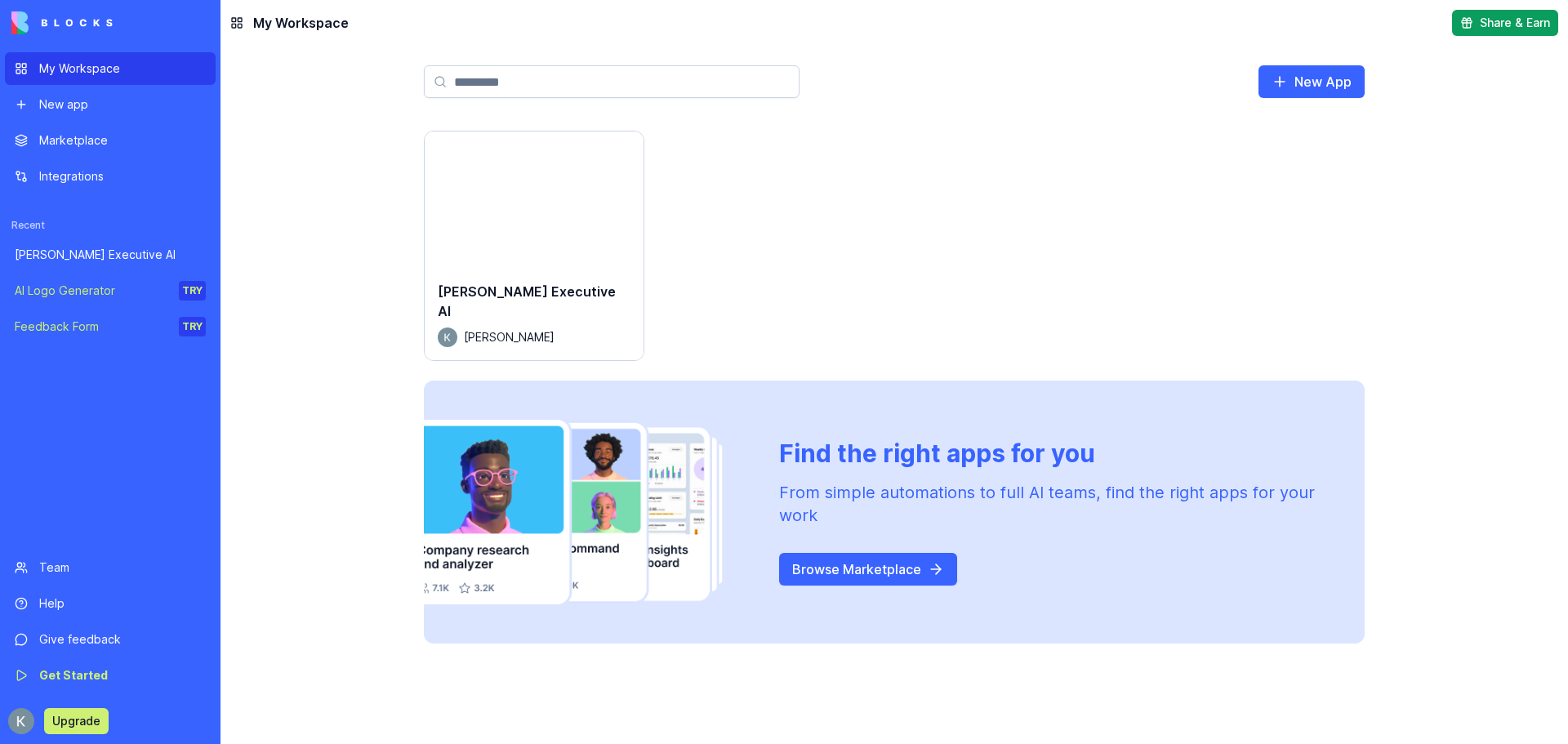
click at [119, 254] on div "[PERSON_NAME] Executive AI" at bounding box center [110, 254] width 191 height 16
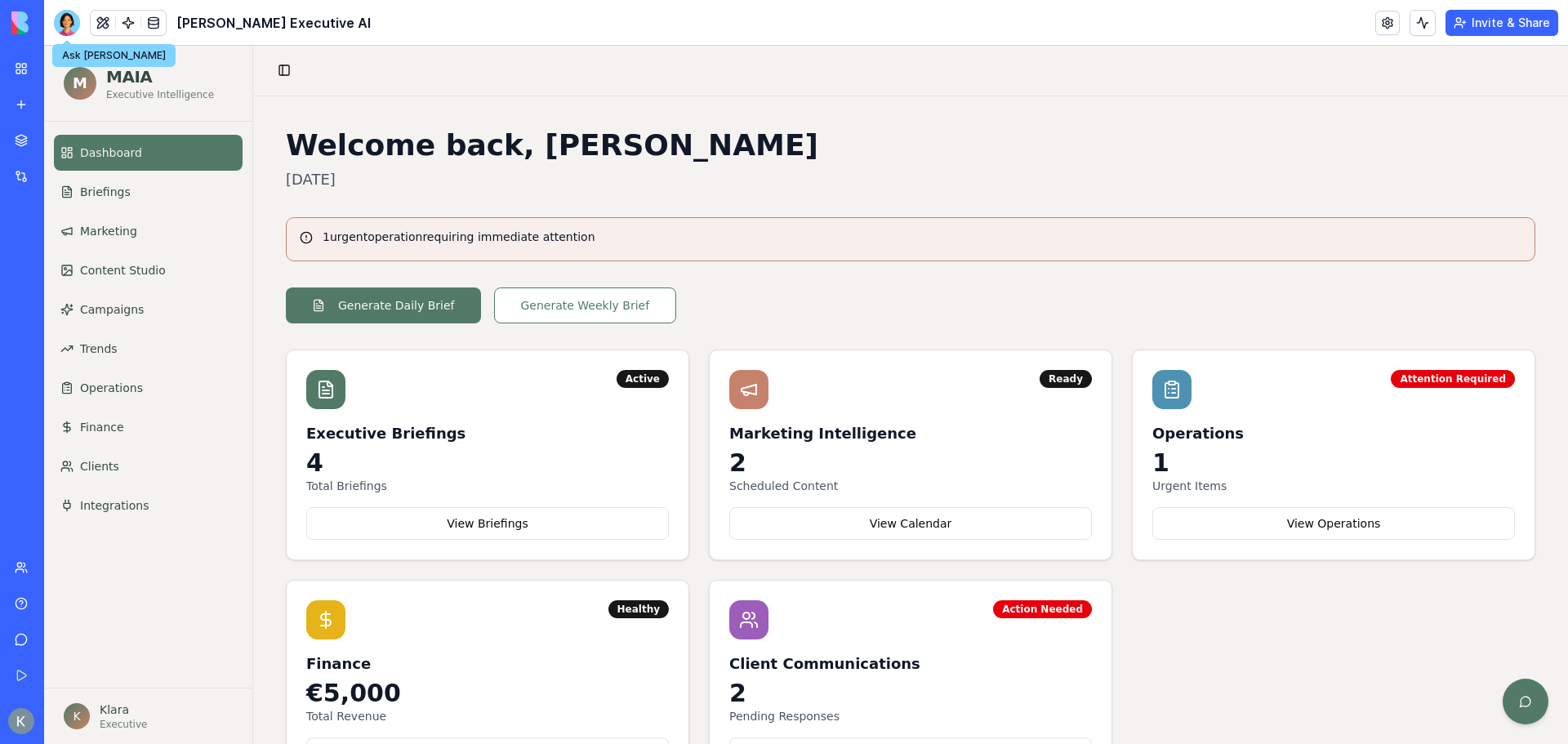
click at [70, 23] on div at bounding box center [67, 23] width 27 height 27
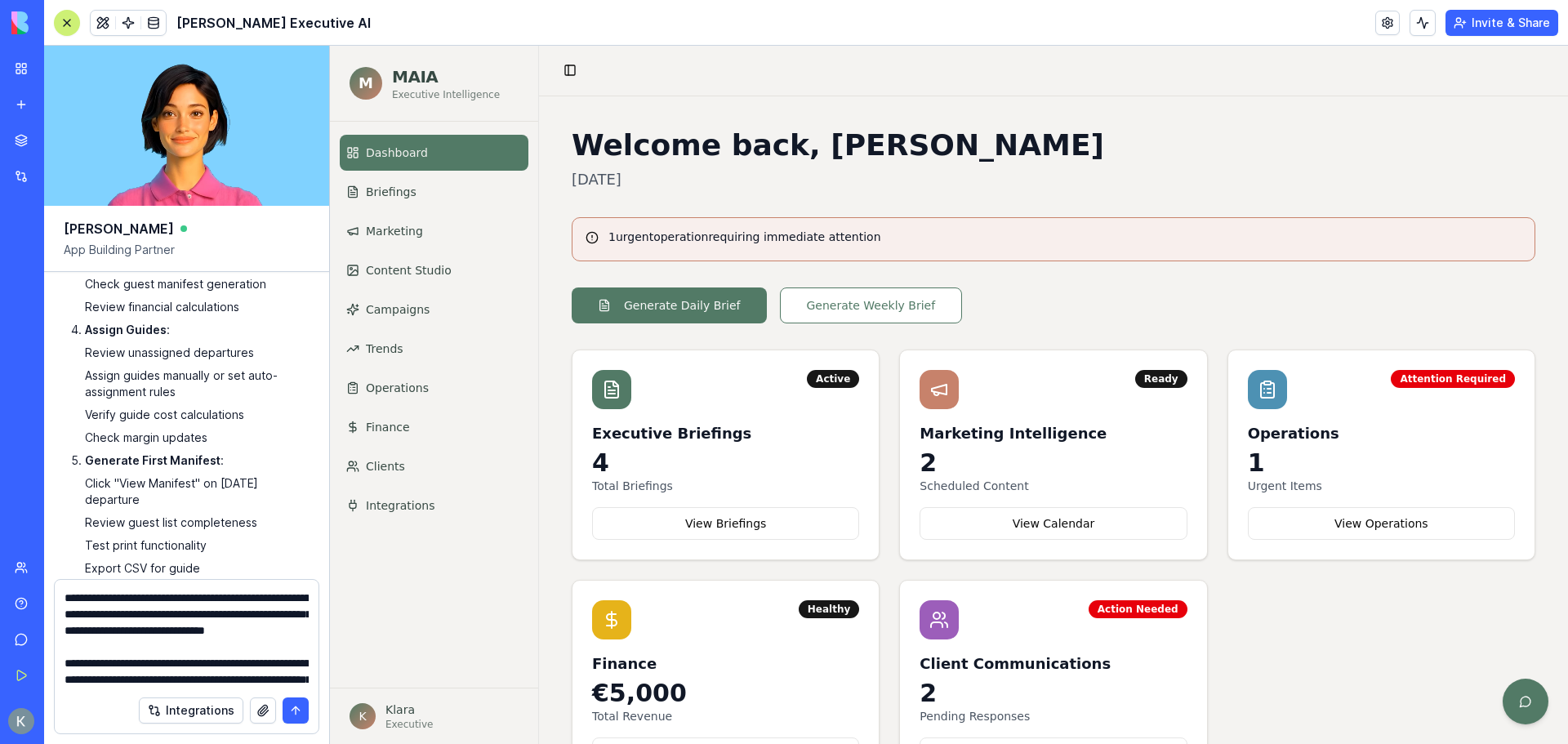
type textarea "**********"
click at [300, 715] on button "submit" at bounding box center [296, 710] width 27 height 27
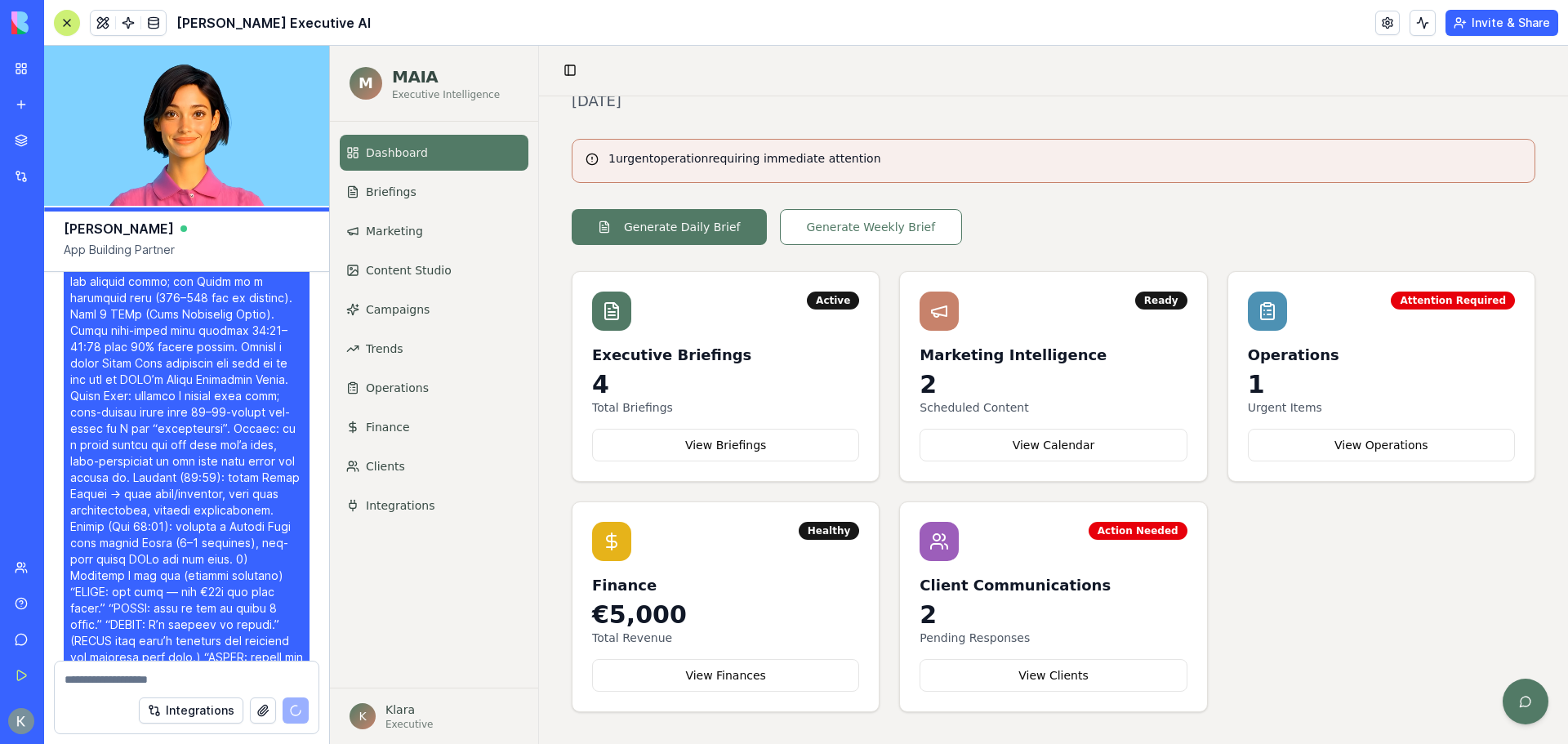
scroll to position [66187, 0]
